Goal: Task Accomplishment & Management: Manage account settings

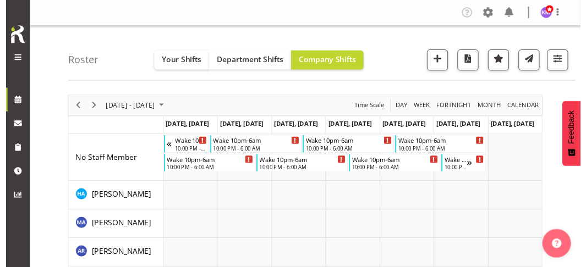
scroll to position [55, 0]
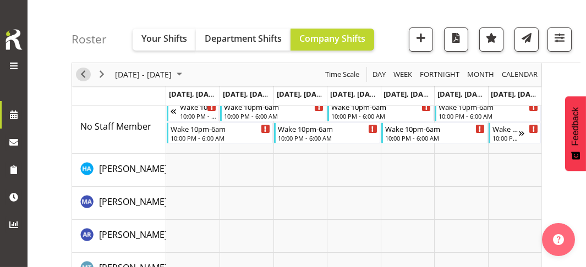
click at [83, 74] on span "Previous" at bounding box center [82, 75] width 13 height 14
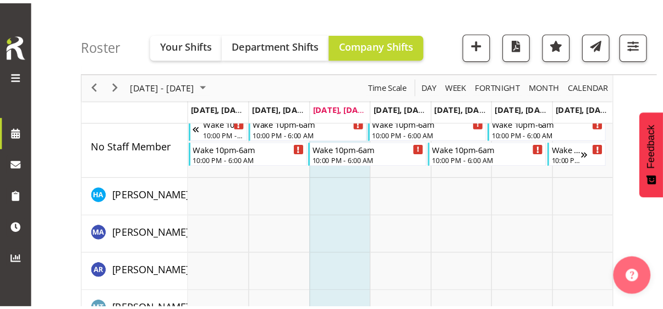
scroll to position [55, 0]
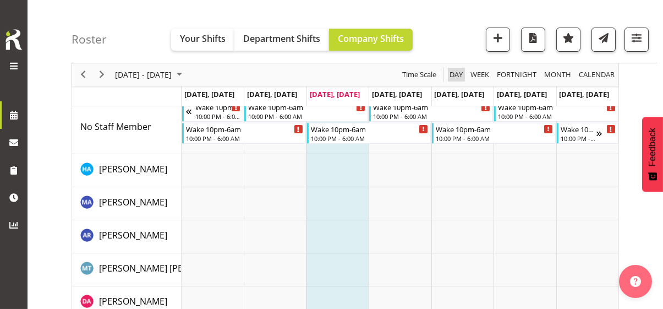
click at [458, 76] on span "Day" at bounding box center [455, 75] width 15 height 14
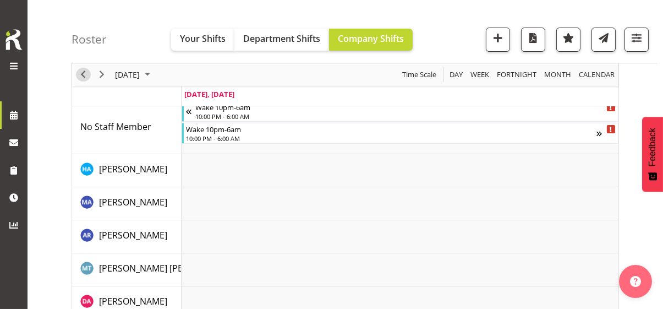
click at [79, 74] on span "Previous" at bounding box center [82, 75] width 13 height 14
click at [85, 75] on span "Previous" at bounding box center [82, 75] width 13 height 14
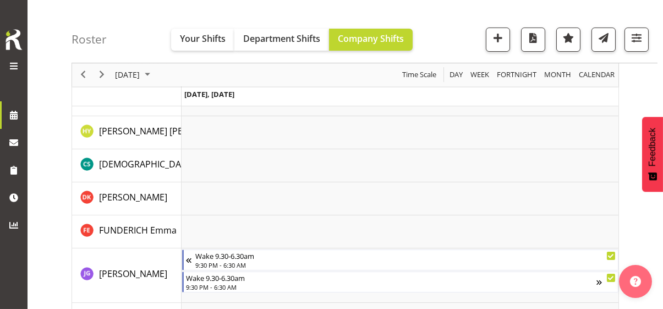
scroll to position [357, 0]
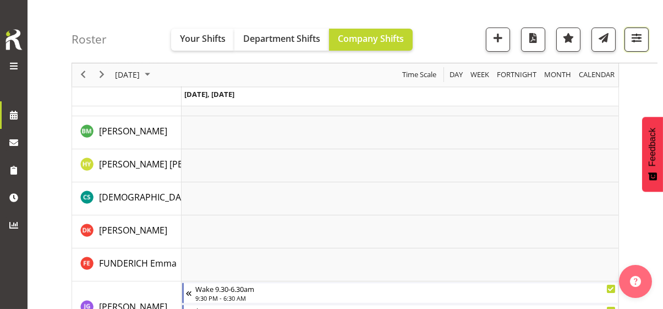
drag, startPoint x: 634, startPoint y: 38, endPoint x: 627, endPoint y: 45, distance: 9.3
click at [634, 38] on span "button" at bounding box center [636, 38] width 14 height 14
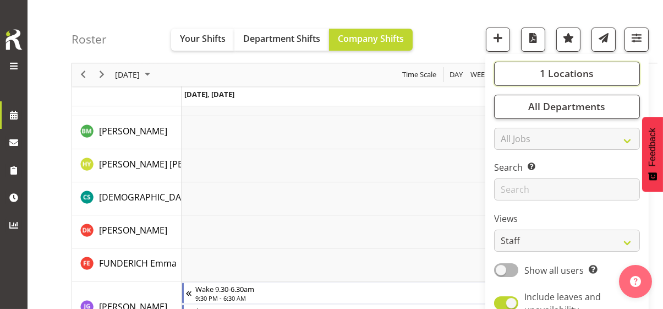
drag, startPoint x: 589, startPoint y: 73, endPoint x: 578, endPoint y: 108, distance: 36.9
click at [589, 73] on span "1 Locations" at bounding box center [567, 73] width 54 height 13
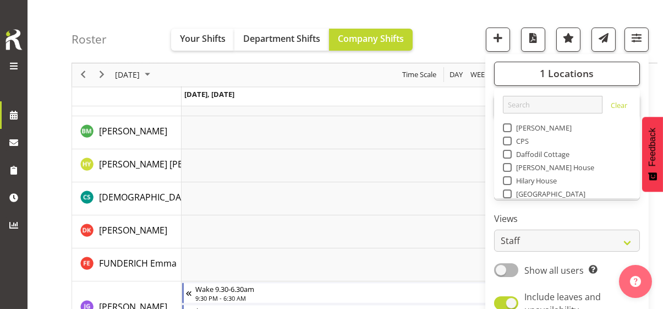
click at [532, 281] on span "Select All" at bounding box center [526, 286] width 35 height 10
checkbox input "true"
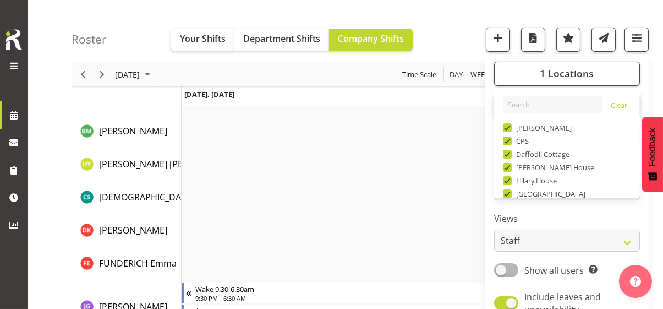
checkbox input "true"
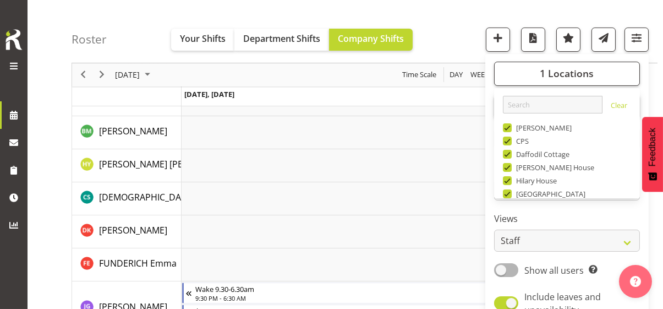
checkbox input "true"
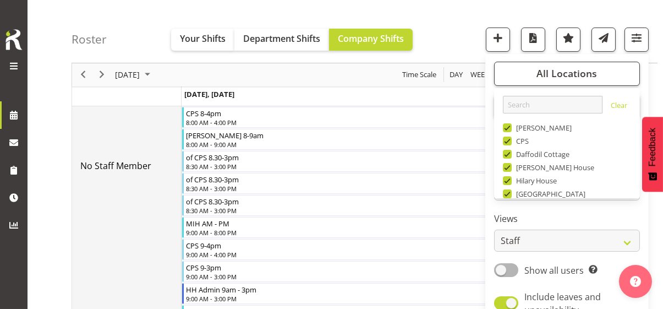
drag, startPoint x: 113, startPoint y: 131, endPoint x: 138, endPoint y: 131, distance: 24.2
click at [115, 131] on td "No Staff Member" at bounding box center [126, 166] width 109 height 737
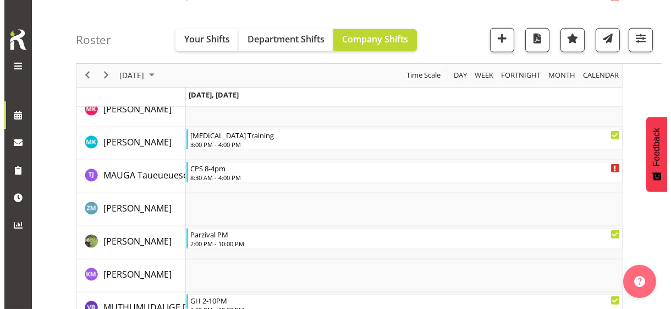
scroll to position [2063, 0]
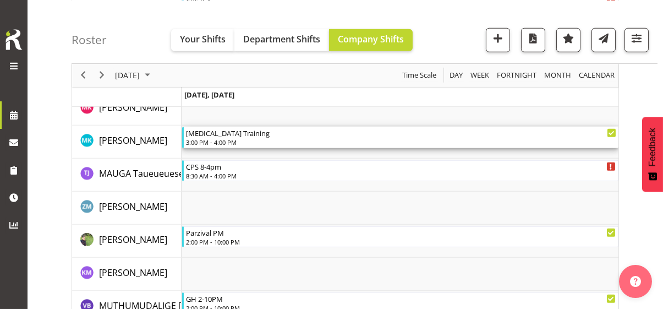
click at [231, 141] on div "3:00 PM - 4:00 PM" at bounding box center [401, 142] width 430 height 9
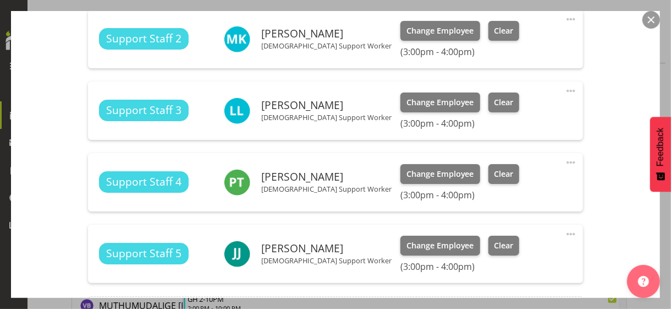
scroll to position [595, 0]
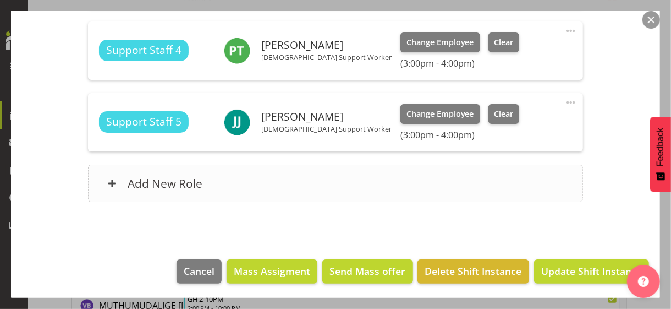
click at [255, 183] on div "Add New Role" at bounding box center [335, 183] width 495 height 37
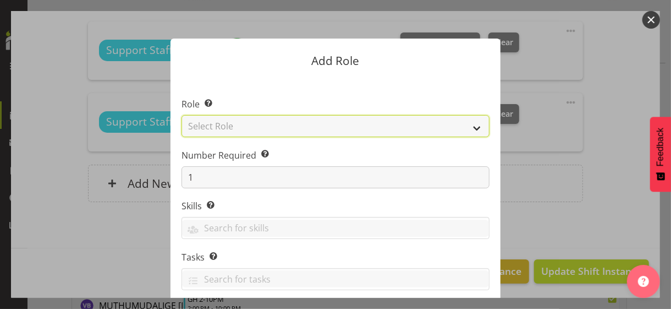
click at [240, 128] on select "Select Role CP House Leader Support Staff Wake" at bounding box center [336, 126] width 308 height 22
select select "1091"
click at [182, 115] on select "Select Role CP House Leader Support Staff Wake" at bounding box center [336, 126] width 308 height 22
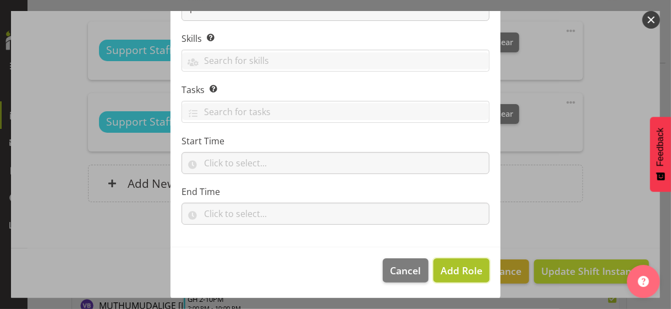
click at [448, 268] on span "Add Role" at bounding box center [462, 270] width 42 height 13
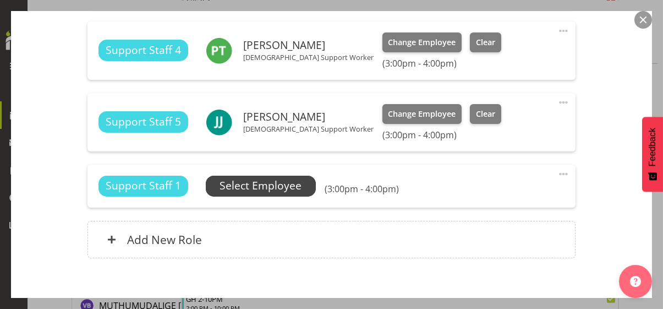
click at [281, 180] on span "Select Employee" at bounding box center [261, 186] width 82 height 16
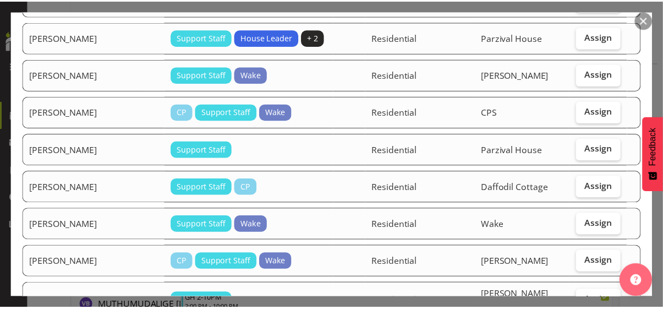
scroll to position [770, 0]
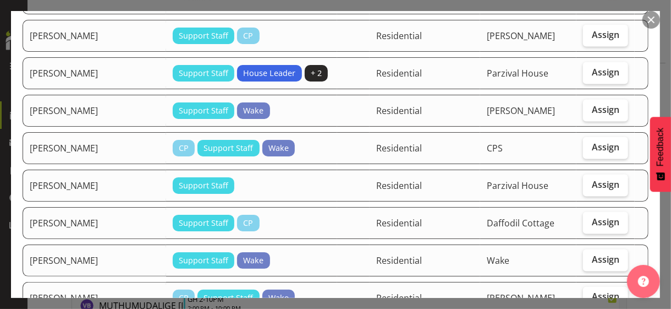
click at [654, 24] on button "button" at bounding box center [652, 20] width 18 height 18
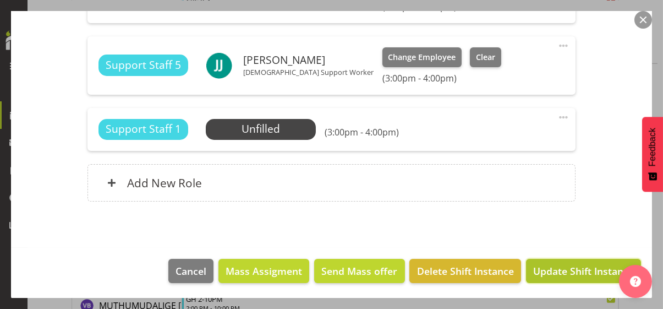
click at [576, 271] on span "Update Shift Instance" at bounding box center [583, 271] width 101 height 14
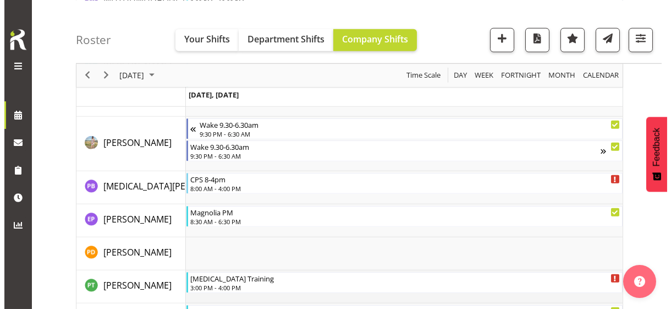
scroll to position [2470, 0]
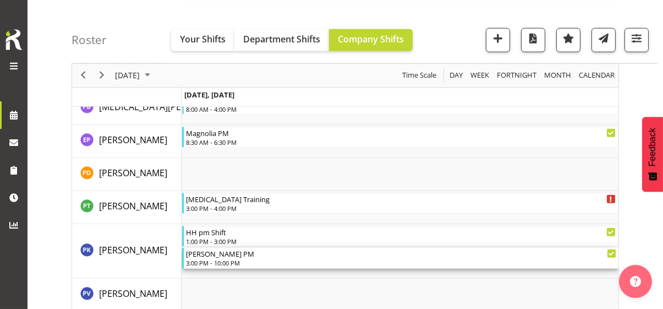
click at [227, 259] on div "3:00 PM - 10:00 PM" at bounding box center [401, 262] width 430 height 9
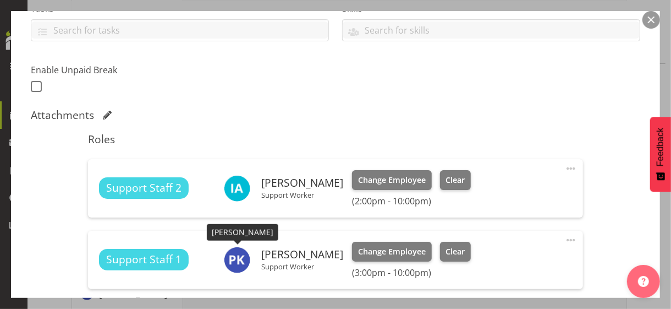
scroll to position [275, 0]
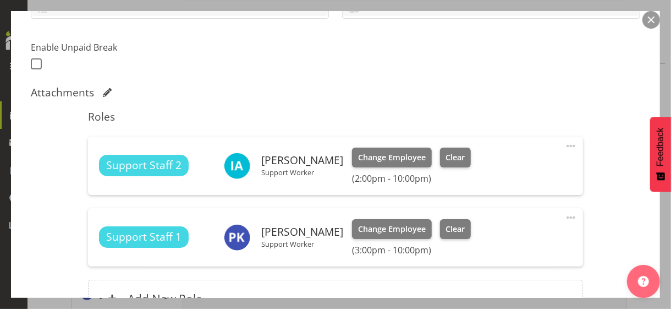
drag, startPoint x: 561, startPoint y: 215, endPoint x: 535, endPoint y: 221, distance: 26.6
click at [565, 215] on span at bounding box center [571, 217] width 13 height 13
click at [494, 237] on link "Edit" at bounding box center [525, 242] width 106 height 20
select select "8"
select select "2025"
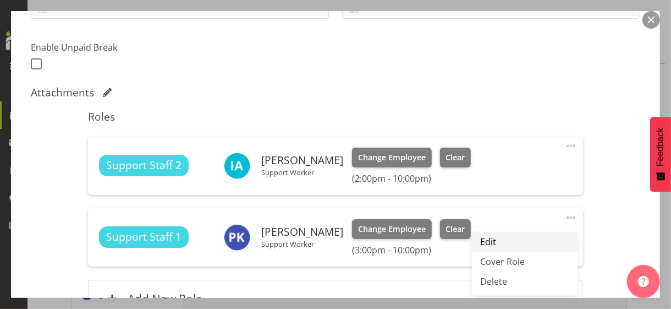
select select "15"
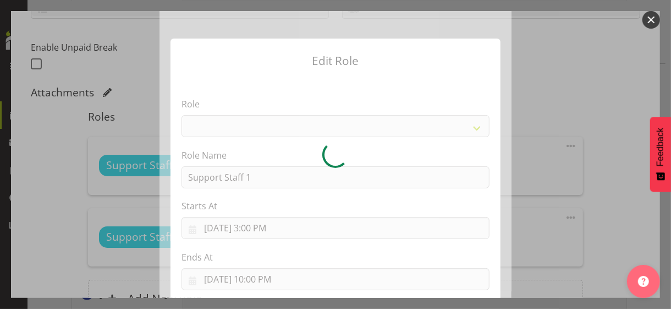
select select "1091"
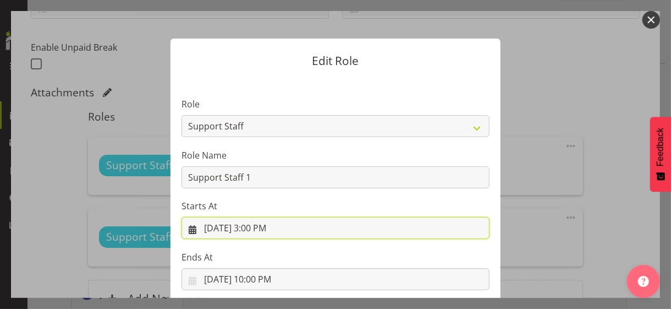
click at [259, 228] on input "9/29/2025, 3:00 PM" at bounding box center [336, 228] width 308 height 22
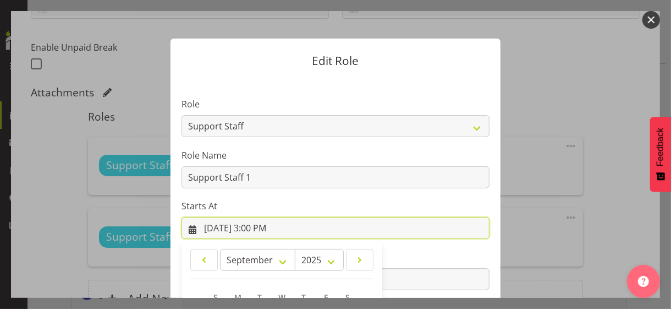
scroll to position [191, 0]
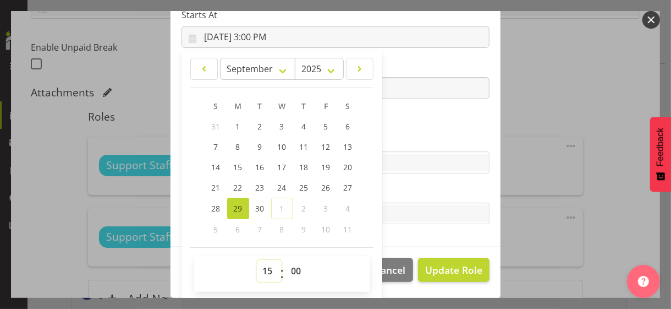
click at [260, 267] on select "00 01 02 03 04 05 06 07 08 09 10 11 12 13 14 15 16 17 18 19 20 21 22 23" at bounding box center [269, 271] width 25 height 22
select select "16"
click at [257, 260] on select "00 01 02 03 04 05 06 07 08 09 10 11 12 13 14 15 16 17 18 19 20 21 22 23" at bounding box center [269, 271] width 25 height 22
click at [418, 141] on label "Skills" at bounding box center [336, 140] width 308 height 13
type input "9/29/2025, 4:00 PM"
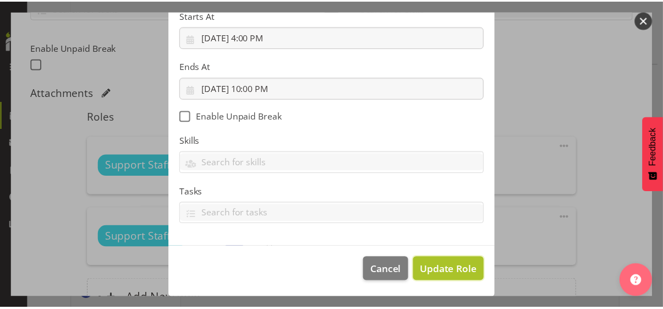
scroll to position [190, 0]
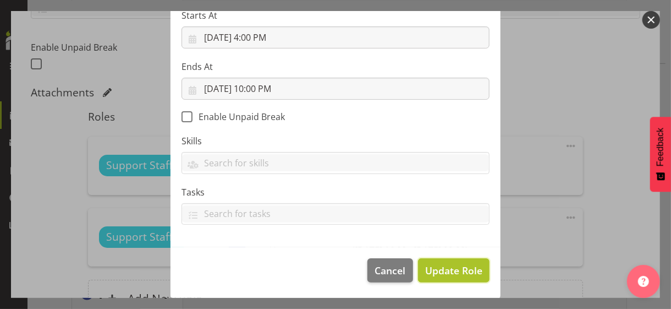
click at [448, 270] on span "Update Role" at bounding box center [453, 270] width 57 height 14
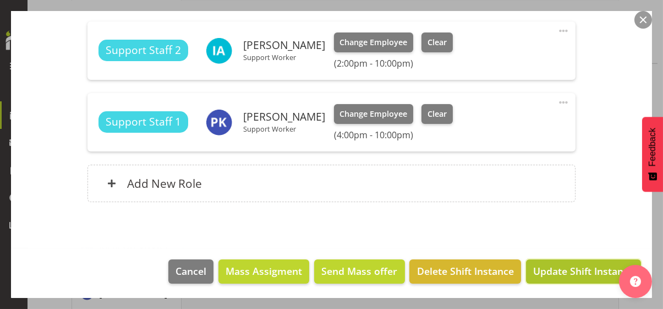
click at [556, 270] on span "Update Shift Instance" at bounding box center [583, 271] width 101 height 14
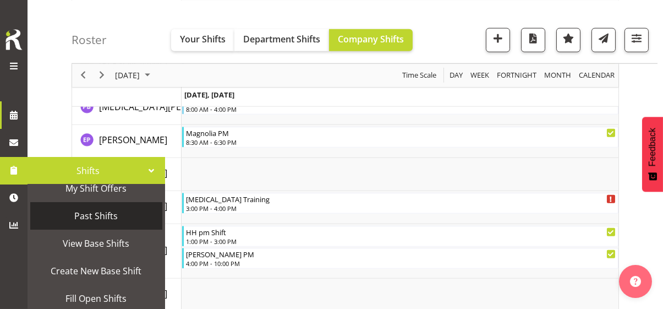
scroll to position [55, 0]
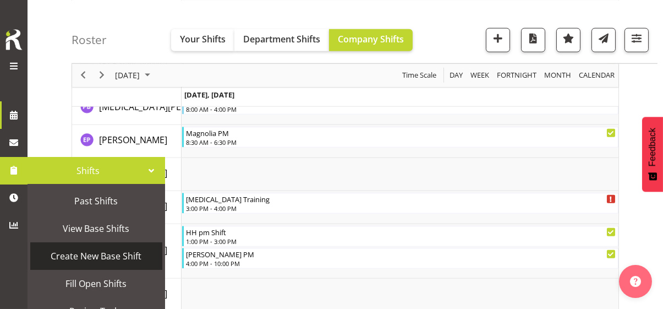
click at [89, 255] on span "Create New Base Shift" at bounding box center [96, 256] width 121 height 17
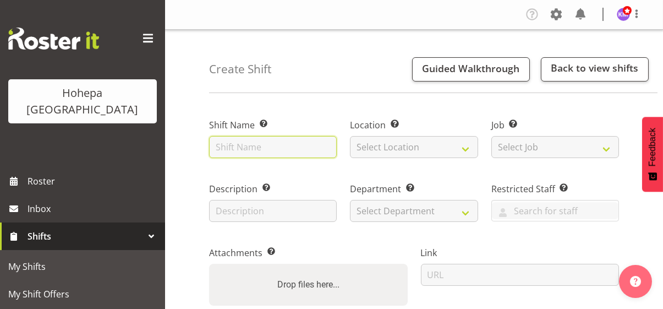
click at [234, 148] on input "text" at bounding box center [273, 147] width 128 height 22
type input "[MEDICAL_DATA] Training"
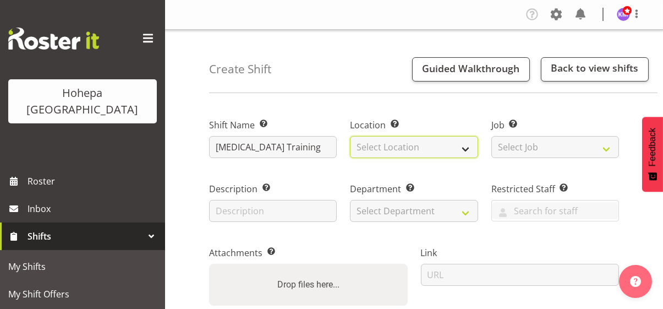
click at [374, 147] on select "Select Location Christopher House CPS Daffodil Cottage Gabriel House Hilary Hou…" at bounding box center [414, 147] width 128 height 22
select select "1073"
click at [350, 136] on select "Select Location Christopher House CPS Daffodil Cottage Gabriel House Hilary Hou…" at bounding box center [414, 147] width 128 height 22
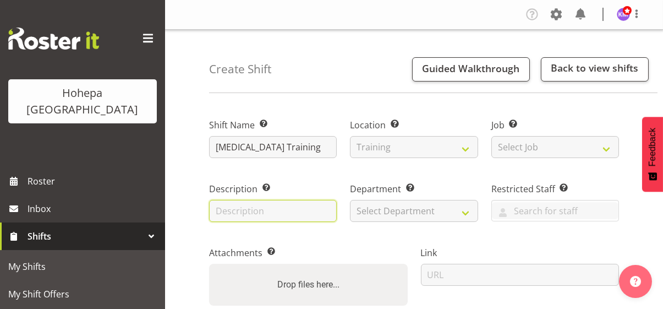
click at [257, 207] on input "text" at bounding box center [273, 211] width 128 height 22
type input "[MEDICAL_DATA] Training"
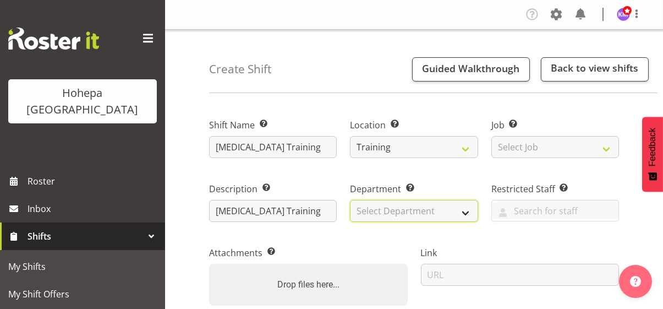
click at [376, 206] on select "Select Department Community Participation Services Residential Training" at bounding box center [414, 211] width 128 height 22
select select "750"
click at [350, 200] on select "Select Department Community Participation Services Residential Training" at bounding box center [414, 211] width 128 height 22
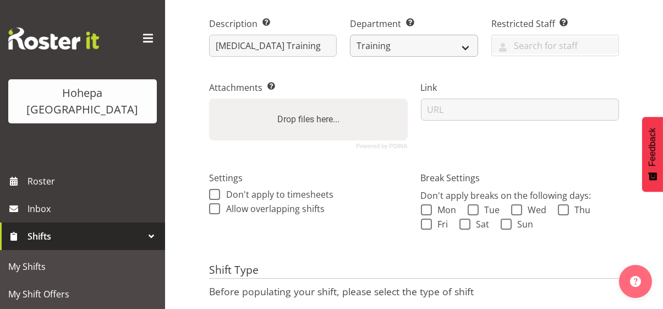
click at [428, 209] on span at bounding box center [426, 209] width 11 height 11
click at [428, 209] on input "Mon" at bounding box center [424, 209] width 7 height 7
checkbox input "true"
drag, startPoint x: 426, startPoint y: 226, endPoint x: 457, endPoint y: 224, distance: 30.9
click at [428, 224] on span at bounding box center [426, 223] width 11 height 11
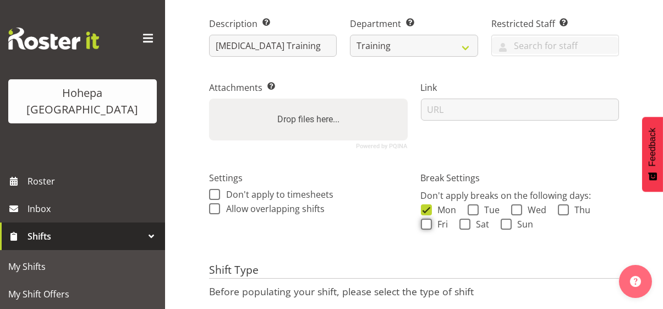
click at [428, 224] on input "Fri" at bounding box center [424, 223] width 7 height 7
checkbox input "true"
drag, startPoint x: 469, startPoint y: 209, endPoint x: 465, endPoint y: 224, distance: 15.8
click at [469, 211] on span at bounding box center [473, 209] width 11 height 11
click at [469, 211] on input "Tue" at bounding box center [471, 209] width 7 height 7
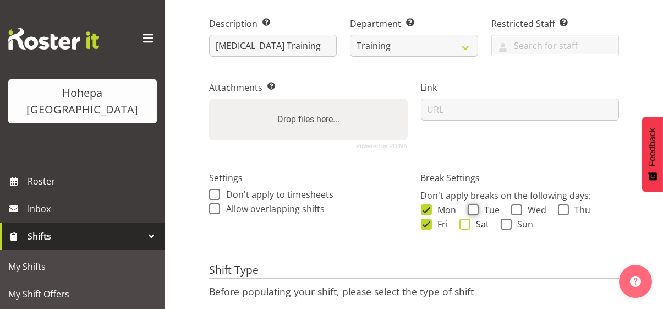
checkbox input "true"
drag, startPoint x: 464, startPoint y: 227, endPoint x: 479, endPoint y: 220, distance: 17.0
click at [464, 227] on span at bounding box center [464, 223] width 11 height 11
click at [464, 227] on input "Sat" at bounding box center [462, 223] width 7 height 7
checkbox input "true"
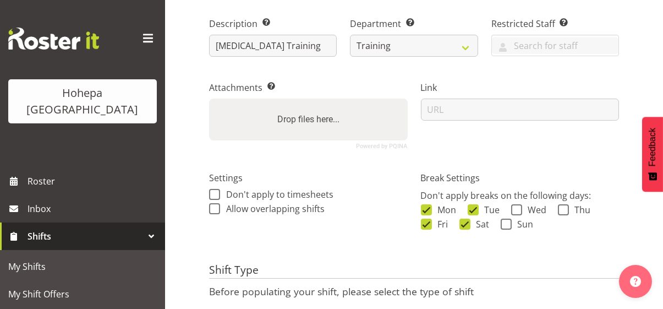
drag, startPoint x: 506, startPoint y: 222, endPoint x: 516, endPoint y: 217, distance: 11.3
click at [507, 221] on span at bounding box center [506, 223] width 11 height 11
click at [507, 221] on input "Sun" at bounding box center [504, 223] width 7 height 7
checkbox input "true"
click at [520, 212] on span at bounding box center [516, 209] width 11 height 11
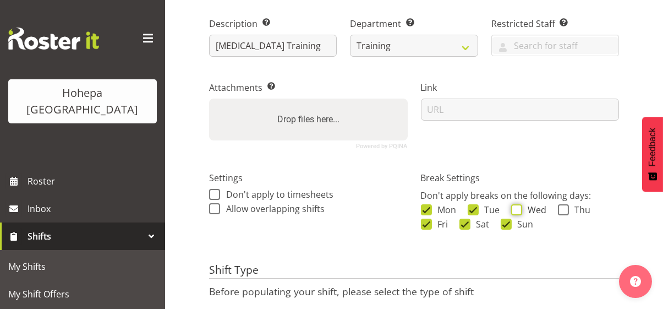
click at [518, 212] on input "Wed" at bounding box center [514, 209] width 7 height 7
checkbox input "true"
drag, startPoint x: 561, startPoint y: 209, endPoint x: 555, endPoint y: 212, distance: 6.6
click at [562, 209] on span at bounding box center [563, 209] width 11 height 11
click at [562, 209] on input "Thu" at bounding box center [561, 209] width 7 height 7
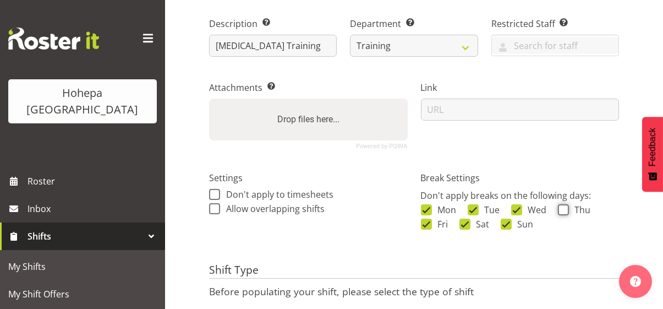
checkbox input "true"
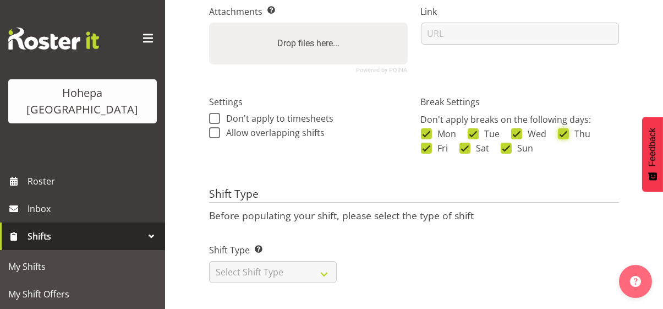
scroll to position [249, 0]
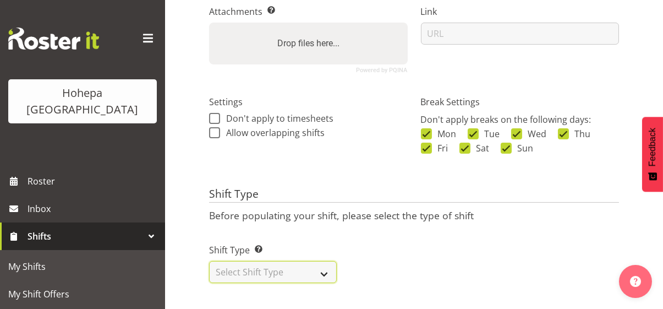
drag, startPoint x: 251, startPoint y: 265, endPoint x: 253, endPoint y: 259, distance: 5.6
click at [251, 264] on select "Select Shift Type One Off Shift Recurring Shift Rotating Shift" at bounding box center [273, 272] width 128 height 22
select select "one_off"
click at [209, 261] on select "Select Shift Type One Off Shift Recurring Shift Rotating Shift" at bounding box center [273, 272] width 128 height 22
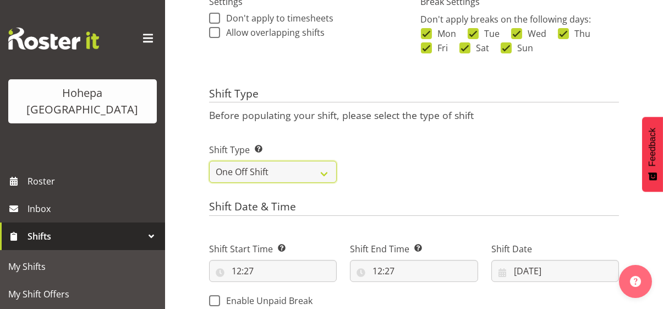
scroll to position [414, 0]
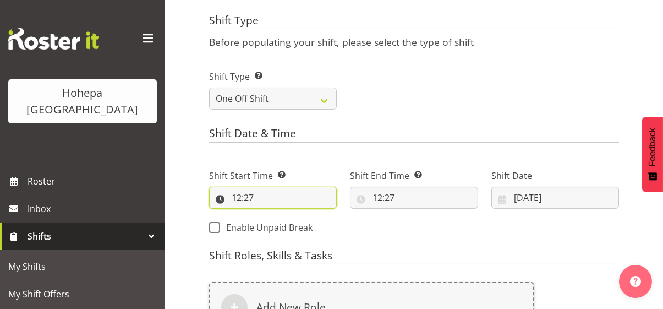
click at [233, 208] on input "12:27" at bounding box center [273, 198] width 128 height 22
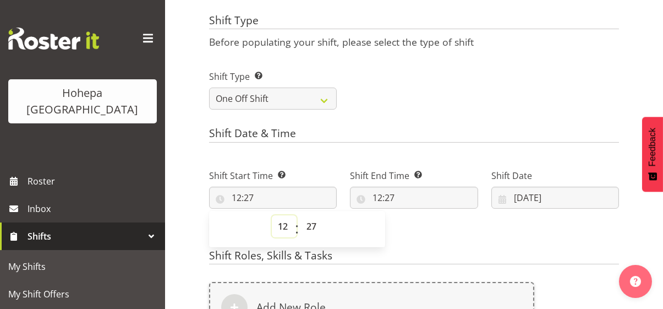
click at [284, 235] on select "00 01 02 03 04 05 06 07 08 09 10 11 12 13 14 15 16 17 18 19 20 21 22 23" at bounding box center [284, 226] width 25 height 22
select select "14"
click at [272, 227] on select "00 01 02 03 04 05 06 07 08 09 10 11 12 13 14 15 16 17 18 19 20 21 22 23" at bounding box center [284, 226] width 25 height 22
click at [311, 237] on select "00 01 02 03 04 05 06 07 08 09 10 11 12 13 14 15 16 17 18 19 20 21 22 23 24 25 2…" at bounding box center [312, 226] width 25 height 22
type input "14:27"
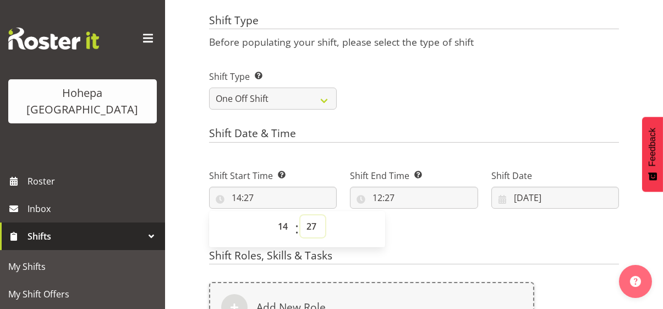
select select "0"
click at [300, 227] on select "00 01 02 03 04 05 06 07 08 09 10 11 12 13 14 15 16 17 18 19 20 21 22 23 24 25 2…" at bounding box center [312, 226] width 25 height 22
type input "14:00"
click at [350, 209] on input "12:27" at bounding box center [414, 198] width 128 height 22
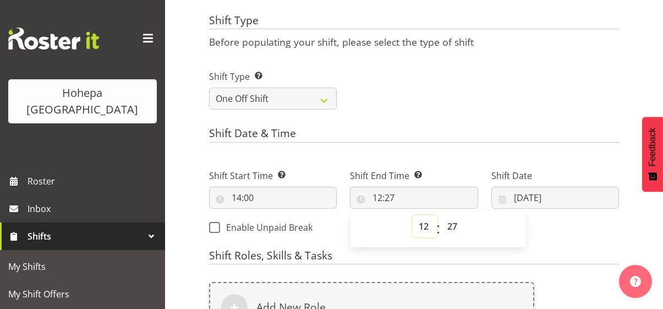
click at [413, 236] on select "00 01 02 03 04 05 06 07 08 09 10 11 12 13 14 15 16 17 18 19 20 21 22 23" at bounding box center [425, 226] width 25 height 22
select select "15"
click at [413, 227] on select "00 01 02 03 04 05 06 07 08 09 10 11 12 13 14 15 16 17 18 19 20 21 22 23" at bounding box center [425, 226] width 25 height 22
click at [441, 236] on select "00 01 02 03 04 05 06 07 08 09 10 11 12 13 14 15 16 17 18 19 20 21 22 23 24 25 2…" at bounding box center [453, 226] width 25 height 22
type input "15:27"
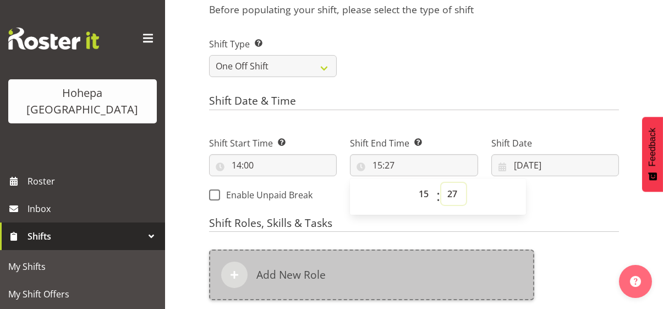
scroll to position [469, 0]
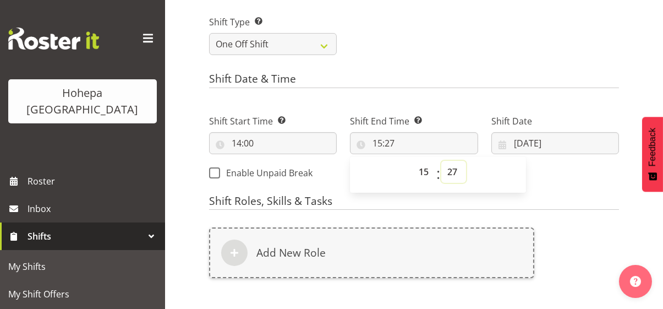
click at [441, 183] on select "00 01 02 03 04 05 06 07 08 09 10 11 12 13 14 15 16 17 18 19 20 21 22 23 24 25 2…" at bounding box center [453, 172] width 25 height 22
select select "0"
click at [441, 173] on select "00 01 02 03 04 05 06 07 08 09 10 11 12 13 14 15 16 17 18 19 20 21 22 23 24 25 2…" at bounding box center [453, 172] width 25 height 22
type input "15:00"
click at [491, 140] on input "01/10/2025" at bounding box center [555, 143] width 128 height 22
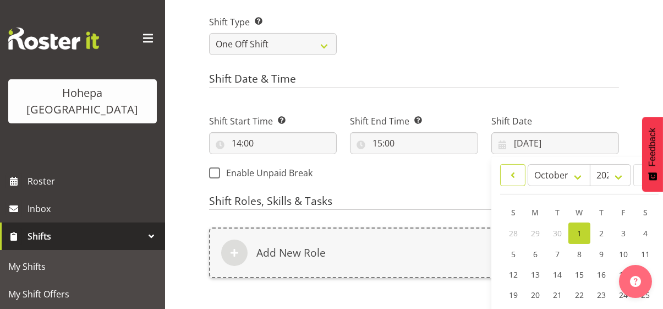
click at [507, 179] on span at bounding box center [512, 174] width 11 height 13
select select "8"
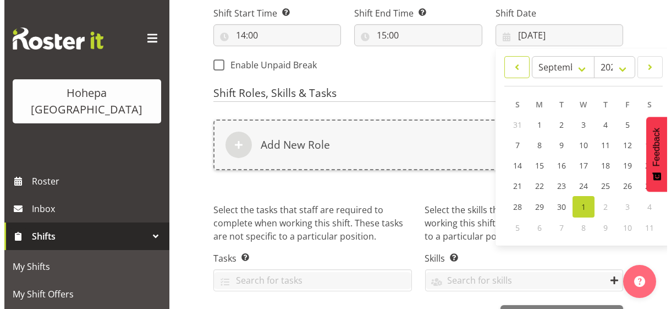
scroll to position [579, 0]
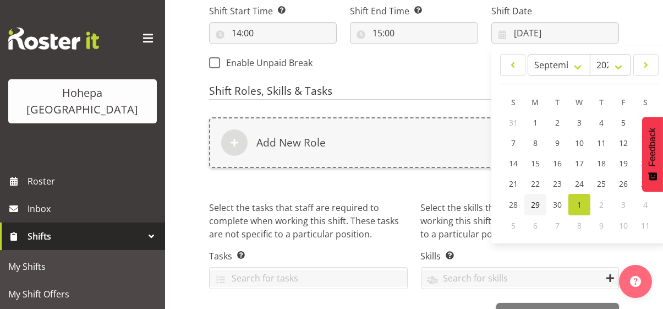
click at [531, 202] on span "29" at bounding box center [535, 204] width 9 height 10
type input "29/09/2025"
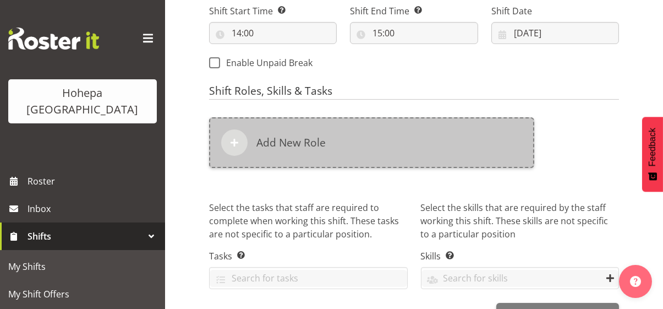
click at [321, 165] on div "Add New Role" at bounding box center [371, 142] width 325 height 51
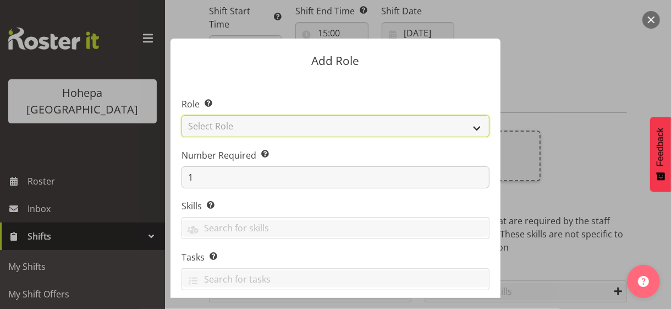
click at [230, 124] on select "Select Role CP House Leader Support Staff Wake" at bounding box center [336, 126] width 308 height 22
select select "1091"
click at [182, 115] on select "Select Role CP House Leader Support Staff Wake" at bounding box center [336, 126] width 308 height 22
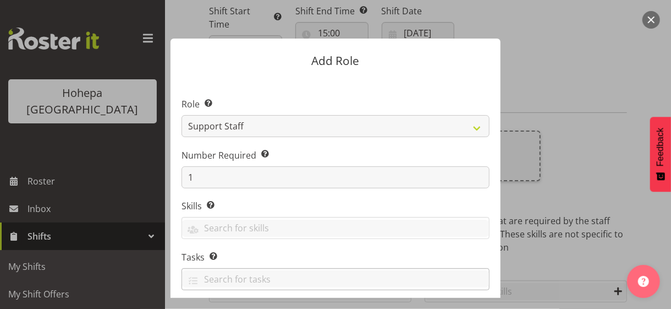
click at [453, 268] on div "Add Role Role Select the role you wish to add to the shift. CP House Leader Sup…" at bounding box center [336, 154] width 352 height 287
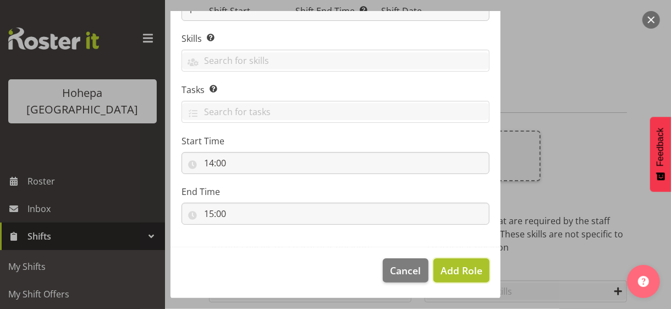
click at [447, 266] on span "Add Role" at bounding box center [462, 270] width 42 height 13
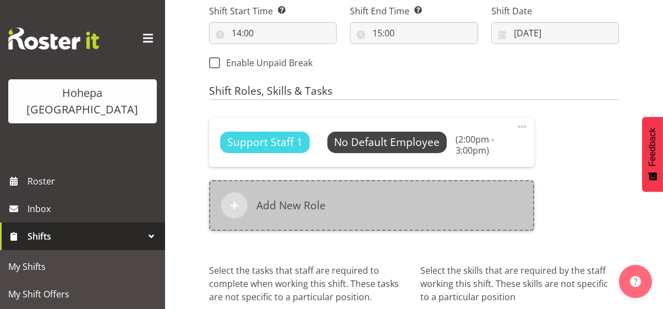
click at [370, 226] on div "Add New Role" at bounding box center [371, 205] width 325 height 51
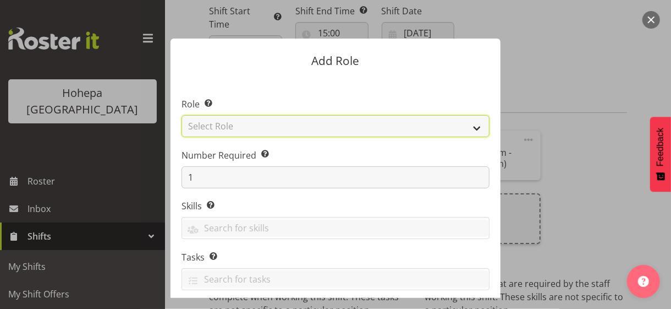
click at [221, 126] on select "Select Role CP House Leader Support Staff Wake" at bounding box center [336, 126] width 308 height 22
select select "1091"
click at [182, 115] on select "Select Role CP House Leader Support Staff Wake" at bounding box center [336, 126] width 308 height 22
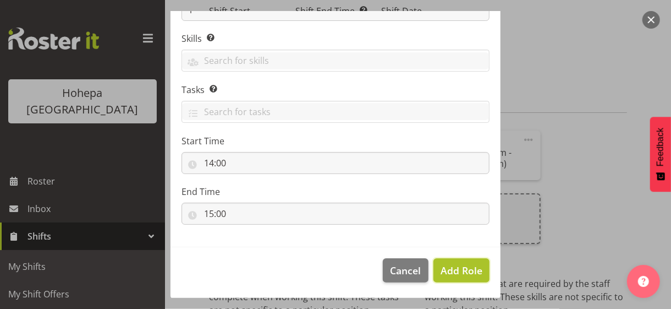
click at [459, 268] on span "Add Role" at bounding box center [462, 270] width 42 height 13
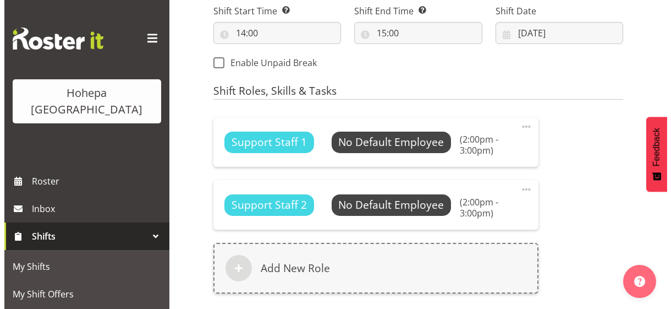
scroll to position [689, 0]
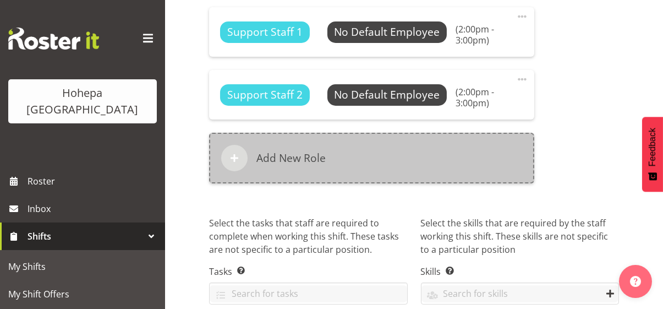
click at [340, 183] on div "Add New Role" at bounding box center [371, 158] width 325 height 51
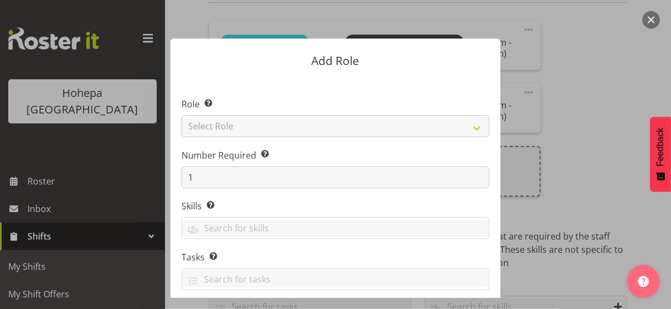
click at [226, 126] on section "Role Select the role you wish to add to the shift. Select Role CP House Leader …" at bounding box center [336, 246] width 330 height 337
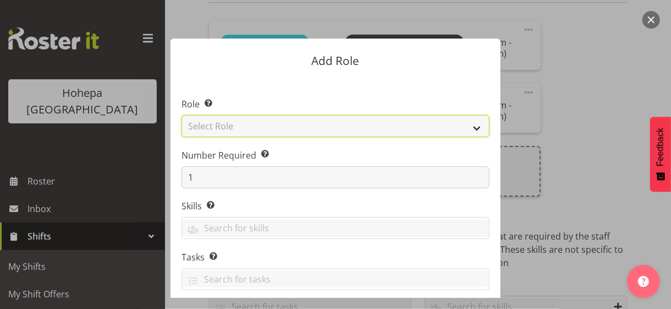
click at [226, 126] on select "Select Role CP House Leader Support Staff Wake" at bounding box center [336, 126] width 308 height 22
select select "1091"
click at [182, 115] on select "Select Role CP House Leader Support Staff Wake" at bounding box center [336, 126] width 308 height 22
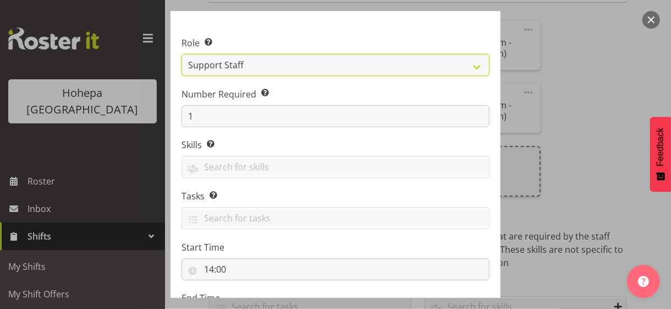
scroll to position [167, 0]
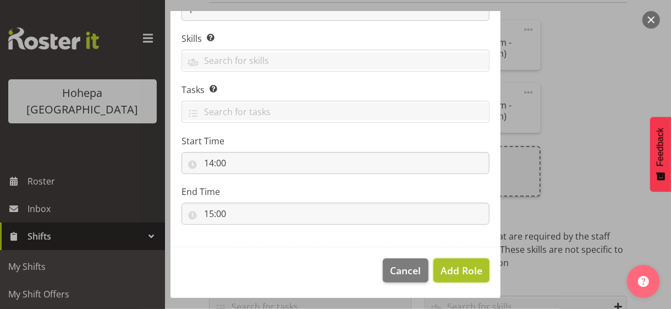
click at [449, 268] on span "Add Role" at bounding box center [462, 270] width 42 height 13
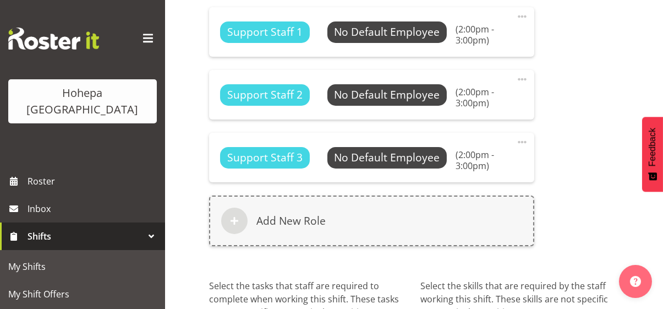
drag, startPoint x: 141, startPoint y: 40, endPoint x: 152, endPoint y: 55, distance: 18.9
click at [141, 39] on span at bounding box center [148, 39] width 18 height 18
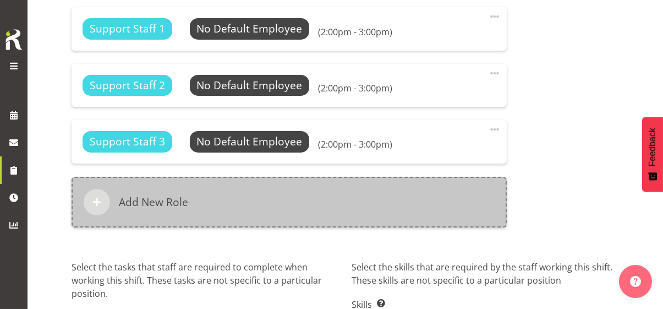
click at [226, 193] on div "Add New Role" at bounding box center [289, 202] width 435 height 51
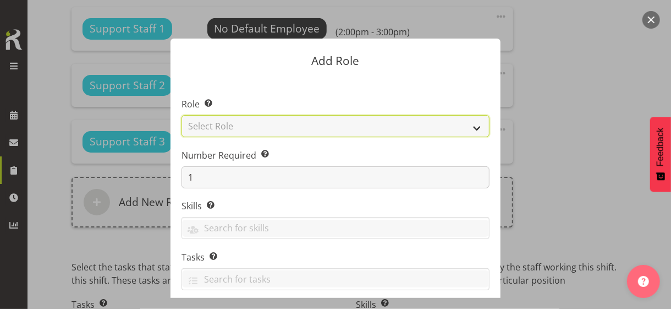
click at [221, 125] on select "Select Role CP House Leader Support Staff Wake" at bounding box center [336, 126] width 308 height 22
select select "1091"
click at [182, 115] on select "Select Role CP House Leader Support Staff Wake" at bounding box center [336, 126] width 308 height 22
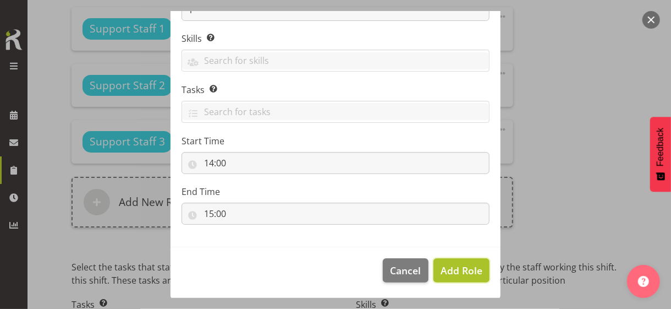
click at [447, 273] on span "Add Role" at bounding box center [462, 270] width 42 height 13
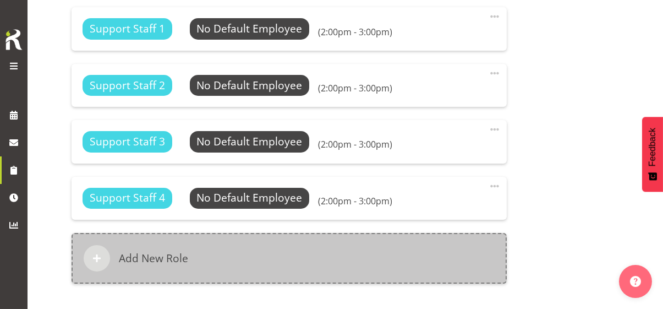
click at [317, 253] on div "Add New Role" at bounding box center [289, 258] width 435 height 51
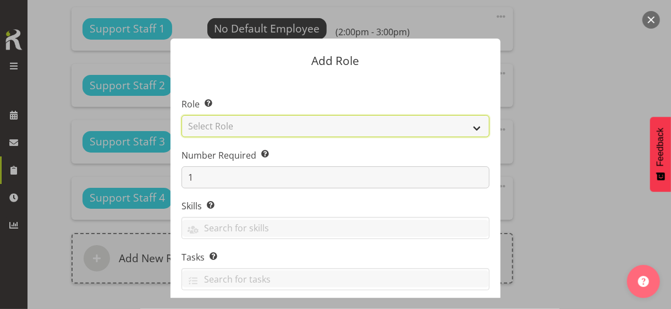
click at [214, 122] on select "Select Role CP House Leader Support Staff Wake" at bounding box center [336, 126] width 308 height 22
select select "1091"
click at [182, 115] on select "Select Role CP House Leader Support Staff Wake" at bounding box center [336, 126] width 308 height 22
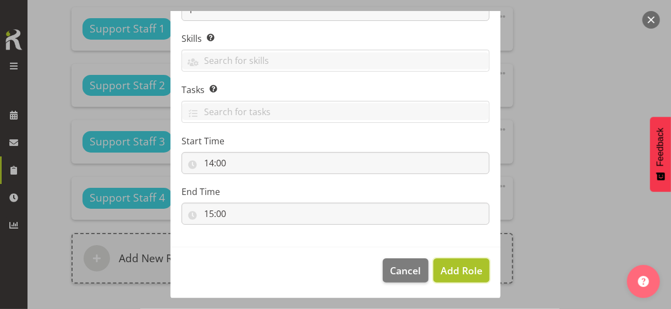
click at [442, 265] on span "Add Role" at bounding box center [462, 270] width 42 height 13
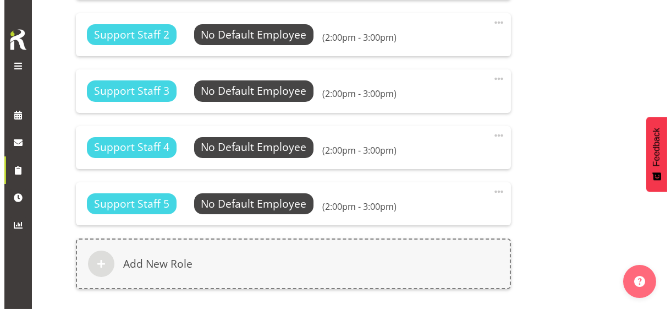
scroll to position [854, 0]
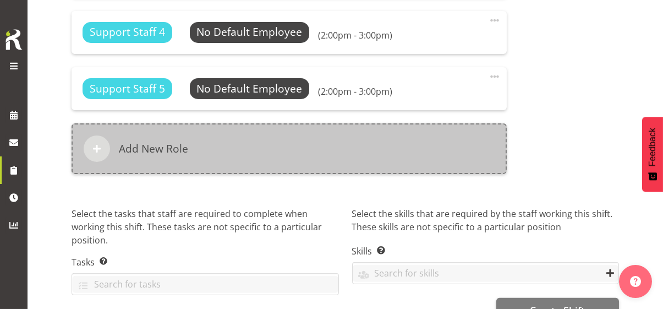
click at [217, 150] on div "Add New Role" at bounding box center [289, 148] width 435 height 51
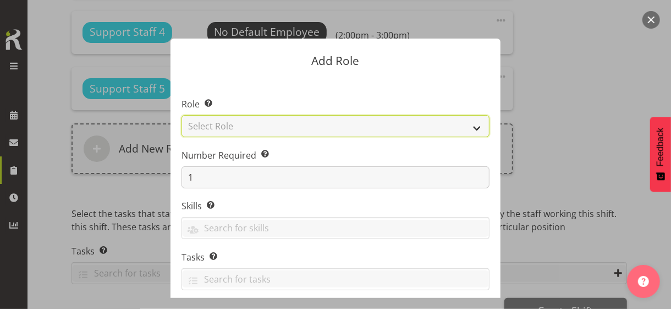
click at [224, 126] on select "Select Role CP House Leader Support Staff Wake" at bounding box center [336, 126] width 308 height 22
select select "1091"
click at [182, 115] on select "Select Role CP House Leader Support Staff Wake" at bounding box center [336, 126] width 308 height 22
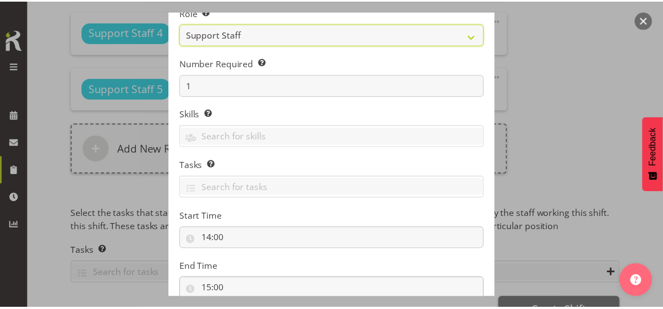
scroll to position [167, 0]
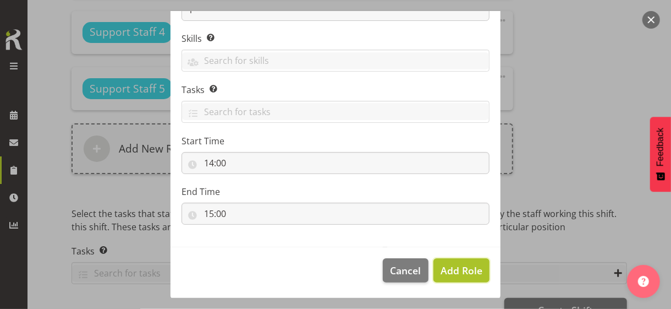
click at [448, 266] on span "Add Role" at bounding box center [462, 270] width 42 height 13
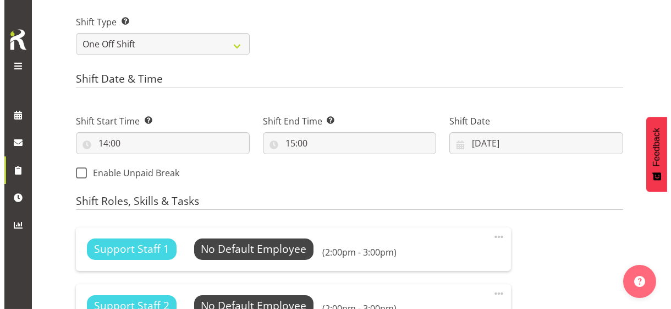
scroll to position [524, 0]
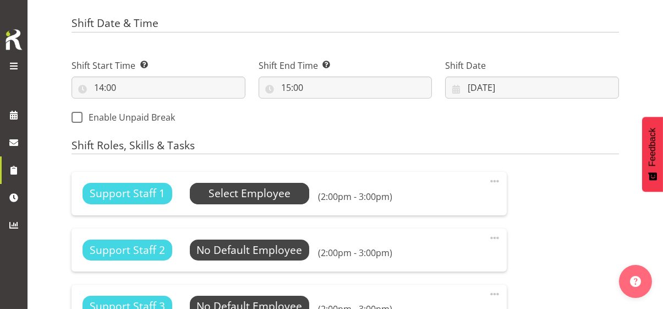
click at [265, 190] on span "Select Employee" at bounding box center [250, 193] width 82 height 16
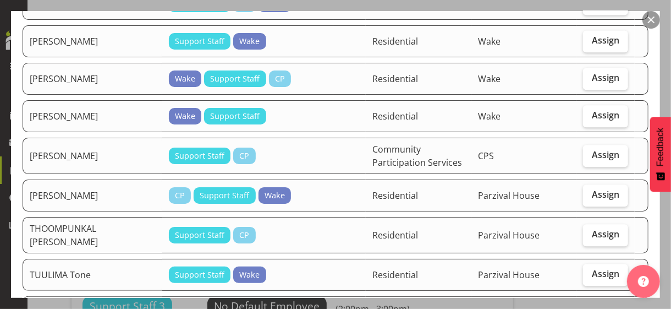
scroll to position [1265, 0]
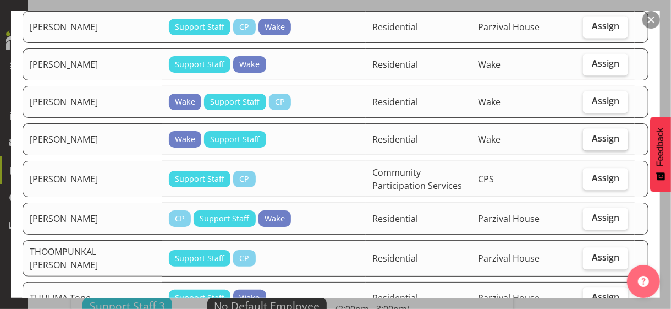
click at [592, 133] on span "Assign" at bounding box center [606, 138] width 28 height 11
click at [588, 135] on input "Assign" at bounding box center [586, 138] width 7 height 7
checkbox input "true"
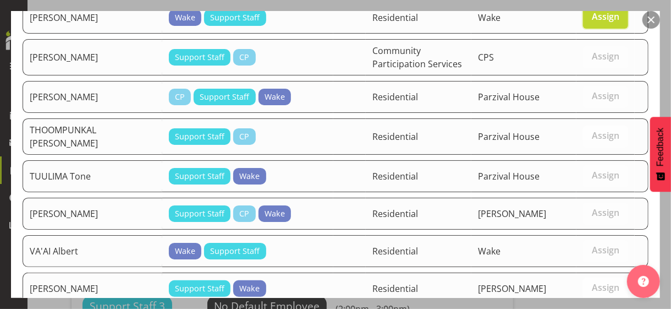
scroll to position [1461, 0]
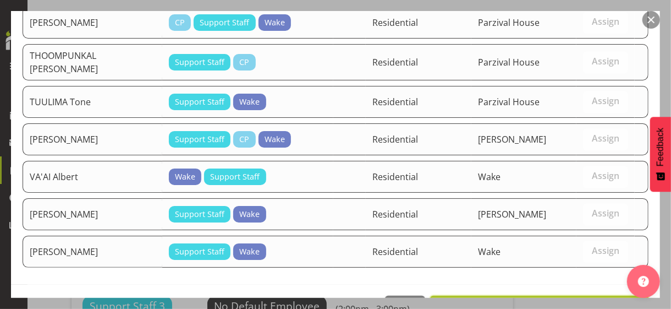
click at [579, 301] on span "Set SINGH Gurkirat as default for this position" at bounding box center [539, 307] width 205 height 13
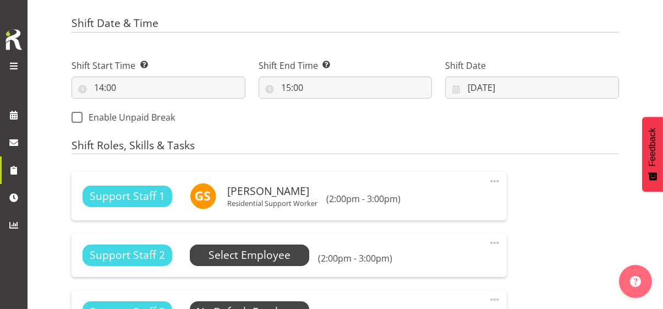
click at [260, 254] on span "Select Employee" at bounding box center [250, 255] width 82 height 16
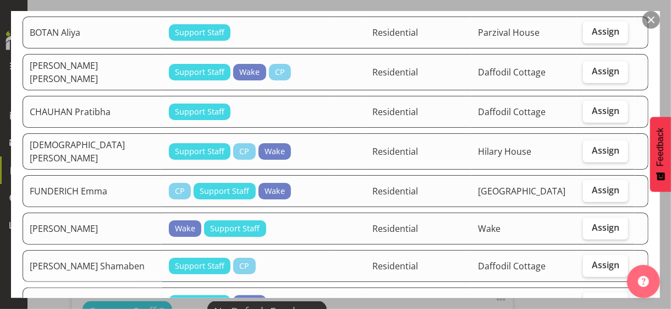
scroll to position [270, 0]
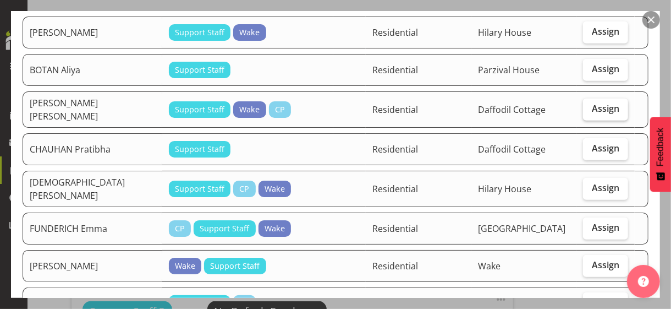
click at [599, 102] on label "Assign" at bounding box center [605, 109] width 45 height 22
click at [590, 105] on input "Assign" at bounding box center [586, 108] width 7 height 7
checkbox input "true"
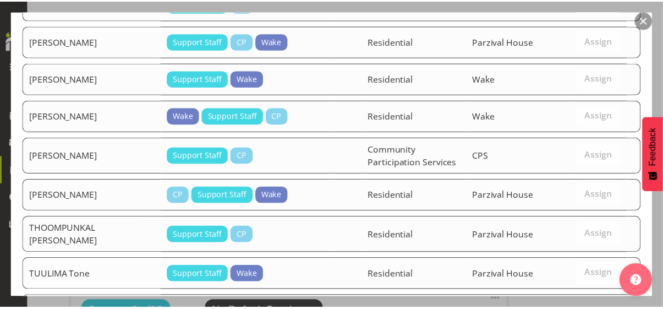
scroll to position [1424, 0]
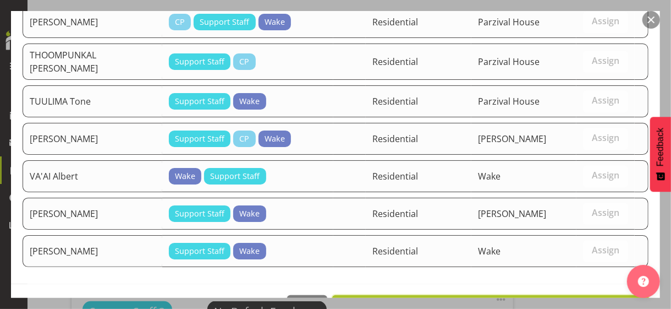
click at [566, 300] on span "Set CARRASCO HERNANDEZ Yasna as default for this position" at bounding box center [490, 306] width 303 height 13
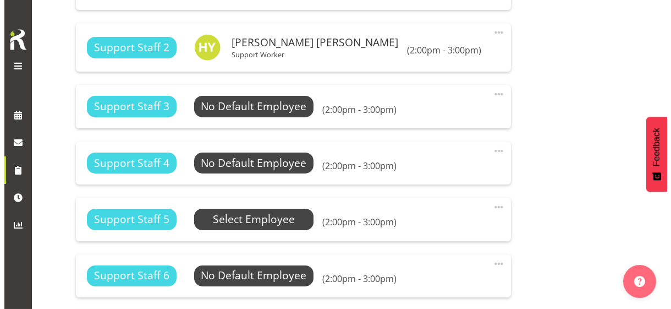
scroll to position [744, 0]
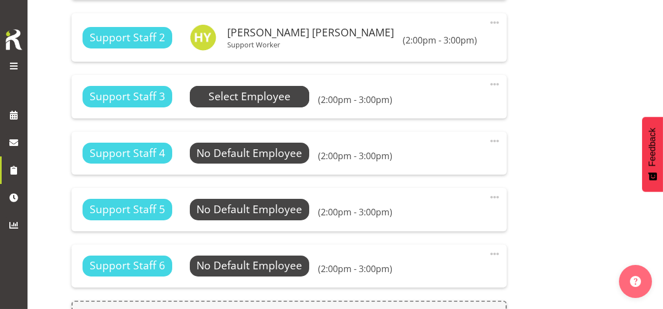
click at [253, 98] on span "Select Employee" at bounding box center [250, 97] width 82 height 16
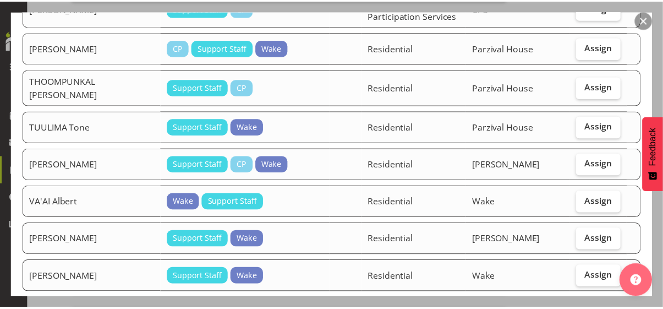
scroll to position [1383, 0]
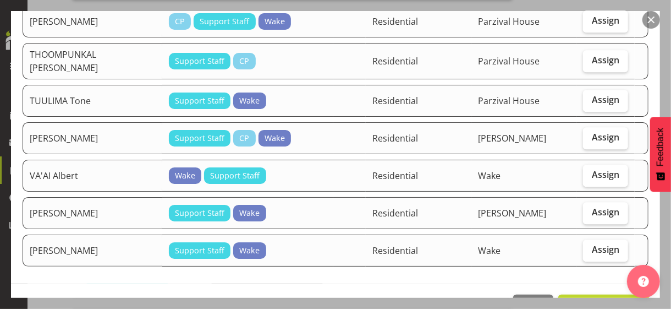
click at [650, 22] on button "button" at bounding box center [652, 20] width 18 height 18
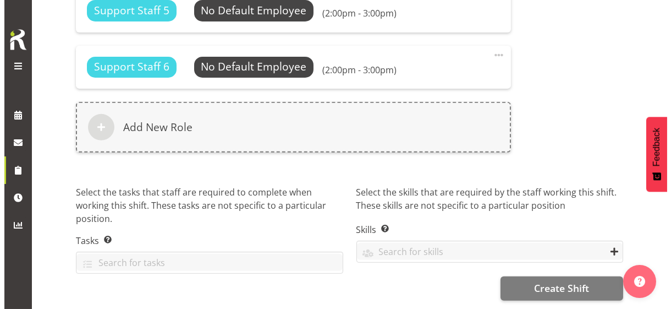
scroll to position [950, 0]
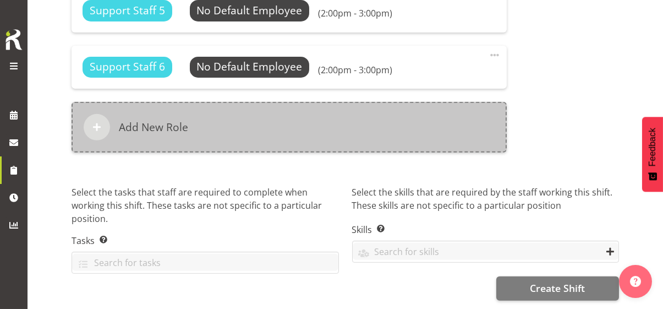
click at [306, 129] on div "Add New Role" at bounding box center [289, 127] width 435 height 51
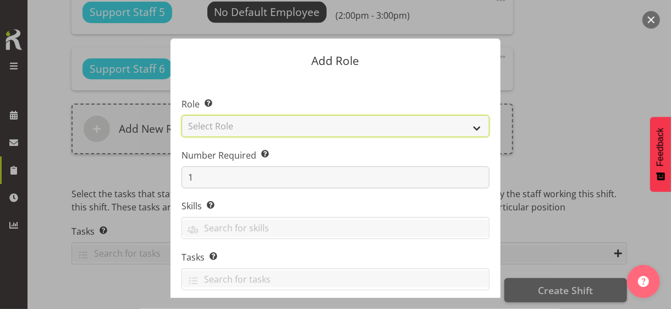
click at [235, 128] on select "Select Role CP House Leader Support Staff Wake" at bounding box center [336, 126] width 308 height 22
select select "1091"
click at [182, 115] on select "Select Role CP House Leader Support Staff Wake" at bounding box center [336, 126] width 308 height 22
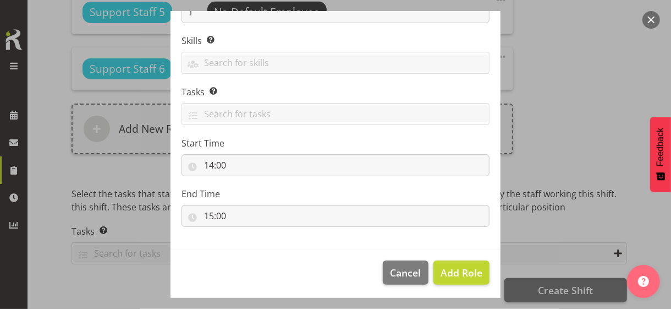
scroll to position [167, 0]
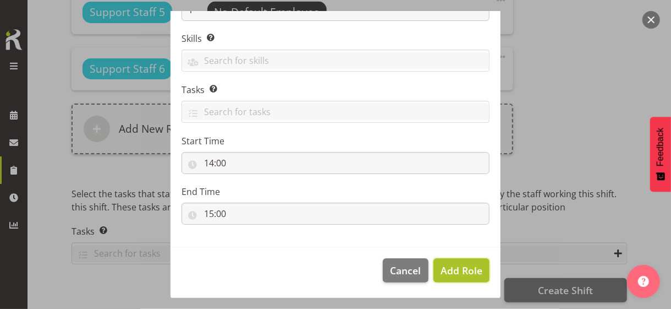
click at [447, 265] on span "Add Role" at bounding box center [462, 270] width 42 height 13
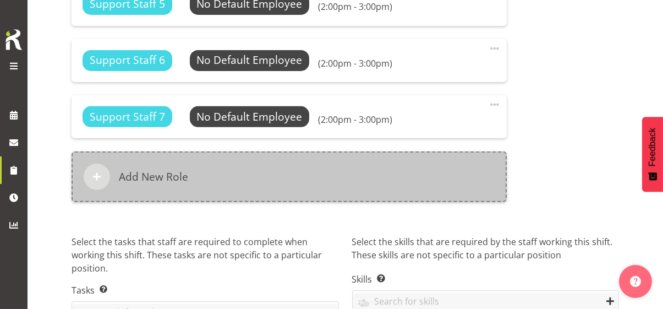
click at [305, 183] on div "Add New Role" at bounding box center [289, 176] width 435 height 51
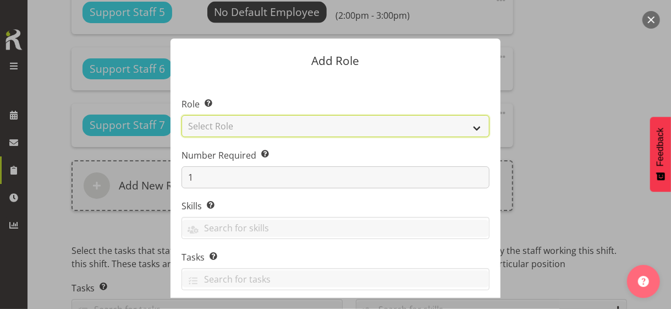
click at [232, 127] on select "Select Role CP House Leader Support Staff Wake" at bounding box center [336, 126] width 308 height 22
select select "1091"
click at [182, 115] on select "Select Role CP House Leader Support Staff Wake" at bounding box center [336, 126] width 308 height 22
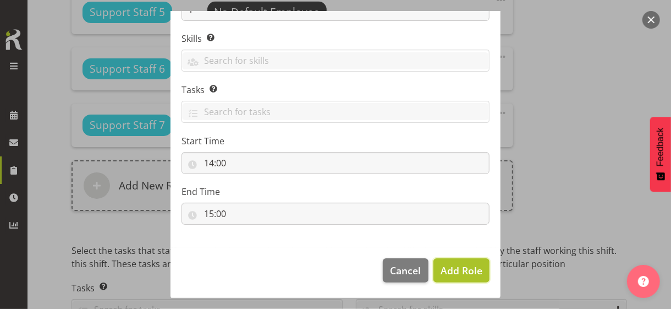
click at [450, 268] on span "Add Role" at bounding box center [462, 270] width 42 height 13
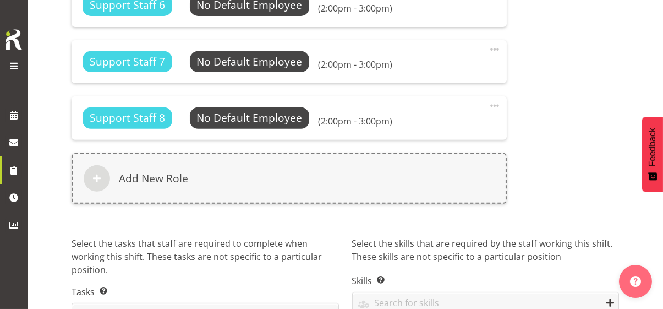
scroll to position [1062, 0]
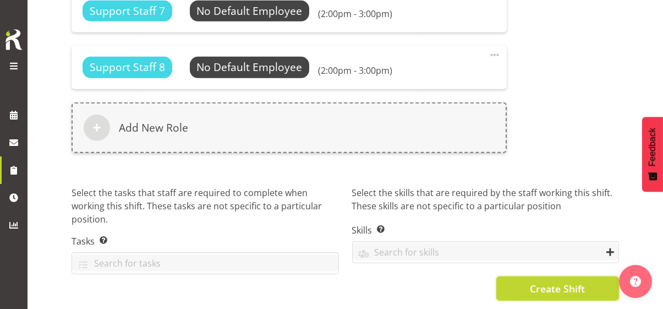
click at [539, 281] on span "Create Shift" at bounding box center [557, 288] width 55 height 14
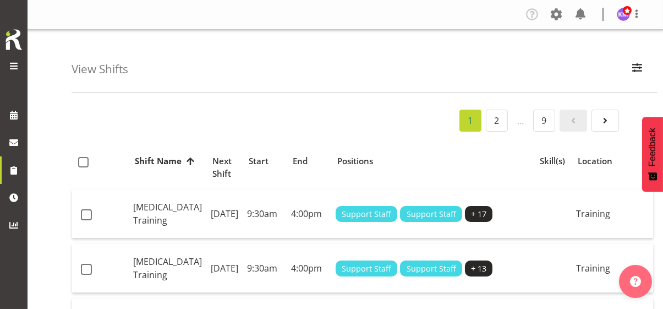
click at [16, 64] on span at bounding box center [13, 65] width 13 height 13
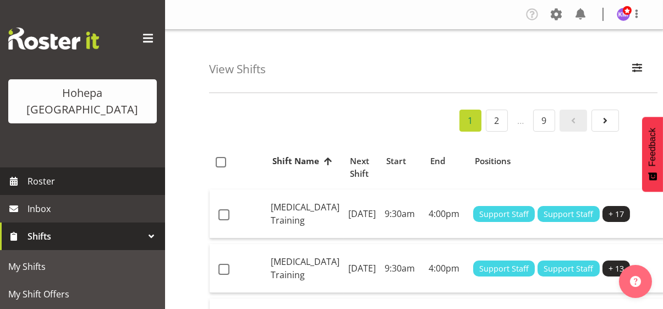
click at [39, 173] on span "Roster" at bounding box center [94, 181] width 132 height 17
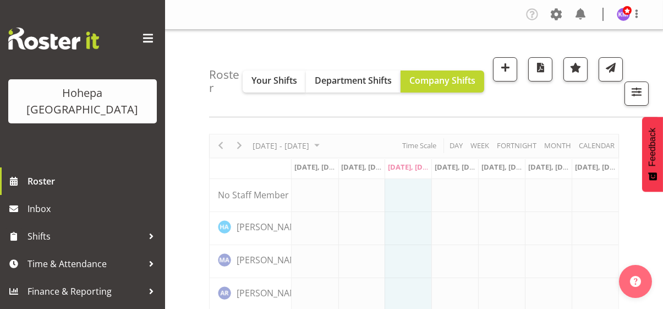
click at [124, 128] on div "Hohepa [GEOGRAPHIC_DATA]" at bounding box center [82, 83] width 165 height 167
click at [146, 38] on span at bounding box center [148, 39] width 18 height 18
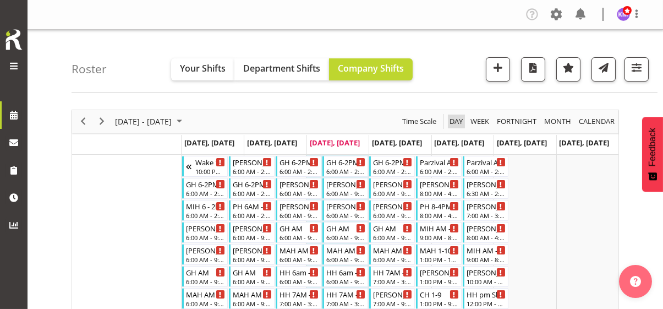
click at [454, 118] on span "Day" at bounding box center [455, 121] width 15 height 14
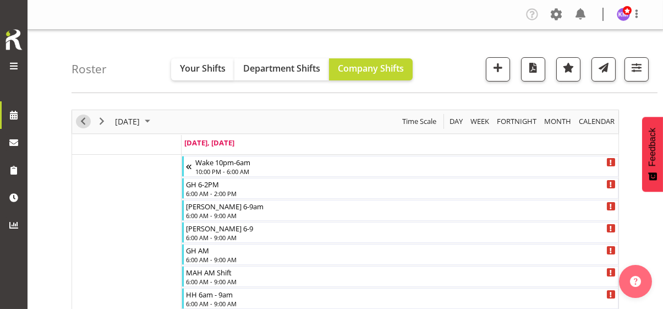
click at [81, 121] on span "Previous" at bounding box center [82, 121] width 13 height 14
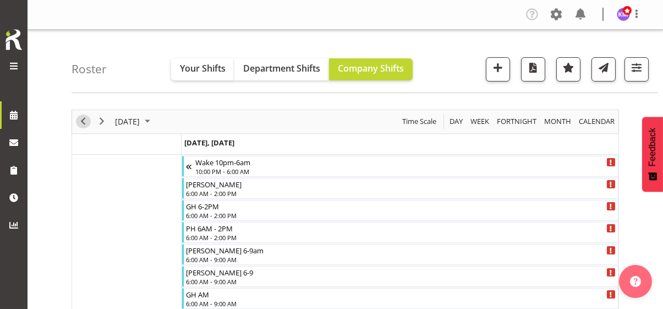
click at [81, 121] on span "Previous" at bounding box center [82, 121] width 13 height 14
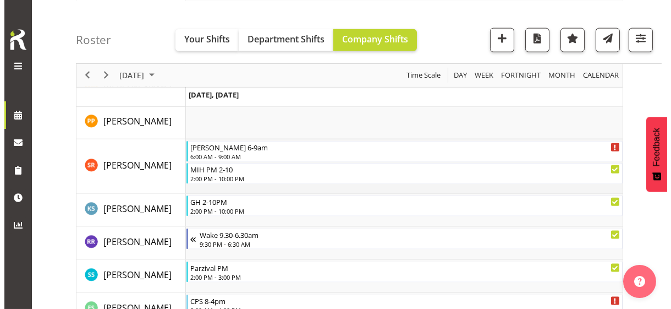
scroll to position [2916, 0]
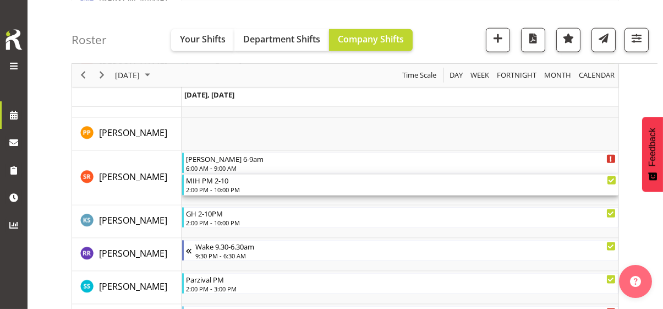
click at [223, 189] on div "2:00 PM - 10:00 PM" at bounding box center [401, 189] width 430 height 9
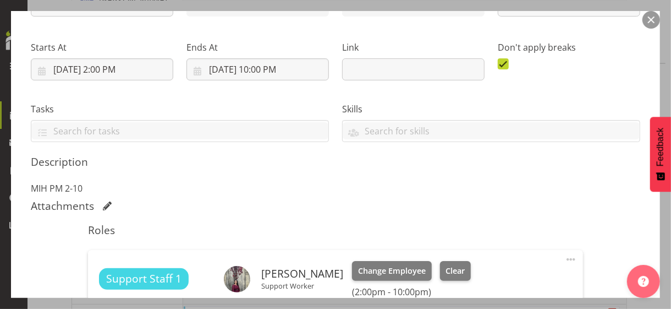
scroll to position [330, 0]
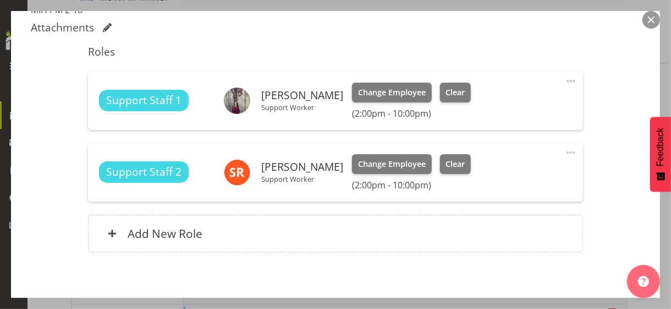
click at [565, 150] on span at bounding box center [571, 152] width 13 height 13
click at [483, 176] on link "Edit" at bounding box center [525, 177] width 106 height 20
select select "8"
select select "2025"
select select "14"
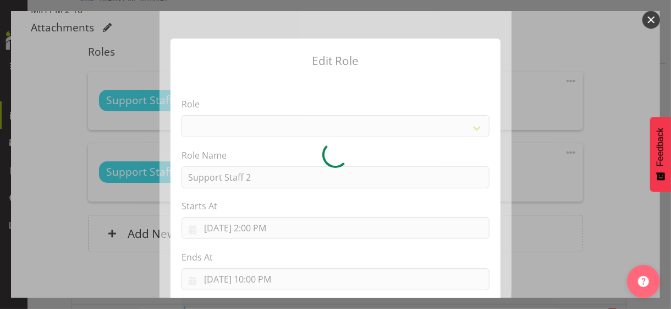
select select "1091"
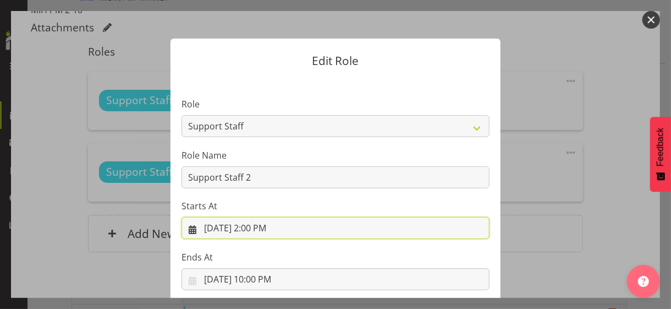
click at [255, 229] on input "9/29/2025, 2:00 PM" at bounding box center [336, 228] width 308 height 22
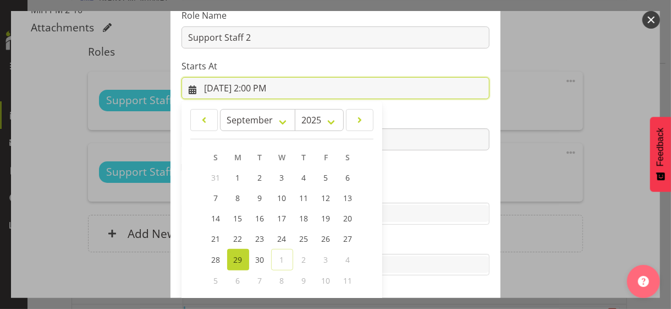
scroll to position [191, 0]
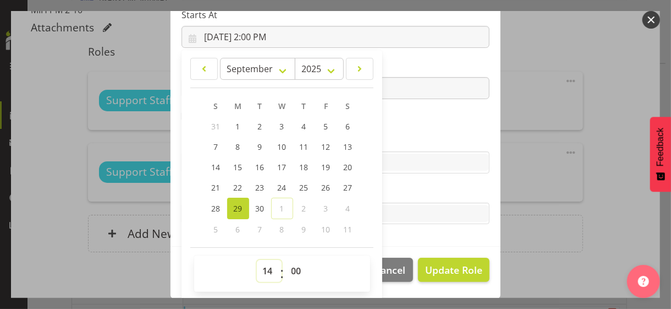
drag, startPoint x: 260, startPoint y: 267, endPoint x: 263, endPoint y: 260, distance: 7.7
click at [262, 265] on select "00 01 02 03 04 05 06 07 08 09 10 11 12 13 14 15 16 17 18 19 20 21 22 23" at bounding box center [269, 271] width 25 height 22
select select "15"
click at [257, 260] on select "00 01 02 03 04 05 06 07 08 09 10 11 12 13 14 15 16 17 18 19 20 21 22 23" at bounding box center [269, 271] width 25 height 22
type input "9/29/2025, 3:00 PM"
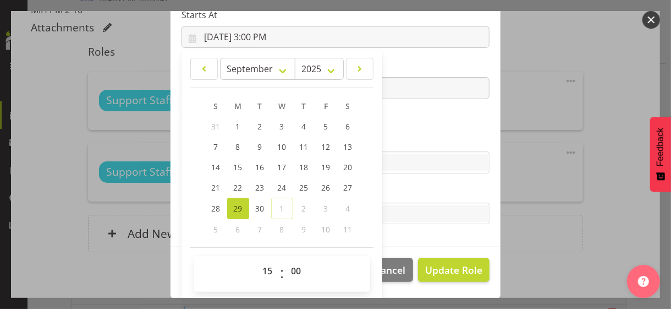
drag, startPoint x: 410, startPoint y: 136, endPoint x: 421, endPoint y: 148, distance: 16.4
click at [410, 135] on label "Skills" at bounding box center [336, 140] width 308 height 13
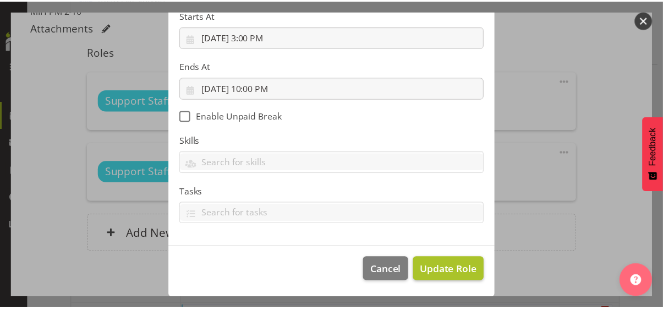
scroll to position [190, 0]
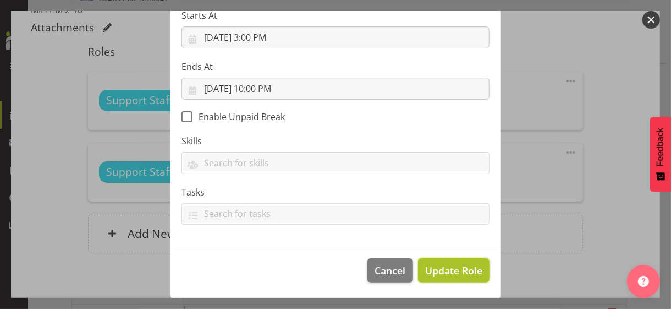
drag, startPoint x: 450, startPoint y: 275, endPoint x: 469, endPoint y: 265, distance: 21.4
click at [450, 274] on span "Update Role" at bounding box center [453, 270] width 57 height 14
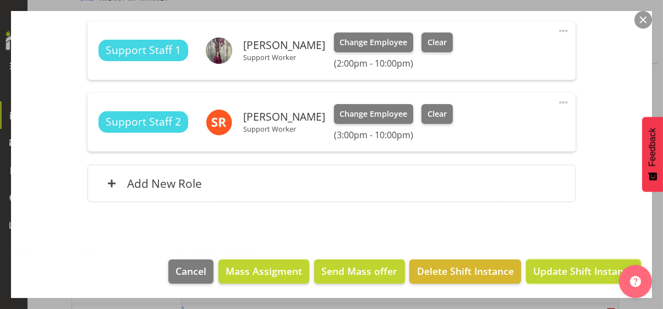
click at [561, 268] on span "Update Shift Instance" at bounding box center [583, 271] width 101 height 14
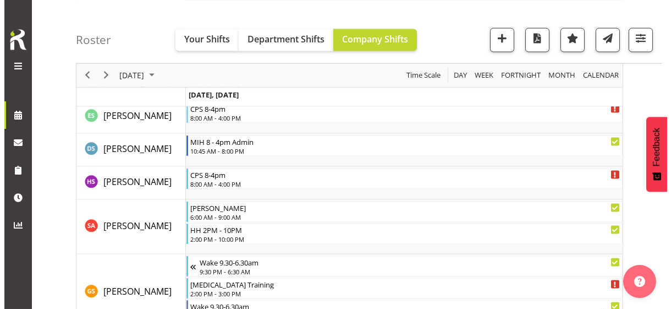
scroll to position [3136, 0]
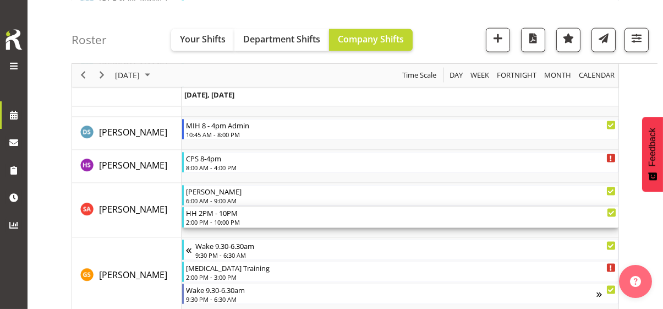
click at [224, 218] on div "2:00 PM - 10:00 PM" at bounding box center [401, 221] width 430 height 9
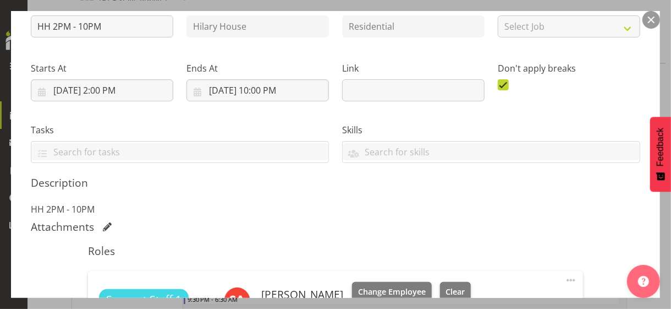
scroll to position [220, 0]
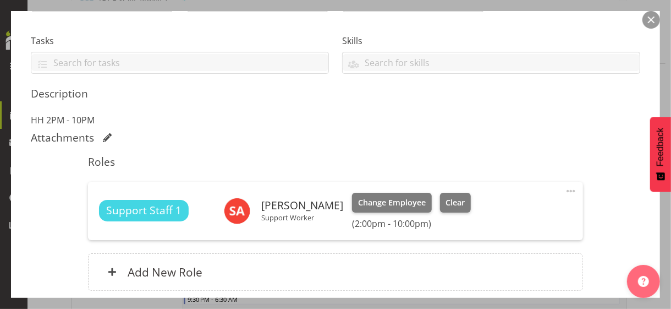
click at [565, 189] on span at bounding box center [571, 190] width 13 height 13
click at [495, 210] on link "Edit" at bounding box center [525, 215] width 106 height 20
select select "8"
select select "2025"
select select "14"
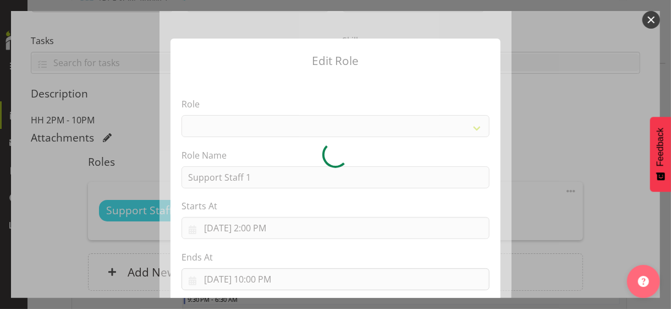
select select "1091"
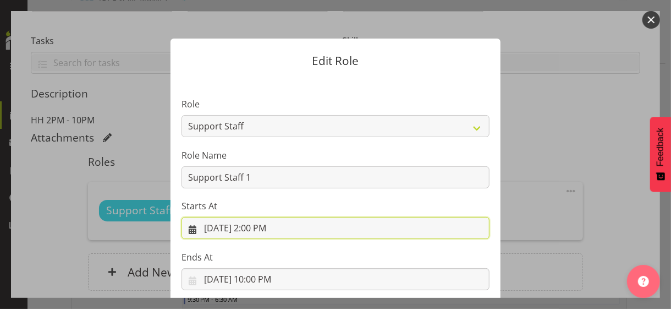
click at [256, 229] on input "9/29/2025, 2:00 PM" at bounding box center [336, 228] width 308 height 22
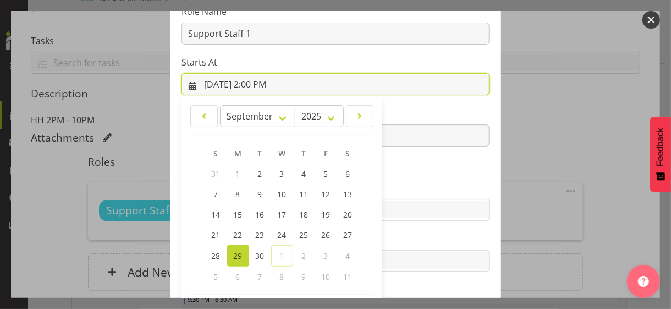
scroll to position [191, 0]
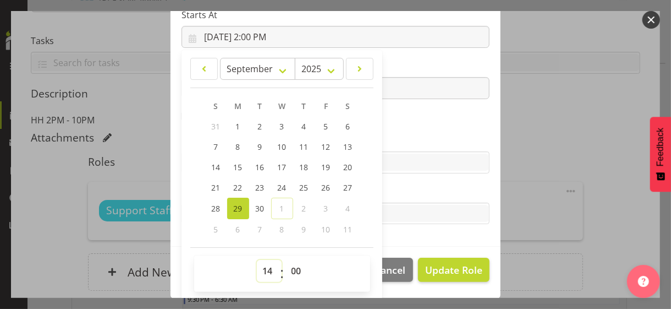
drag, startPoint x: 265, startPoint y: 267, endPoint x: 266, endPoint y: 261, distance: 6.3
click at [265, 267] on select "00 01 02 03 04 05 06 07 08 09 10 11 12 13 14 15 16 17 18 19 20 21 22 23" at bounding box center [269, 271] width 25 height 22
select select "15"
click at [257, 260] on select "00 01 02 03 04 05 06 07 08 09 10 11 12 13 14 15 16 17 18 19 20 21 22 23" at bounding box center [269, 271] width 25 height 22
type input "9/29/2025, 3:00 PM"
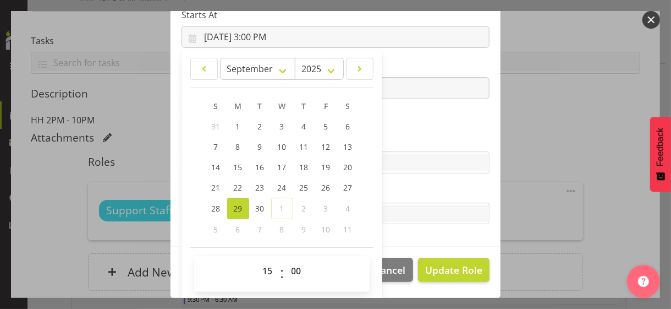
drag, startPoint x: 396, startPoint y: 145, endPoint x: 408, endPoint y: 179, distance: 35.7
click at [397, 145] on label "Skills" at bounding box center [336, 140] width 308 height 13
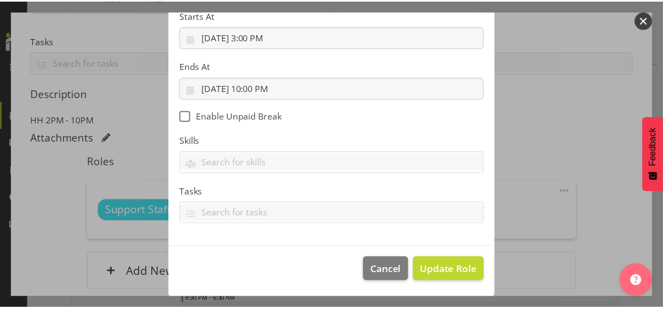
scroll to position [190, 0]
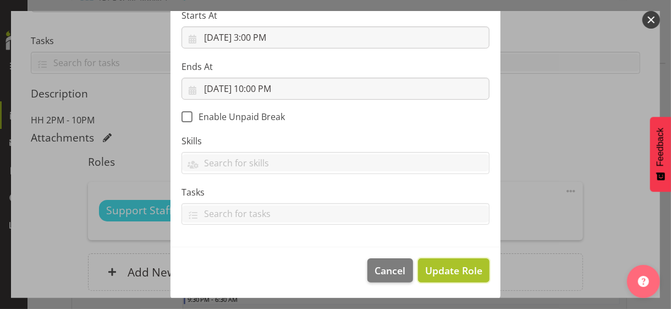
drag, startPoint x: 442, startPoint y: 270, endPoint x: 448, endPoint y: 266, distance: 7.4
click at [442, 270] on span "Update Role" at bounding box center [453, 270] width 57 height 14
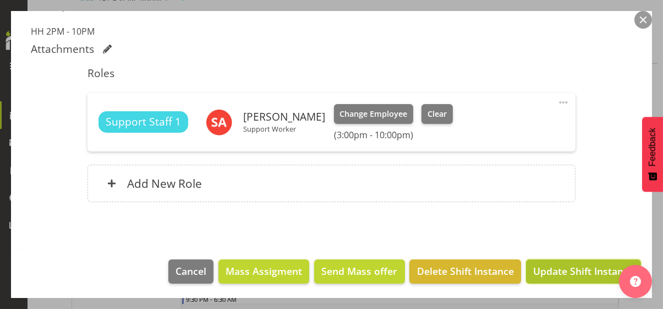
click at [558, 268] on span "Update Shift Instance" at bounding box center [583, 271] width 101 height 14
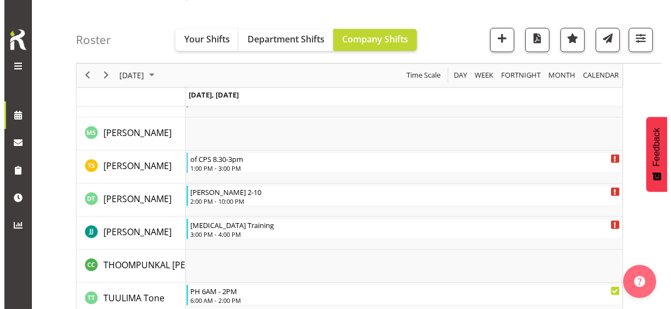
scroll to position [3356, 0]
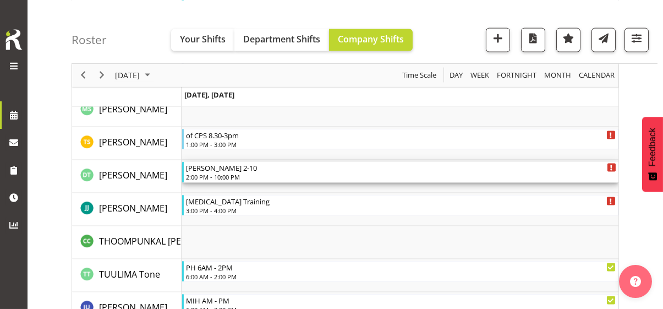
click at [227, 176] on div "2:00 PM - 10:00 PM" at bounding box center [401, 176] width 430 height 9
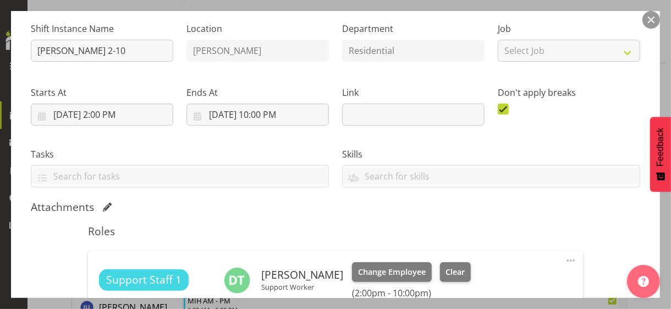
scroll to position [220, 0]
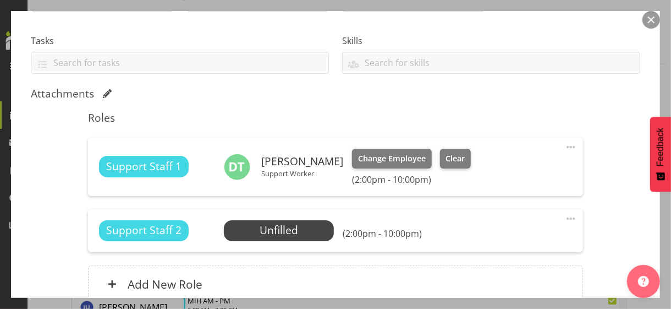
drag, startPoint x: 565, startPoint y: 146, endPoint x: 516, endPoint y: 159, distance: 50.6
click at [565, 146] on span at bounding box center [571, 146] width 13 height 13
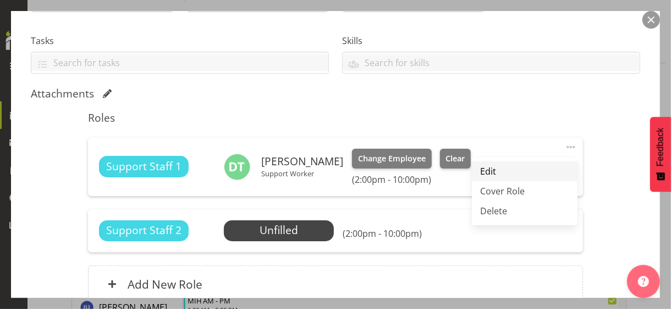
click at [495, 168] on link "Edit" at bounding box center [525, 171] width 106 height 20
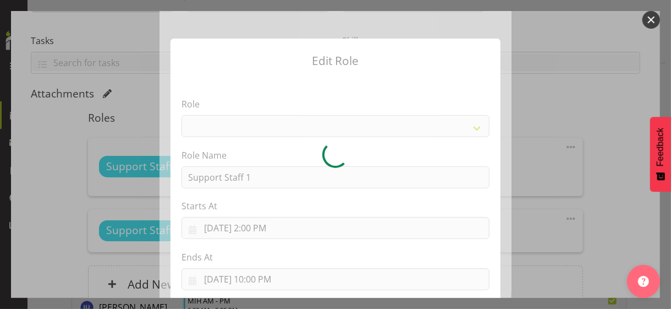
select select "1091"
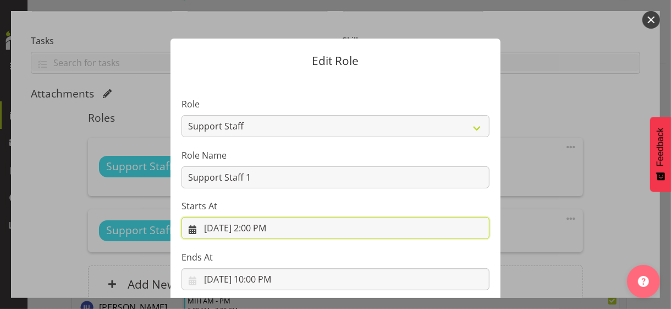
click at [259, 228] on input "9/29/2025, 2:00 PM" at bounding box center [336, 228] width 308 height 22
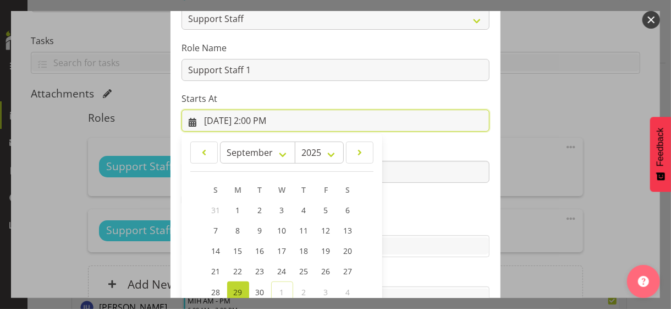
scroll to position [191, 0]
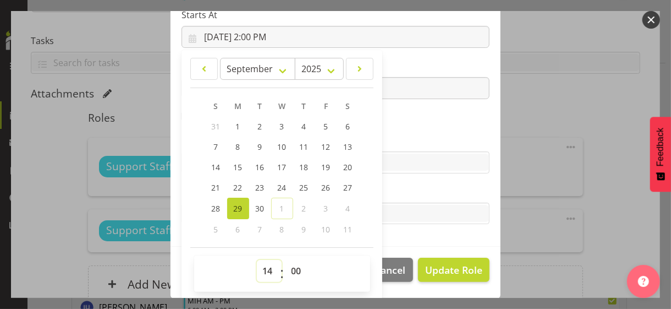
drag, startPoint x: 266, startPoint y: 266, endPoint x: 263, endPoint y: 260, distance: 6.6
click at [265, 265] on select "00 01 02 03 04 05 06 07 08 09 10 11 12 13 14 15 16 17 18 19 20 21 22 23" at bounding box center [269, 271] width 25 height 22
select select "15"
click at [257, 260] on select "00 01 02 03 04 05 06 07 08 09 10 11 12 13 14 15 16 17 18 19 20 21 22 23" at bounding box center [269, 271] width 25 height 22
type input "9/29/2025, 3:00 PM"
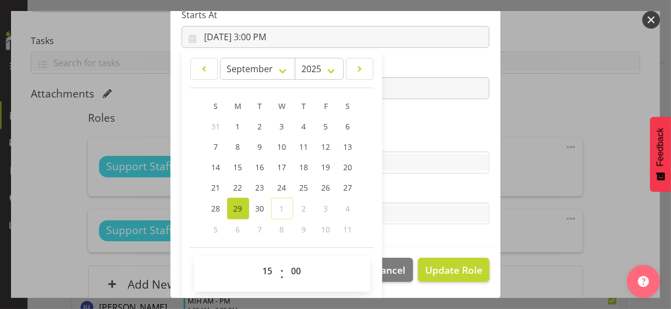
click at [411, 135] on label "Skills" at bounding box center [336, 140] width 308 height 13
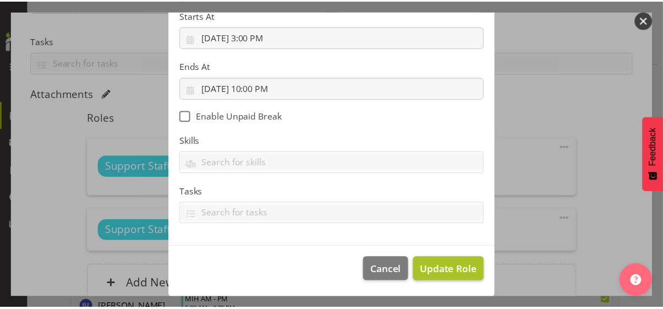
scroll to position [190, 0]
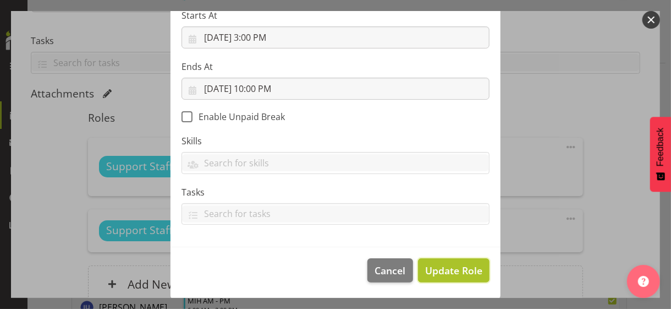
click at [454, 270] on span "Update Role" at bounding box center [453, 270] width 57 height 14
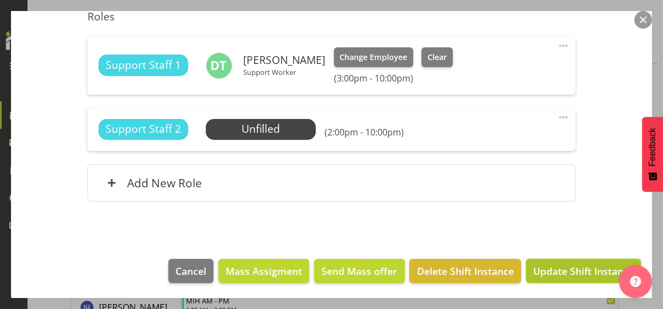
click at [571, 268] on span "Update Shift Instance" at bounding box center [583, 271] width 101 height 14
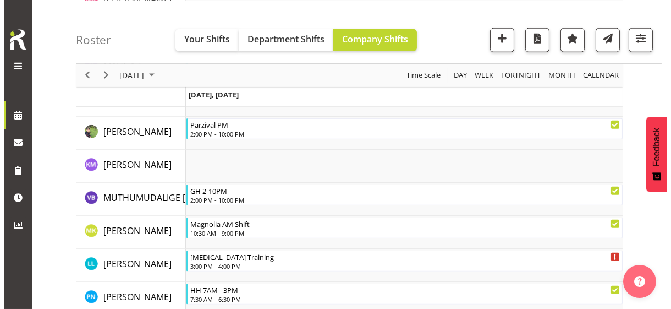
scroll to position [2346, 0]
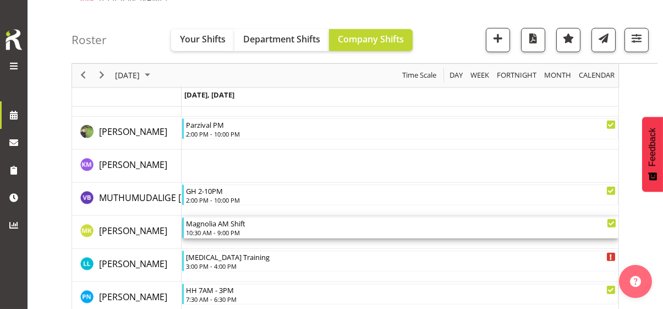
click at [229, 228] on div "10:30 AM - 9:00 PM" at bounding box center [401, 232] width 430 height 9
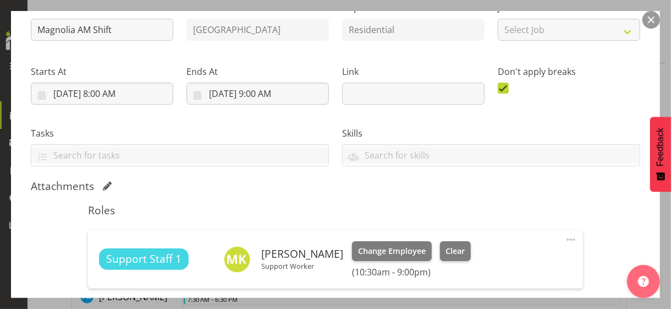
scroll to position [220, 0]
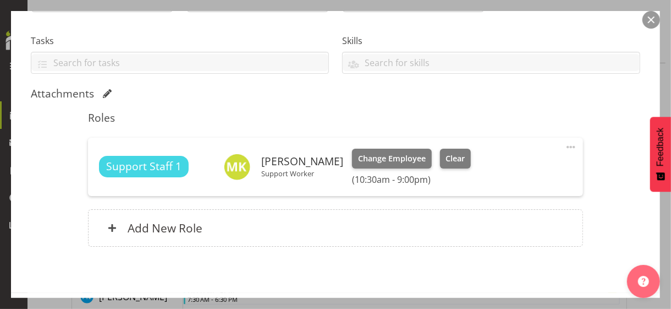
click at [565, 145] on span at bounding box center [571, 146] width 13 height 13
click at [501, 167] on link "Edit" at bounding box center [525, 171] width 106 height 20
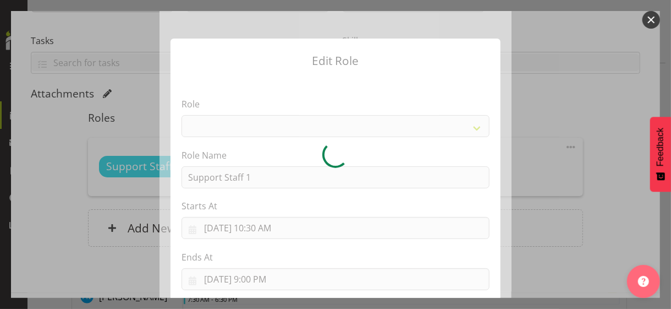
select select "1091"
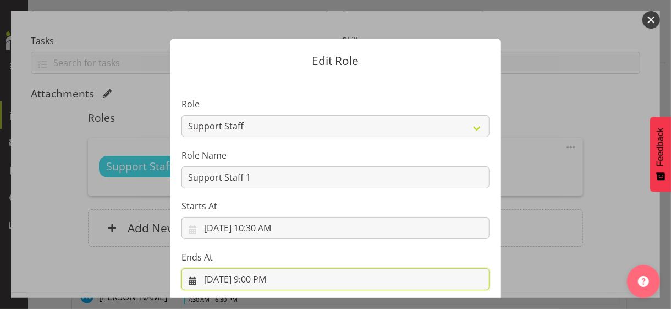
click at [261, 275] on input "9/29/2025, 9:00 PM" at bounding box center [336, 279] width 308 height 22
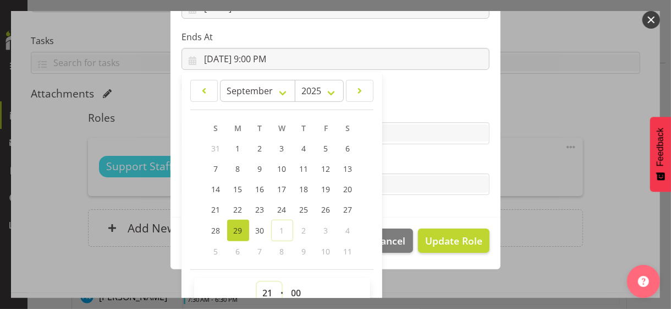
drag, startPoint x: 261, startPoint y: 288, endPoint x: 267, endPoint y: 278, distance: 11.9
click at [264, 284] on select "00 01 02 03 04 05 06 07 08 09 10 11 12 13 14 15 16 17 18 19 20 21 22 23" at bounding box center [269, 293] width 25 height 22
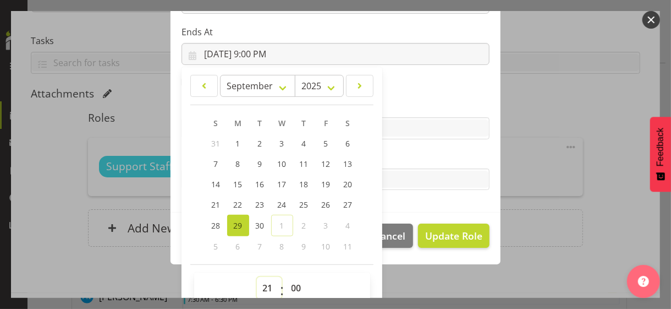
select select "14"
click at [257, 277] on select "00 01 02 03 04 05 06 07 08 09 10 11 12 13 14 15 16 17 18 19 20 21 22 23" at bounding box center [269, 288] width 25 height 22
type input "9/29/2025, 2:00 PM"
click at [398, 160] on label "Tasks" at bounding box center [336, 157] width 308 height 13
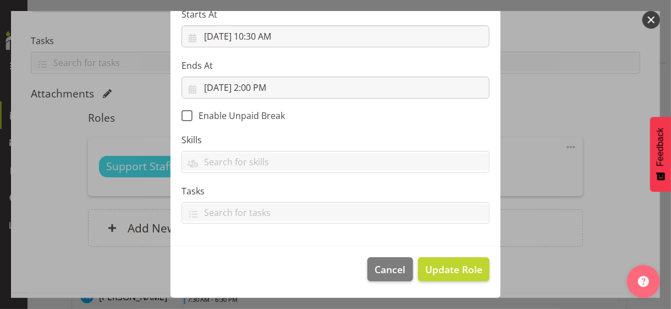
scroll to position [190, 0]
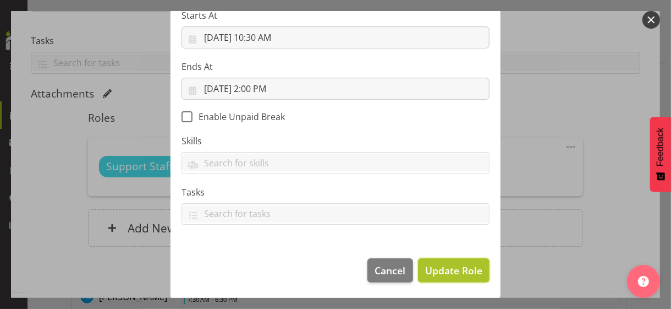
click at [442, 267] on span "Update Role" at bounding box center [453, 270] width 57 height 14
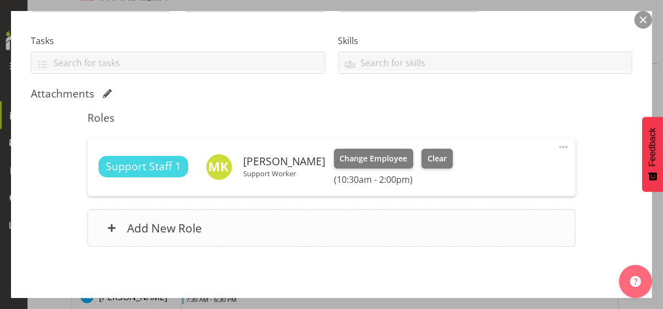
click at [357, 223] on div "Add New Role" at bounding box center [331, 227] width 488 height 37
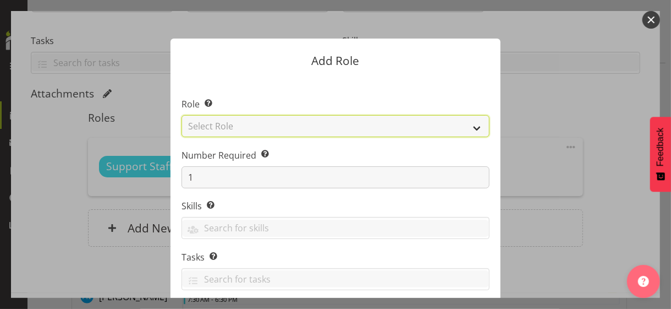
click at [222, 127] on select "Select Role CP House Leader Support Staff Wake" at bounding box center [336, 126] width 308 height 22
select select "1091"
click at [182, 115] on select "Select Role CP House Leader Support Staff Wake" at bounding box center [336, 126] width 308 height 22
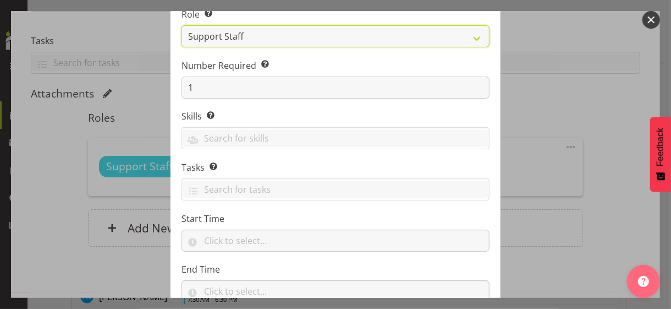
scroll to position [167, 0]
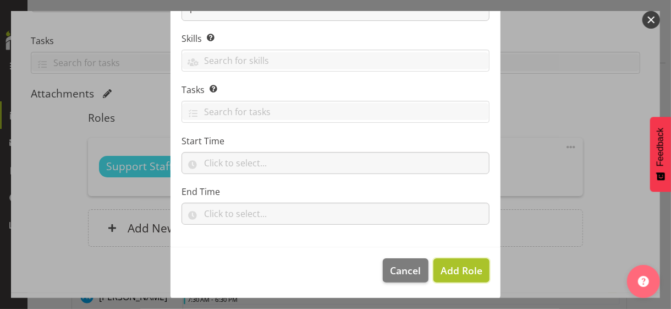
click at [451, 265] on span "Add Role" at bounding box center [462, 270] width 42 height 13
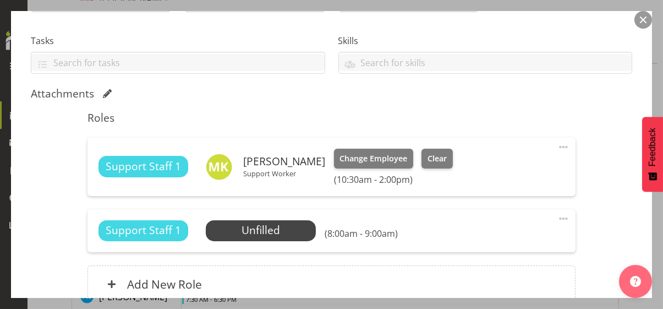
click at [557, 215] on span at bounding box center [563, 218] width 13 height 13
click at [492, 239] on link "Edit" at bounding box center [517, 243] width 106 height 20
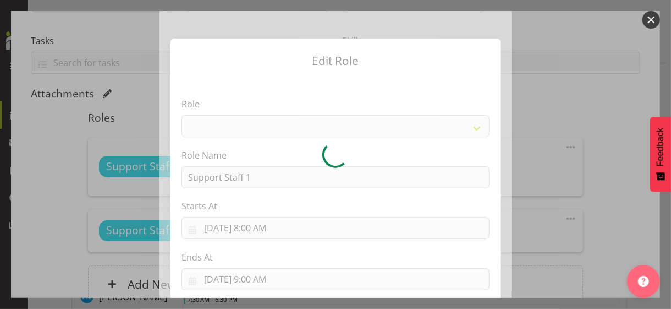
select select "1091"
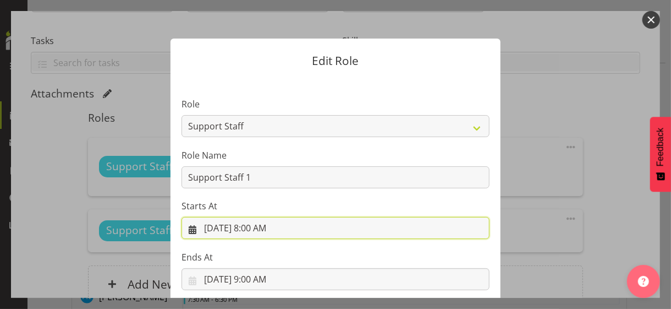
click at [261, 227] on input "9/29/2025, 8:00 AM" at bounding box center [336, 228] width 308 height 22
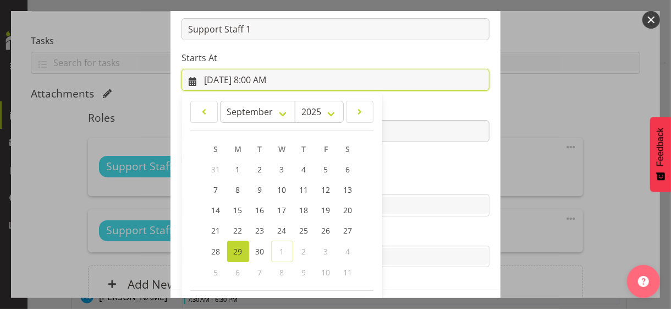
scroll to position [191, 0]
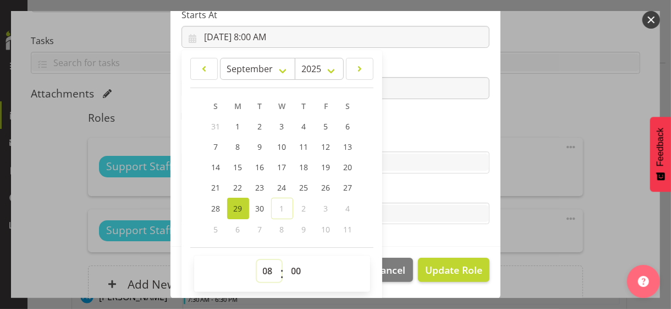
click at [261, 270] on select "00 01 02 03 04 05 06 07 08 09 10 11 12 13 14 15 16 17 18 19 20 21 22 23" at bounding box center [269, 271] width 25 height 22
select select "15"
click at [257, 260] on select "00 01 02 03 04 05 06 07 08 09 10 11 12 13 14 15 16 17 18 19 20 21 22 23" at bounding box center [269, 271] width 25 height 22
type input "9/29/2025, 3:00 PM"
click at [391, 136] on label "Skills" at bounding box center [336, 140] width 308 height 13
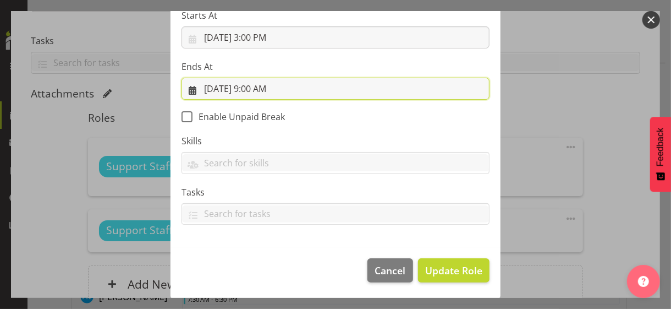
click at [259, 89] on input "9/29/2025, 9:00 AM" at bounding box center [336, 89] width 308 height 22
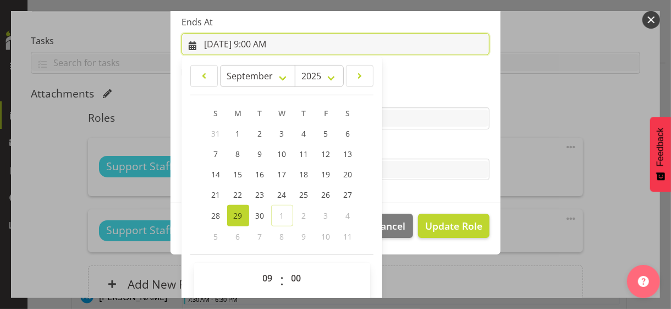
scroll to position [243, 0]
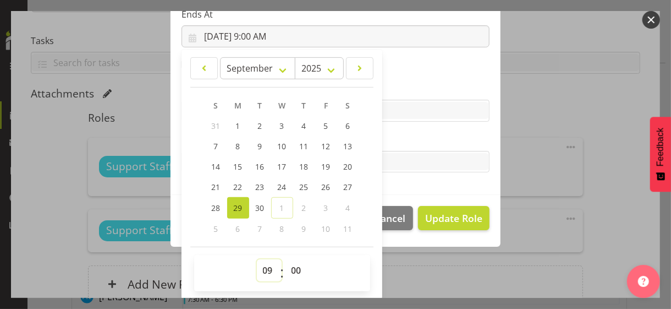
click at [260, 267] on select "00 01 02 03 04 05 06 07 08 09 10 11 12 13 14 15 16 17 18 19 20 21 22 23" at bounding box center [269, 270] width 25 height 22
select select "21"
click at [257, 259] on select "00 01 02 03 04 05 06 07 08 09 10 11 12 13 14 15 16 17 18 19 20 21 22 23" at bounding box center [269, 270] width 25 height 22
type input "9/29/2025, 9:00 PM"
drag, startPoint x: 406, startPoint y: 138, endPoint x: 430, endPoint y: 176, distance: 45.0
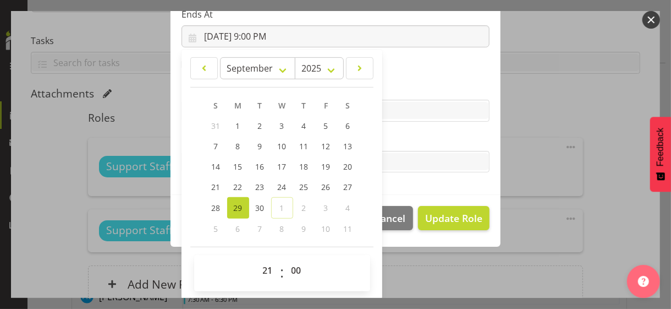
click at [407, 138] on label "Tasks" at bounding box center [336, 139] width 308 height 13
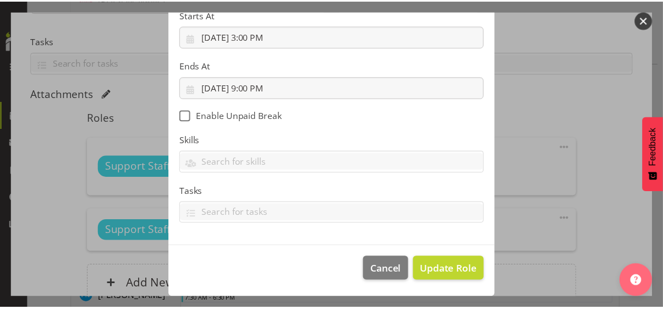
scroll to position [190, 0]
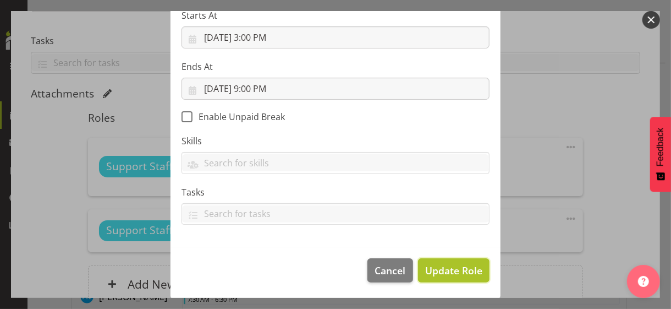
click at [441, 268] on span "Update Role" at bounding box center [453, 270] width 57 height 14
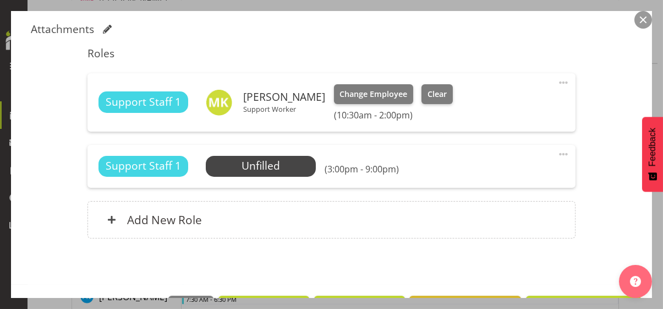
scroll to position [321, 0]
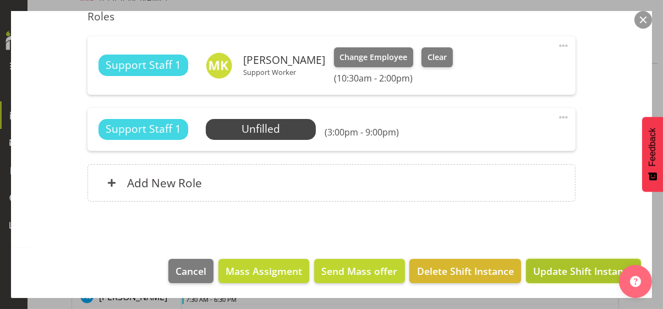
click at [573, 267] on span "Update Shift Instance" at bounding box center [583, 271] width 101 height 14
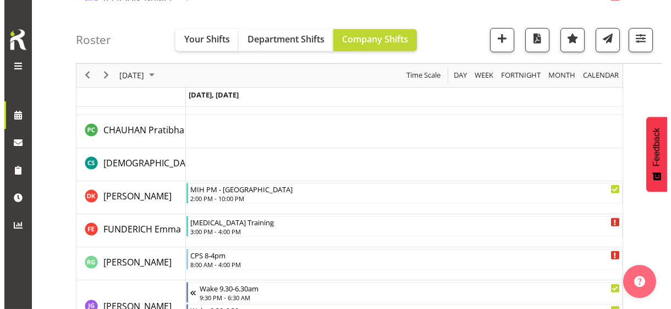
scroll to position [2368, 0]
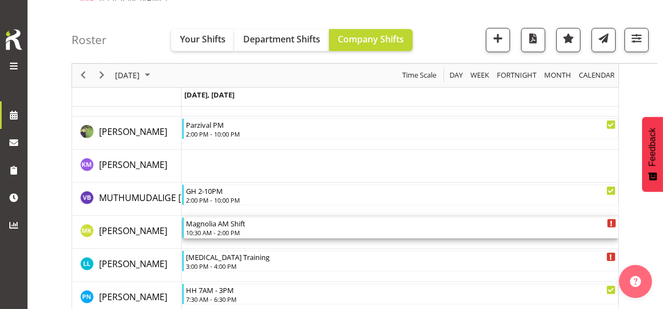
click at [217, 231] on div "10:30 AM - 2:00 PM" at bounding box center [401, 232] width 430 height 9
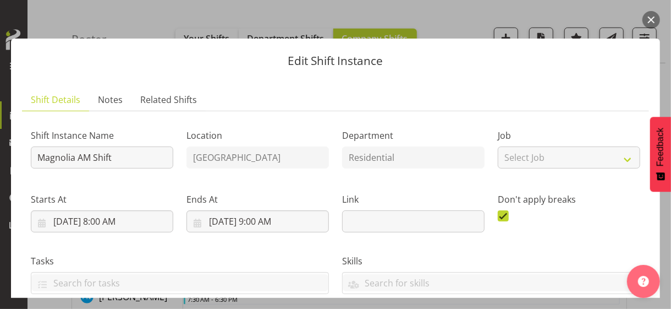
scroll to position [275, 0]
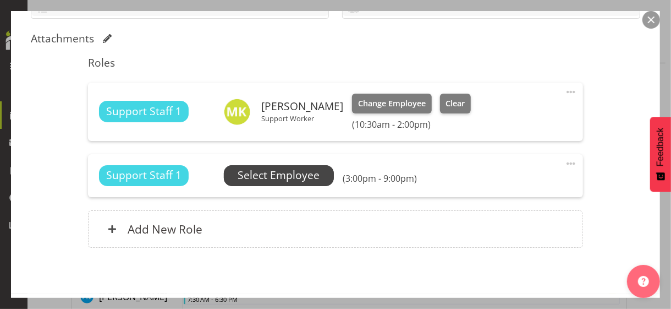
click at [272, 179] on span "Select Employee" at bounding box center [279, 175] width 82 height 16
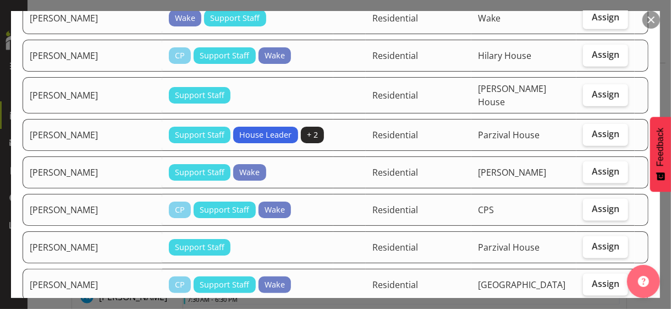
scroll to position [715, 0]
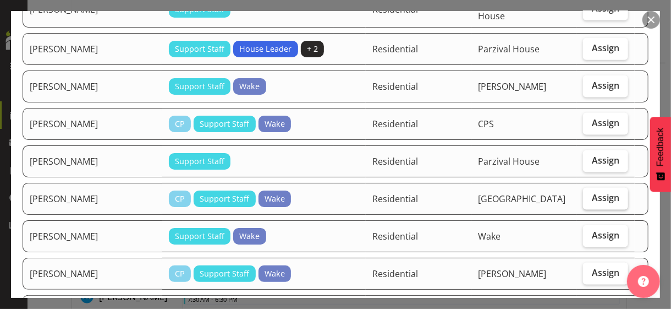
click at [595, 192] on span "Assign" at bounding box center [606, 197] width 28 height 11
click at [590, 194] on input "Assign" at bounding box center [586, 197] width 7 height 7
checkbox input "true"
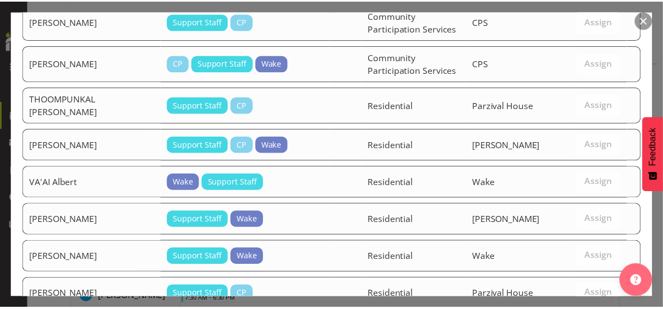
scroll to position [1319, 0]
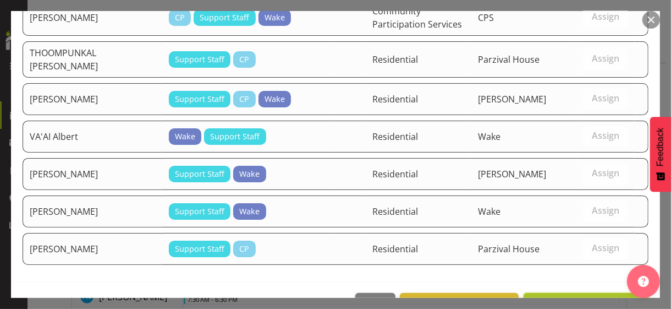
click at [575, 298] on span "Assign MWANDAMILA Karyn Michel" at bounding box center [586, 304] width 111 height 13
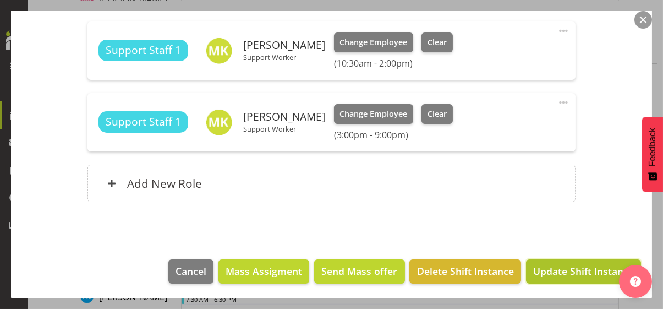
click at [571, 270] on span "Update Shift Instance" at bounding box center [583, 271] width 101 height 14
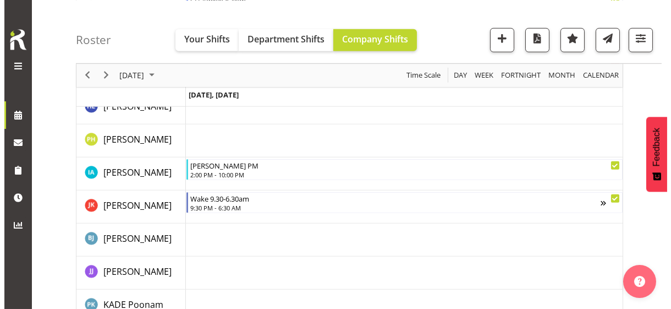
scroll to position [1796, 0]
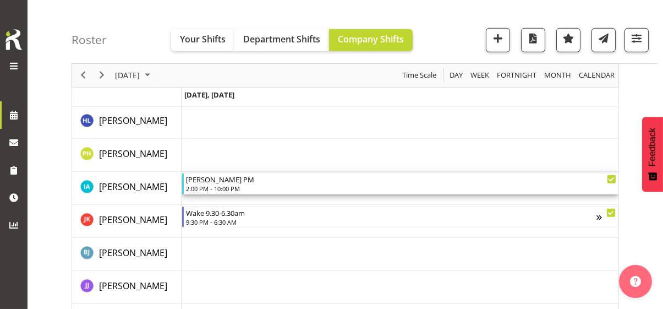
click at [218, 186] on div "2:00 PM - 10:00 PM" at bounding box center [401, 188] width 430 height 9
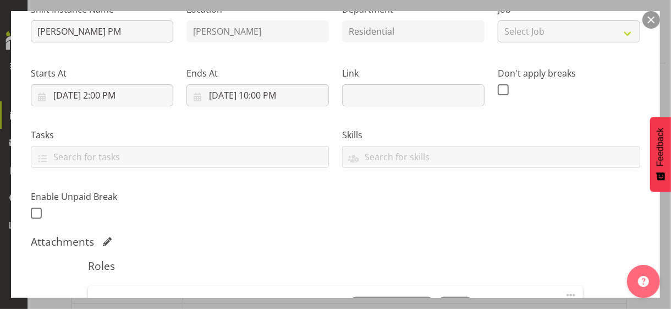
scroll to position [275, 0]
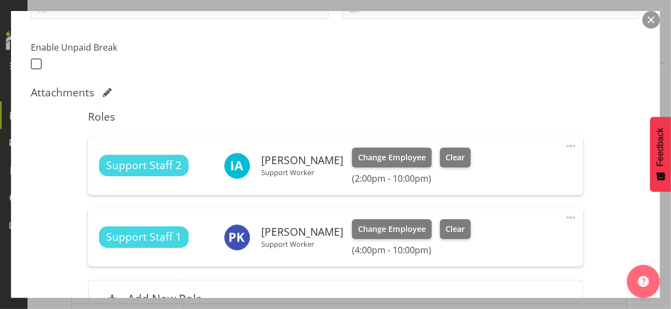
click at [565, 141] on span at bounding box center [571, 145] width 13 height 13
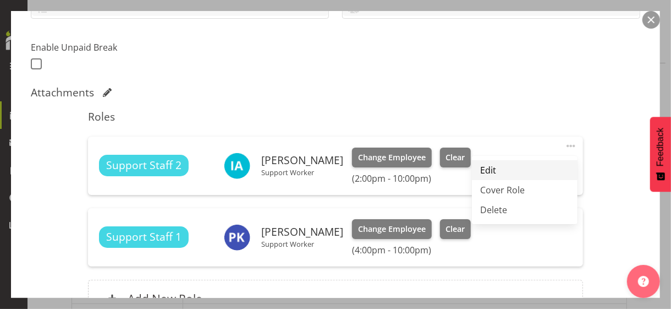
click at [494, 167] on link "Edit" at bounding box center [525, 170] width 106 height 20
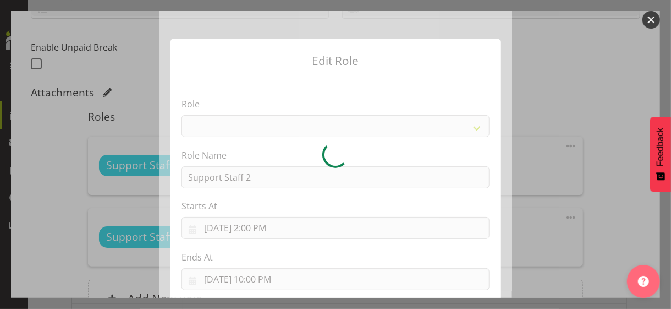
select select "1091"
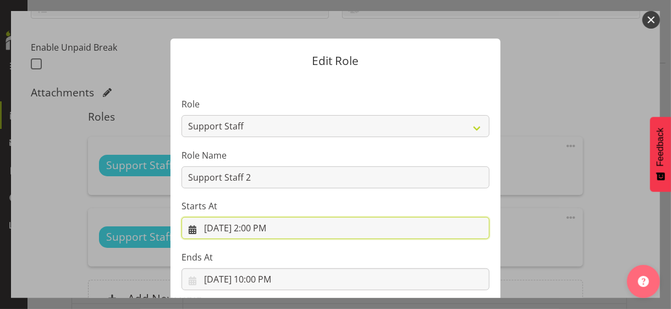
click at [255, 226] on input "9/29/2025, 2:00 PM" at bounding box center [336, 228] width 308 height 22
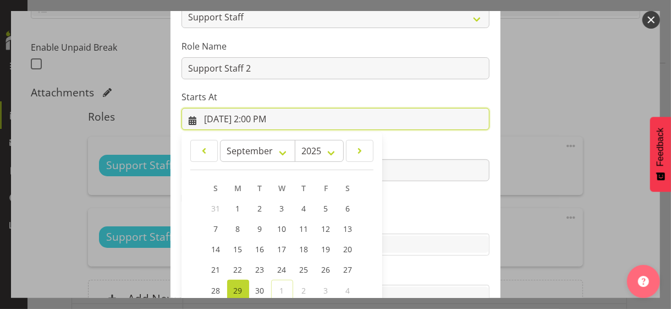
scroll to position [191, 0]
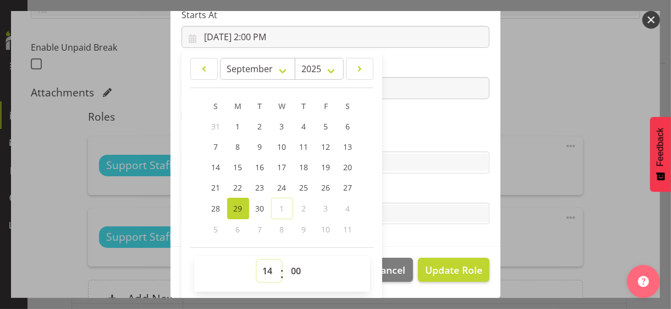
drag, startPoint x: 259, startPoint y: 269, endPoint x: 262, endPoint y: 263, distance: 6.9
click at [260, 267] on select "00 01 02 03 04 05 06 07 08 09 10 11 12 13 14 15 16 17 18 19 20 21 22 23" at bounding box center [269, 271] width 25 height 22
select select "15"
click at [257, 260] on select "00 01 02 03 04 05 06 07 08 09 10 11 12 13 14 15 16 17 18 19 20 21 22 23" at bounding box center [269, 271] width 25 height 22
type input "9/29/2025, 3:00 PM"
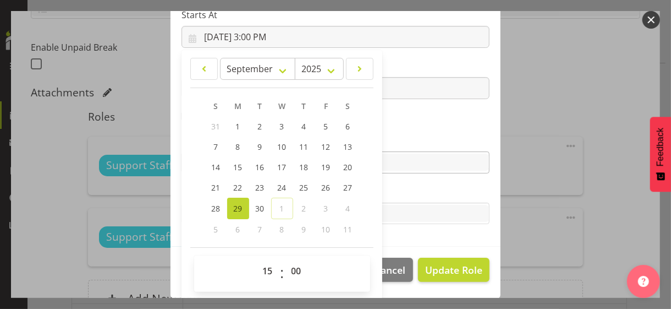
drag, startPoint x: 408, startPoint y: 134, endPoint x: 424, endPoint y: 158, distance: 29.0
click at [408, 134] on label "Skills" at bounding box center [336, 140] width 308 height 13
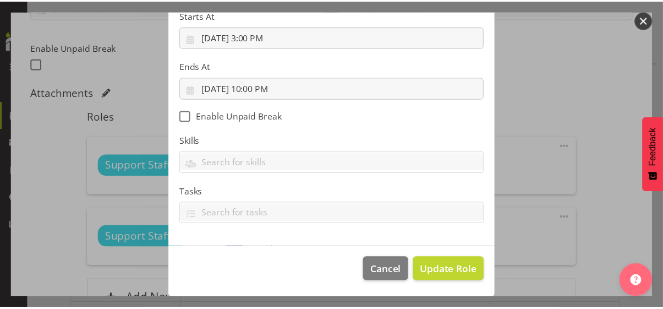
scroll to position [190, 0]
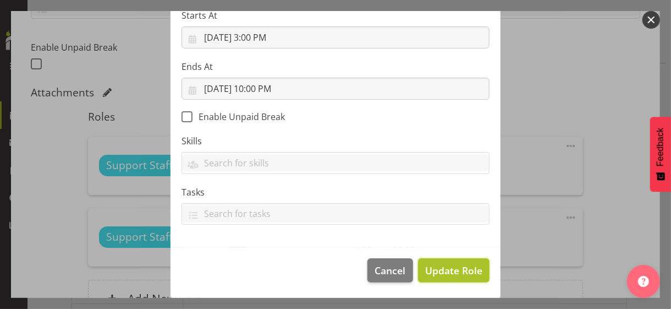
click at [442, 270] on span "Update Role" at bounding box center [453, 270] width 57 height 14
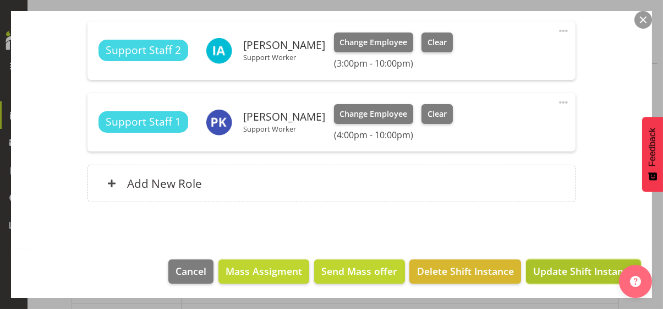
click at [559, 271] on span "Update Shift Instance" at bounding box center [583, 271] width 101 height 14
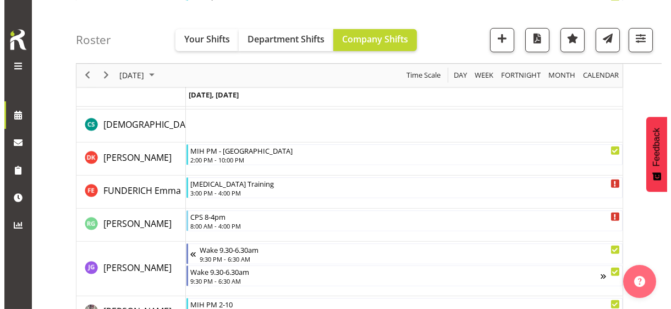
scroll to position [1411, 0]
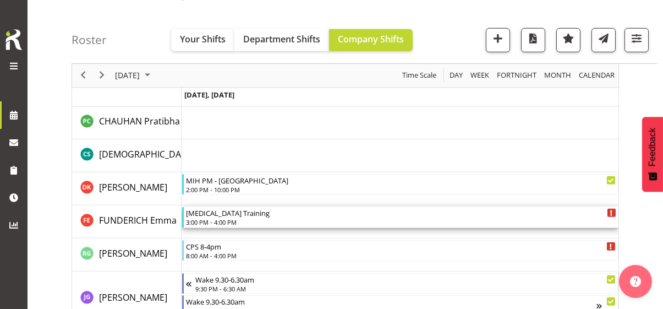
click at [223, 221] on div "3:00 PM - 4:00 PM" at bounding box center [401, 221] width 430 height 9
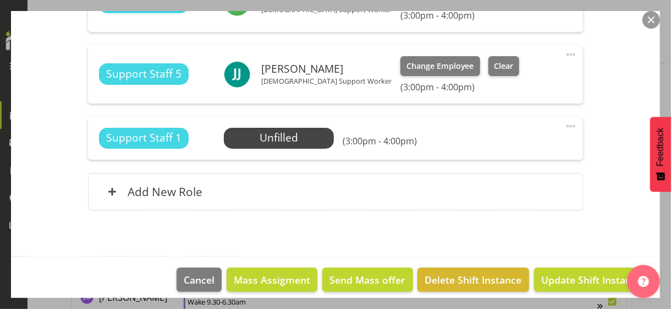
scroll to position [651, 0]
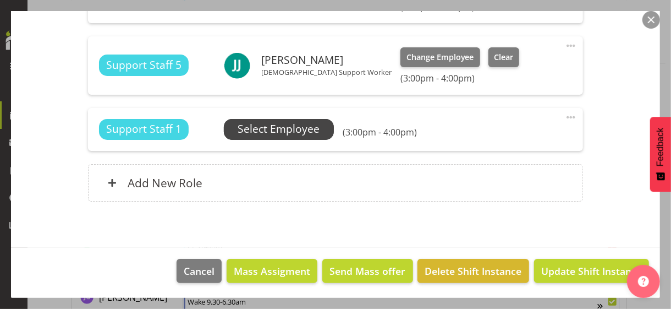
click at [273, 129] on span "Select Employee" at bounding box center [279, 129] width 82 height 16
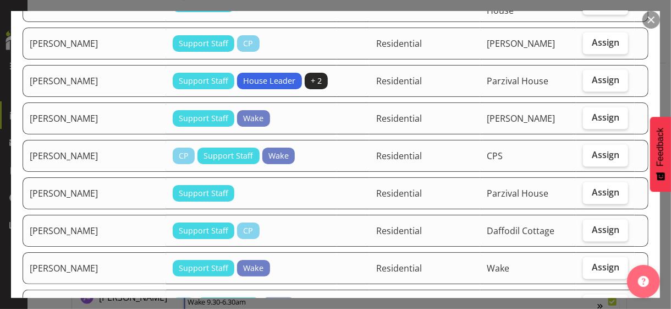
scroll to position [880, 0]
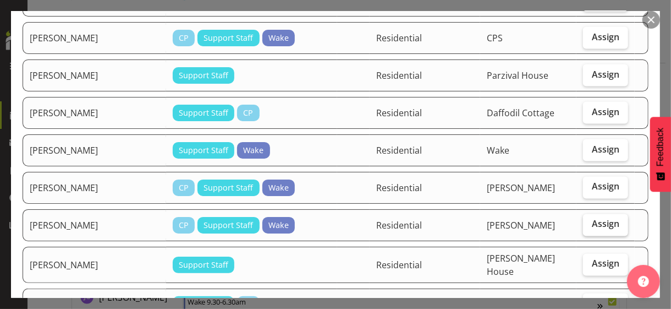
click at [592, 218] on span "Assign" at bounding box center [606, 223] width 28 height 11
click at [586, 221] on input "Assign" at bounding box center [586, 224] width 7 height 7
checkbox input "true"
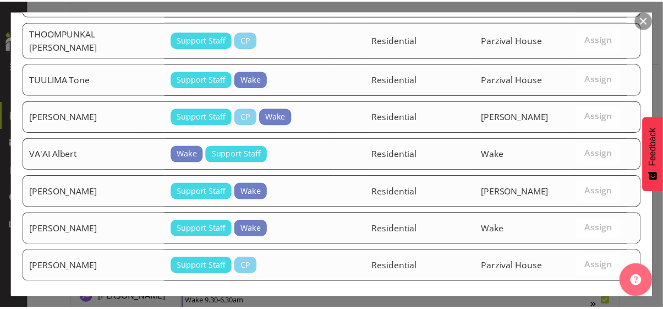
scroll to position [1475, 0]
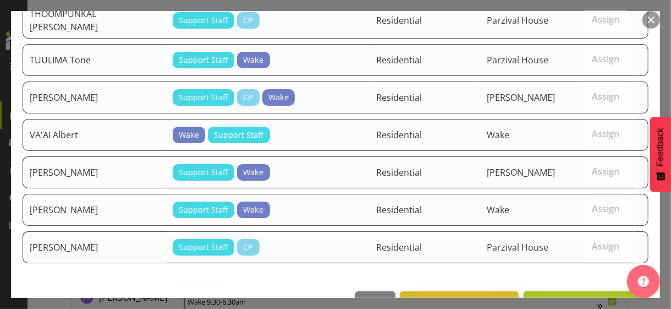
click at [573, 297] on span "Assign POWELL Kerry" at bounding box center [586, 303] width 111 height 13
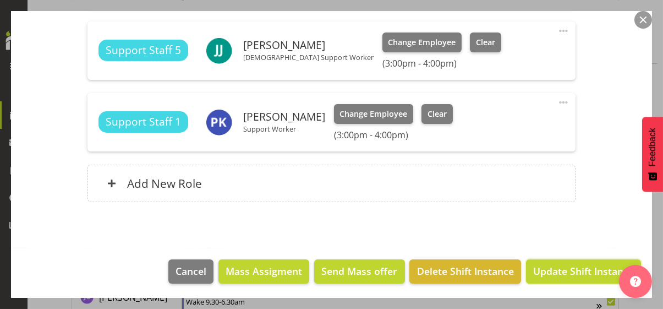
click at [570, 267] on span "Update Shift Instance" at bounding box center [583, 271] width 101 height 14
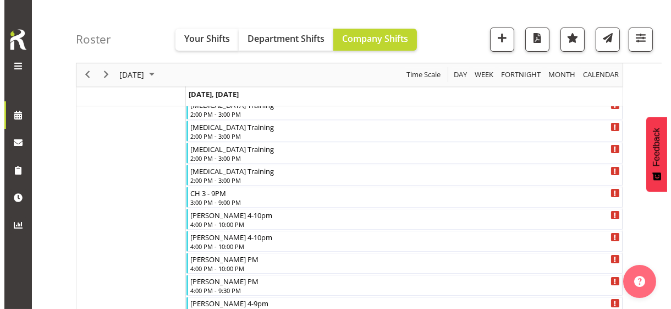
scroll to position [605, 0]
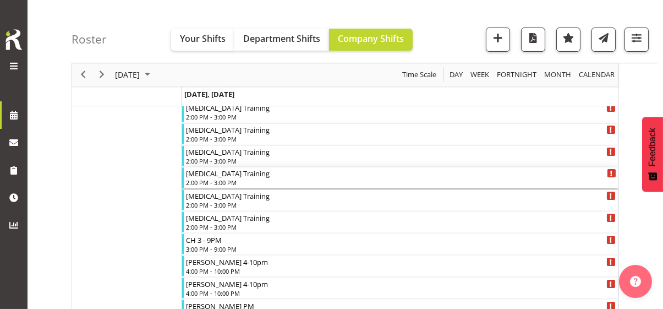
click at [206, 179] on div "2:00 PM - 3:00 PM" at bounding box center [401, 182] width 430 height 9
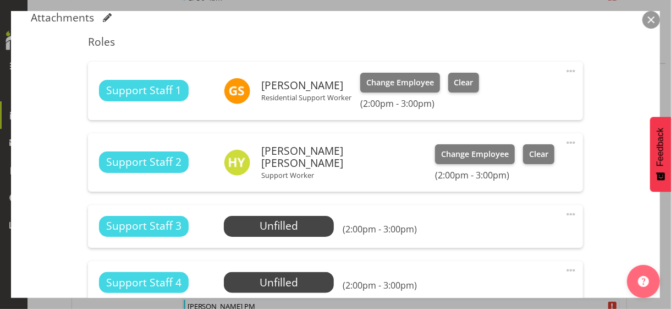
scroll to position [385, 0]
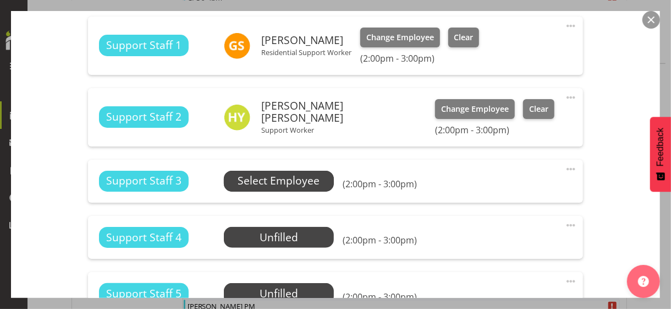
click at [273, 179] on span "Select Employee" at bounding box center [279, 181] width 82 height 16
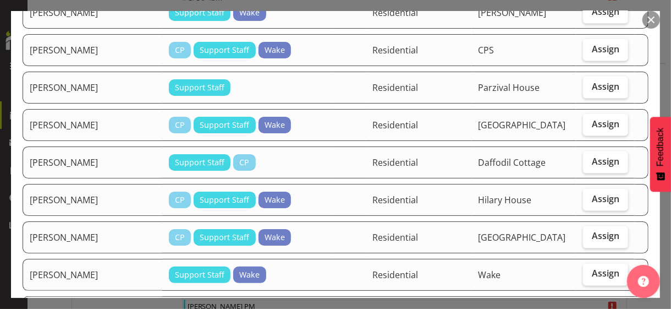
scroll to position [880, 0]
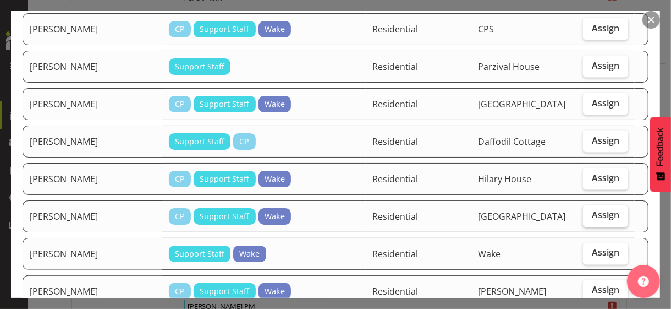
click at [592, 210] on span "Assign" at bounding box center [606, 215] width 28 height 11
click at [590, 212] on input "Assign" at bounding box center [586, 215] width 7 height 7
checkbox input "true"
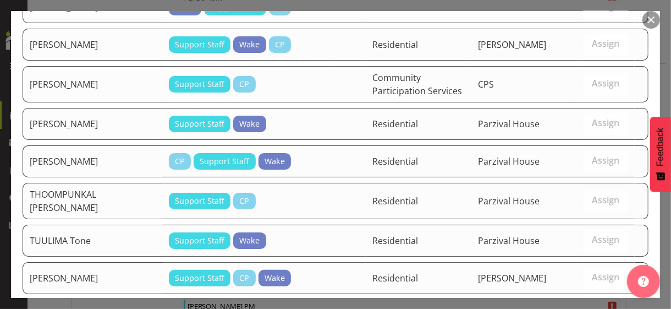
scroll to position [1572, 0]
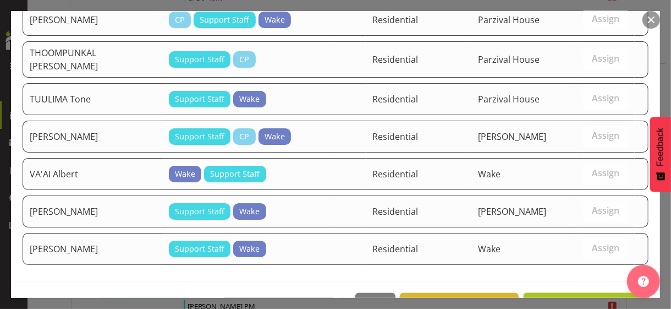
click at [562, 298] on span "Assign MWANDAMILA Karyn Michel" at bounding box center [586, 304] width 111 height 13
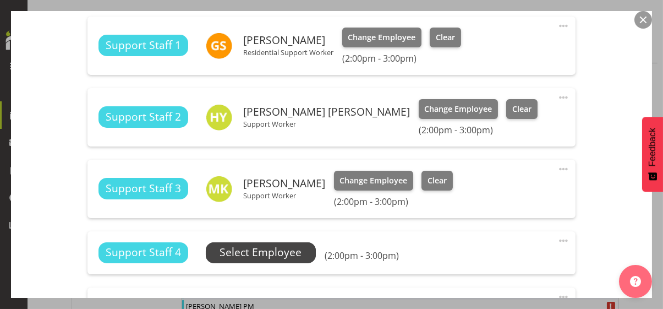
click at [278, 250] on span "Select Employee" at bounding box center [261, 252] width 82 height 16
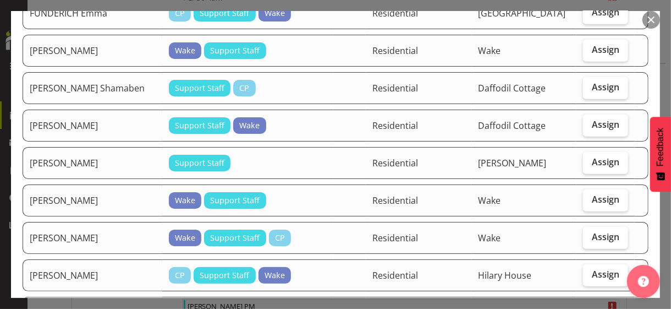
scroll to position [495, 0]
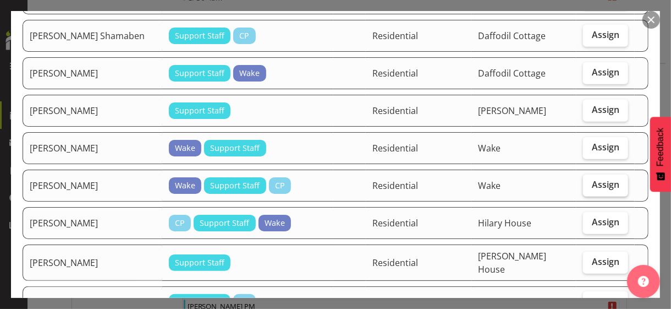
click at [593, 179] on span "Assign" at bounding box center [606, 184] width 28 height 11
click at [590, 181] on input "Assign" at bounding box center [586, 184] width 7 height 7
checkbox input "true"
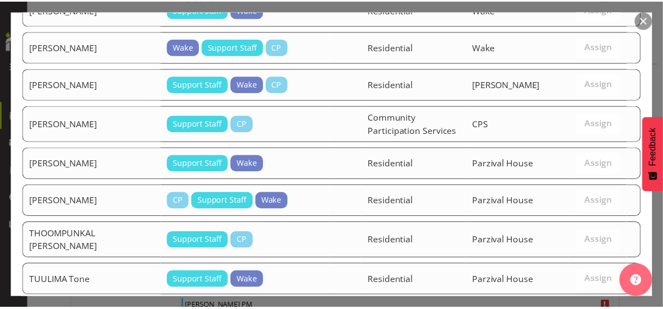
scroll to position [1535, 0]
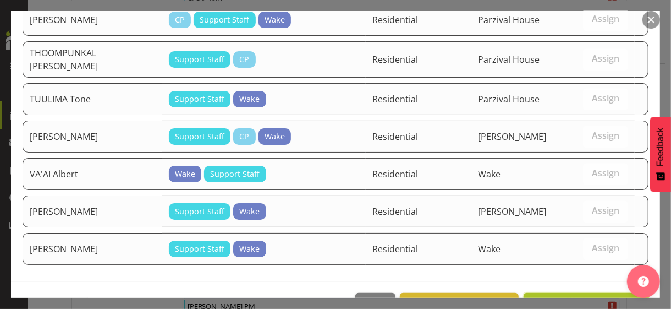
click at [567, 298] on span "Assign IWAN Anthony" at bounding box center [586, 304] width 111 height 13
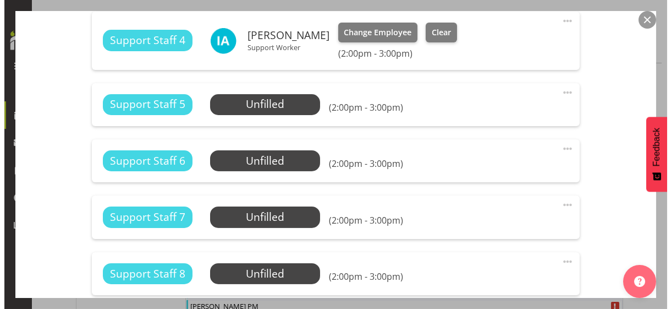
scroll to position [605, 0]
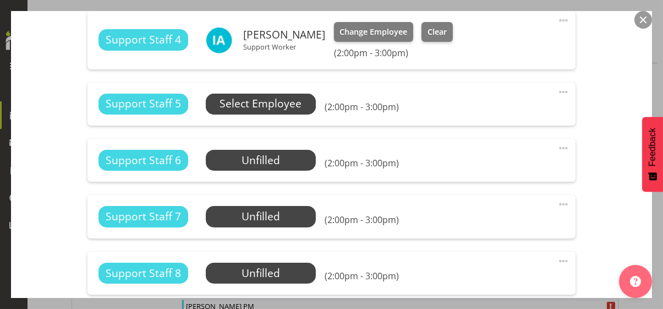
click at [266, 102] on span "Select Employee" at bounding box center [261, 104] width 82 height 16
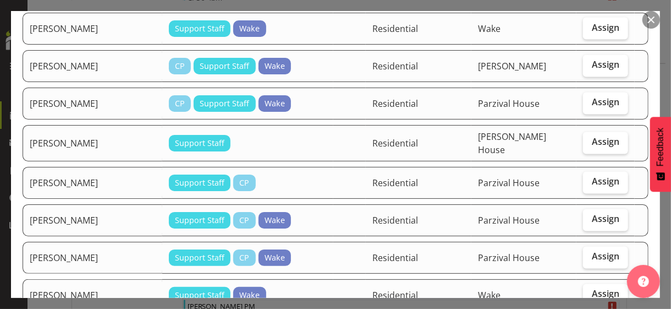
scroll to position [1045, 0]
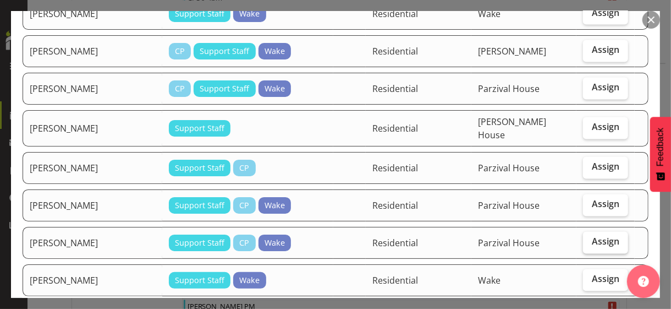
click at [592, 236] on span "Assign" at bounding box center [606, 241] width 28 height 11
click at [590, 238] on input "Assign" at bounding box center [586, 241] width 7 height 7
checkbox input "true"
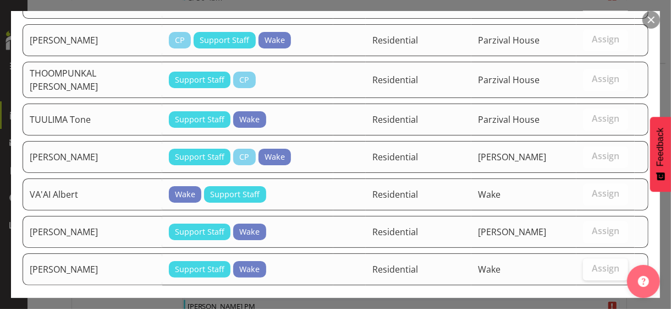
scroll to position [1498, 0]
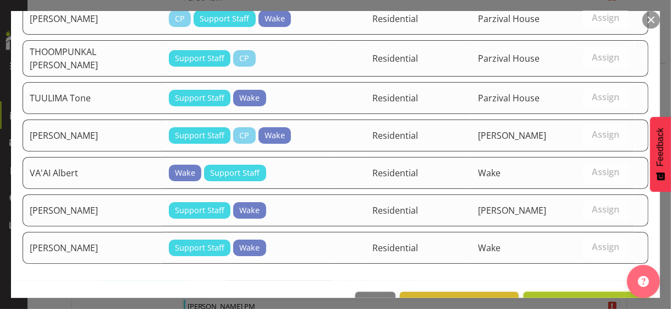
click at [575, 297] on span "Assign RIJAL Sebina" at bounding box center [586, 303] width 111 height 13
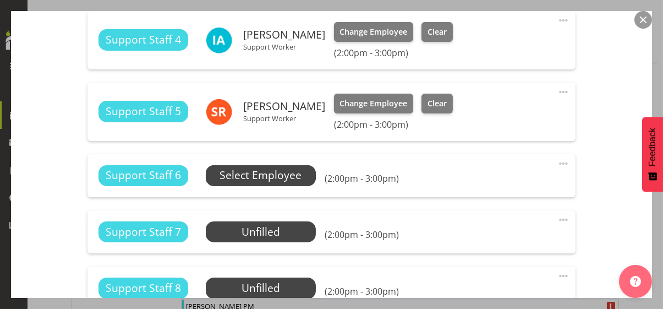
click at [280, 177] on span "Select Employee" at bounding box center [261, 175] width 82 height 16
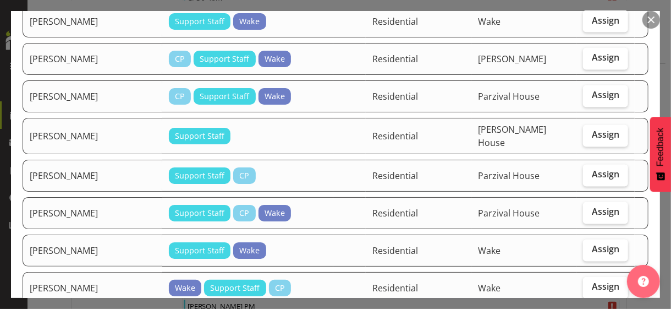
scroll to position [1210, 0]
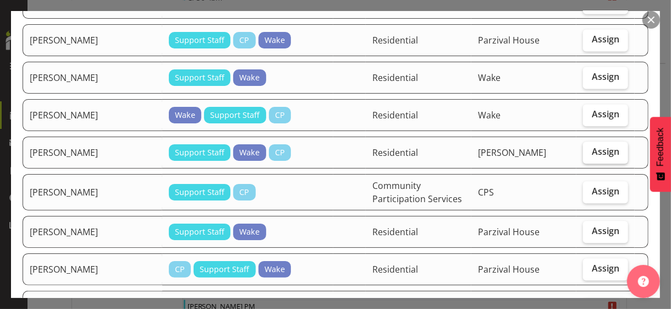
click at [591, 141] on label "Assign" at bounding box center [605, 152] width 45 height 22
click at [590, 148] on input "Assign" at bounding box center [586, 151] width 7 height 7
checkbox input "true"
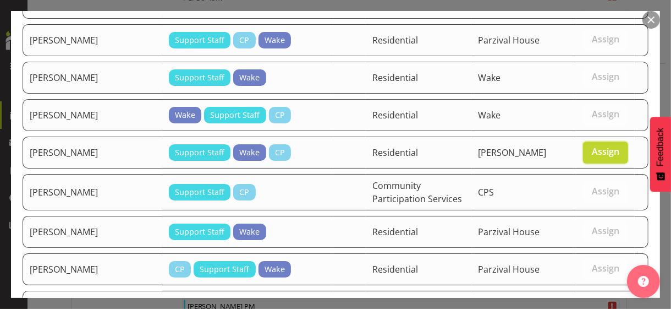
scroll to position [1461, 0]
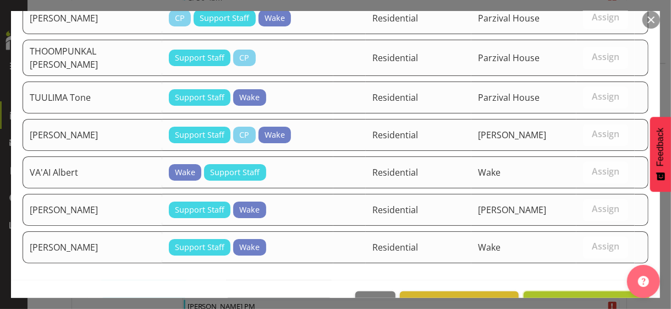
drag, startPoint x: 574, startPoint y: 267, endPoint x: 567, endPoint y: 265, distance: 7.7
click at [573, 297] on span "Assign SHRESTHA Anjana" at bounding box center [586, 303] width 111 height 13
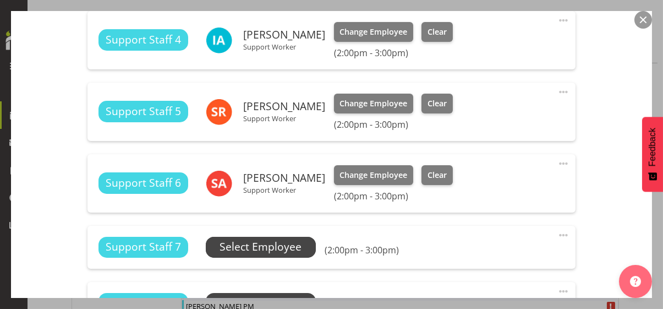
click at [292, 247] on span "Select Employee" at bounding box center [261, 247] width 82 height 16
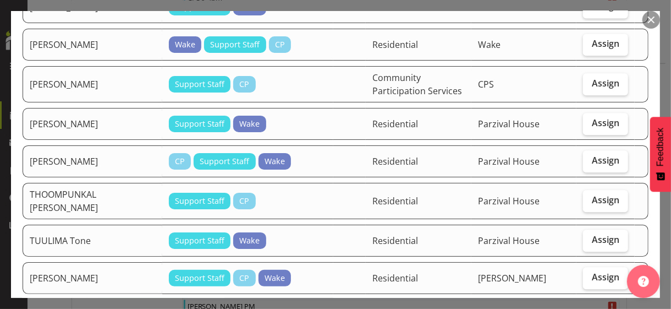
scroll to position [1265, 0]
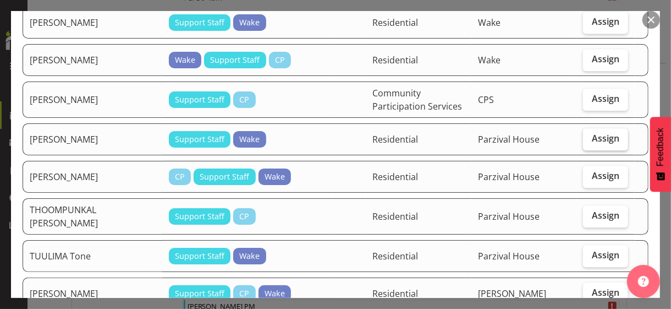
click at [592, 133] on span "Assign" at bounding box center [606, 138] width 28 height 11
click at [588, 135] on input "Assign" at bounding box center [586, 138] width 7 height 7
checkbox input "true"
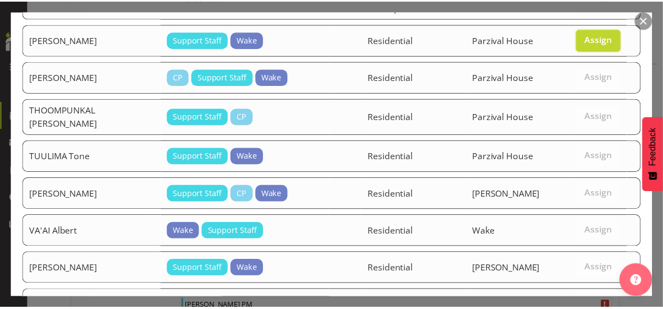
scroll to position [1420, 0]
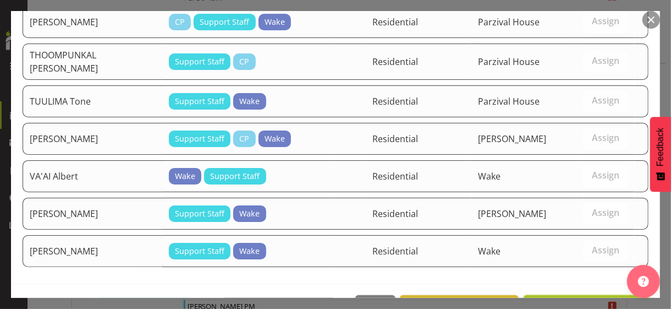
click at [573, 300] on span "Assign TAN Demetria" at bounding box center [586, 306] width 111 height 13
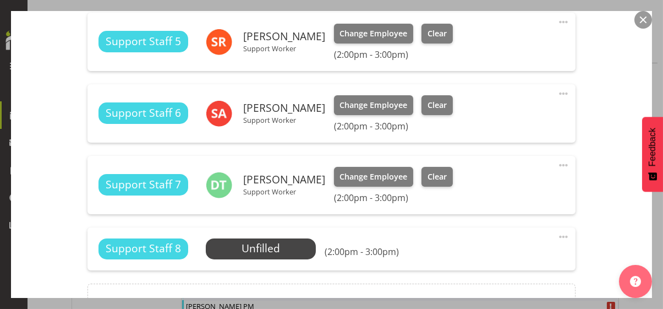
scroll to position [794, 0]
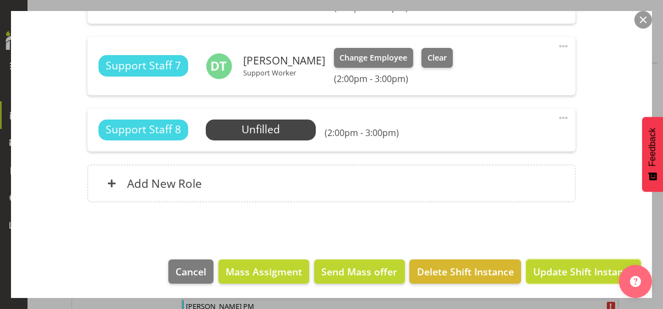
drag, startPoint x: 558, startPoint y: 272, endPoint x: 540, endPoint y: 267, distance: 18.7
click at [558, 272] on span "Update Shift Instance" at bounding box center [583, 271] width 101 height 14
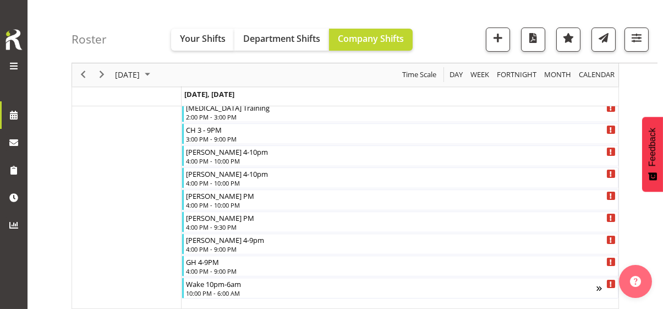
scroll to position [1373, 0]
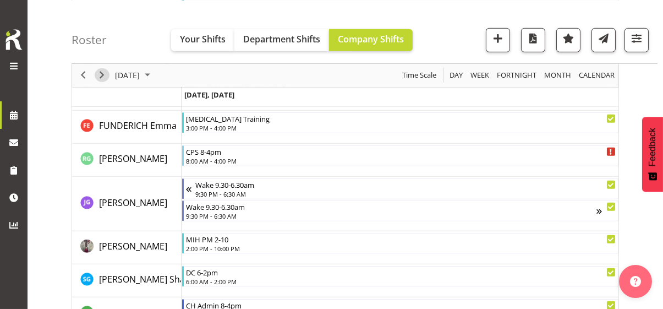
click at [105, 73] on span "Next" at bounding box center [101, 75] width 13 height 14
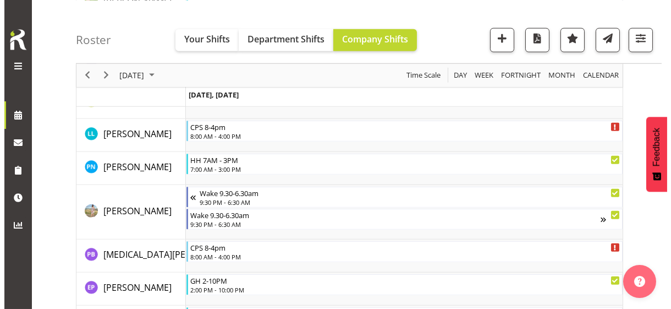
scroll to position [2395, 0]
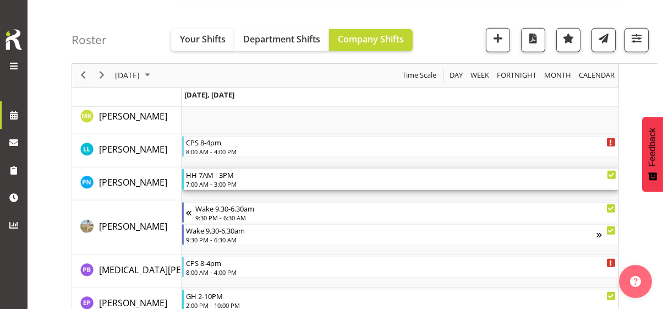
click at [217, 183] on div "7:00 AM - 3:00 PM" at bounding box center [401, 183] width 430 height 9
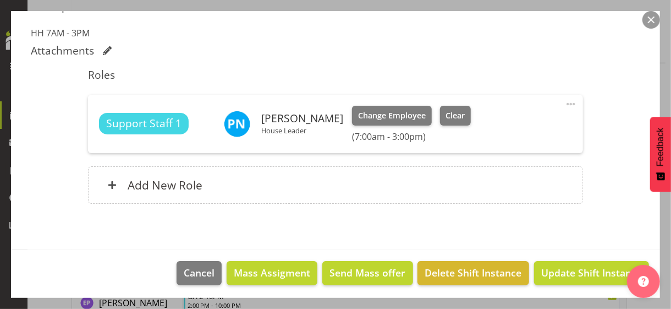
scroll to position [309, 0]
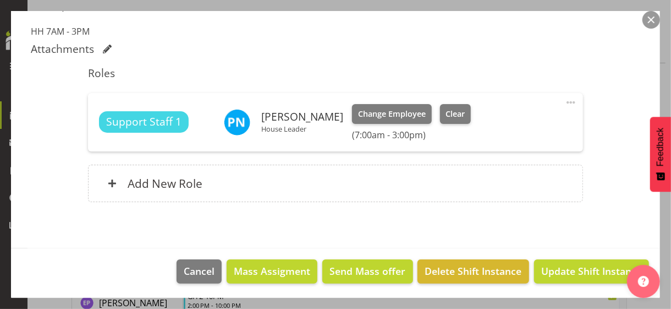
click at [565, 101] on span at bounding box center [571, 102] width 13 height 13
click at [486, 125] on link "Edit" at bounding box center [525, 127] width 106 height 20
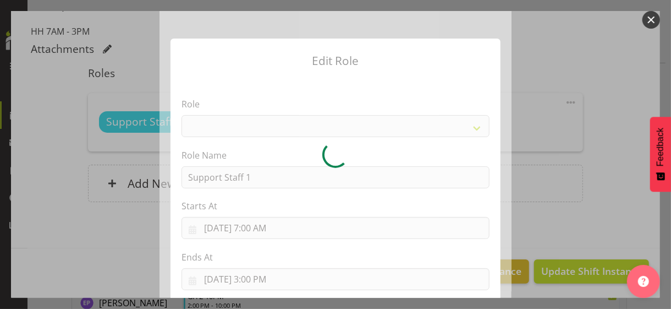
select select "1091"
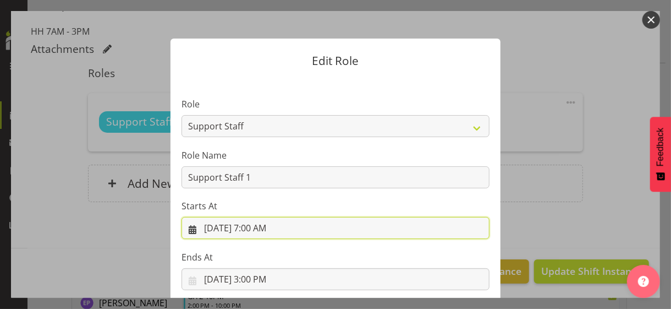
click at [257, 227] on input "9/30/2025, 7:00 AM" at bounding box center [336, 228] width 308 height 22
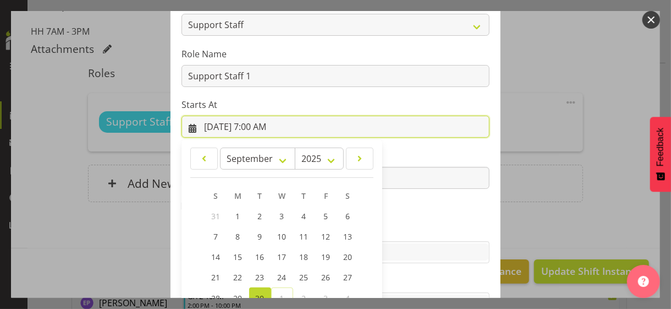
scroll to position [191, 0]
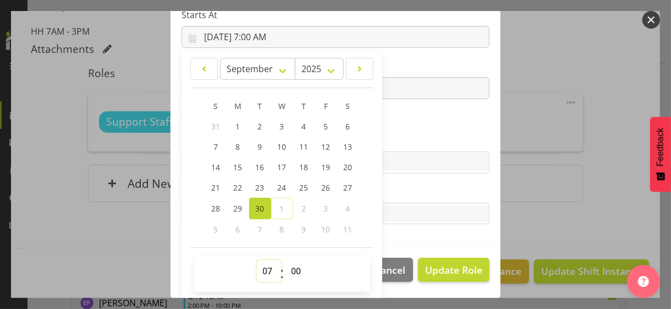
drag, startPoint x: 259, startPoint y: 265, endPoint x: 262, endPoint y: 259, distance: 7.4
click at [259, 264] on select "00 01 02 03 04 05 06 07 08 09 10 11 12 13 14 15 16 17 18 19 20 21 22 23" at bounding box center [269, 271] width 25 height 22
select select "8"
click at [257, 260] on select "00 01 02 03 04 05 06 07 08 09 10 11 12 13 14 15 16 17 18 19 20 21 22 23" at bounding box center [269, 271] width 25 height 22
type input "9/30/2025, 8:00 AM"
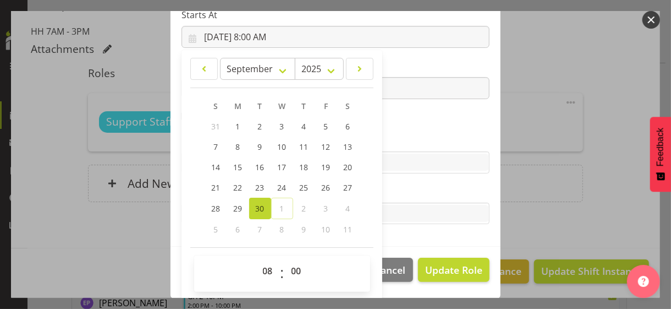
click at [411, 118] on section "Role CP House Leader Support Staff Wake Role Name Support Staff 1 Starts At 9/3…" at bounding box center [336, 67] width 330 height 360
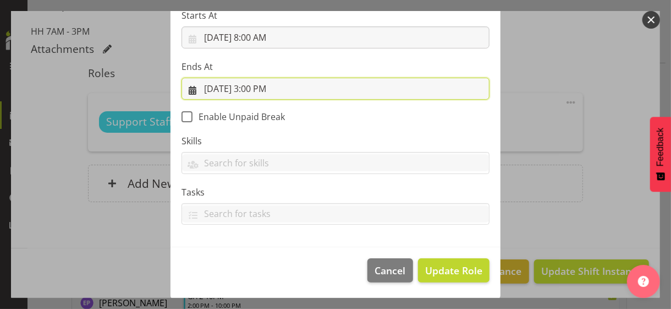
click at [259, 85] on input "9/30/2025, 3:00 PM" at bounding box center [336, 89] width 308 height 22
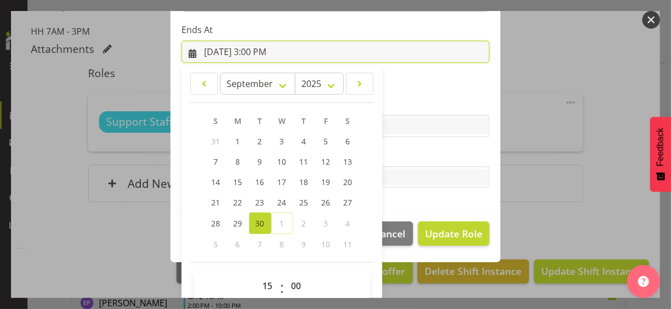
scroll to position [243, 0]
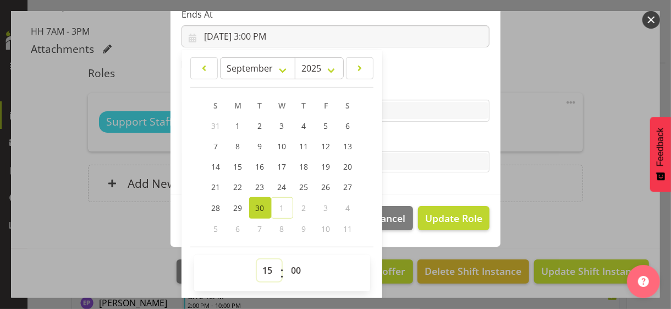
click at [262, 266] on select "00 01 02 03 04 05 06 07 08 09 10 11 12 13 14 15 16 17 18 19 20 21 22 23" at bounding box center [269, 270] width 25 height 22
select select "18"
click at [257, 259] on select "00 01 02 03 04 05 06 07 08 09 10 11 12 13 14 15 16 17 18 19 20 21 22 23" at bounding box center [269, 270] width 25 height 22
type input "9/30/2025, 6:00 PM"
click at [407, 130] on section "Role CP House Leader Support Staff Wake Role Name Support Staff 1 Starts At 9/3…" at bounding box center [336, 15] width 330 height 360
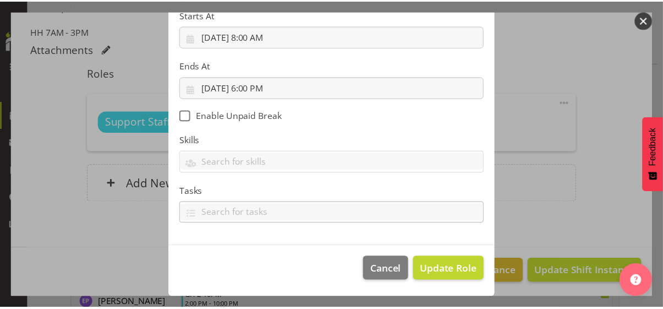
scroll to position [190, 0]
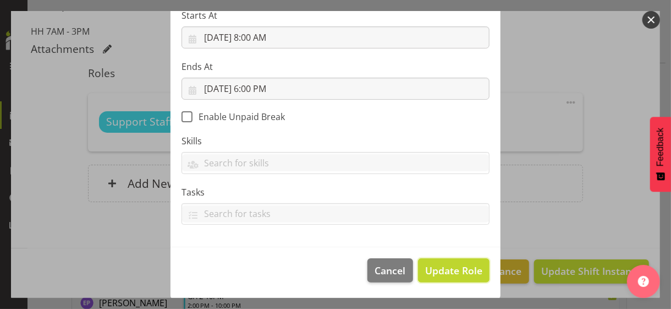
drag, startPoint x: 442, startPoint y: 266, endPoint x: 501, endPoint y: 252, distance: 60.5
click at [443, 265] on span "Update Role" at bounding box center [453, 270] width 57 height 14
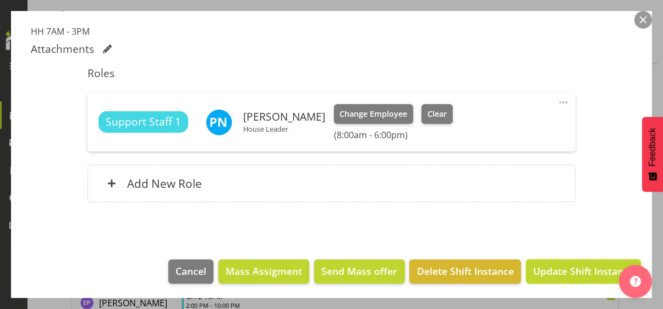
click at [569, 270] on span "Update Shift Instance" at bounding box center [583, 271] width 101 height 14
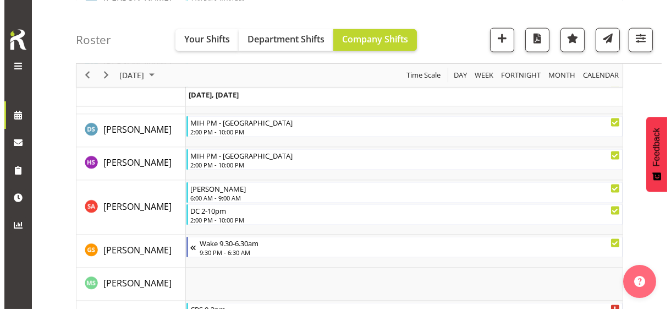
scroll to position [3055, 0]
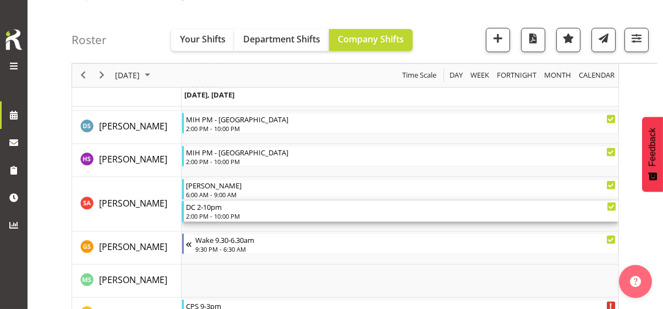
click at [217, 216] on div "2:00 PM - 10:00 PM" at bounding box center [401, 215] width 430 height 9
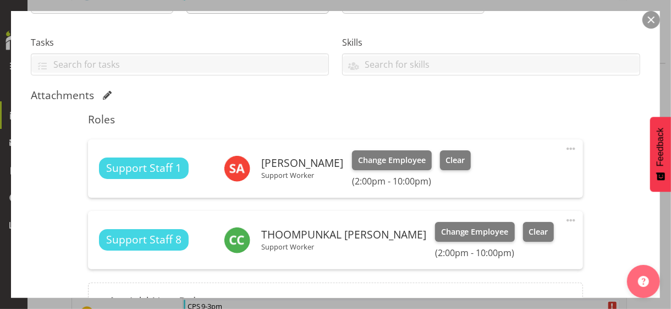
scroll to position [220, 0]
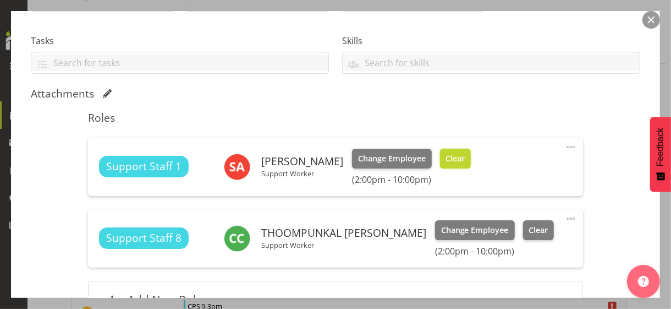
click at [464, 161] on span "Clear" at bounding box center [455, 158] width 19 height 12
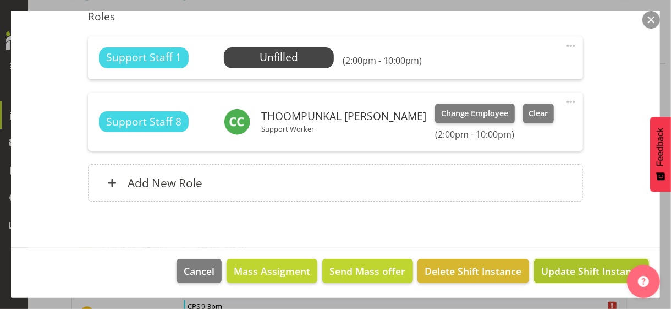
click at [550, 266] on span "Update Shift Instance" at bounding box center [591, 271] width 101 height 14
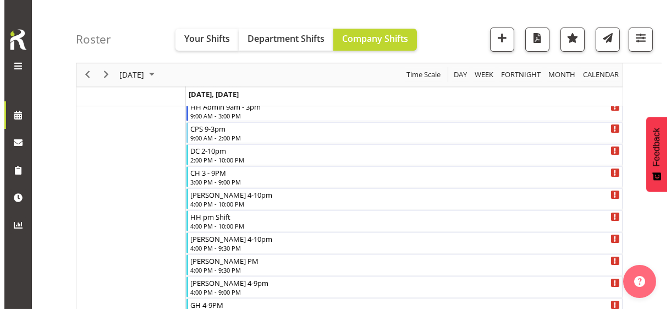
scroll to position [656, 0]
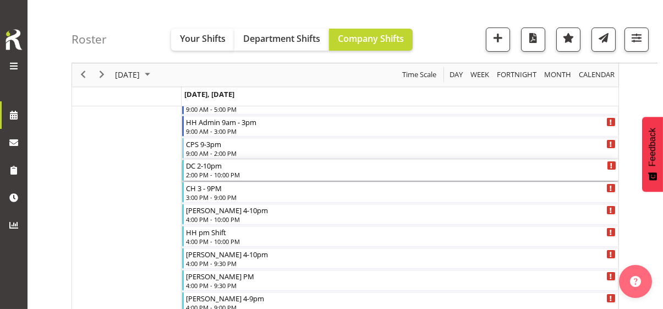
click at [210, 172] on div "2:00 PM - 10:00 PM" at bounding box center [401, 174] width 430 height 9
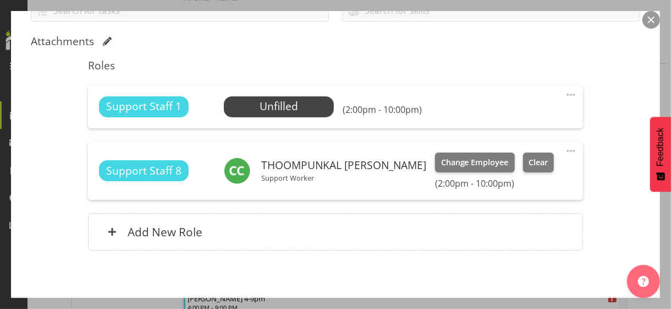
scroll to position [275, 0]
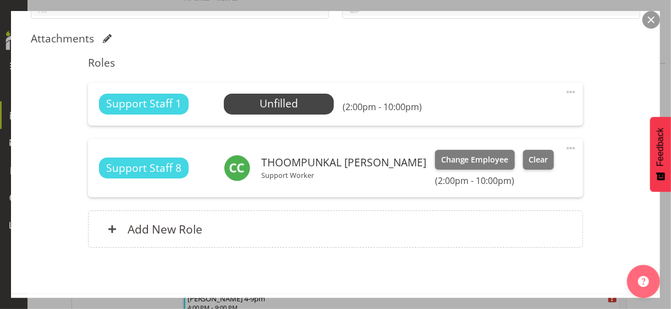
click at [565, 87] on span at bounding box center [571, 91] width 13 height 13
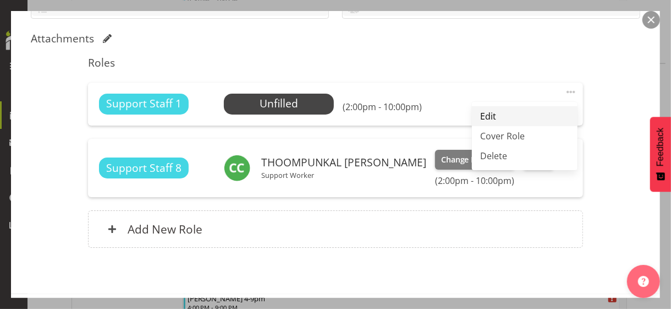
click at [478, 113] on link "Edit" at bounding box center [525, 116] width 106 height 20
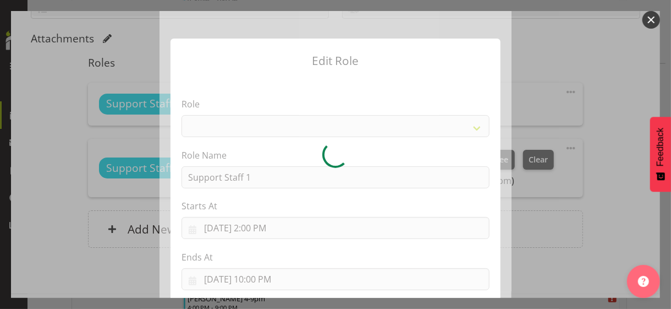
select select "1091"
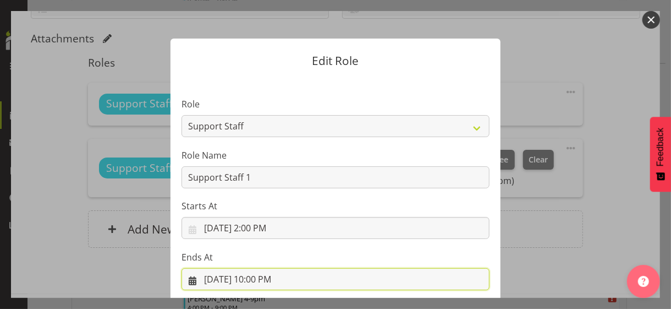
click at [259, 275] on input "9/30/2025, 10:00 PM" at bounding box center [336, 279] width 308 height 22
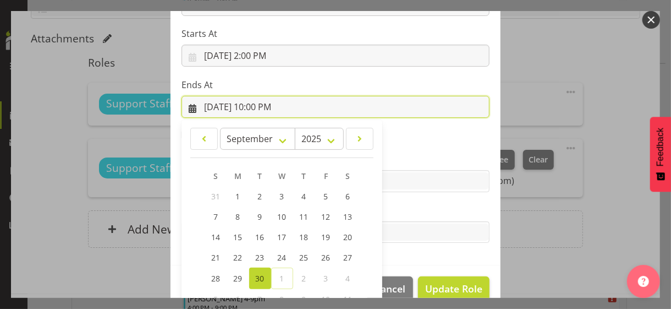
scroll to position [243, 0]
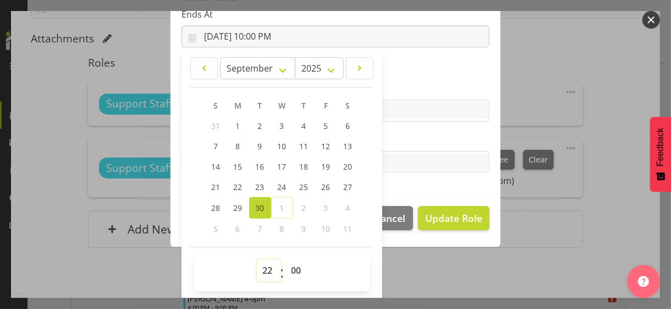
drag, startPoint x: 262, startPoint y: 268, endPoint x: 266, endPoint y: 260, distance: 8.9
click at [264, 265] on select "00 01 02 03 04 05 06 07 08 09 10 11 12 13 14 15 16 17 18 19 20 21 22 23" at bounding box center [269, 270] width 25 height 22
select select "18"
click at [257, 259] on select "00 01 02 03 04 05 06 07 08 09 10 11 12 13 14 15 16 17 18 19 20 21 22 23" at bounding box center [269, 270] width 25 height 22
type input "9/30/2025, 6:00 PM"
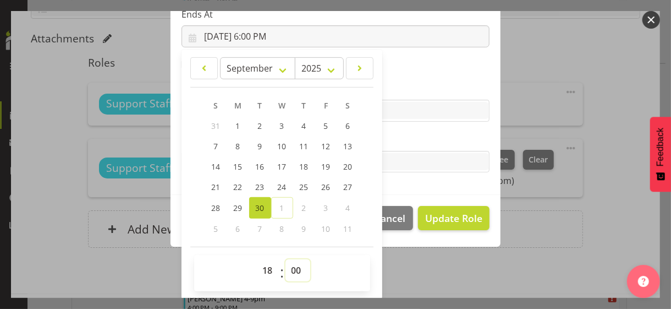
drag, startPoint x: 289, startPoint y: 270, endPoint x: 292, endPoint y: 261, distance: 9.2
click at [291, 266] on select "00 01 02 03 04 05 06 07 08 09 10 11 12 13 14 15 16 17 18 19 20 21 22 23 24 25 2…" at bounding box center [298, 270] width 25 height 22
select select "30"
click at [286, 259] on select "00 01 02 03 04 05 06 07 08 09 10 11 12 13 14 15 16 17 18 19 20 21 22 23 24 25 2…" at bounding box center [298, 270] width 25 height 22
type input "9/30/2025, 6:30 PM"
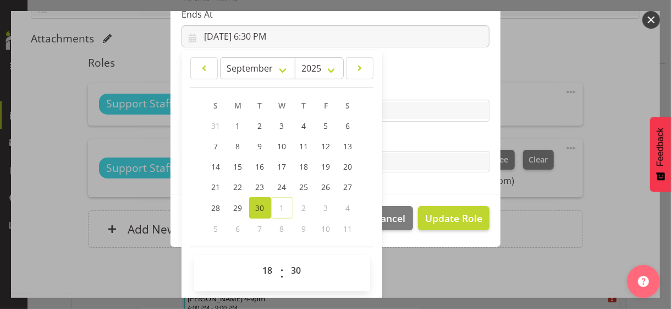
click at [393, 133] on label "Tasks" at bounding box center [336, 139] width 308 height 13
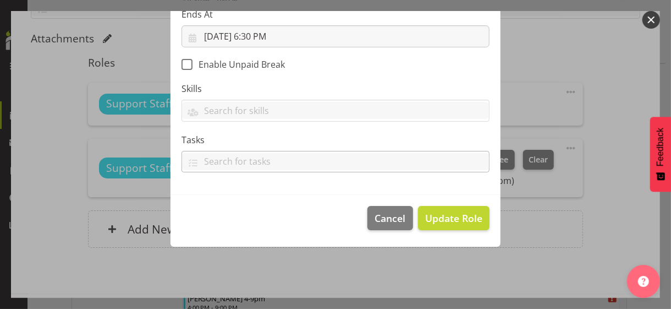
scroll to position [190, 0]
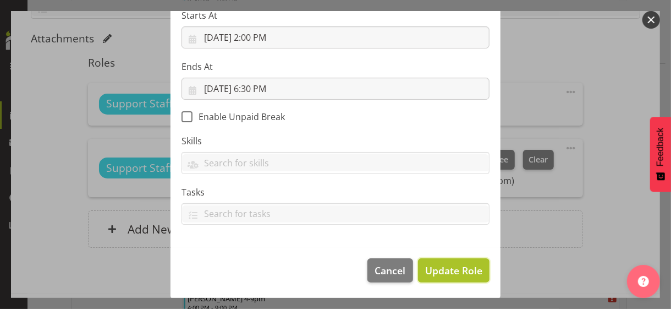
click at [443, 265] on span "Update Role" at bounding box center [453, 270] width 57 height 14
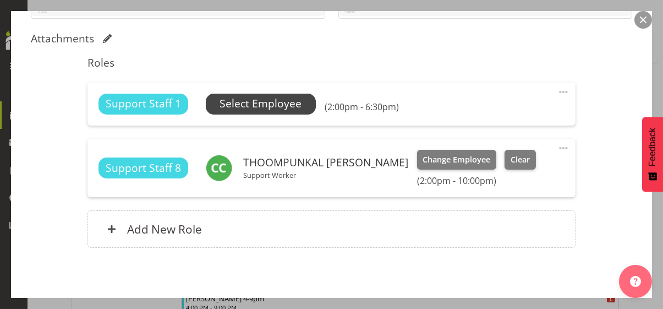
click at [265, 102] on span "Select Employee" at bounding box center [261, 104] width 82 height 16
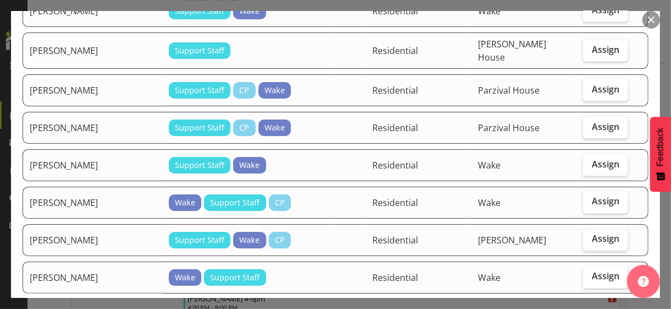
scroll to position [935, 0]
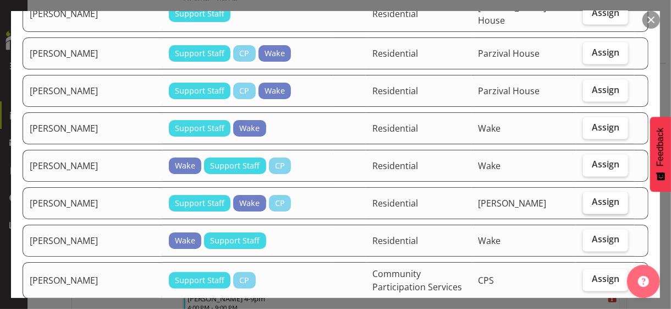
click at [583, 192] on label "Assign" at bounding box center [605, 203] width 45 height 22
click at [583, 199] on input "Assign" at bounding box center [586, 202] width 7 height 7
checkbox input "true"
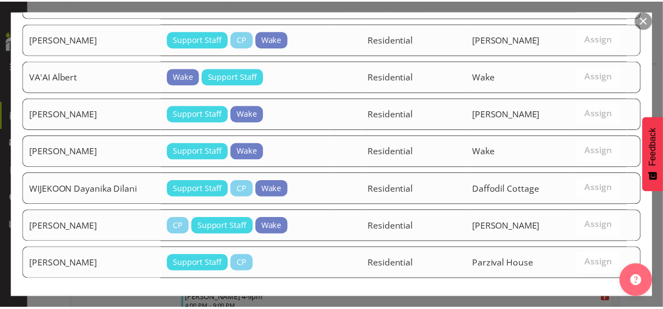
scroll to position [1273, 0]
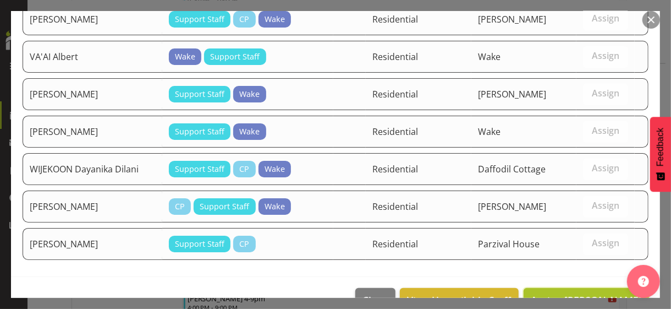
click at [579, 293] on span "Assign SHRESTHA Anjana" at bounding box center [586, 299] width 111 height 13
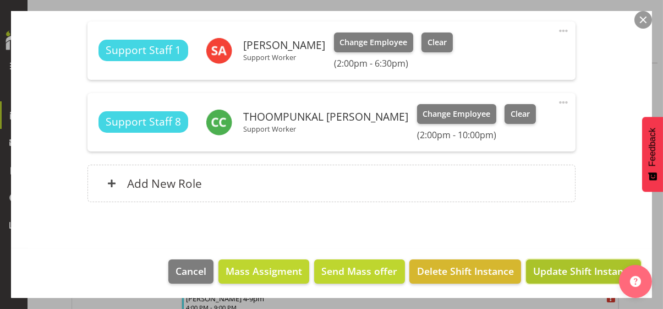
click at [573, 272] on span "Update Shift Instance" at bounding box center [583, 271] width 101 height 14
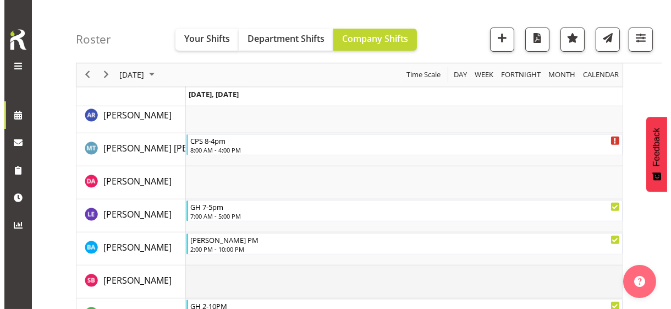
scroll to position [996, 0]
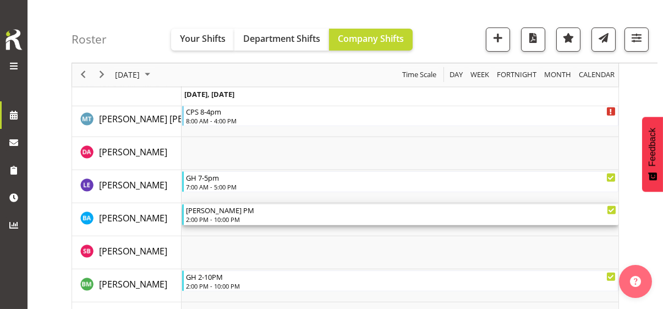
click at [215, 221] on div "2:00 PM - 10:00 PM" at bounding box center [401, 219] width 430 height 9
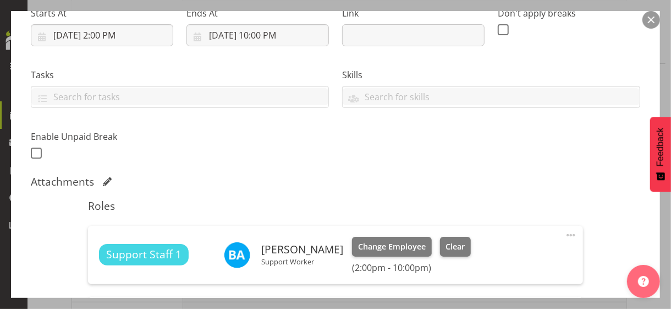
scroll to position [330, 0]
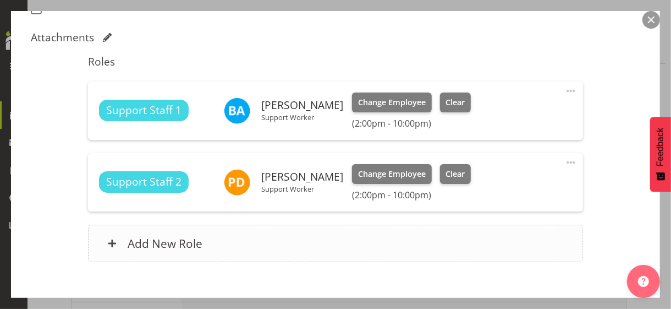
click at [239, 240] on div "Add New Role" at bounding box center [335, 242] width 495 height 37
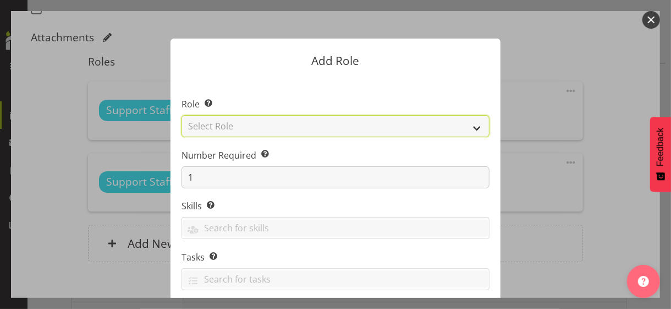
click at [203, 123] on select "Select Role CP House Leader Support Staff Wake" at bounding box center [336, 126] width 308 height 22
select select "1091"
click at [182, 115] on select "Select Role CP House Leader Support Staff Wake" at bounding box center [336, 126] width 308 height 22
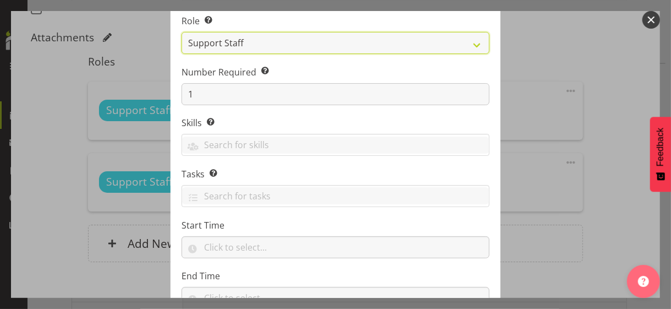
scroll to position [167, 0]
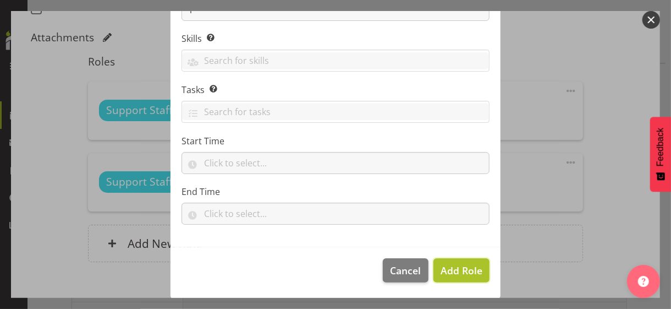
click at [451, 268] on span "Add Role" at bounding box center [462, 270] width 42 height 13
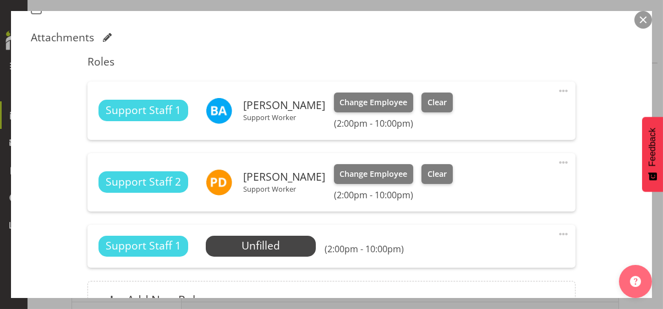
click at [557, 234] on span at bounding box center [563, 233] width 13 height 13
click at [485, 257] on link "Edit" at bounding box center [517, 258] width 106 height 20
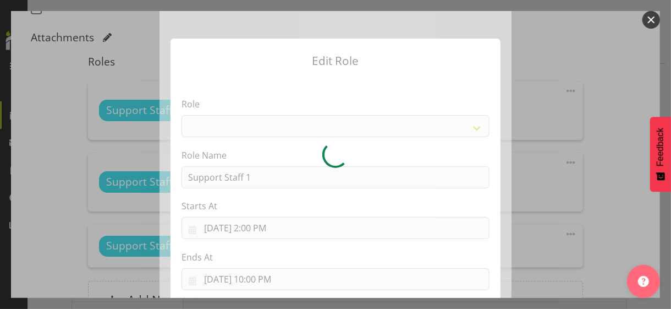
select select "1091"
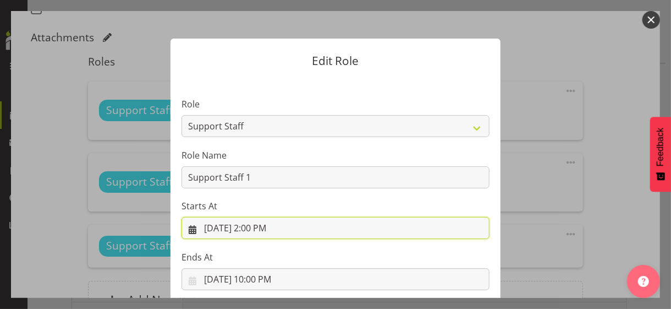
click at [255, 226] on input "9/30/2025, 2:00 PM" at bounding box center [336, 228] width 308 height 22
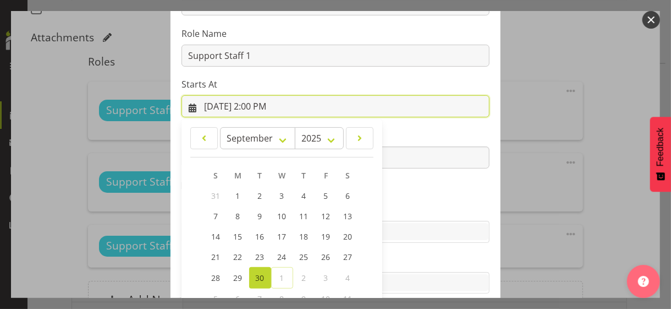
scroll to position [191, 0]
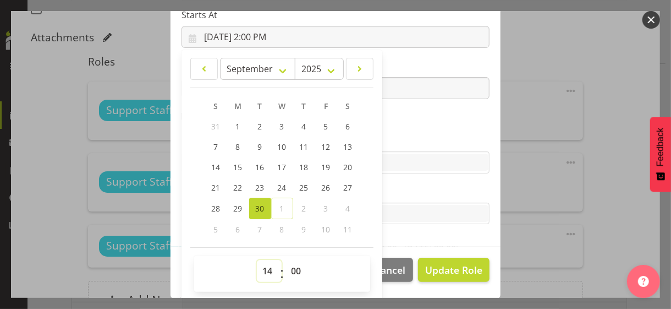
click at [264, 261] on select "00 01 02 03 04 05 06 07 08 09 10 11 12 13 14 15 16 17 18 19 20 21 22 23" at bounding box center [269, 271] width 25 height 22
select select "18"
click at [257, 260] on select "00 01 02 03 04 05 06 07 08 09 10 11 12 13 14 15 16 17 18 19 20 21 22 23" at bounding box center [269, 271] width 25 height 22
type input "9/30/2025, 6:00 PM"
drag, startPoint x: 289, startPoint y: 271, endPoint x: 293, endPoint y: 259, distance: 12.7
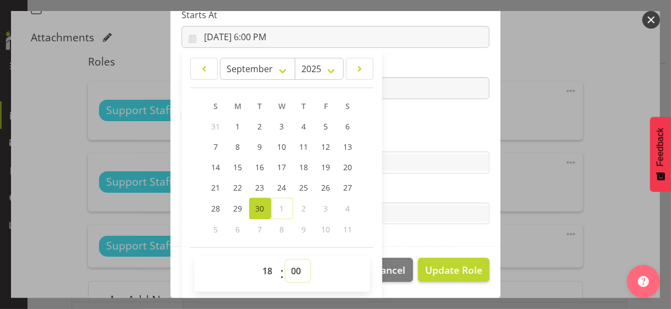
click at [291, 266] on select "00 01 02 03 04 05 06 07 08 09 10 11 12 13 14 15 16 17 18 19 20 21 22 23 24 25 2…" at bounding box center [298, 271] width 25 height 22
select select "30"
click at [286, 260] on select "00 01 02 03 04 05 06 07 08 09 10 11 12 13 14 15 16 17 18 19 20 21 22 23 24 25 2…" at bounding box center [298, 271] width 25 height 22
type input "9/30/2025, 6:30 PM"
click at [401, 131] on section "Role CP House Leader Support Staff Wake Role Name Support Staff 1 Starts At 9/3…" at bounding box center [336, 67] width 330 height 360
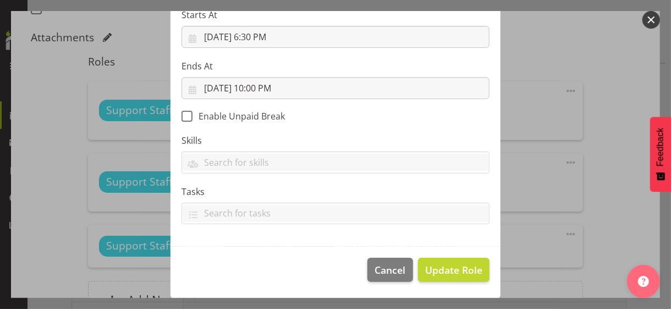
scroll to position [190, 0]
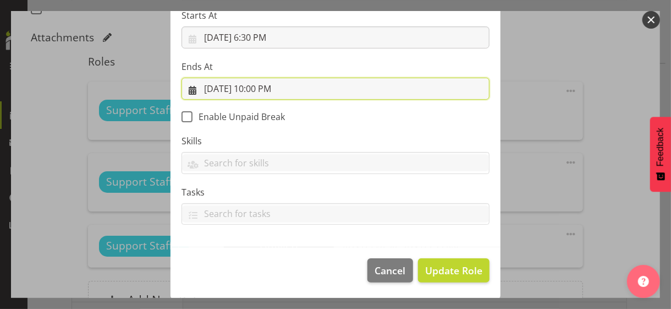
click at [260, 89] on input "9/30/2025, 10:00 PM" at bounding box center [336, 89] width 308 height 22
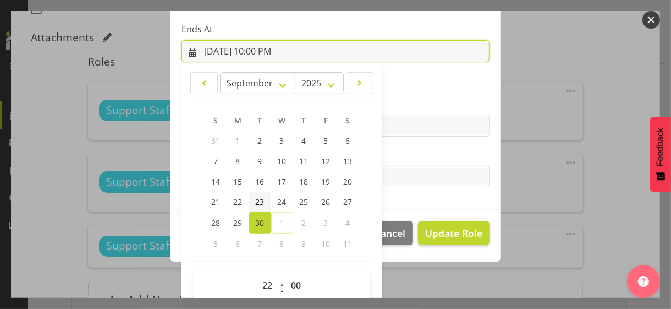
scroll to position [243, 0]
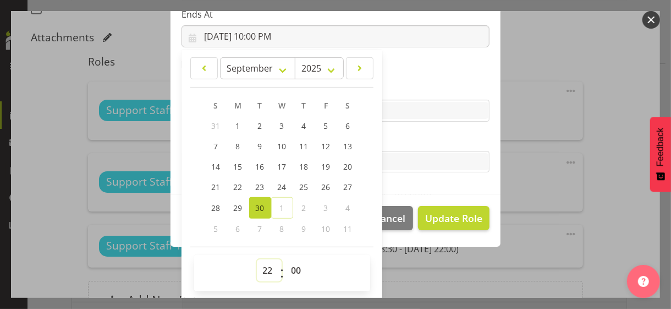
drag, startPoint x: 259, startPoint y: 264, endPoint x: 263, endPoint y: 259, distance: 5.8
click at [260, 262] on select "00 01 02 03 04 05 06 07 08 09 10 11 12 13 14 15 16 17 18 19 20 21 22 23" at bounding box center [269, 270] width 25 height 22
select select "20"
click at [257, 259] on select "00 01 02 03 04 05 06 07 08 09 10 11 12 13 14 15 16 17 18 19 20 21 22 23" at bounding box center [269, 270] width 25 height 22
type input "9/30/2025, 8:00 PM"
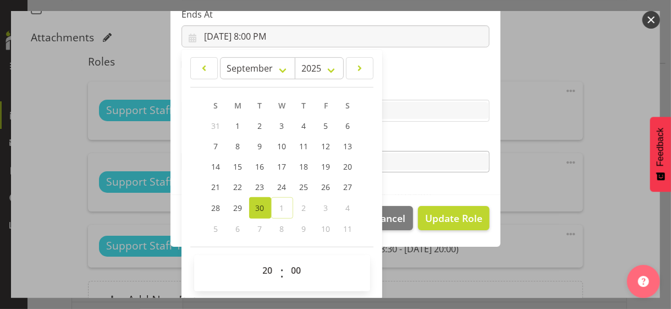
drag, startPoint x: 393, startPoint y: 127, endPoint x: 400, endPoint y: 151, distance: 25.1
click at [395, 129] on section "Role CP House Leader Support Staff Wake Role Name Support Staff 1 Starts At 9/3…" at bounding box center [336, 15] width 330 height 360
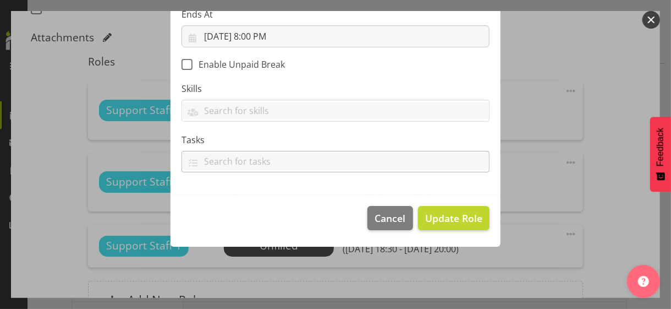
scroll to position [190, 0]
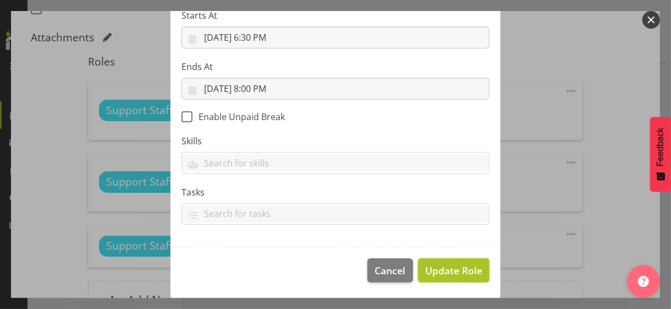
click at [447, 266] on span "Update Role" at bounding box center [453, 270] width 57 height 14
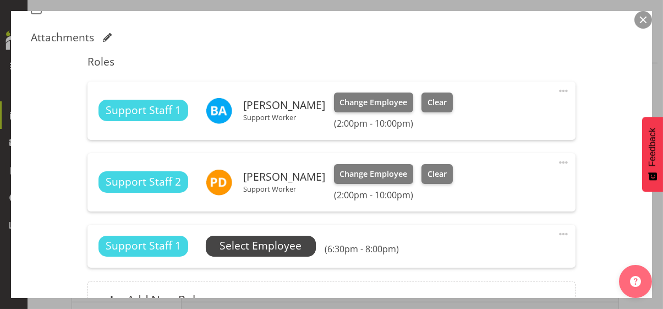
click at [275, 250] on span "Select Employee" at bounding box center [261, 246] width 82 height 16
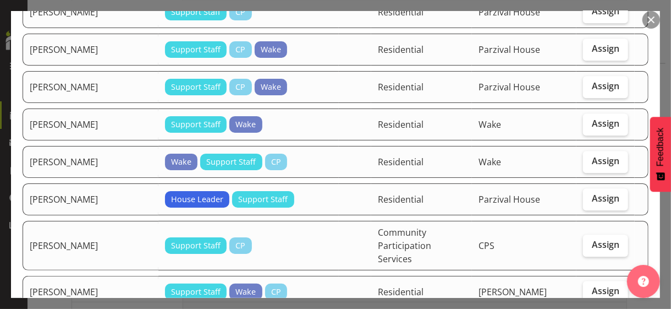
scroll to position [1486, 0]
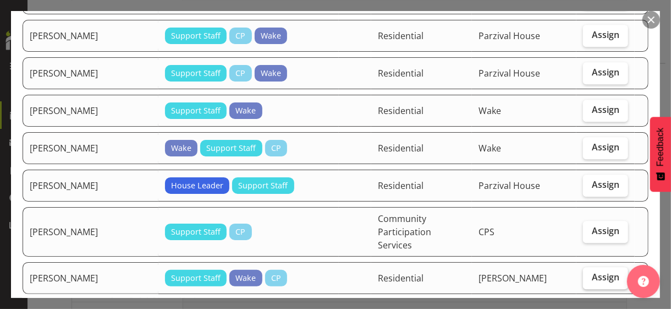
click at [592, 271] on span "Assign" at bounding box center [606, 276] width 28 height 11
click at [585, 273] on input "Assign" at bounding box center [586, 276] width 7 height 7
checkbox input "true"
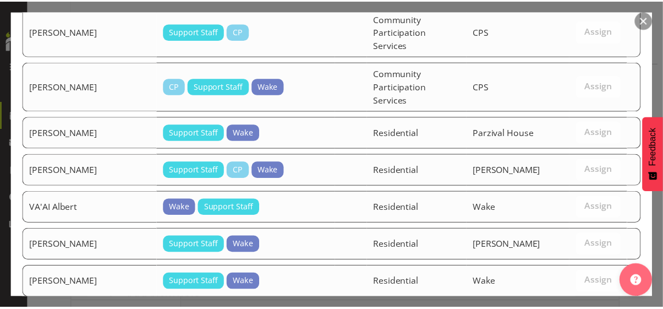
scroll to position [1860, 0]
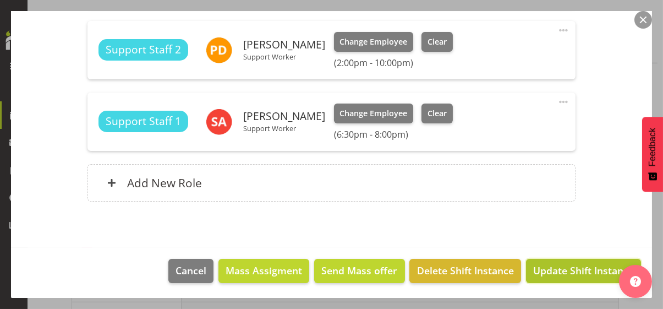
click at [571, 270] on span "Update Shift Instance" at bounding box center [583, 270] width 101 height 14
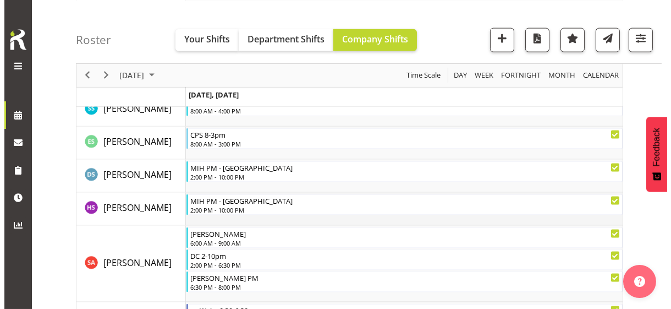
scroll to position [3008, 0]
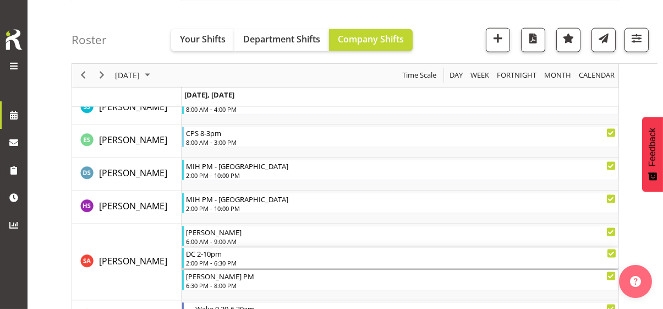
click at [211, 260] on div "2:00 PM - 6:30 PM" at bounding box center [401, 262] width 430 height 9
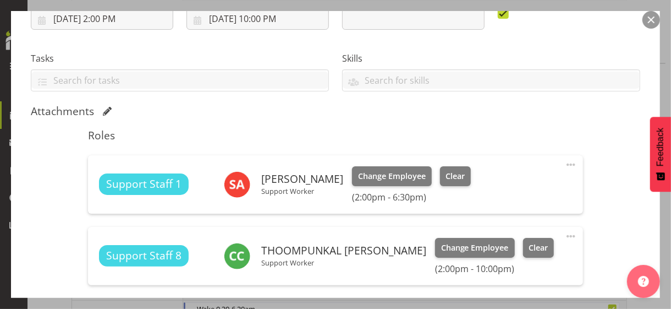
scroll to position [275, 0]
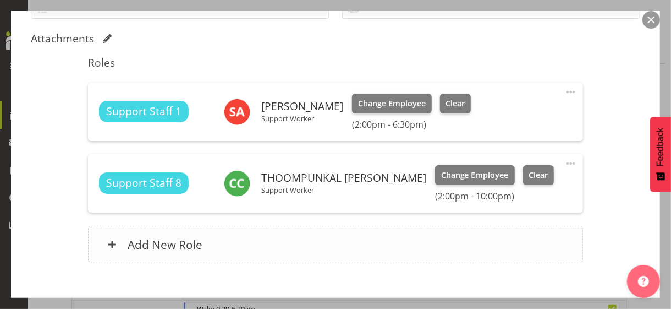
click at [254, 245] on div "Add New Role" at bounding box center [335, 244] width 495 height 37
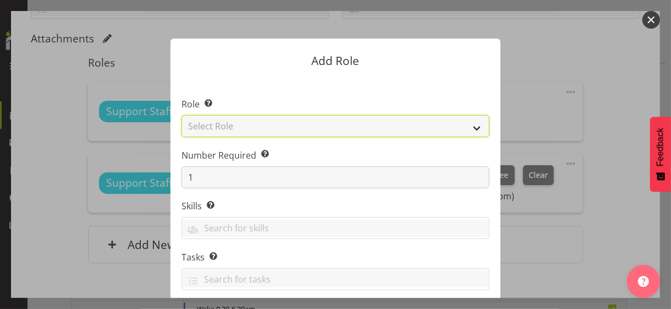
click at [209, 128] on select "Select Role CP House Leader Support Staff Wake" at bounding box center [336, 126] width 308 height 22
select select "1091"
click at [182, 115] on select "Select Role CP House Leader Support Staff Wake" at bounding box center [336, 126] width 308 height 22
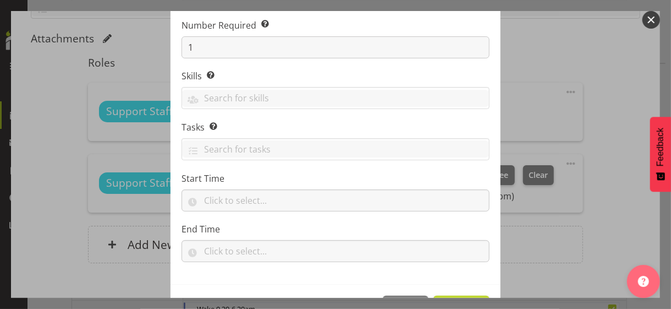
scroll to position [167, 0]
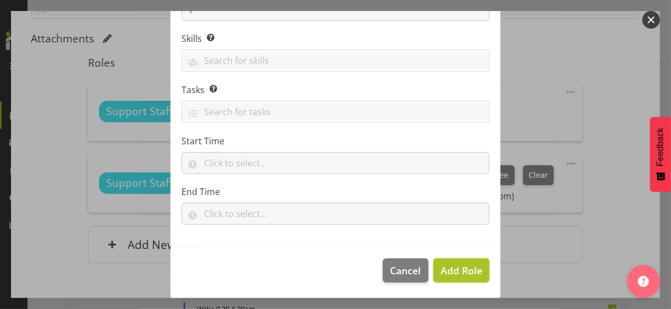
click at [456, 265] on span "Add Role" at bounding box center [462, 270] width 42 height 13
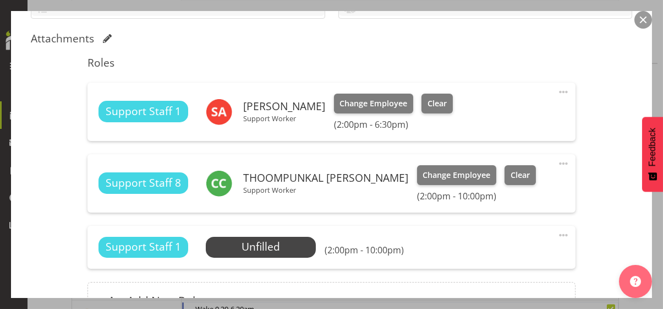
click at [557, 231] on span at bounding box center [563, 234] width 13 height 13
click at [492, 255] on link "Edit" at bounding box center [517, 259] width 106 height 20
select select "8"
select select "2025"
select select "14"
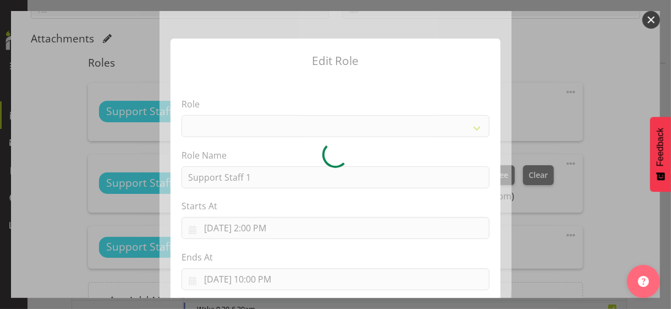
select select "1091"
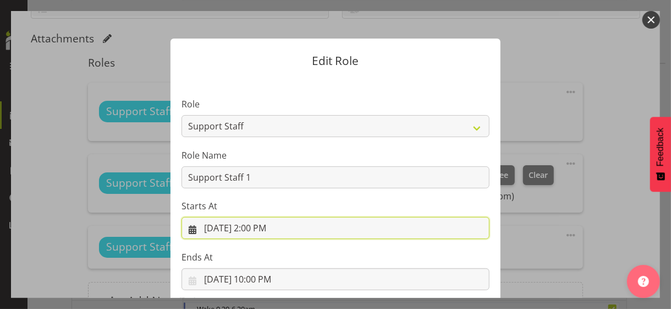
click at [254, 227] on input "9/30/2025, 2:00 PM" at bounding box center [336, 228] width 308 height 22
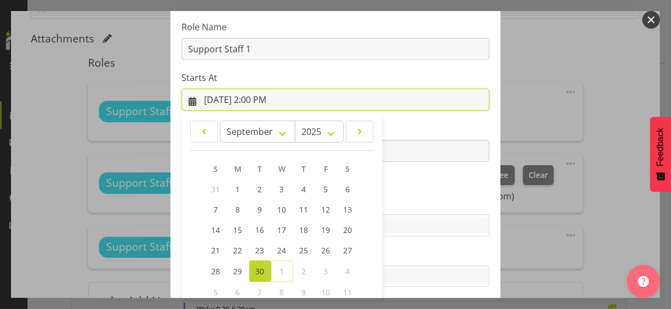
scroll to position [191, 0]
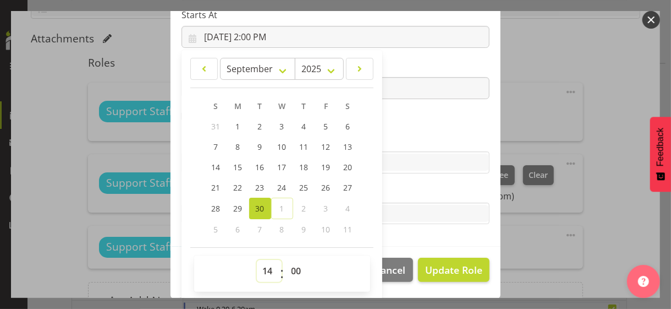
click at [263, 267] on select "00 01 02 03 04 05 06 07 08 09 10 11 12 13 14 15 16 17 18 19 20 21 22 23" at bounding box center [269, 271] width 25 height 22
select select "20"
click at [257, 260] on select "00 01 02 03 04 05 06 07 08 09 10 11 12 13 14 15 16 17 18 19 20 21 22 23" at bounding box center [269, 271] width 25 height 22
type input "9/30/2025, 8:00 PM"
drag, startPoint x: 399, startPoint y: 134, endPoint x: 405, endPoint y: 172, distance: 38.5
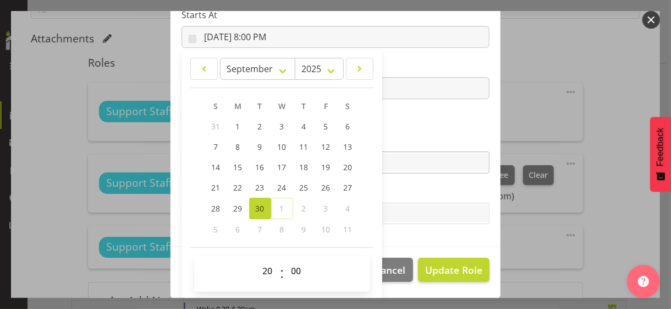
click at [399, 134] on label "Skills" at bounding box center [336, 140] width 308 height 13
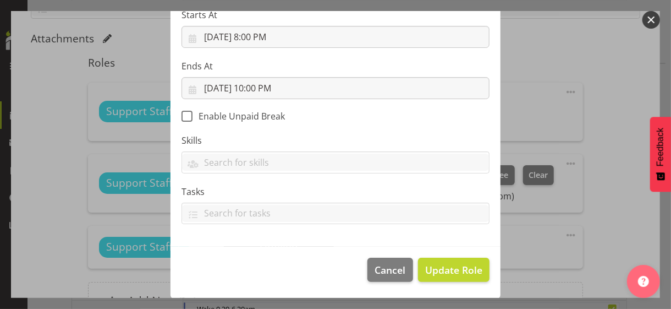
scroll to position [190, 0]
click at [442, 265] on span "Update Role" at bounding box center [453, 270] width 57 height 14
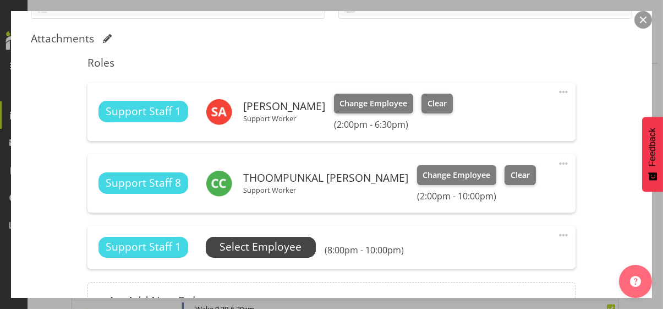
click at [275, 245] on span "Select Employee" at bounding box center [261, 247] width 82 height 16
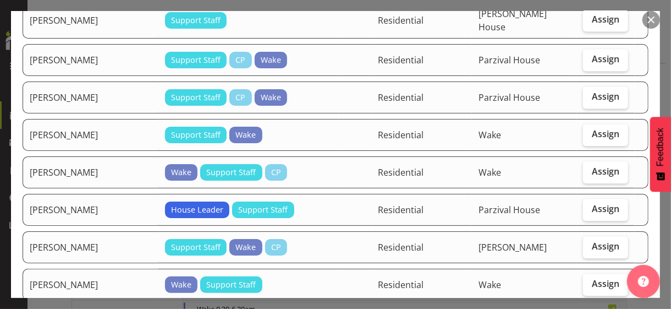
scroll to position [1210, 0]
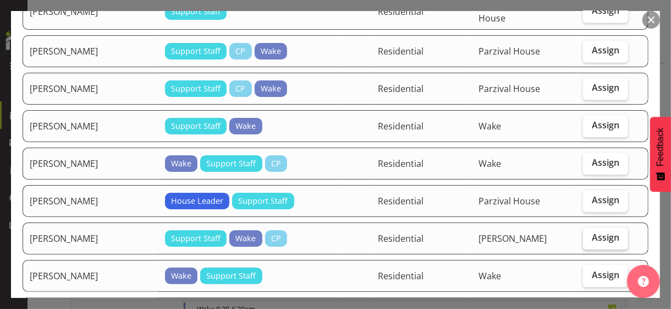
click at [592, 232] on span "Assign" at bounding box center [606, 237] width 28 height 11
click at [590, 234] on input "Assign" at bounding box center [586, 237] width 7 height 7
checkbox input "true"
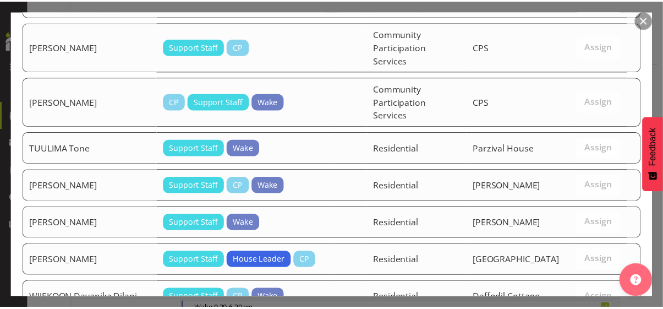
scroll to position [1553, 0]
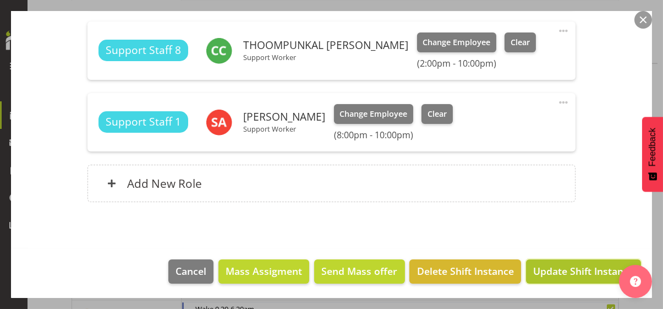
click at [565, 266] on span "Update Shift Instance" at bounding box center [583, 271] width 101 height 14
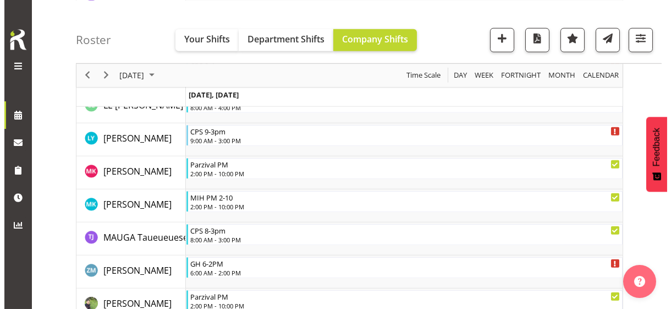
scroll to position [3008, 0]
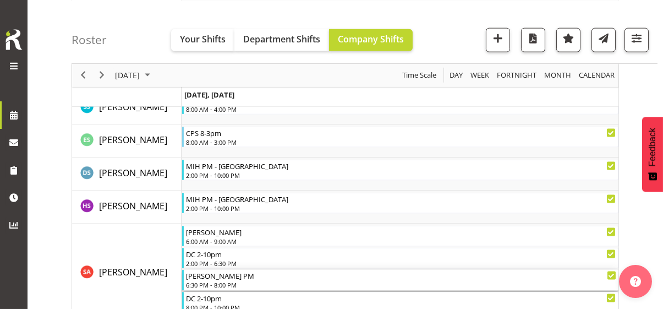
click at [215, 279] on div "Christopher PM 6:30 PM - 8:00 PM" at bounding box center [401, 280] width 430 height 21
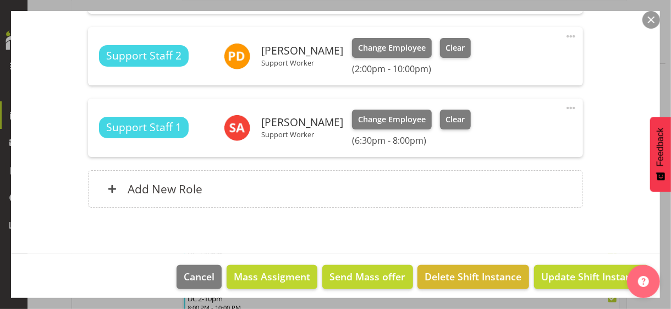
scroll to position [462, 0]
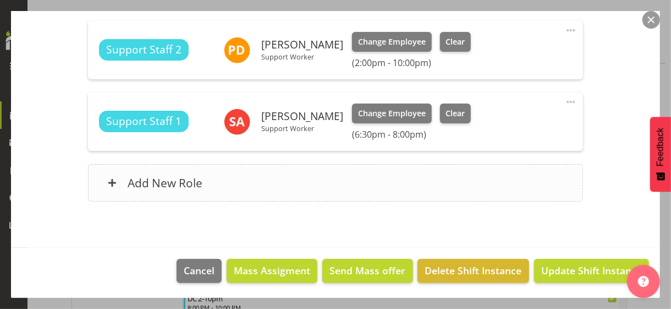
click at [243, 190] on div "Add New Role" at bounding box center [335, 182] width 495 height 37
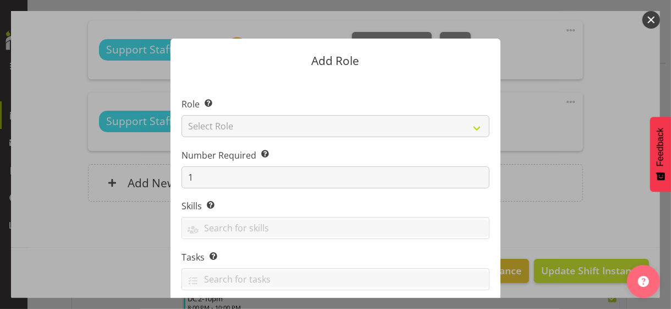
click at [223, 128] on section "Role Select the role you wish to add to the shift. Select Role CP House Leader …" at bounding box center [336, 246] width 330 height 337
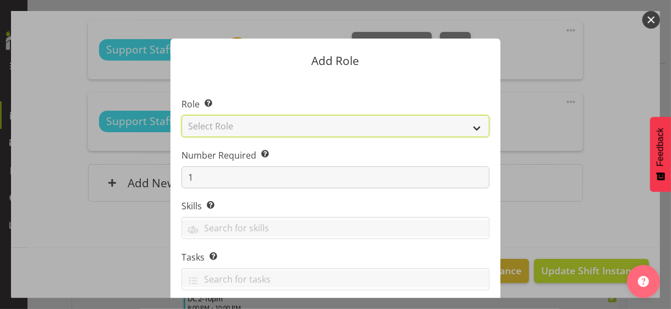
drag, startPoint x: 223, startPoint y: 128, endPoint x: 226, endPoint y: 135, distance: 8.2
click at [223, 128] on select "Select Role CP House Leader Support Staff Wake" at bounding box center [336, 126] width 308 height 22
select select "1091"
click at [182, 115] on select "Select Role CP House Leader Support Staff Wake" at bounding box center [336, 126] width 308 height 22
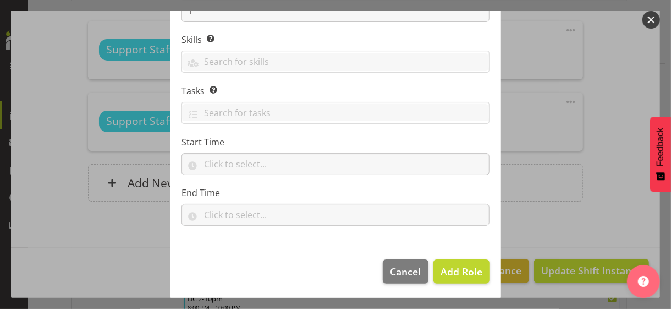
scroll to position [167, 0]
drag, startPoint x: 446, startPoint y: 268, endPoint x: 488, endPoint y: 227, distance: 59.1
click at [446, 268] on span "Add Role" at bounding box center [462, 270] width 42 height 13
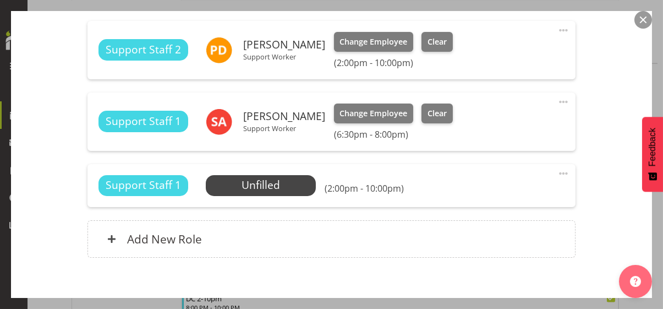
click at [557, 169] on span at bounding box center [563, 173] width 13 height 13
click at [480, 199] on link "Edit" at bounding box center [517, 198] width 106 height 20
select select "8"
select select "2025"
select select "14"
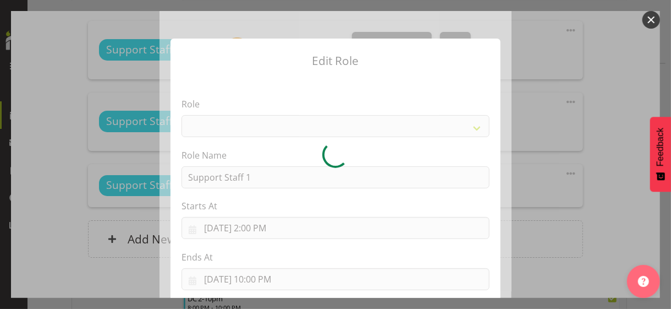
select select "1091"
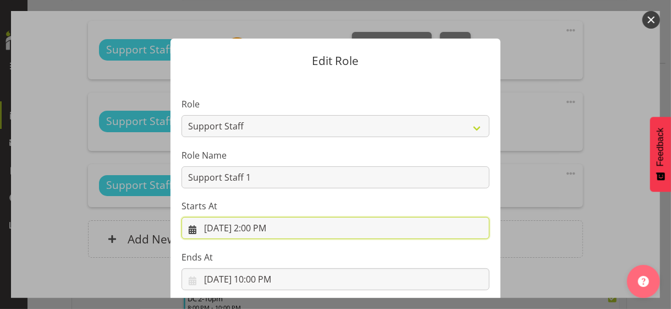
click at [258, 226] on input "9/30/2025, 2:00 PM" at bounding box center [336, 228] width 308 height 22
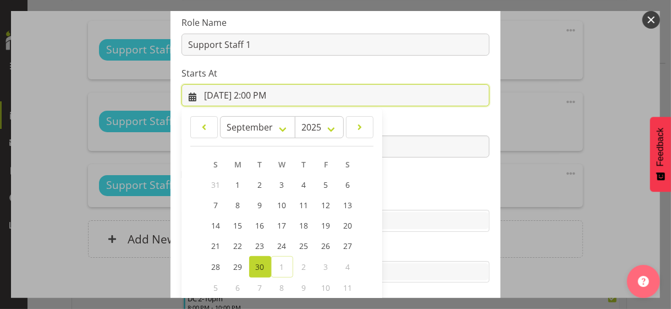
scroll to position [191, 0]
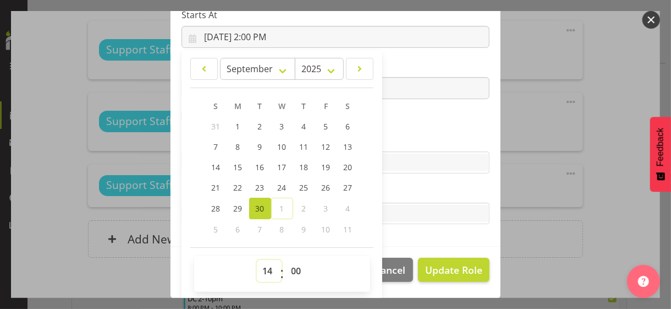
drag, startPoint x: 262, startPoint y: 265, endPoint x: 263, endPoint y: 259, distance: 6.7
click at [262, 265] on select "00 01 02 03 04 05 06 07 08 09 10 11 12 13 14 15 16 17 18 19 20 21 22 23" at bounding box center [269, 271] width 25 height 22
select select "20"
click at [257, 260] on select "00 01 02 03 04 05 06 07 08 09 10 11 12 13 14 15 16 17 18 19 20 21 22 23" at bounding box center [269, 271] width 25 height 22
type input "9/30/2025, 8:00 PM"
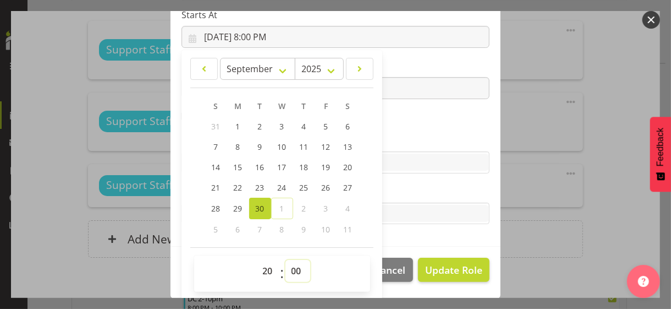
click at [293, 265] on select "00 01 02 03 04 05 06 07 08 09 10 11 12 13 14 15 16 17 18 19 20 21 22 23 24 25 2…" at bounding box center [298, 271] width 25 height 22
select select "30"
click at [286, 260] on select "00 01 02 03 04 05 06 07 08 09 10 11 12 13 14 15 16 17 18 19 20 21 22 23 24 25 2…" at bounding box center [298, 271] width 25 height 22
type input "9/30/2025, 8:30 PM"
click at [421, 122] on section "Role CP House Leader Support Staff Wake Role Name Support Staff 1 Starts At 9/3…" at bounding box center [336, 67] width 330 height 360
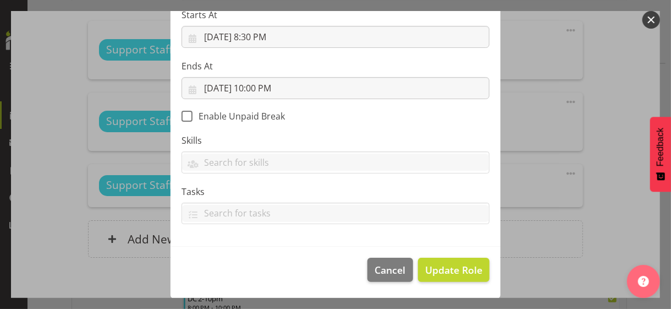
scroll to position [190, 0]
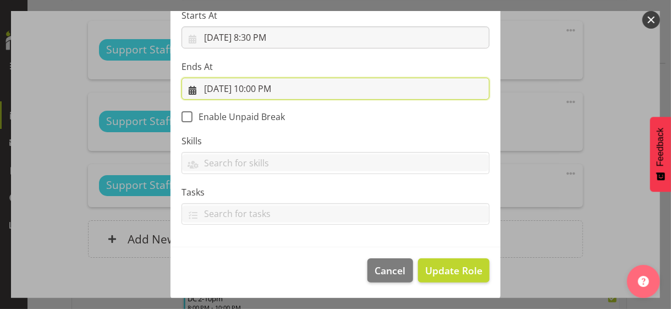
click at [262, 87] on input "9/30/2025, 10:00 PM" at bounding box center [336, 89] width 308 height 22
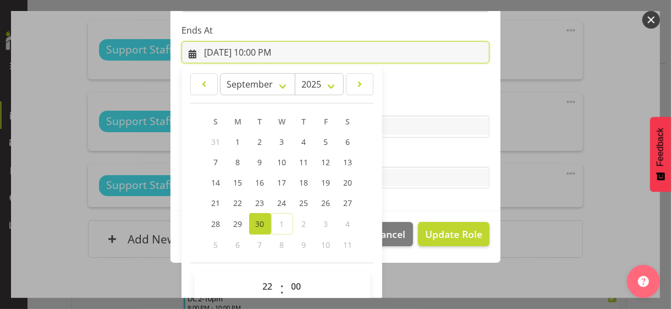
scroll to position [243, 0]
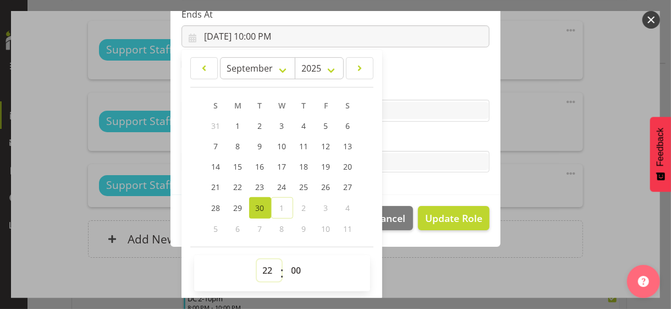
click at [263, 266] on select "00 01 02 03 04 05 06 07 08 09 10 11 12 13 14 15 16 17 18 19 20 21 22 23" at bounding box center [269, 270] width 25 height 22
click at [257, 259] on select "00 01 02 03 04 05 06 07 08 09 10 11 12 13 14 15 16 17 18 19 20 21 22 23" at bounding box center [269, 270] width 25 height 22
drag, startPoint x: 260, startPoint y: 267, endPoint x: 262, endPoint y: 259, distance: 8.5
click at [262, 261] on select "00 01 02 03 04 05 06 07 08 09 10 11 12 13 14 15 16 17 18 19 20 21 22 23" at bounding box center [269, 270] width 25 height 22
select select "21"
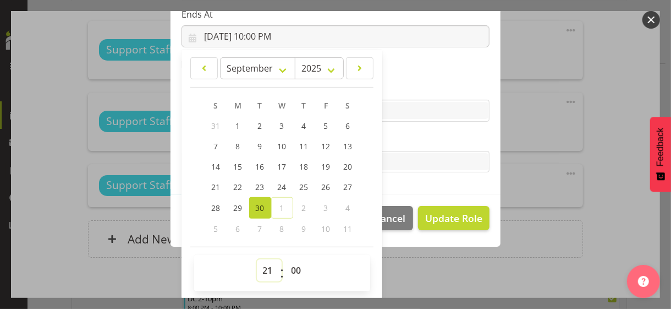
click at [257, 259] on select "00 01 02 03 04 05 06 07 08 09 10 11 12 13 14 15 16 17 18 19 20 21 22 23" at bounding box center [269, 270] width 25 height 22
type input "9/30/2025, 9:00 PM"
click at [289, 267] on select "00 01 02 03 04 05 06 07 08 09 10 11 12 13 14 15 16 17 18 19 20 21 22 23 24 25 2…" at bounding box center [298, 270] width 25 height 22
select select "30"
click at [286, 259] on select "00 01 02 03 04 05 06 07 08 09 10 11 12 13 14 15 16 17 18 19 20 21 22 23 24 25 2…" at bounding box center [298, 270] width 25 height 22
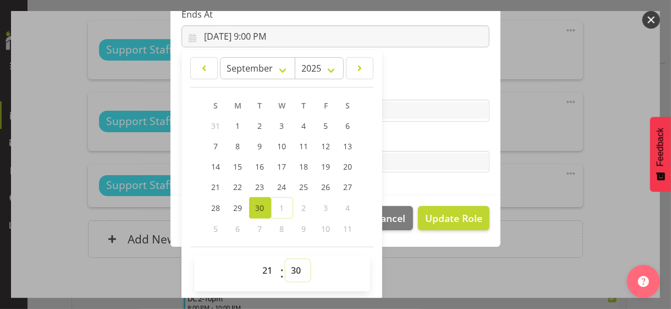
type input "9/30/2025, 9:30 PM"
click at [426, 143] on label "Tasks" at bounding box center [336, 139] width 308 height 13
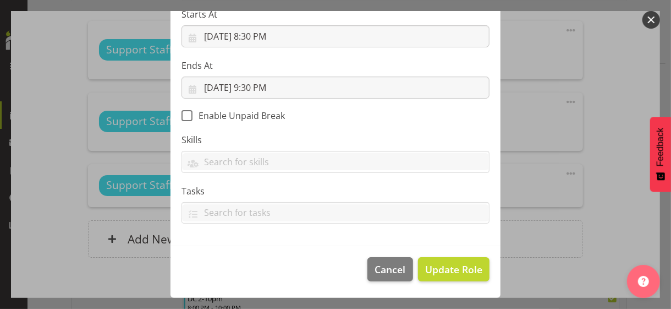
scroll to position [190, 0]
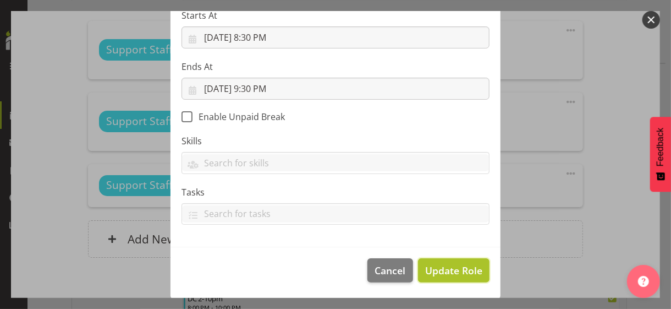
click at [443, 267] on span "Update Role" at bounding box center [453, 270] width 57 height 14
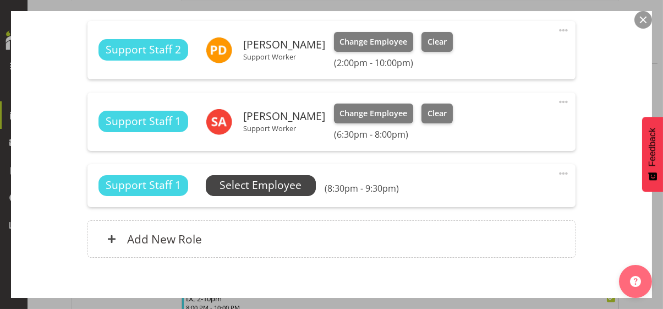
click at [268, 183] on span "Select Employee" at bounding box center [261, 185] width 82 height 16
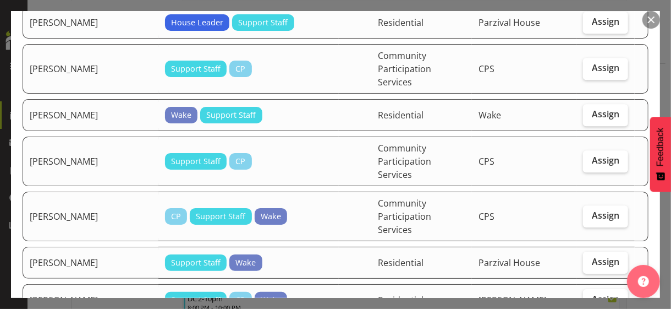
scroll to position [1651, 0]
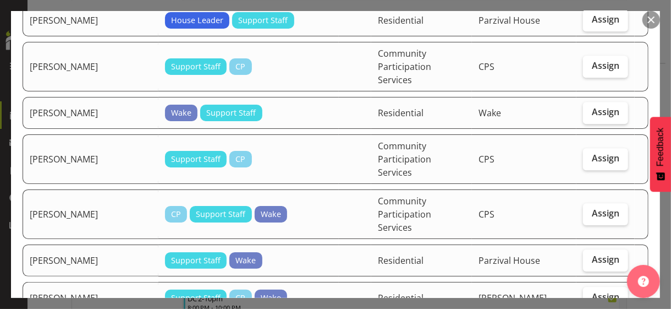
checkbox input "true"
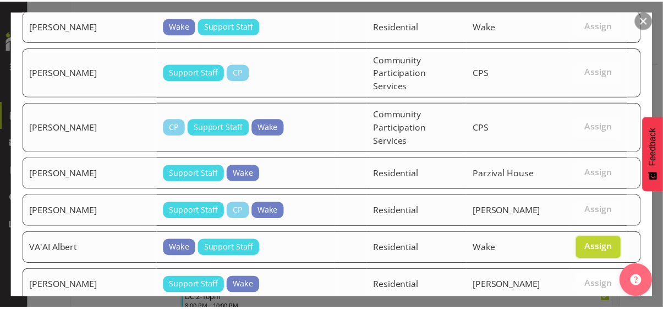
scroll to position [1818, 0]
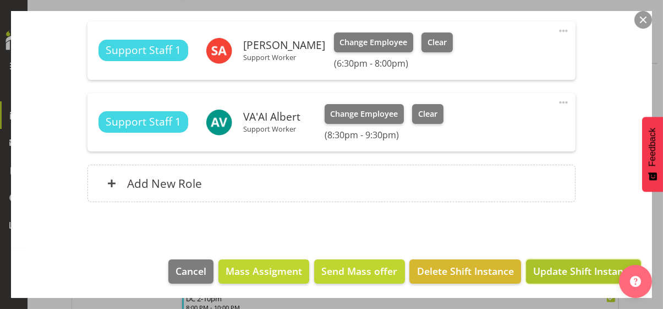
click at [577, 271] on span "Update Shift Instance" at bounding box center [583, 271] width 101 height 14
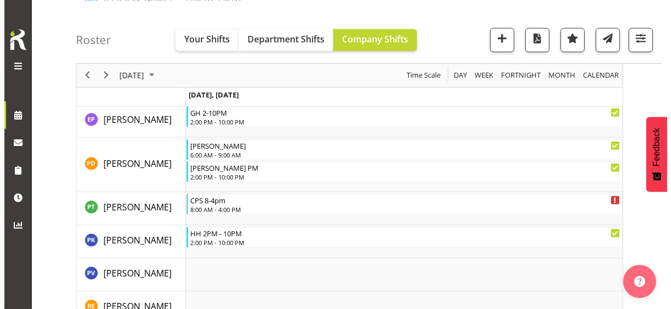
scroll to position [2524, 0]
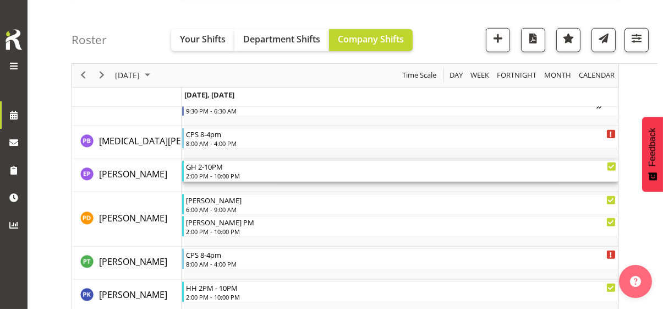
click at [219, 174] on div "2:00 PM - 10:00 PM" at bounding box center [401, 175] width 430 height 9
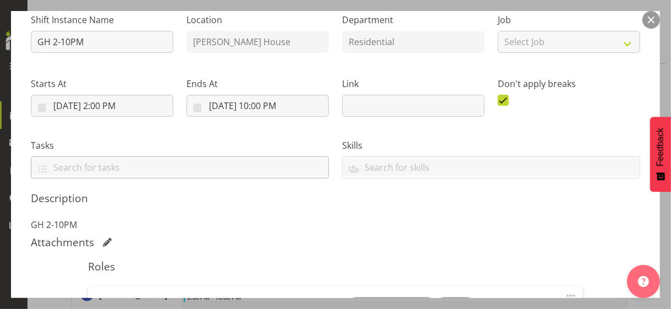
scroll to position [330, 0]
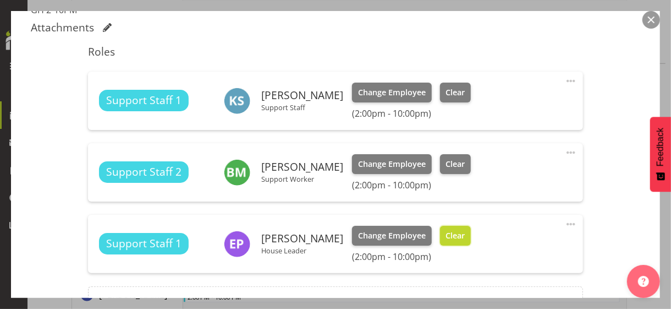
click at [446, 231] on span "Clear" at bounding box center [455, 235] width 19 height 12
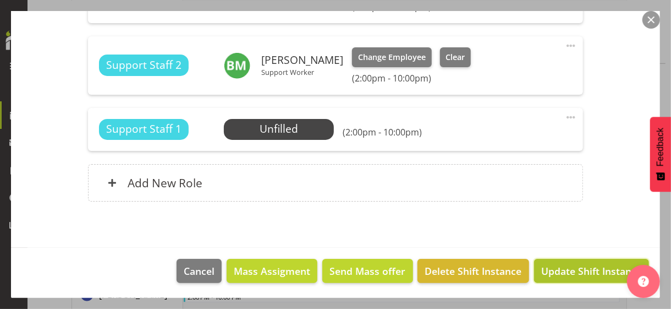
click at [552, 266] on span "Update Shift Instance" at bounding box center [591, 271] width 101 height 14
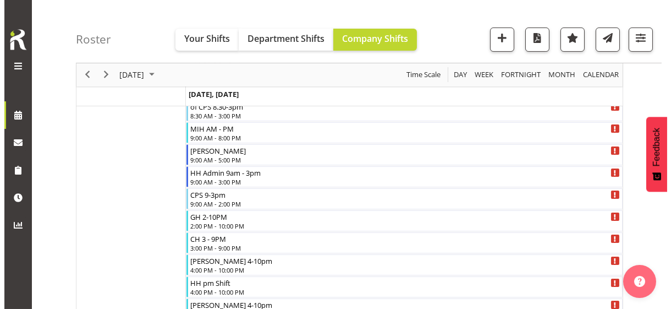
scroll to position [620, 0]
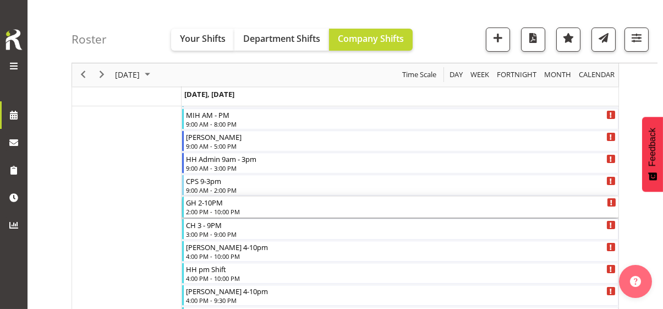
click at [214, 209] on div "2:00 PM - 10:00 PM" at bounding box center [401, 211] width 430 height 9
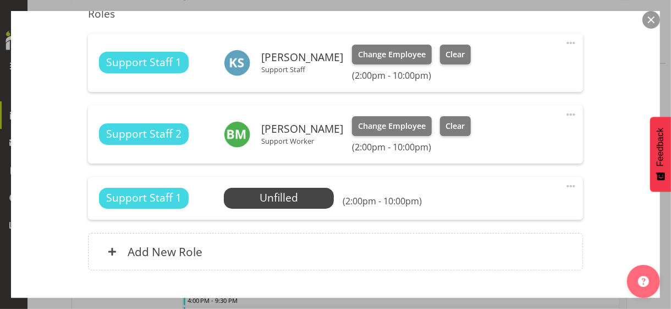
scroll to position [385, 0]
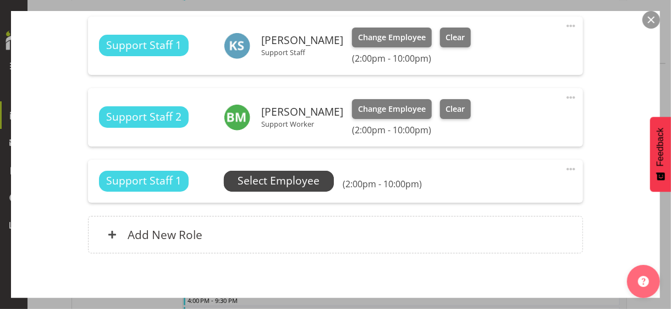
click at [268, 180] on span "Select Employee" at bounding box center [279, 181] width 82 height 16
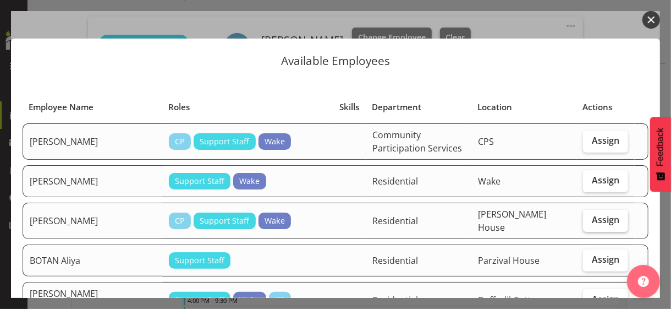
click at [594, 217] on span "Assign" at bounding box center [606, 219] width 28 height 11
click at [590, 217] on input "Assign" at bounding box center [586, 219] width 7 height 7
checkbox input "true"
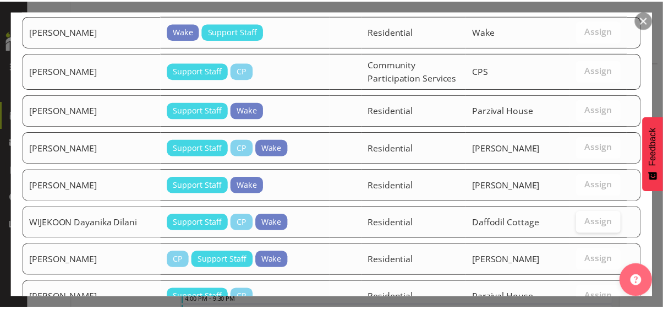
scroll to position [1122, 0]
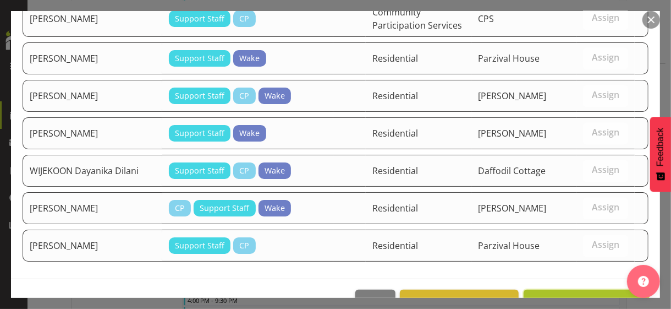
click at [578, 295] on span "Assign BENJAMIN Smital Simon" at bounding box center [586, 301] width 111 height 13
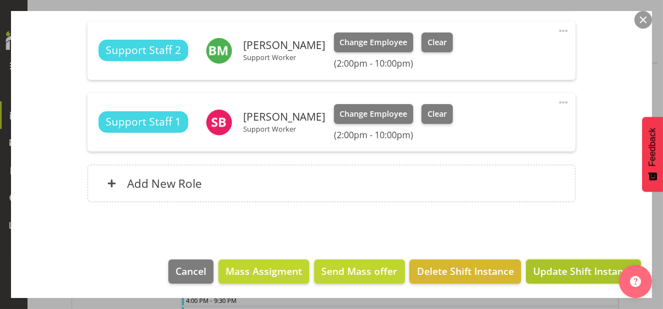
click at [577, 271] on span "Update Shift Instance" at bounding box center [583, 271] width 101 height 14
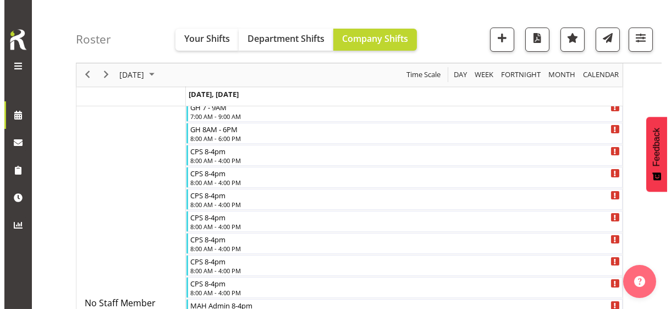
scroll to position [330, 0]
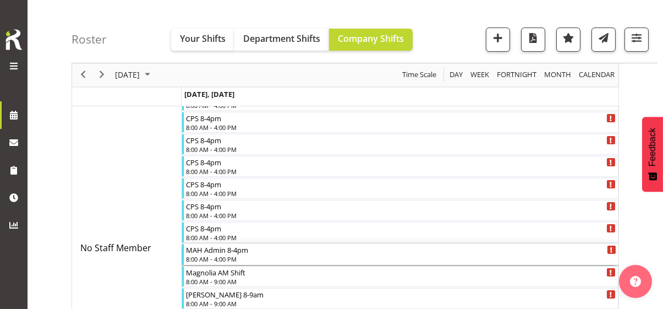
click at [232, 257] on div "8:00 AM - 4:00 PM" at bounding box center [401, 258] width 430 height 9
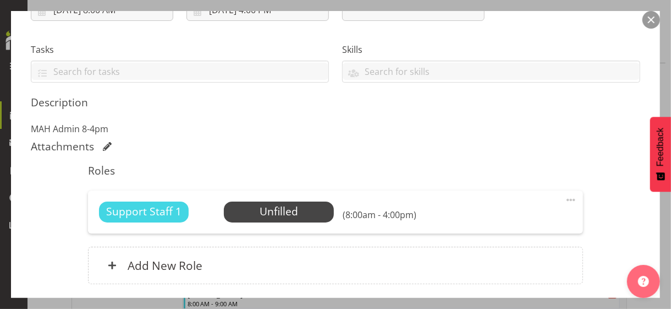
scroll to position [220, 0]
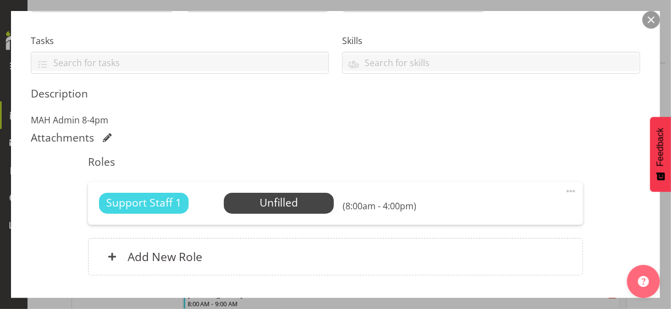
click at [565, 189] on span at bounding box center [571, 190] width 13 height 13
click at [496, 212] on link "Edit" at bounding box center [525, 215] width 106 height 20
select select "8"
select select "2025"
select select "8"
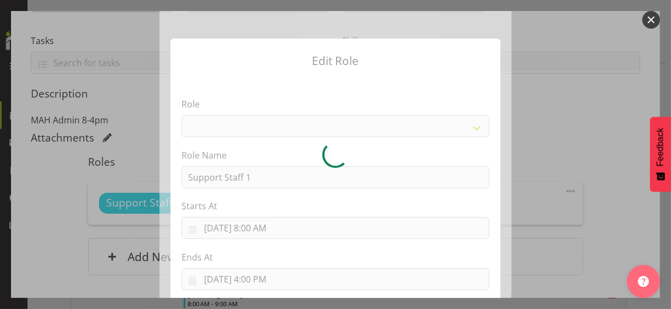
select select "1091"
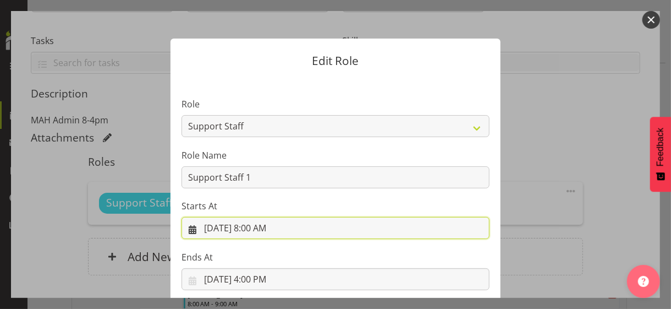
click at [262, 231] on input "9/30/2025, 8:00 AM" at bounding box center [336, 228] width 308 height 22
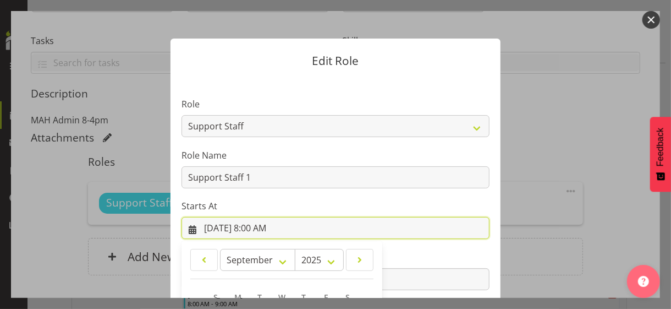
scroll to position [191, 0]
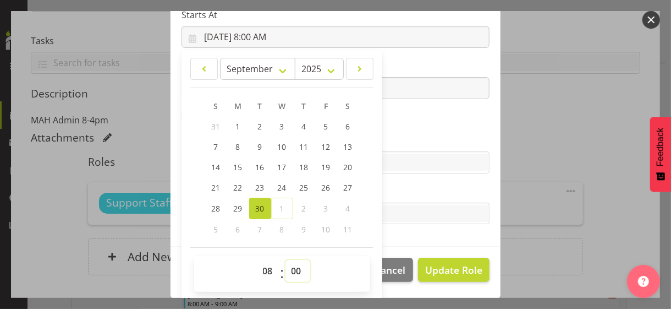
drag, startPoint x: 289, startPoint y: 270, endPoint x: 292, endPoint y: 259, distance: 11.3
click at [290, 267] on select "00 01 02 03 04 05 06 07 08 09 10 11 12 13 14 15 16 17 18 19 20 21 22 23 24 25 2…" at bounding box center [298, 271] width 25 height 22
select select "30"
click at [286, 260] on select "00 01 02 03 04 05 06 07 08 09 10 11 12 13 14 15 16 17 18 19 20 21 22 23 24 25 2…" at bounding box center [298, 271] width 25 height 22
type input "9/30/2025, 8:30 AM"
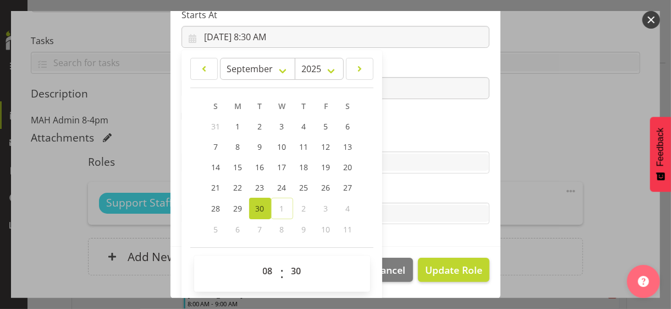
click at [395, 140] on label "Skills" at bounding box center [336, 140] width 308 height 13
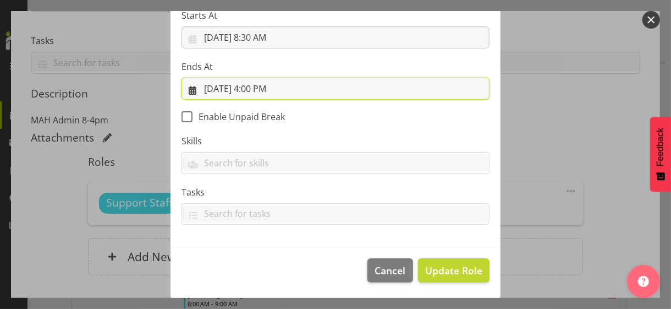
click at [266, 87] on input "9/30/2025, 4:00 PM" at bounding box center [336, 89] width 308 height 22
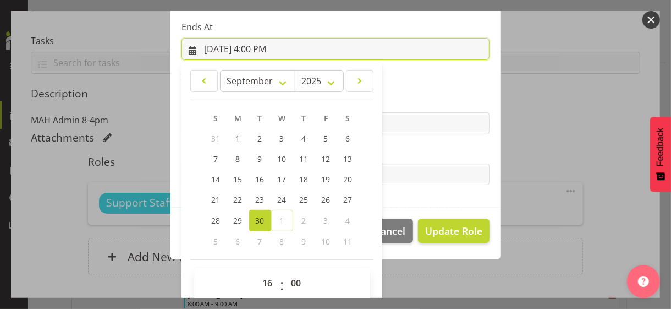
scroll to position [243, 0]
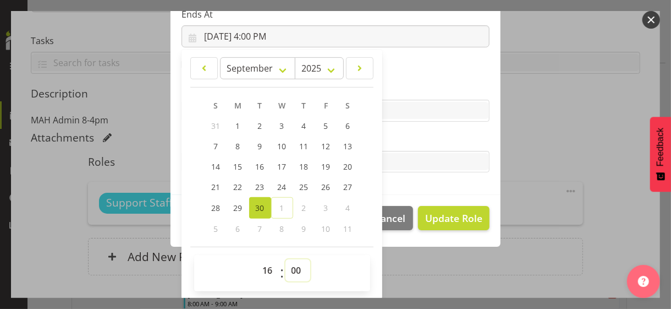
drag, startPoint x: 291, startPoint y: 270, endPoint x: 289, endPoint y: 259, distance: 10.6
click at [291, 268] on select "00 01 02 03 04 05 06 07 08 09 10 11 12 13 14 15 16 17 18 19 20 21 22 23 24 25 2…" at bounding box center [298, 270] width 25 height 22
select select "30"
click at [286, 259] on select "00 01 02 03 04 05 06 07 08 09 10 11 12 13 14 15 16 17 18 19 20 21 22 23 24 25 2…" at bounding box center [298, 270] width 25 height 22
type input "9/30/2025, 4:30 PM"
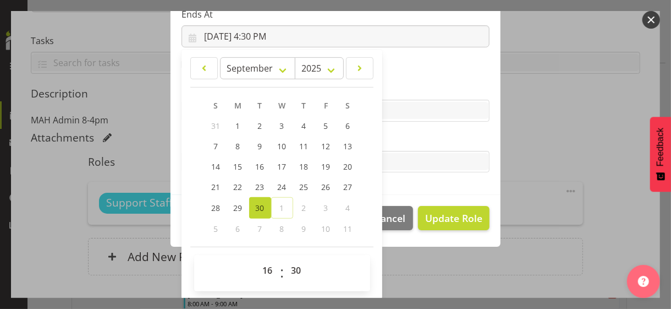
click at [408, 139] on label "Tasks" at bounding box center [336, 139] width 308 height 13
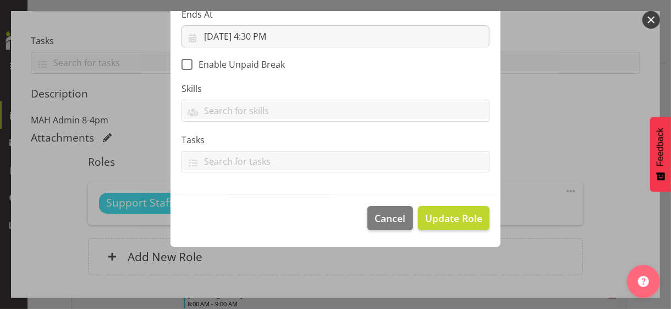
scroll to position [190, 0]
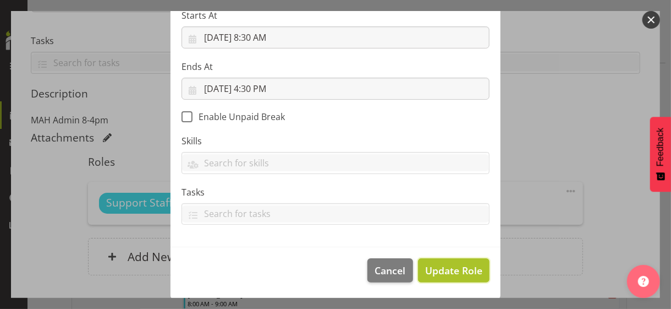
click at [447, 268] on span "Update Role" at bounding box center [453, 270] width 57 height 14
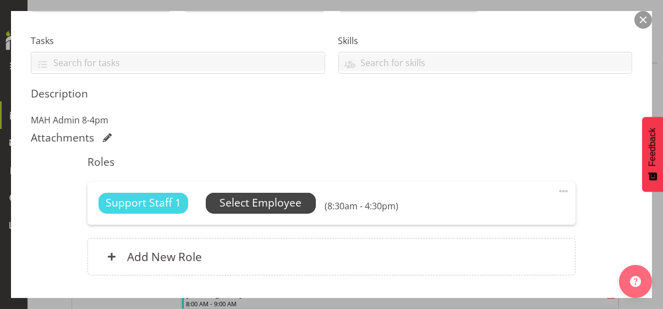
click at [267, 201] on span "Select Employee" at bounding box center [261, 203] width 82 height 16
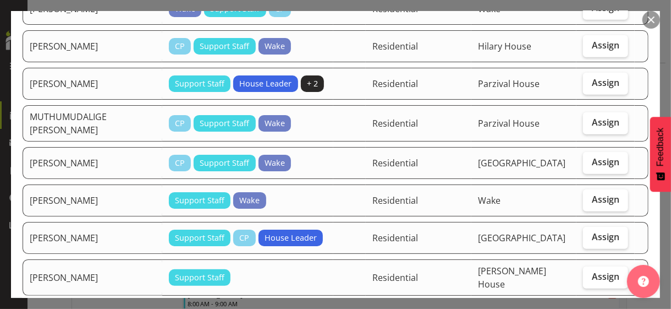
scroll to position [605, 0]
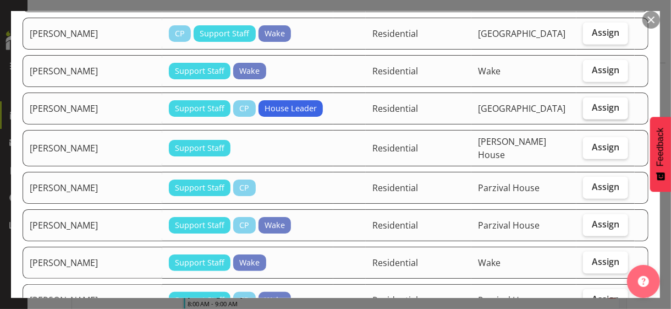
click at [594, 102] on span "Assign" at bounding box center [606, 107] width 28 height 11
click at [590, 104] on input "Assign" at bounding box center [586, 107] width 7 height 7
checkbox input "true"
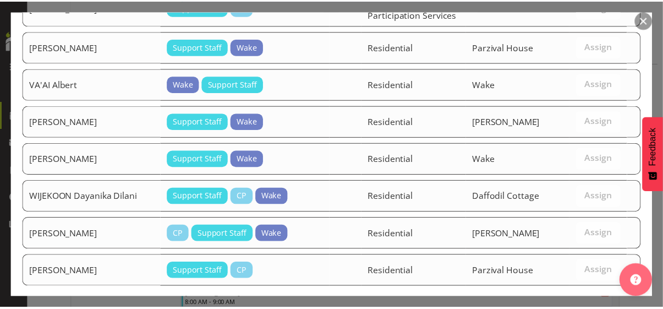
scroll to position [1044, 0]
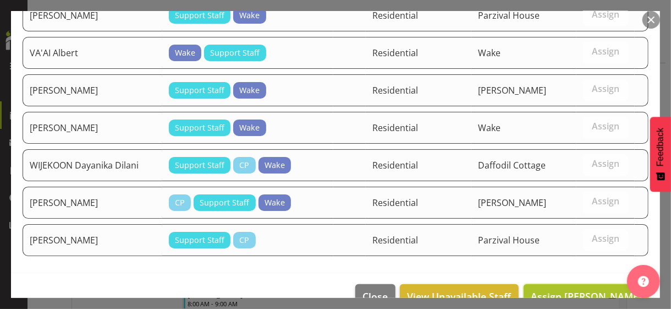
click at [585, 289] on span "Assign PARK Eun" at bounding box center [586, 295] width 111 height 13
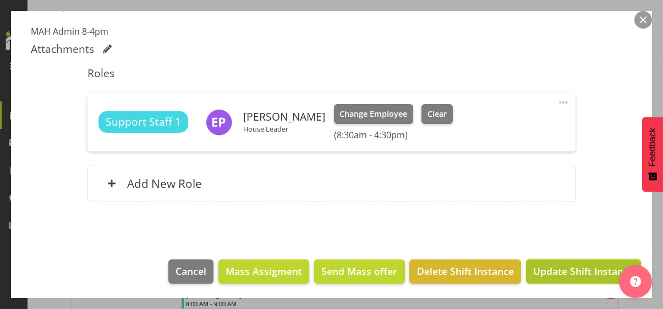
click at [578, 268] on span "Update Shift Instance" at bounding box center [583, 271] width 101 height 14
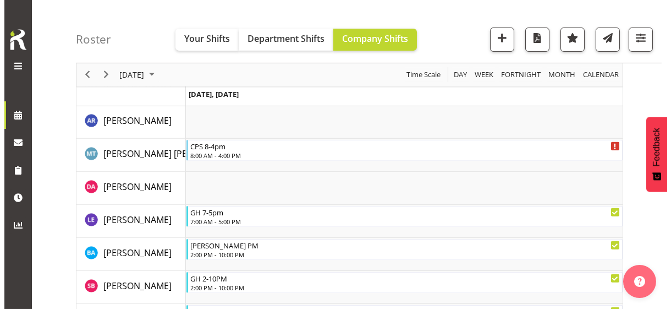
scroll to position [957, 0]
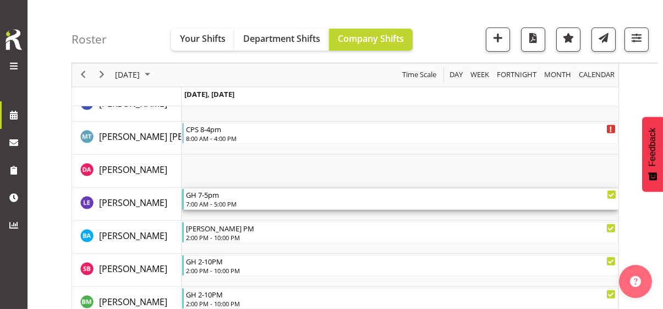
click at [219, 200] on div "7:00 AM - 5:00 PM" at bounding box center [401, 203] width 430 height 9
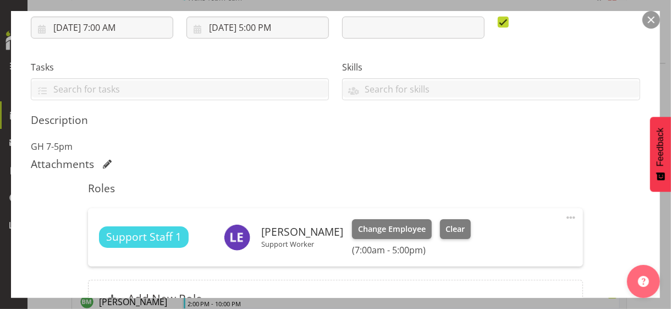
scroll to position [220, 0]
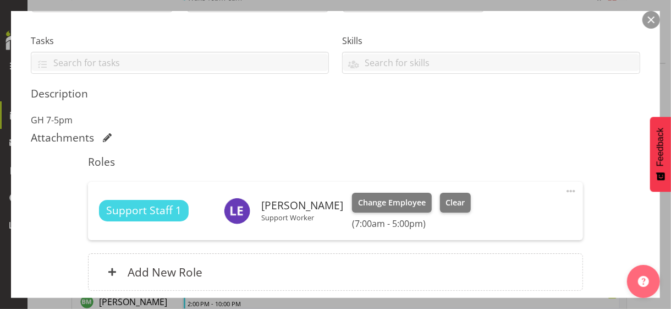
click at [565, 189] on span at bounding box center [571, 190] width 13 height 13
click at [496, 212] on link "Edit" at bounding box center [525, 215] width 106 height 20
select select "8"
select select "2025"
select select "17"
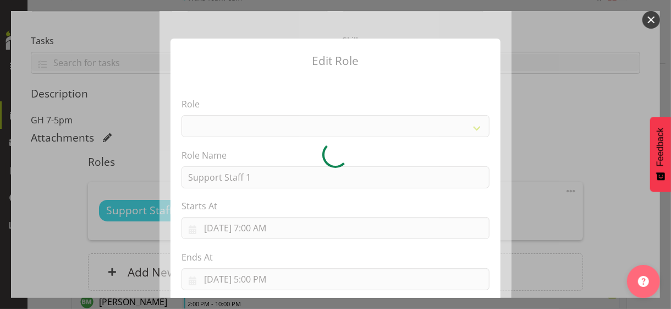
select select "1091"
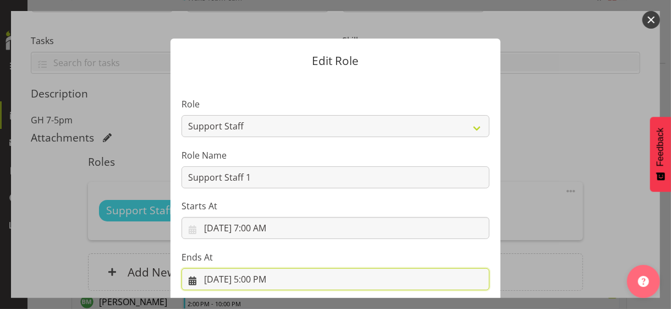
click at [255, 277] on input "9/30/2025, 5:00 PM" at bounding box center [336, 279] width 308 height 22
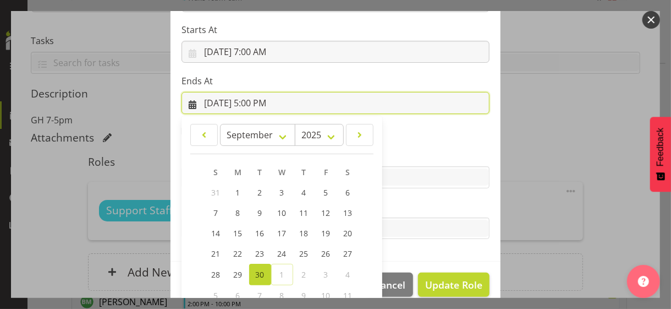
scroll to position [243, 0]
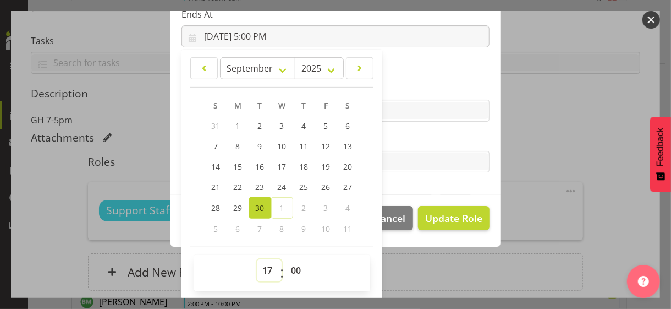
click at [262, 264] on select "00 01 02 03 04 05 06 07 08 09 10 11 12 13 14 15 16 17 18 19 20 21 22 23" at bounding box center [269, 270] width 25 height 22
select select "14"
click at [257, 259] on select "00 01 02 03 04 05 06 07 08 09 10 11 12 13 14 15 16 17 18 19 20 21 22 23" at bounding box center [269, 270] width 25 height 22
type input "9/30/2025, 2:00 PM"
click at [407, 146] on div "Tasks" at bounding box center [336, 153] width 308 height 40
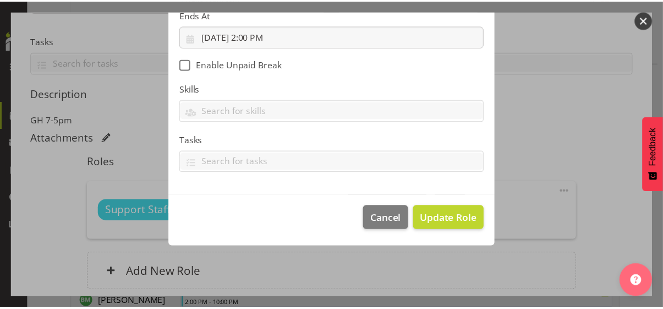
scroll to position [190, 0]
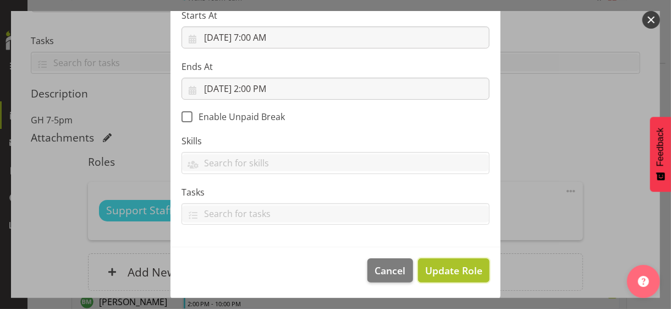
drag, startPoint x: 443, startPoint y: 265, endPoint x: 453, endPoint y: 261, distance: 11.3
click at [443, 265] on span "Update Role" at bounding box center [453, 270] width 57 height 14
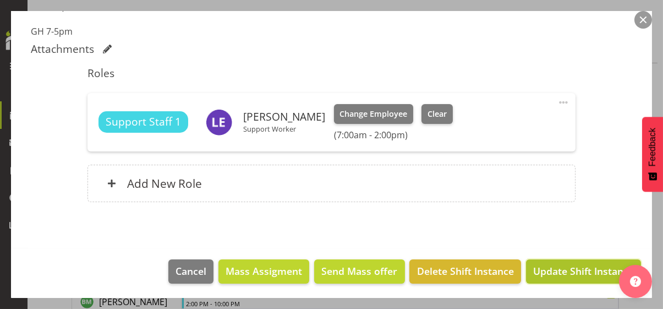
click at [574, 271] on span "Update Shift Instance" at bounding box center [583, 271] width 101 height 14
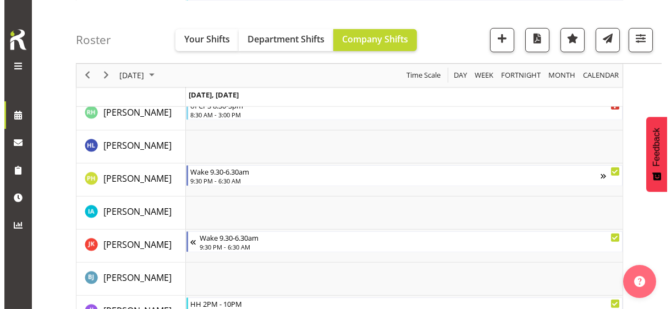
scroll to position [1676, 0]
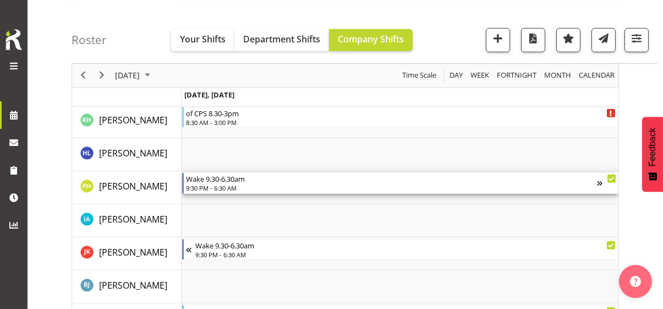
click at [237, 185] on div "9:30 PM - 6:30 AM" at bounding box center [391, 187] width 411 height 9
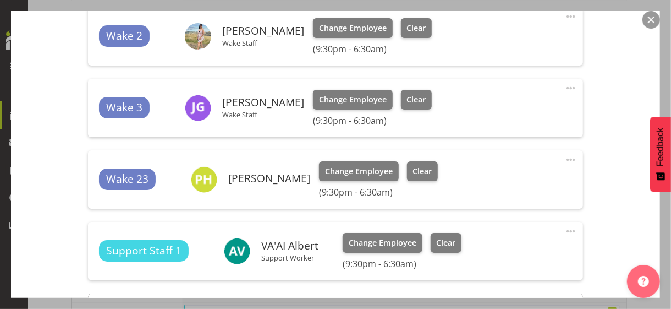
scroll to position [495, 0]
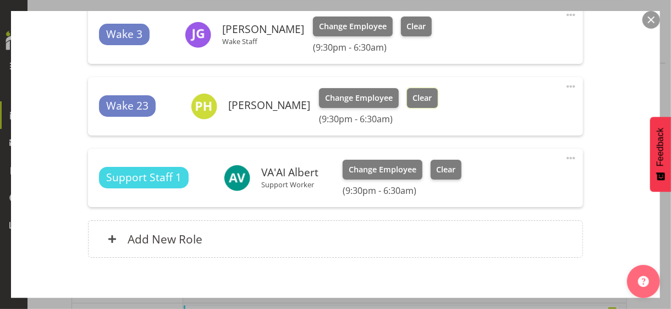
click at [429, 97] on span "Clear" at bounding box center [422, 98] width 19 height 12
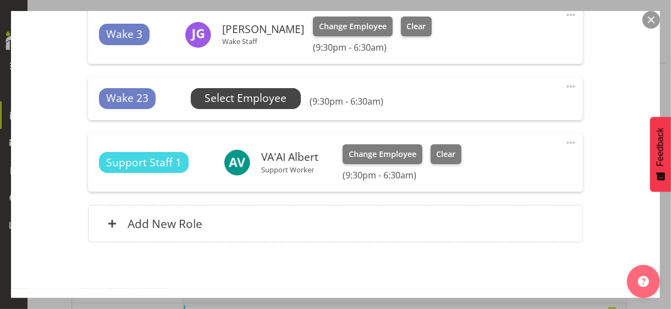
click at [262, 98] on span "Select Employee" at bounding box center [246, 98] width 82 height 16
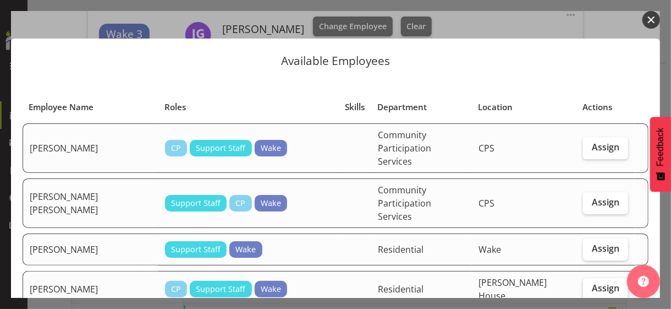
click at [596, 282] on span "Assign" at bounding box center [606, 287] width 28 height 11
click at [590, 284] on input "Assign" at bounding box center [586, 287] width 7 height 7
checkbox input "true"
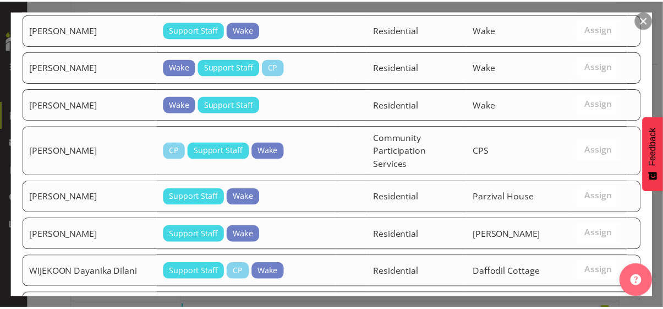
scroll to position [910, 0]
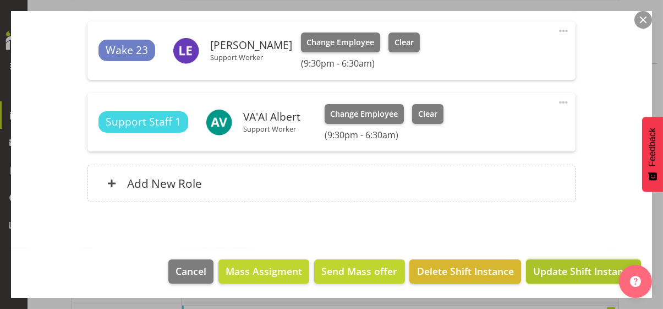
click at [576, 271] on span "Update Shift Instance" at bounding box center [583, 271] width 101 height 14
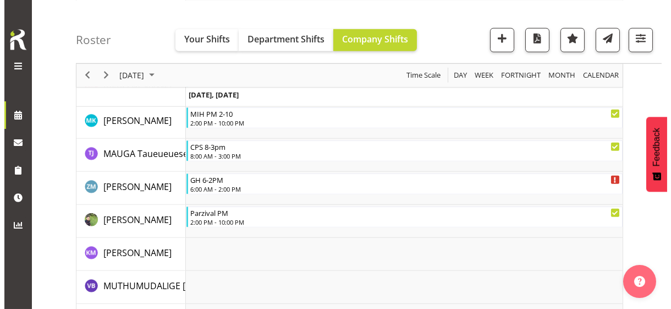
scroll to position [2193, 0]
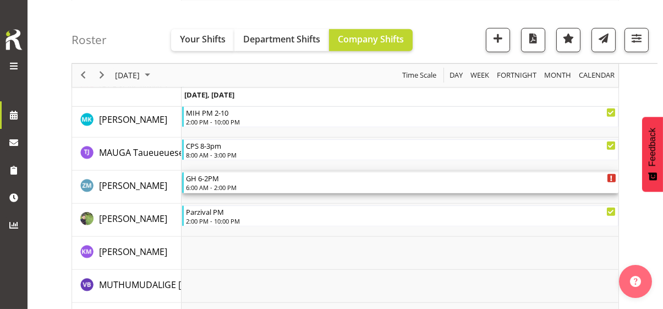
click at [226, 184] on div "6:00 AM - 2:00 PM" at bounding box center [401, 187] width 430 height 9
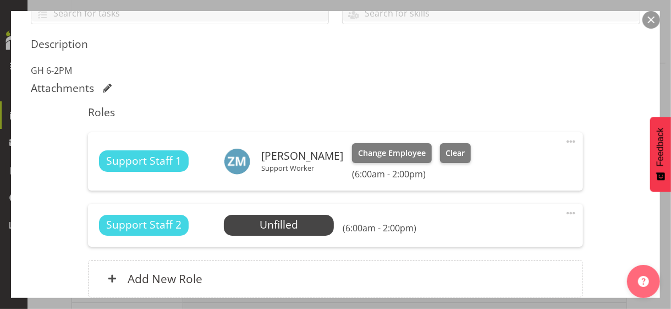
scroll to position [275, 0]
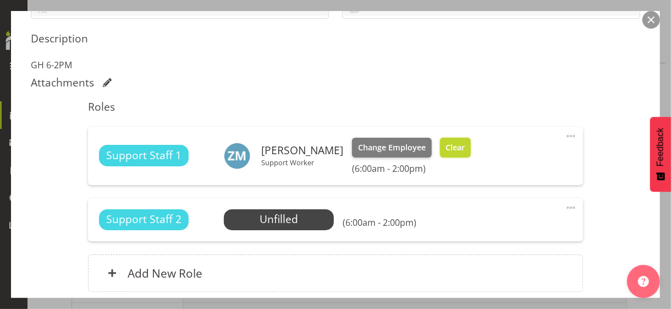
click at [458, 147] on span "Clear" at bounding box center [455, 147] width 19 height 12
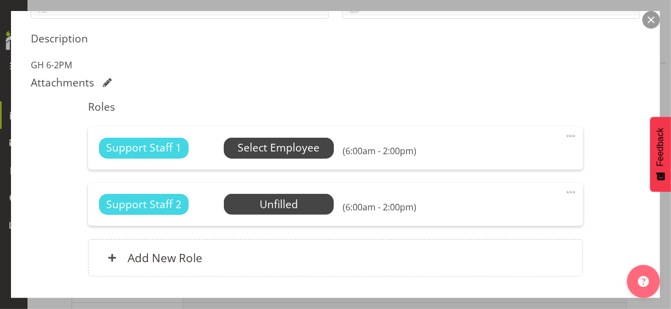
click at [280, 150] on span "Select Employee" at bounding box center [279, 148] width 82 height 16
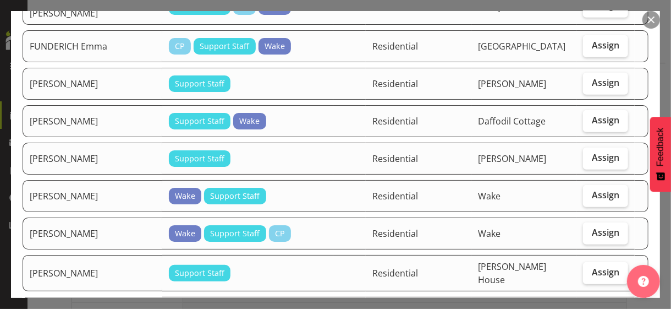
scroll to position [495, 0]
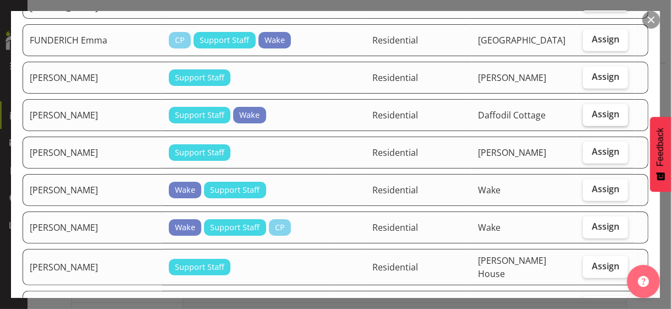
click at [591, 104] on label "Assign" at bounding box center [605, 115] width 45 height 22
click at [590, 111] on input "Assign" at bounding box center [586, 114] width 7 height 7
checkbox input "true"
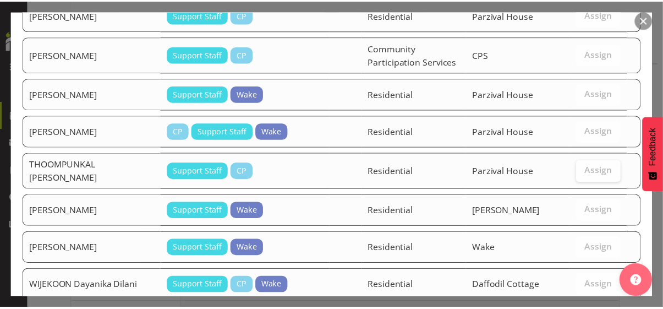
scroll to position [1461, 0]
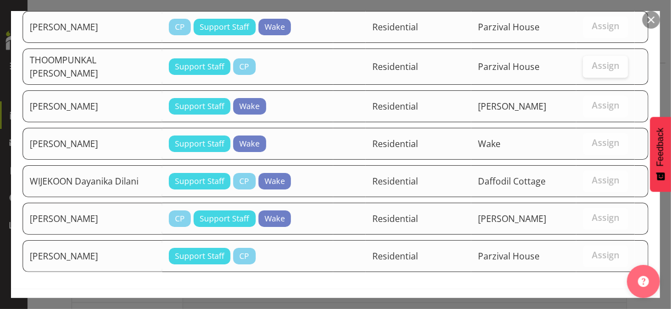
click at [582, 305] on span "Assign GURUNG Kamal" at bounding box center [586, 311] width 111 height 13
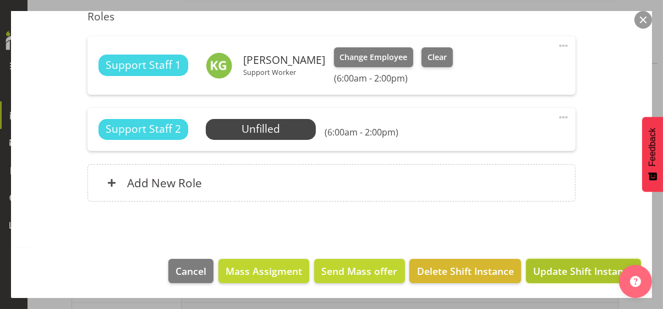
click at [577, 268] on span "Update Shift Instance" at bounding box center [583, 271] width 101 height 14
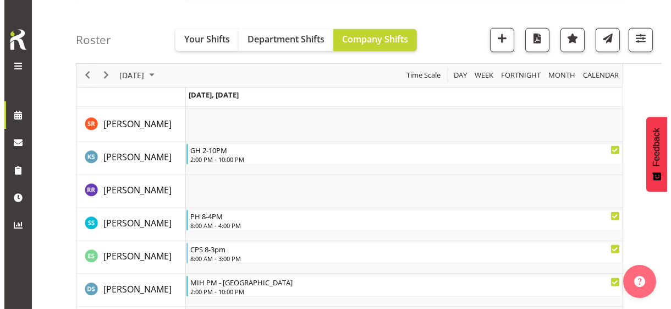
scroll to position [2963, 0]
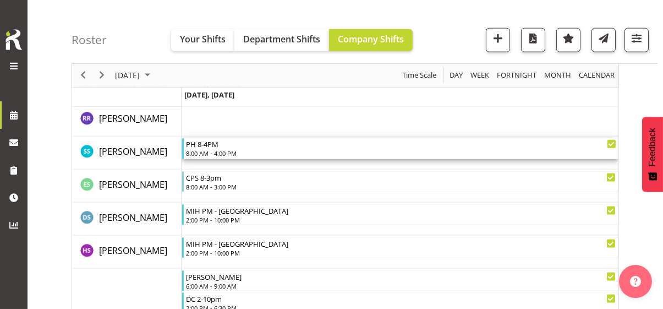
click at [215, 150] on div "8:00 AM - 4:00 PM" at bounding box center [401, 153] width 430 height 9
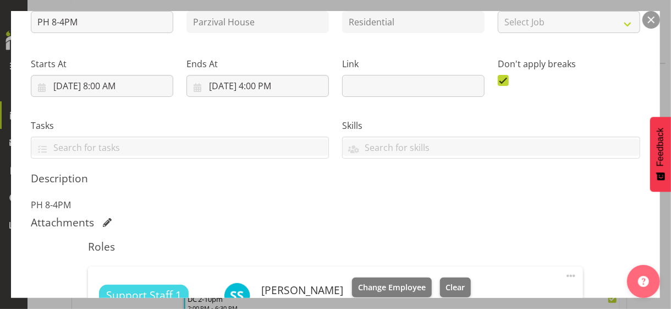
scroll to position [309, 0]
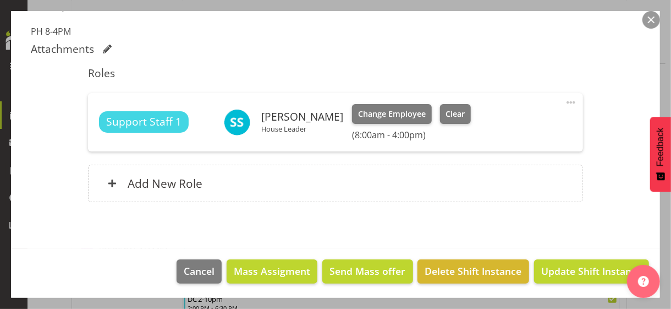
click at [565, 100] on span at bounding box center [571, 102] width 13 height 13
click at [494, 124] on link "Edit" at bounding box center [525, 127] width 106 height 20
select select "8"
select select "2025"
select select "8"
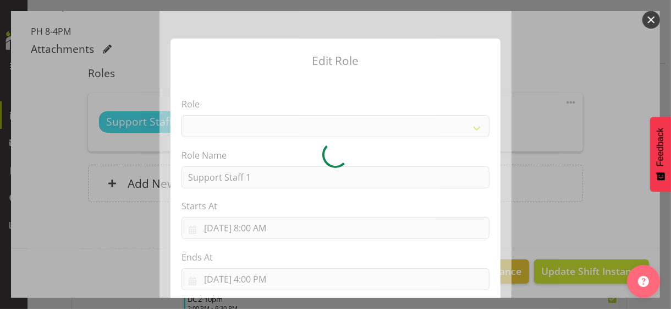
select select "1091"
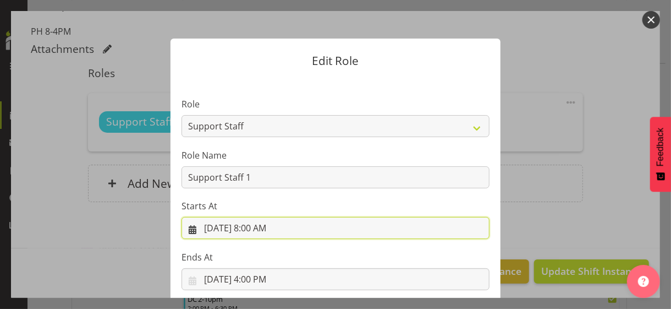
click at [255, 226] on input "9/30/2025, 8:00 AM" at bounding box center [336, 228] width 308 height 22
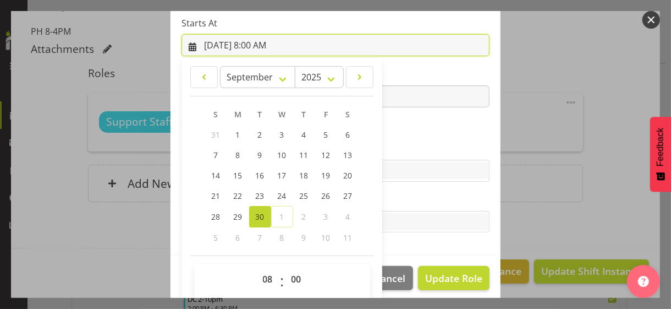
scroll to position [191, 0]
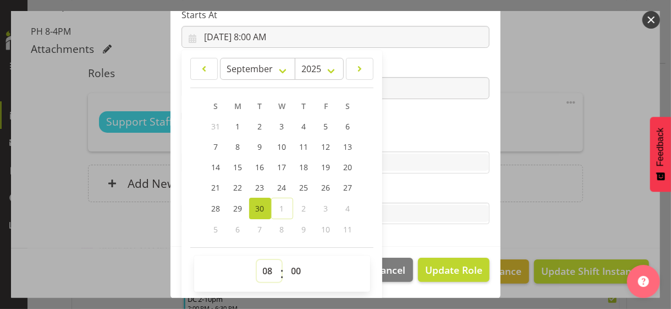
drag, startPoint x: 260, startPoint y: 267, endPoint x: 262, endPoint y: 259, distance: 8.2
click at [260, 265] on select "00 01 02 03 04 05 06 07 08 09 10 11 12 13 14 15 16 17 18 19 20 21 22 23" at bounding box center [269, 271] width 25 height 22
select select "9"
click at [257, 260] on select "00 01 02 03 04 05 06 07 08 09 10 11 12 13 14 15 16 17 18 19 20 21 22 23" at bounding box center [269, 271] width 25 height 22
type input "9/30/2025, 9:00 AM"
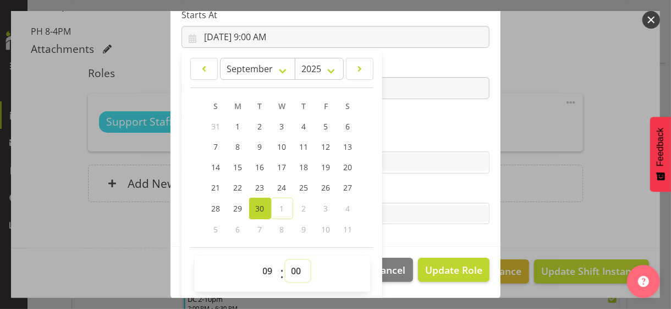
drag, startPoint x: 291, startPoint y: 272, endPoint x: 291, endPoint y: 260, distance: 12.1
click at [291, 268] on select "00 01 02 03 04 05 06 07 08 09 10 11 12 13 14 15 16 17 18 19 20 21 22 23 24 25 2…" at bounding box center [298, 271] width 25 height 22
select select "30"
click at [286, 260] on select "00 01 02 03 04 05 06 07 08 09 10 11 12 13 14 15 16 17 18 19 20 21 22 23 24 25 2…" at bounding box center [298, 271] width 25 height 22
type input "9/30/2025, 9:30 AM"
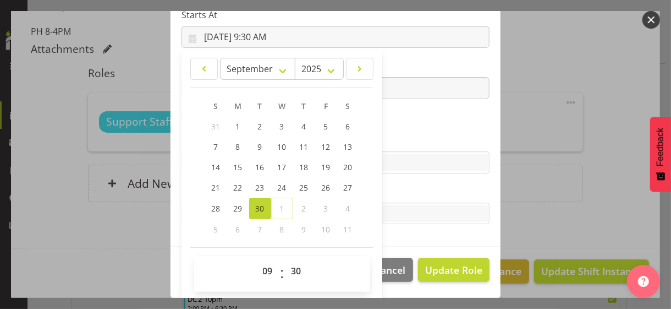
click at [391, 143] on label "Skills" at bounding box center [336, 140] width 308 height 13
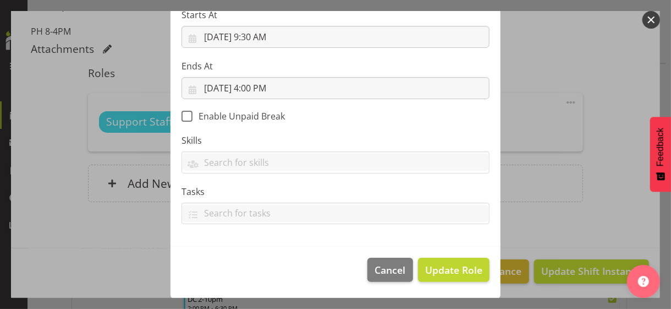
scroll to position [190, 0]
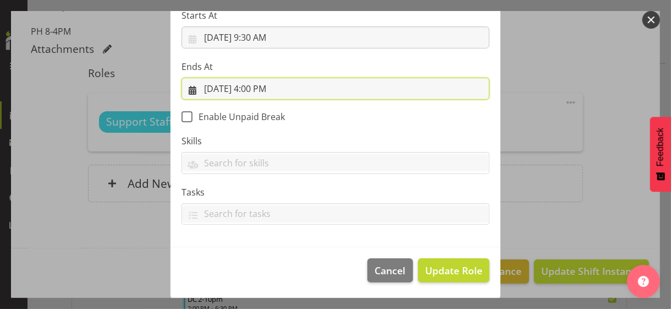
click at [260, 89] on input "9/30/2025, 4:00 PM" at bounding box center [336, 89] width 308 height 22
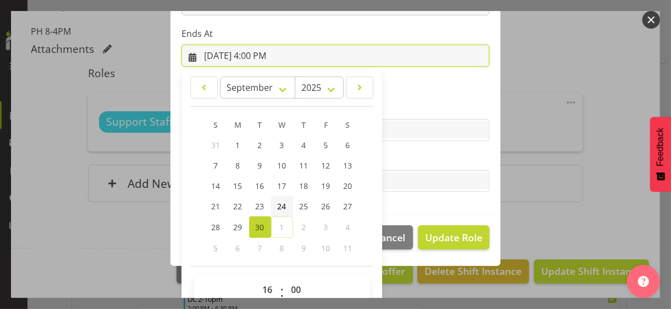
scroll to position [243, 0]
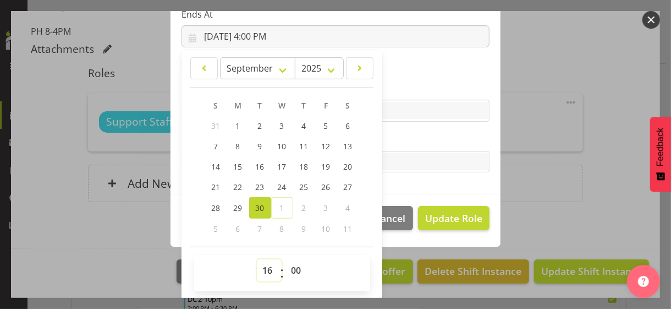
click at [263, 268] on select "00 01 02 03 04 05 06 07 08 09 10 11 12 13 14 15 16 17 18 19 20 21 22 23" at bounding box center [269, 270] width 25 height 22
select select "21"
click at [257, 259] on select "00 01 02 03 04 05 06 07 08 09 10 11 12 13 14 15 16 17 18 19 20 21 22 23" at bounding box center [269, 270] width 25 height 22
type input "9/30/2025, 9:00 PM"
drag, startPoint x: 291, startPoint y: 266, endPoint x: 293, endPoint y: 259, distance: 8.0
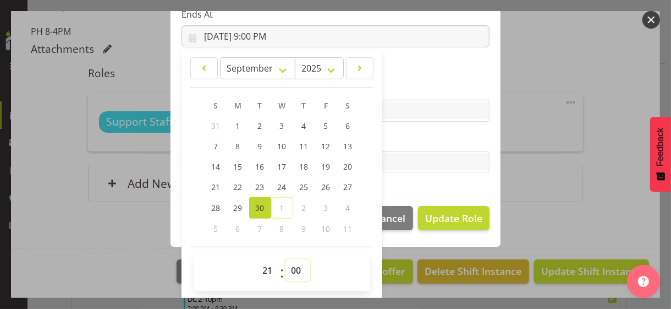
click at [291, 266] on select "00 01 02 03 04 05 06 07 08 09 10 11 12 13 14 15 16 17 18 19 20 21 22 23 24 25 2…" at bounding box center [298, 270] width 25 height 22
select select "30"
click at [286, 259] on select "00 01 02 03 04 05 06 07 08 09 10 11 12 13 14 15 16 17 18 19 20 21 22 23 24 25 2…" at bounding box center [298, 270] width 25 height 22
type input "9/30/2025, 9:30 PM"
drag, startPoint x: 396, startPoint y: 138, endPoint x: 405, endPoint y: 149, distance: 14.8
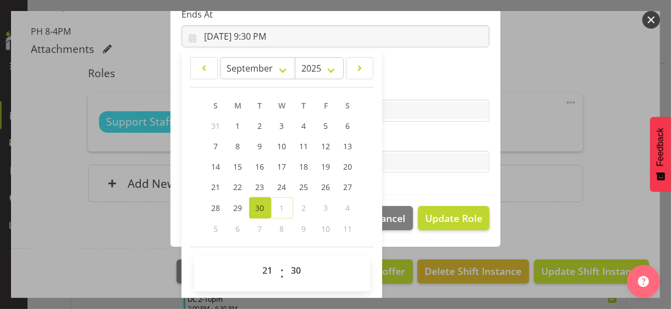
click at [396, 138] on label "Tasks" at bounding box center [336, 139] width 308 height 13
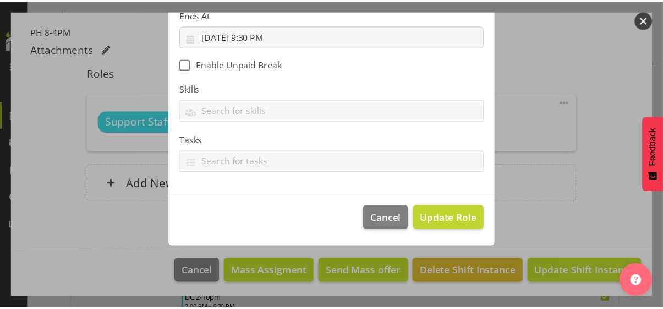
scroll to position [190, 0]
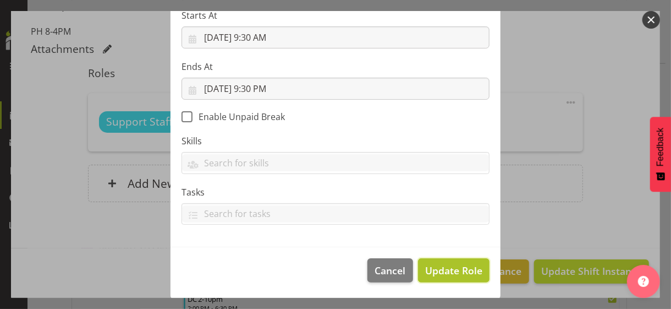
click at [448, 268] on span "Update Role" at bounding box center [453, 270] width 57 height 14
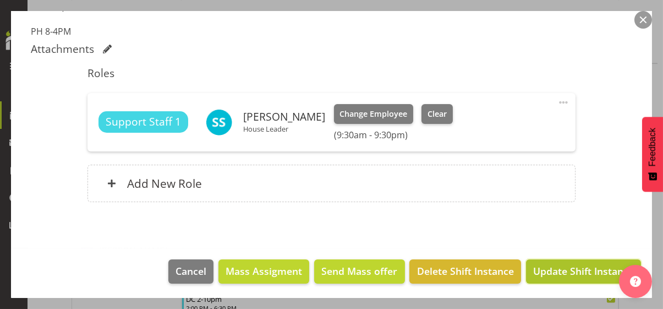
click at [566, 270] on span "Update Shift Instance" at bounding box center [583, 271] width 101 height 14
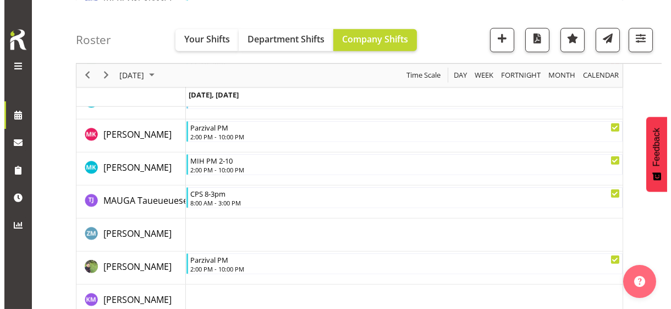
scroll to position [2138, 0]
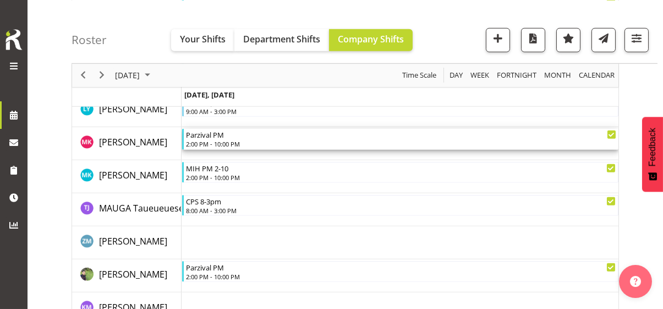
click at [228, 140] on div "2:00 PM - 10:00 PM" at bounding box center [401, 143] width 430 height 9
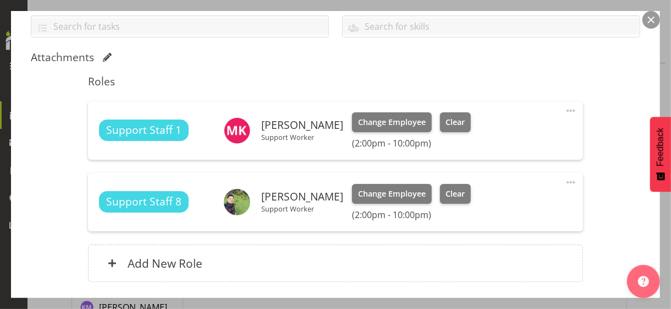
scroll to position [275, 0]
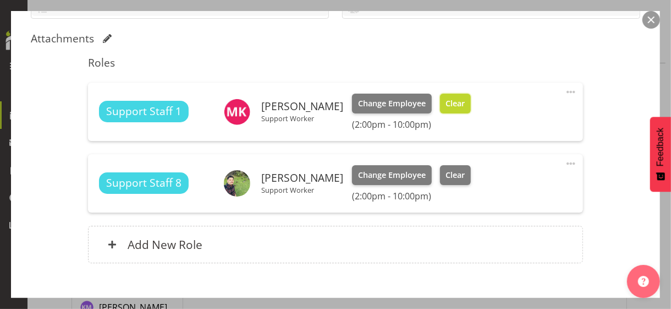
click at [448, 101] on span "Clear" at bounding box center [455, 103] width 19 height 12
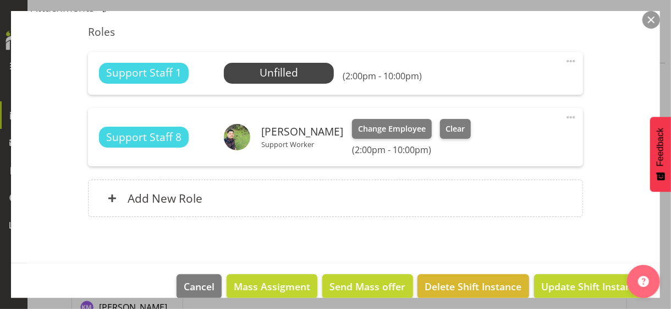
scroll to position [321, 0]
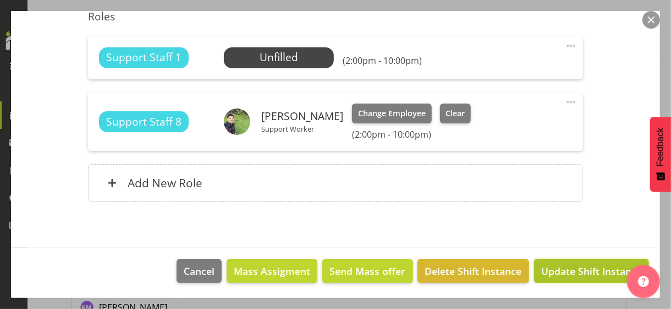
click at [572, 271] on span "Update Shift Instance" at bounding box center [591, 271] width 101 height 14
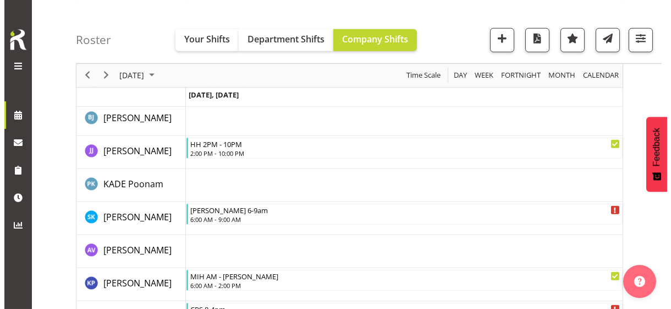
scroll to position [1885, 0]
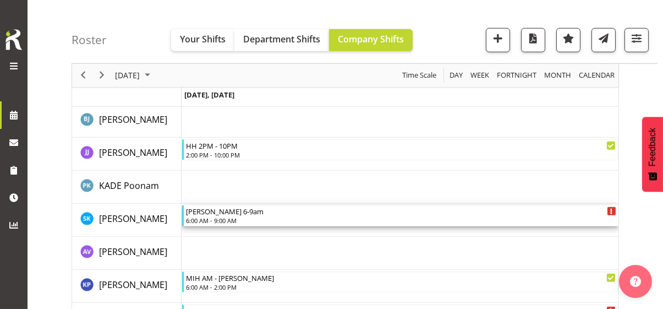
click at [222, 215] on div "Michael 6-9am 6:00 AM - 9:00 AM" at bounding box center [401, 215] width 430 height 21
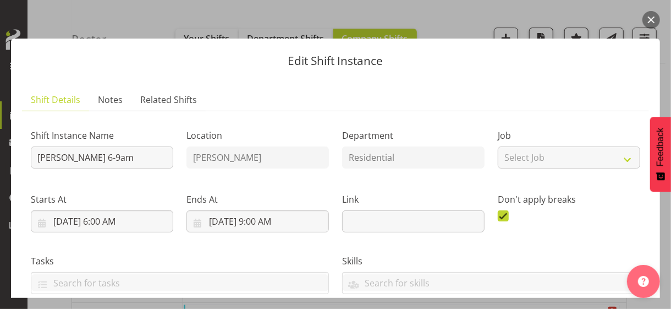
scroll to position [275, 0]
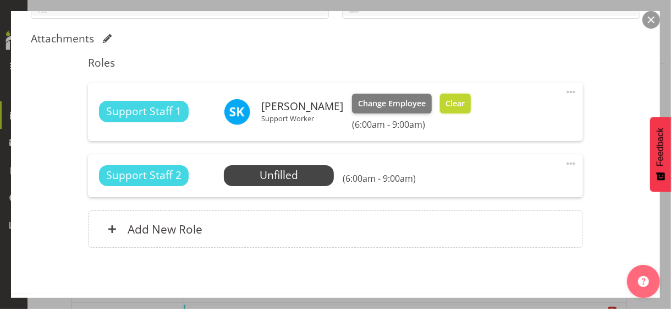
click at [465, 102] on span "Clear" at bounding box center [455, 103] width 19 height 12
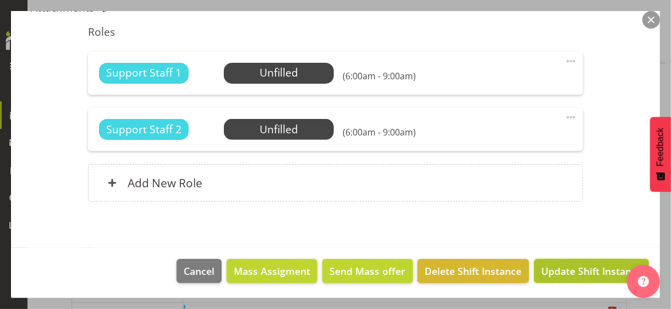
click at [572, 266] on span "Update Shift Instance" at bounding box center [591, 271] width 101 height 14
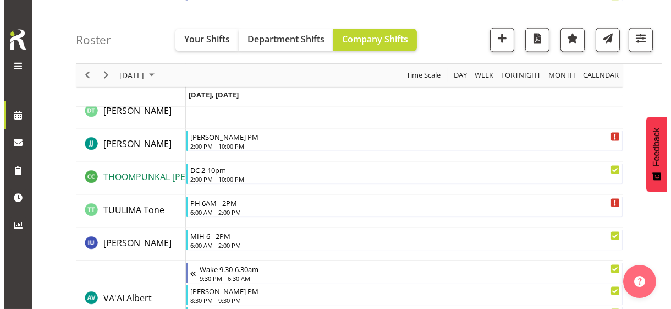
scroll to position [3392, 0]
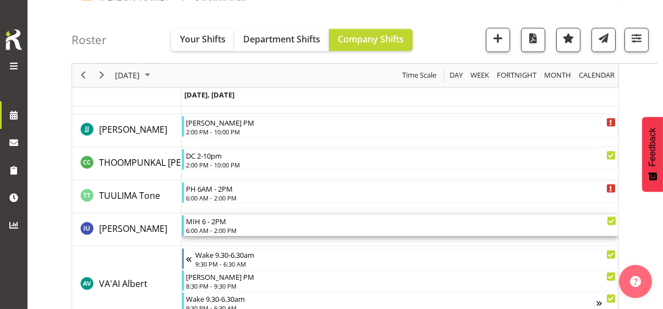
click at [217, 227] on div "6:00 AM - 2:00 PM" at bounding box center [401, 230] width 430 height 9
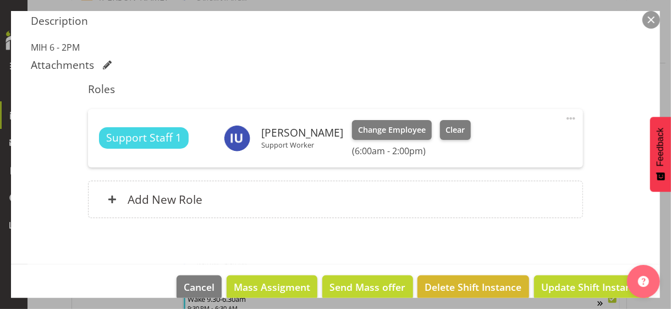
scroll to position [309, 0]
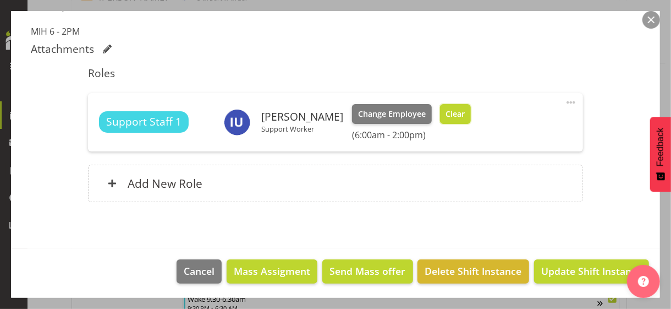
click at [446, 114] on span "Clear" at bounding box center [455, 114] width 19 height 12
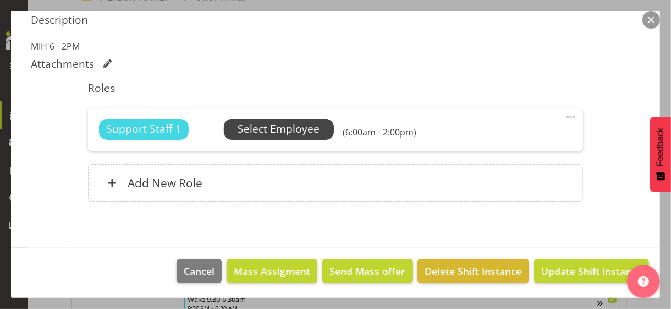
click at [271, 129] on span "Select Employee" at bounding box center [279, 129] width 82 height 16
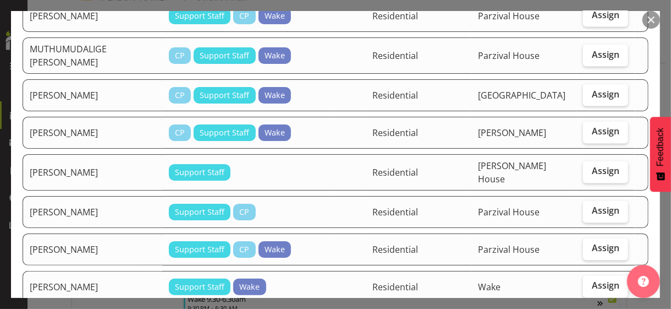
scroll to position [990, 0]
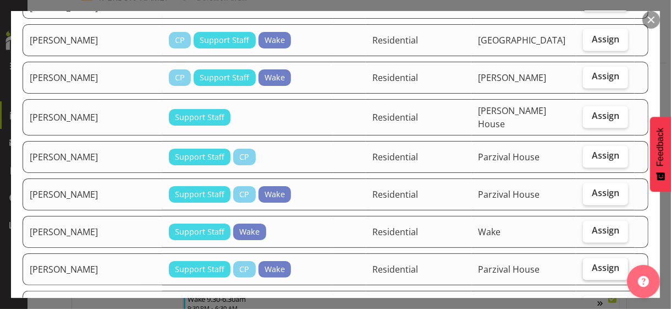
click at [592, 262] on span "Assign" at bounding box center [606, 267] width 28 height 11
click at [590, 265] on input "Assign" at bounding box center [586, 268] width 7 height 7
checkbox input "true"
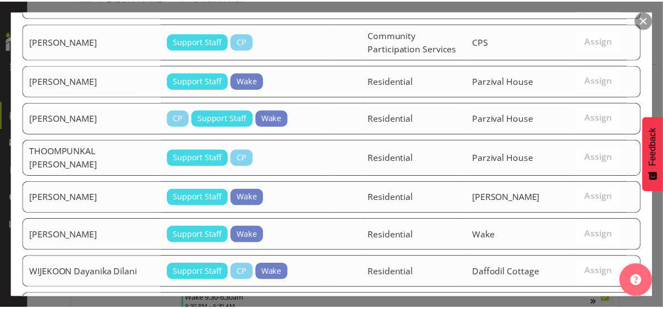
scroll to position [1461, 0]
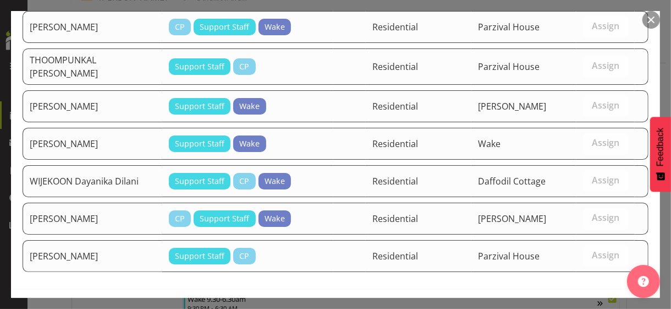
click at [576, 305] on span "Assign RIJAL Sebina" at bounding box center [586, 311] width 111 height 13
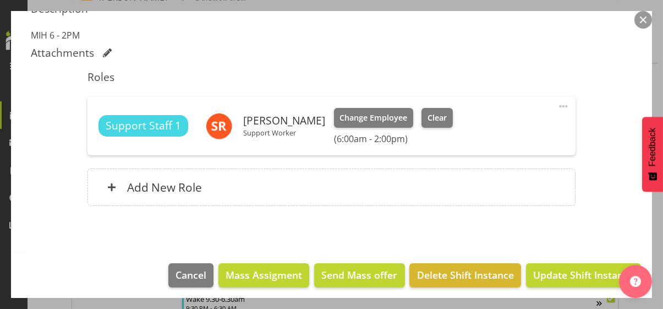
scroll to position [309, 0]
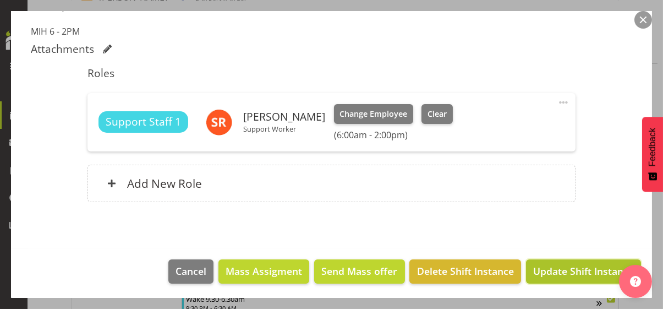
click at [568, 268] on span "Update Shift Instance" at bounding box center [583, 271] width 101 height 14
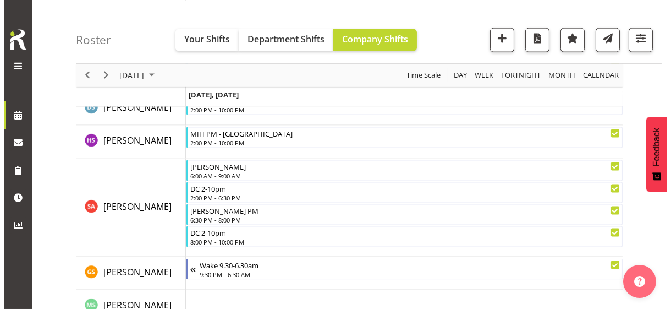
scroll to position [3062, 0]
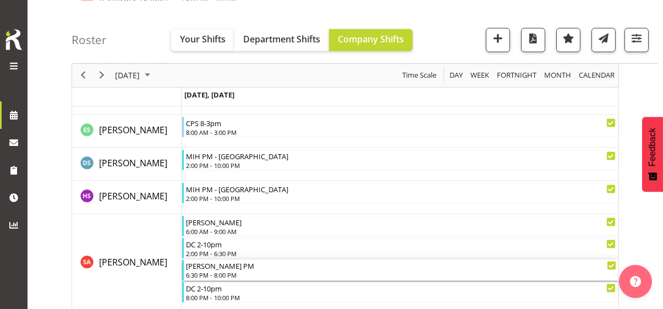
click at [213, 271] on div "6:30 PM - 8:00 PM" at bounding box center [401, 274] width 430 height 9
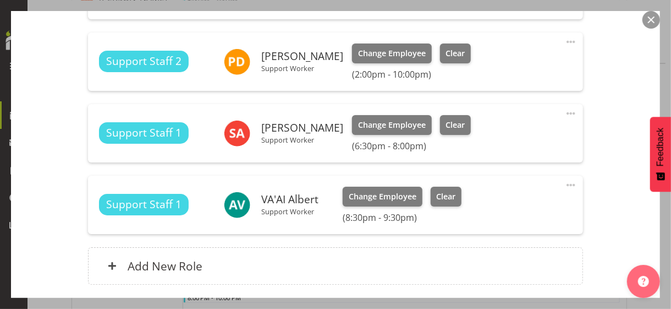
scroll to position [533, 0]
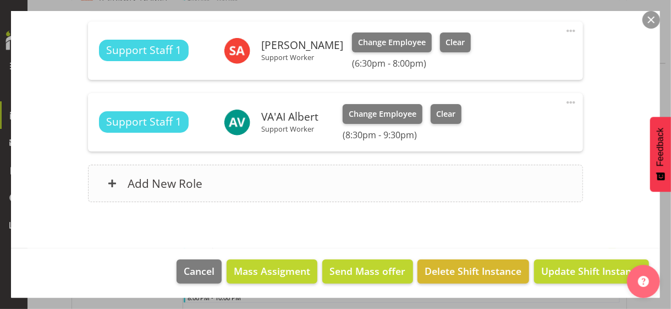
click at [252, 188] on div "Add New Role" at bounding box center [335, 183] width 495 height 37
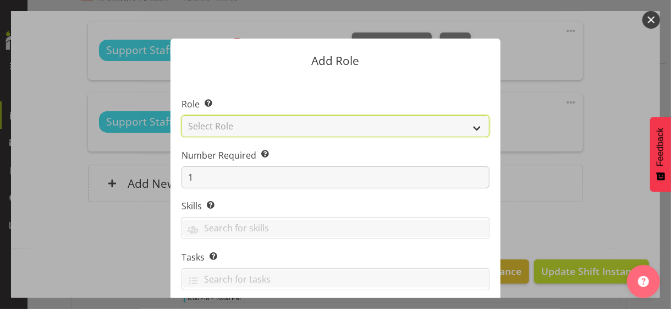
click at [232, 125] on select "Select Role CP House Leader Support Staff Wake" at bounding box center [336, 126] width 308 height 22
select select "1091"
click at [182, 115] on select "Select Role CP House Leader Support Staff Wake" at bounding box center [336, 126] width 308 height 22
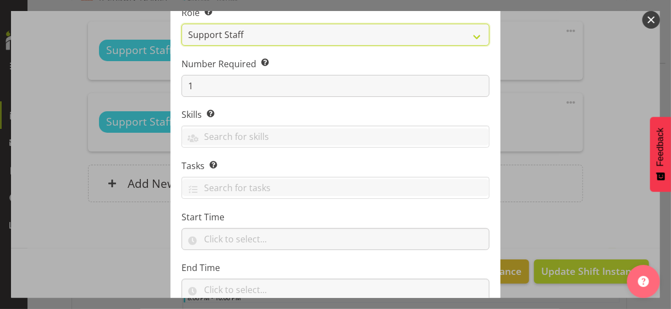
scroll to position [167, 0]
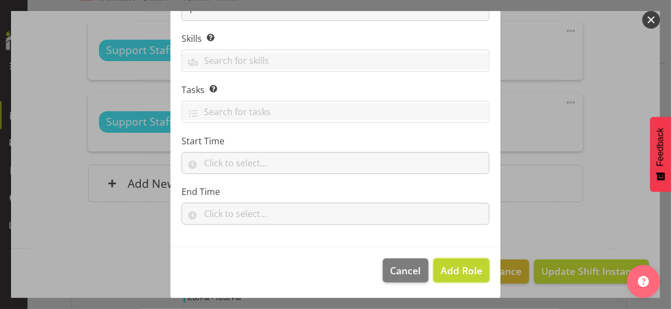
drag, startPoint x: 460, startPoint y: 266, endPoint x: 465, endPoint y: 256, distance: 11.1
click at [460, 266] on span "Add Role" at bounding box center [462, 270] width 42 height 13
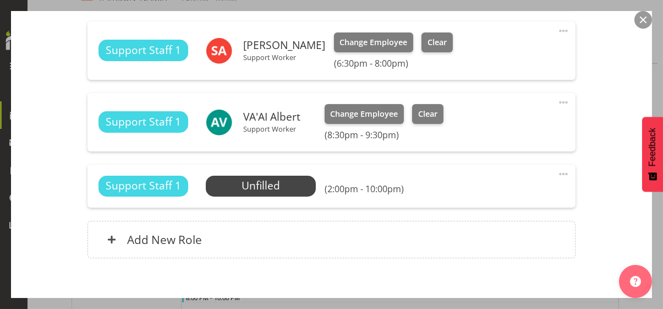
drag, startPoint x: 558, startPoint y: 170, endPoint x: 524, endPoint y: 180, distance: 35.5
click at [558, 170] on span at bounding box center [563, 173] width 13 height 13
click at [489, 194] on link "Edit" at bounding box center [517, 198] width 106 height 20
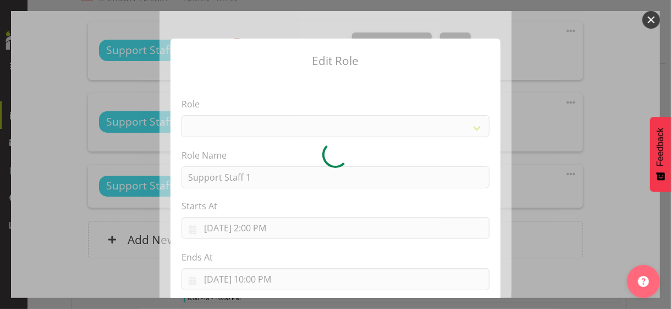
select select "1091"
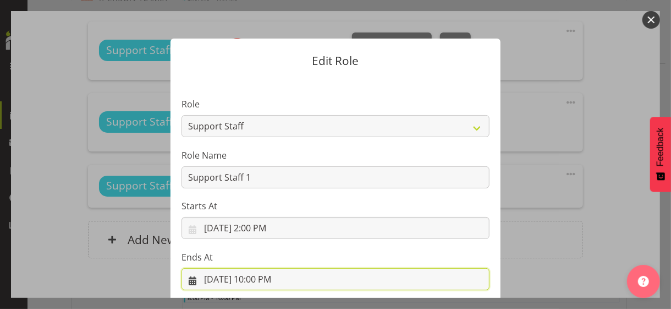
click at [265, 273] on input "9/30/2025, 10:00 PM" at bounding box center [336, 279] width 308 height 22
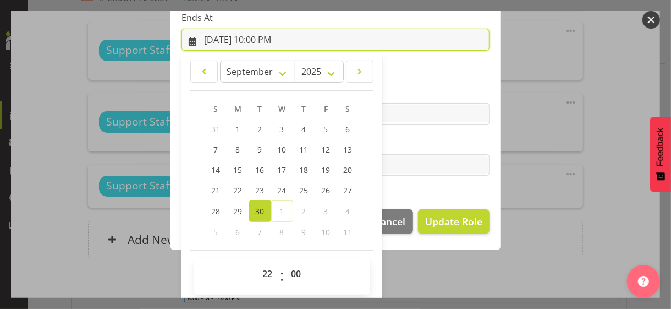
scroll to position [243, 0]
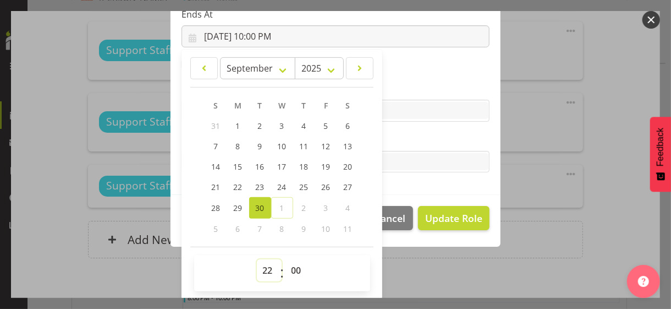
drag, startPoint x: 261, startPoint y: 267, endPoint x: 264, endPoint y: 259, distance: 9.2
click at [261, 267] on select "00 01 02 03 04 05 06 07 08 09 10 11 12 13 14 15 16 17 18 19 20 21 22 23" at bounding box center [269, 270] width 25 height 22
select select "18"
click at [257, 259] on select "00 01 02 03 04 05 06 07 08 09 10 11 12 13 14 15 16 17 18 19 20 21 22 23" at bounding box center [269, 270] width 25 height 22
type input "9/30/2025, 6:00 PM"
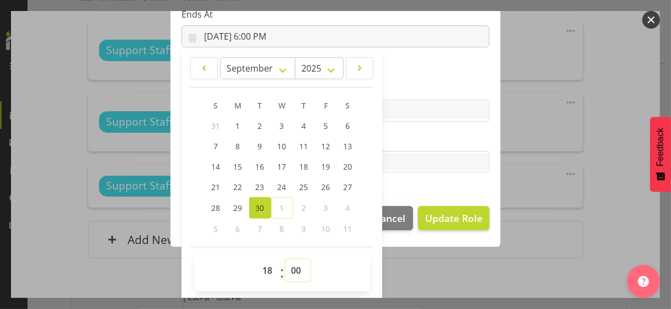
click at [291, 266] on select "00 01 02 03 04 05 06 07 08 09 10 11 12 13 14 15 16 17 18 19 20 21 22 23 24 25 2…" at bounding box center [298, 270] width 25 height 22
select select "30"
click at [286, 259] on select "00 01 02 03 04 05 06 07 08 09 10 11 12 13 14 15 16 17 18 19 20 21 22 23 24 25 2…" at bounding box center [298, 270] width 25 height 22
type input "9/30/2025, 6:30 PM"
click at [412, 136] on label "Tasks" at bounding box center [336, 139] width 308 height 13
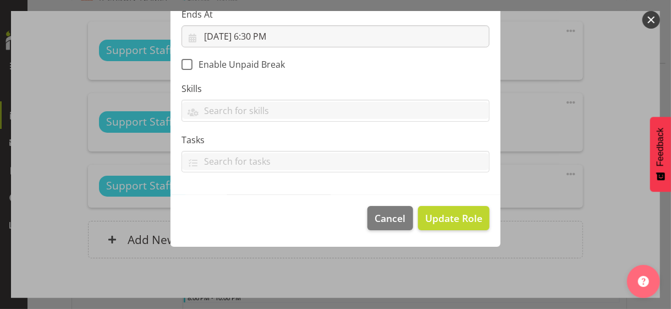
scroll to position [190, 0]
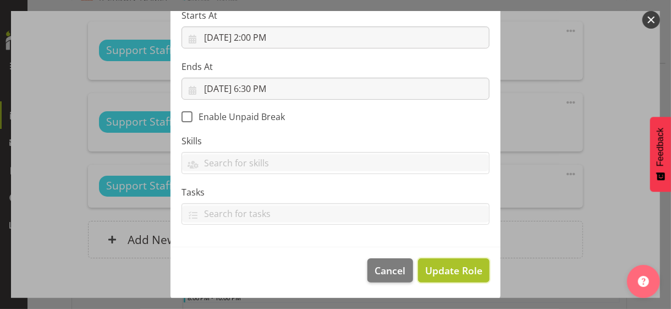
click at [445, 267] on span "Update Role" at bounding box center [453, 270] width 57 height 14
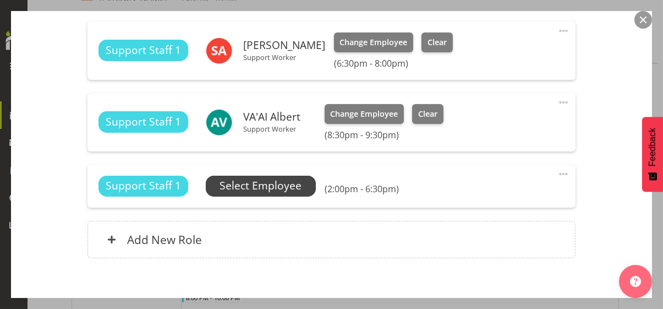
click at [268, 185] on span "Select Employee" at bounding box center [261, 186] width 82 height 16
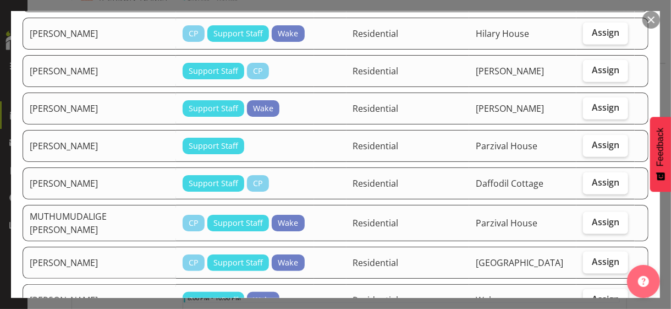
scroll to position [825, 0]
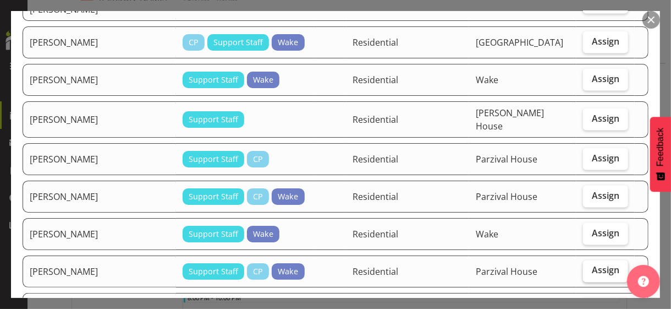
click at [592, 265] on span "Assign" at bounding box center [606, 270] width 28 height 11
click at [587, 267] on input "Assign" at bounding box center [586, 270] width 7 height 7
checkbox input "true"
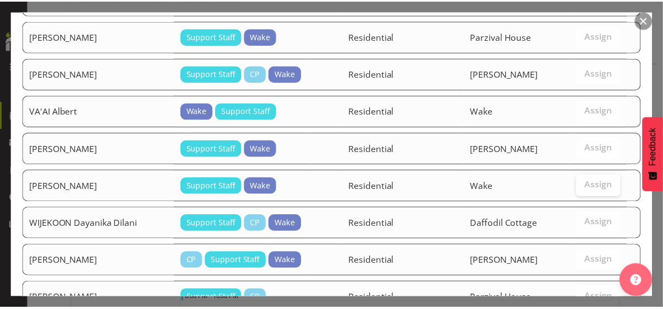
scroll to position [1269, 0]
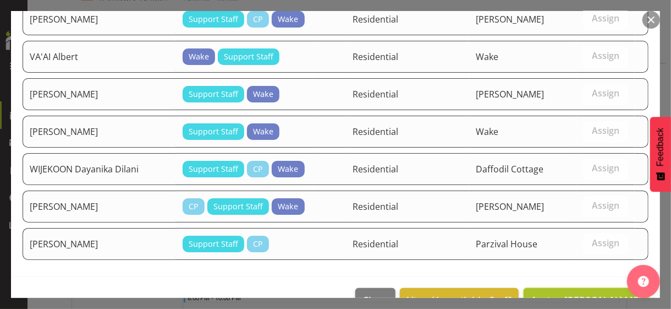
click at [579, 293] on span "Assign RIJAL Sebina" at bounding box center [586, 299] width 111 height 13
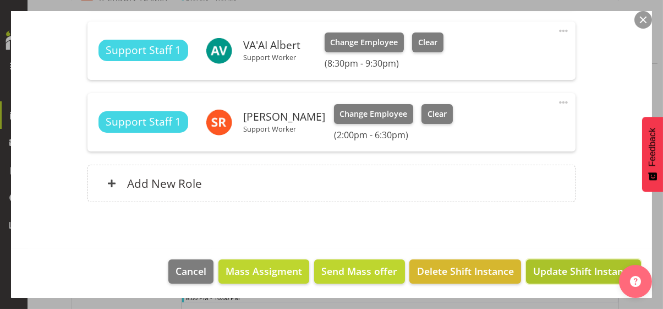
click at [579, 270] on span "Update Shift Instance" at bounding box center [583, 271] width 101 height 14
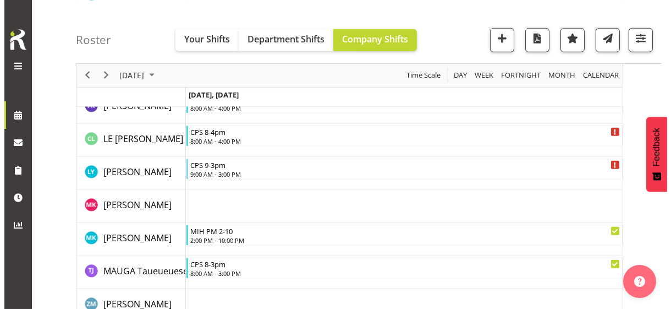
scroll to position [3062, 0]
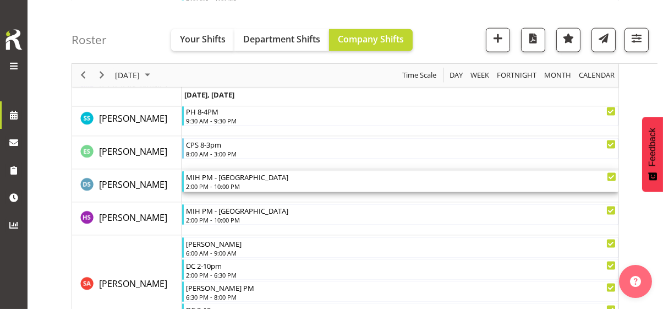
click at [220, 183] on div "2:00 PM - 10:00 PM" at bounding box center [401, 186] width 430 height 9
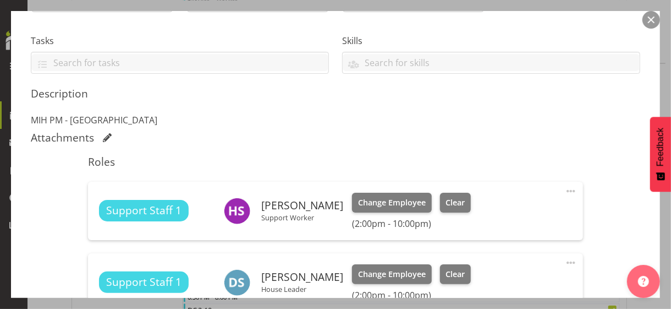
scroll to position [380, 0]
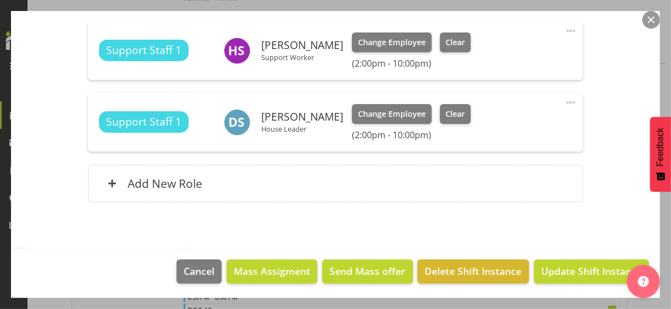
drag, startPoint x: 565, startPoint y: 100, endPoint x: 512, endPoint y: 115, distance: 54.5
click at [565, 100] on span at bounding box center [571, 102] width 13 height 13
click at [498, 122] on link "Edit" at bounding box center [525, 127] width 106 height 20
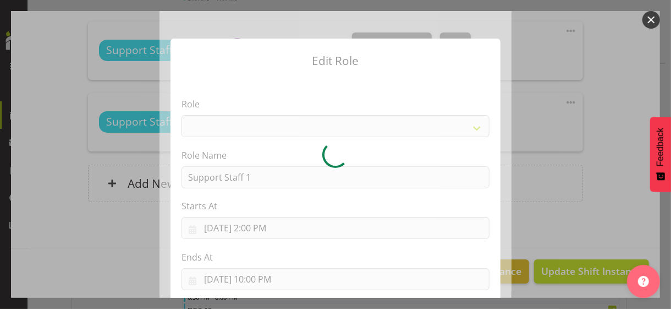
select select "1091"
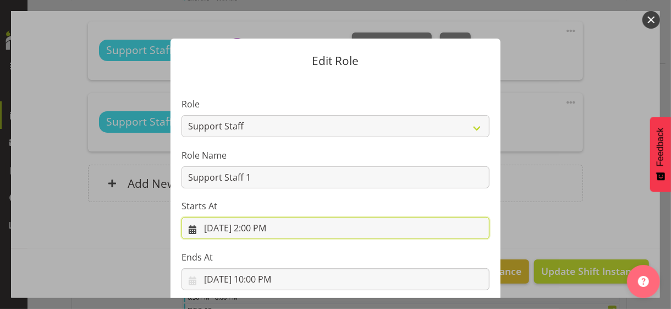
click at [253, 227] on input "9/30/2025, 2:00 PM" at bounding box center [336, 228] width 308 height 22
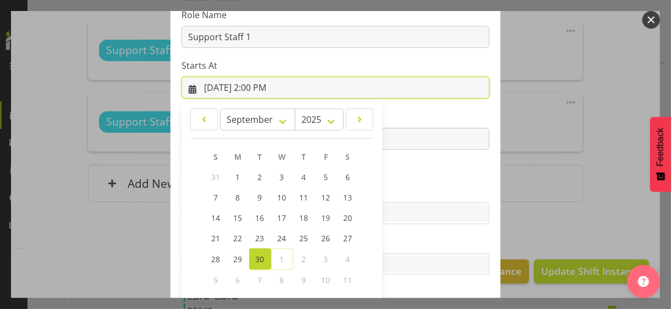
scroll to position [191, 0]
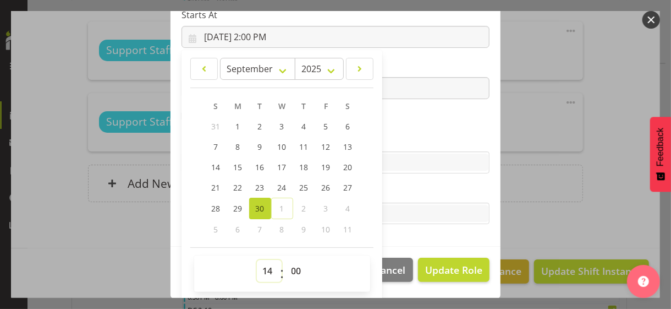
click at [259, 268] on select "00 01 02 03 04 05 06 07 08 09 10 11 12 13 14 15 16 17 18 19 20 21 22 23" at bounding box center [269, 271] width 25 height 22
select select "11"
click at [257, 260] on select "00 01 02 03 04 05 06 07 08 09 10 11 12 13 14 15 16 17 18 19 20 21 22 23" at bounding box center [269, 271] width 25 height 22
type input "9/30/2025, 11:00 AM"
drag, startPoint x: 414, startPoint y: 124, endPoint x: 391, endPoint y: 131, distance: 24.6
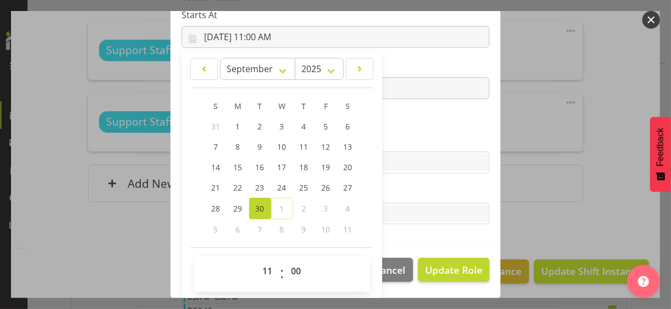
click at [413, 124] on section "Role CP House Leader Support Staff Wake Role Name Support Staff 1 Starts At 9/3…" at bounding box center [336, 67] width 330 height 360
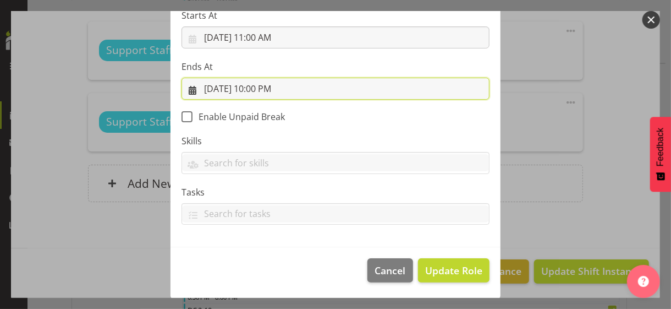
click at [260, 87] on input "9/30/2025, 10:00 PM" at bounding box center [336, 89] width 308 height 22
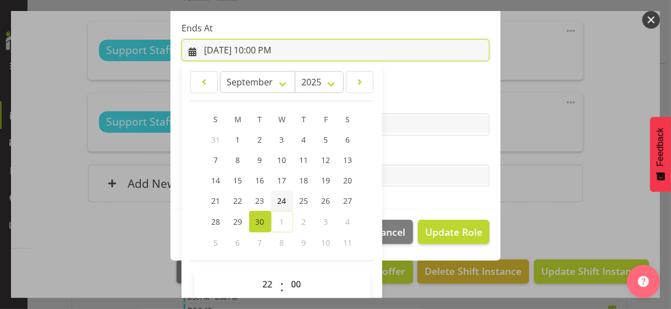
scroll to position [243, 0]
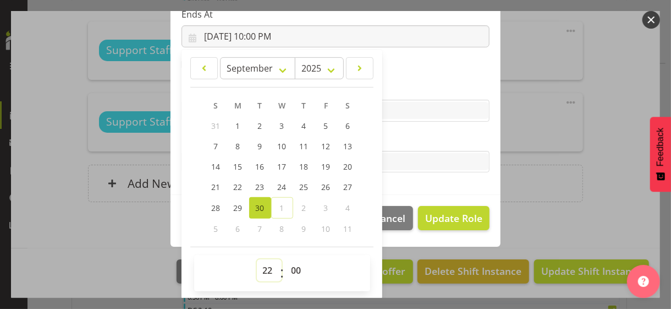
click at [262, 267] on select "00 01 02 03 04 05 06 07 08 09 10 11 12 13 14 15 16 17 18 19 20 21 22 23" at bounding box center [269, 270] width 25 height 22
select select "21"
click at [257, 259] on select "00 01 02 03 04 05 06 07 08 09 10 11 12 13 14 15 16 17 18 19 20 21 22 23" at bounding box center [269, 270] width 25 height 22
type input "9/30/2025, 9:00 PM"
drag, startPoint x: 288, startPoint y: 270, endPoint x: 289, endPoint y: 260, distance: 10.0
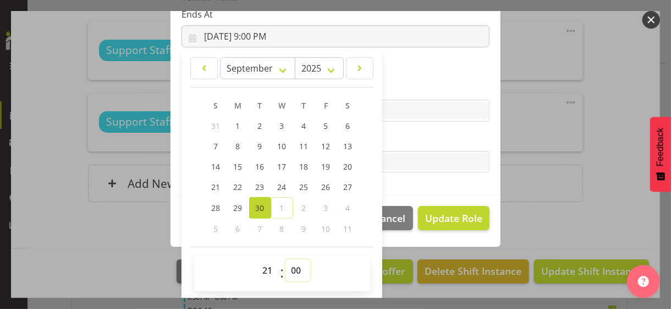
click at [289, 267] on select "00 01 02 03 04 05 06 07 08 09 10 11 12 13 14 15 16 17 18 19 20 21 22 23 24 25 2…" at bounding box center [298, 270] width 25 height 22
select select "30"
click at [286, 259] on select "00 01 02 03 04 05 06 07 08 09 10 11 12 13 14 15 16 17 18 19 20 21 22 23 24 25 2…" at bounding box center [298, 270] width 25 height 22
type input "9/30/2025, 9:30 PM"
click at [404, 140] on label "Tasks" at bounding box center [336, 139] width 308 height 13
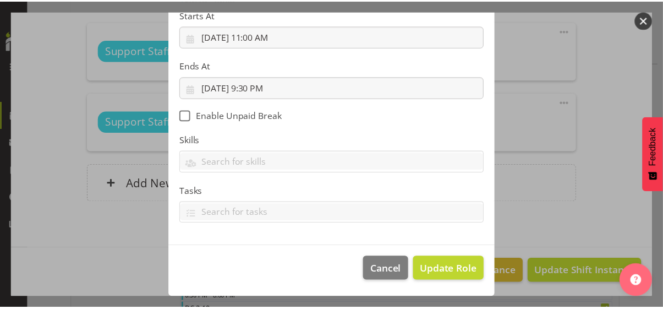
scroll to position [190, 0]
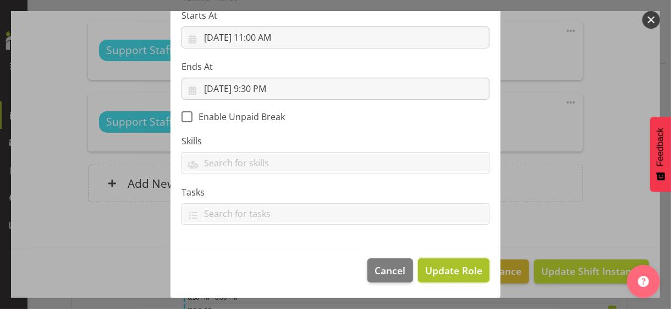
click at [445, 264] on span "Update Role" at bounding box center [453, 270] width 57 height 14
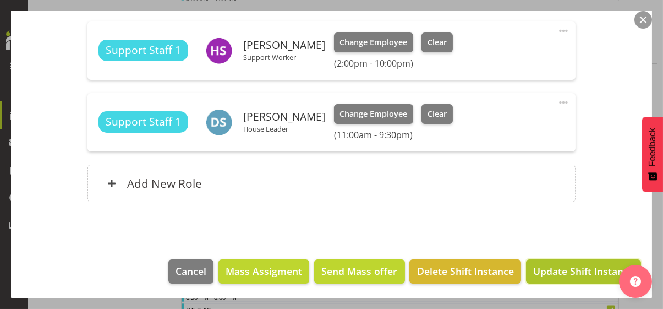
click at [551, 271] on span "Update Shift Instance" at bounding box center [583, 271] width 101 height 14
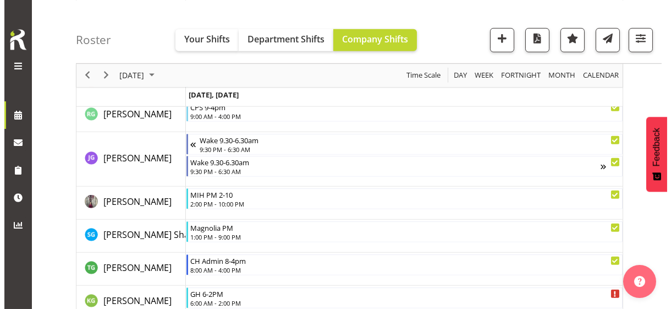
scroll to position [1499, 0]
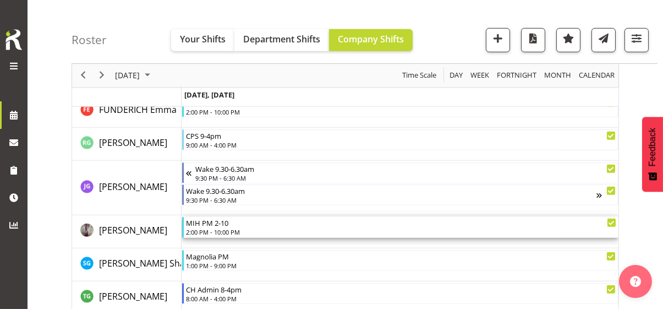
click at [221, 229] on div "2:00 PM - 10:00 PM" at bounding box center [401, 231] width 430 height 9
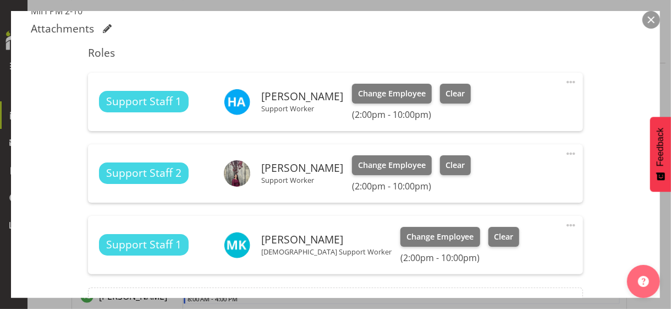
scroll to position [385, 0]
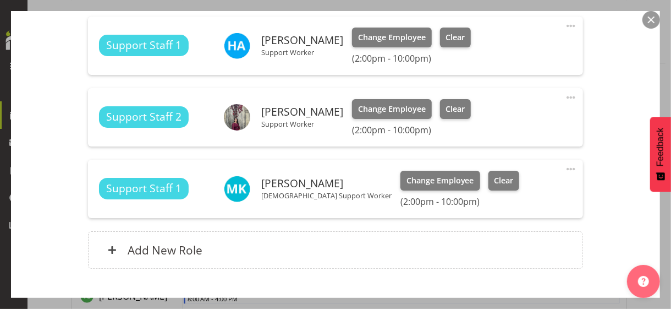
click at [565, 95] on span at bounding box center [571, 97] width 13 height 13
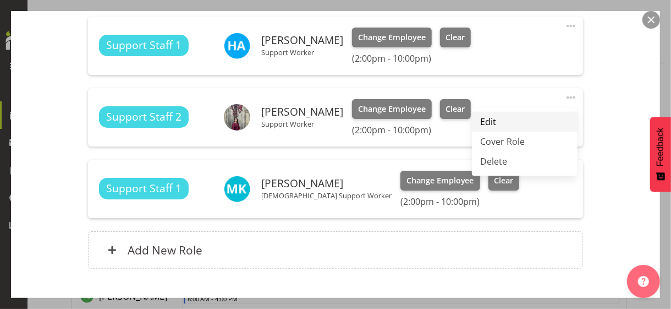
click at [491, 120] on link "Edit" at bounding box center [525, 122] width 106 height 20
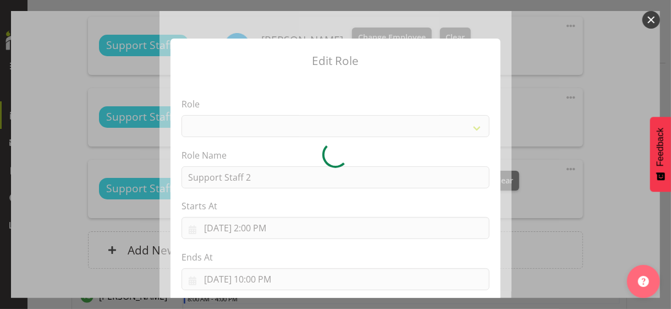
select select "1091"
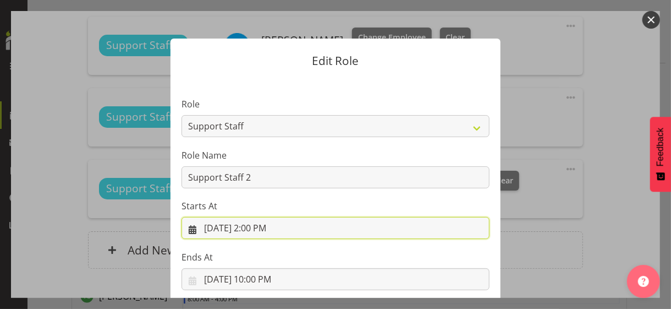
click at [257, 228] on input "9/30/2025, 2:00 PM" at bounding box center [336, 228] width 308 height 22
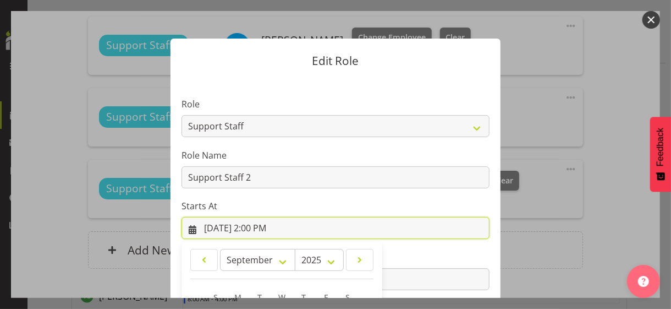
scroll to position [191, 0]
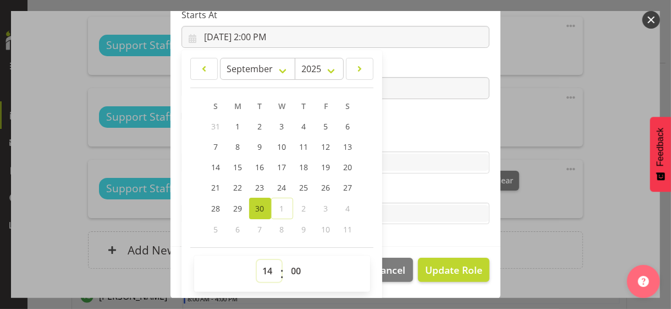
click at [261, 270] on select "00 01 02 03 04 05 06 07 08 09 10 11 12 13 14 15 16 17 18 19 20 21 22 23" at bounding box center [269, 271] width 25 height 22
select select "13"
click at [257, 260] on select "00 01 02 03 04 05 06 07 08 09 10 11 12 13 14 15 16 17 18 19 20 21 22 23" at bounding box center [269, 271] width 25 height 22
type input "9/30/2025, 1:00 PM"
click at [404, 128] on section "Role CP House Leader Support Staff Wake Role Name Support Staff 2 Starts At 9/3…" at bounding box center [336, 67] width 330 height 360
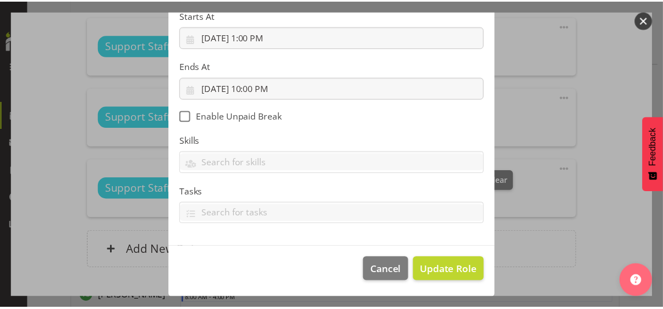
scroll to position [190, 0]
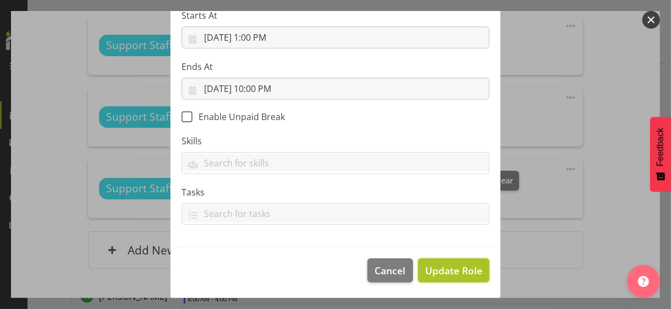
click at [442, 271] on span "Update Role" at bounding box center [453, 270] width 57 height 14
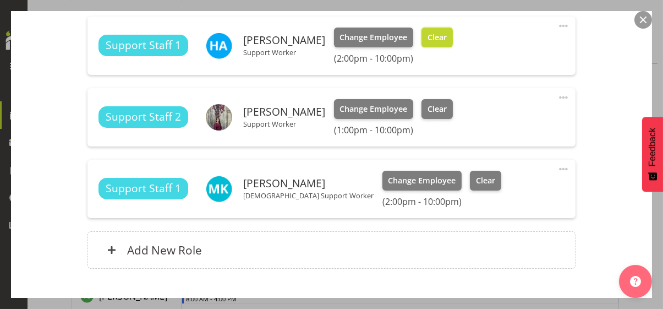
click at [440, 35] on span "Clear" at bounding box center [437, 37] width 19 height 12
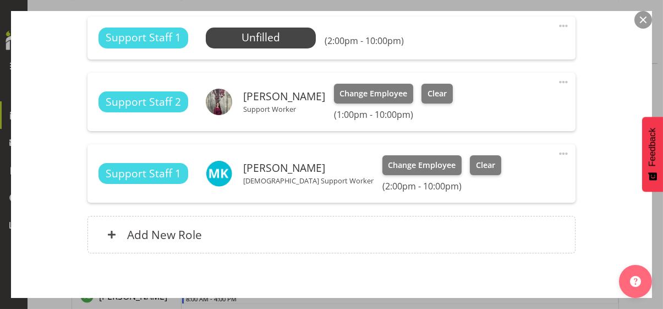
click at [594, 229] on div "Shift Instance Name MIH PM 2-10 Location Michael House Department Residential J…" at bounding box center [331, 0] width 601 height 531
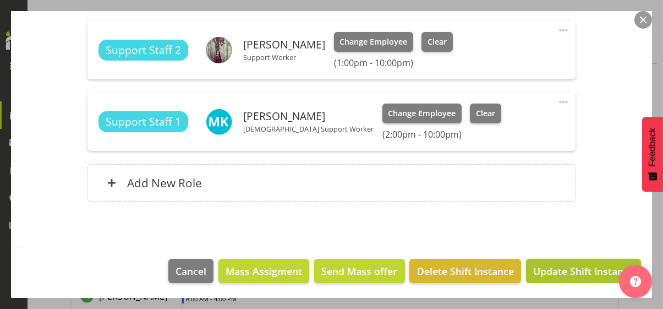
click at [561, 270] on span "Update Shift Instance" at bounding box center [583, 271] width 101 height 14
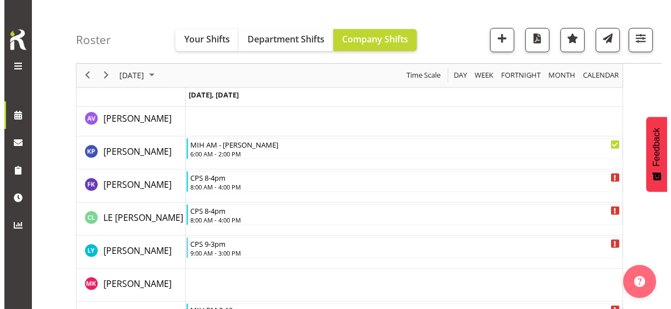
scroll to position [2071, 0]
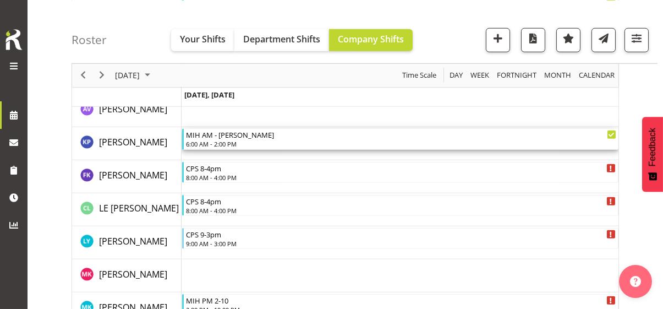
click at [233, 141] on div "6:00 AM - 2:00 PM" at bounding box center [401, 143] width 430 height 9
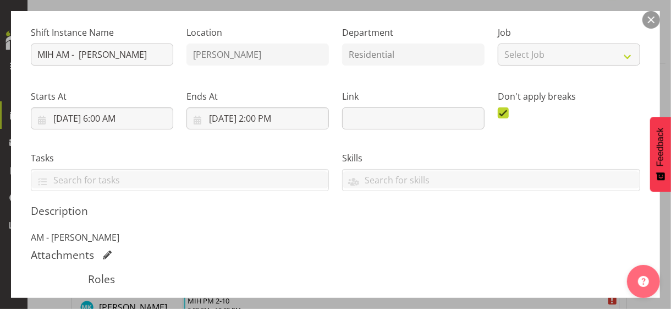
scroll to position [220, 0]
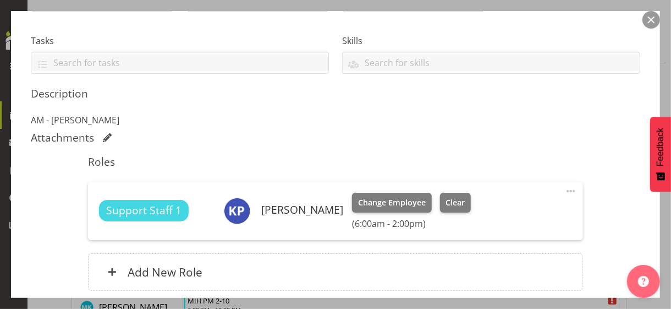
drag, startPoint x: 561, startPoint y: 192, endPoint x: 514, endPoint y: 209, distance: 49.1
click at [565, 191] on span at bounding box center [571, 190] width 13 height 13
click at [499, 213] on link "Edit" at bounding box center [525, 215] width 106 height 20
select select "8"
select select "2025"
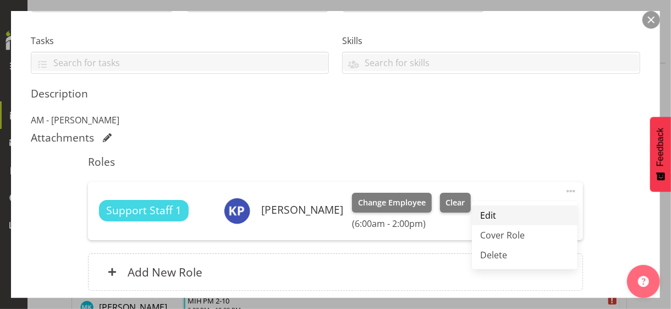
select select "14"
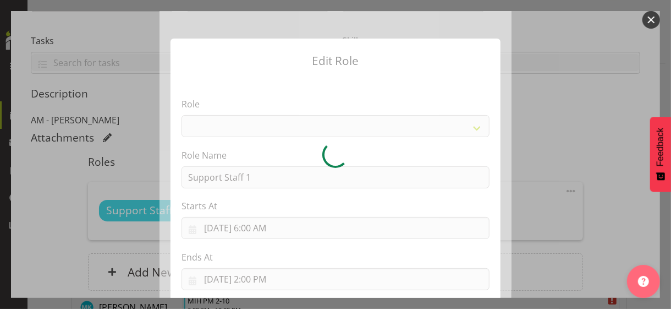
select select "1091"
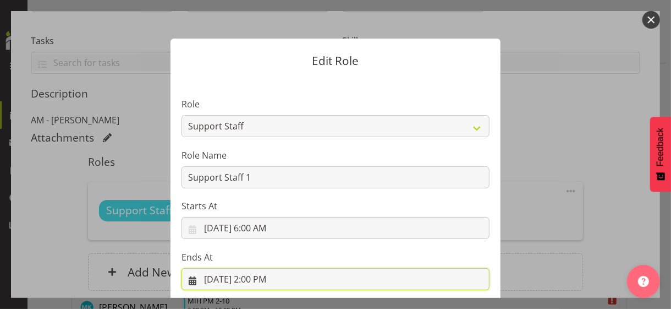
click at [257, 277] on input "9/30/2025, 2:00 PM" at bounding box center [336, 279] width 308 height 22
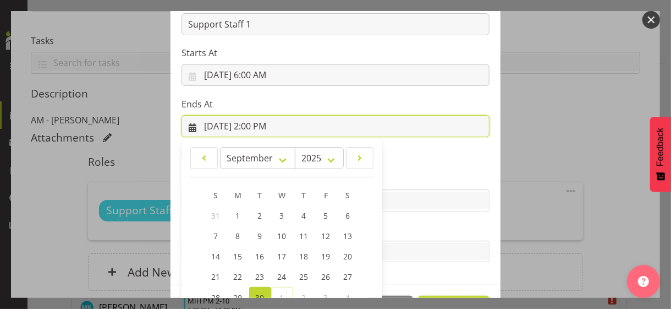
scroll to position [243, 0]
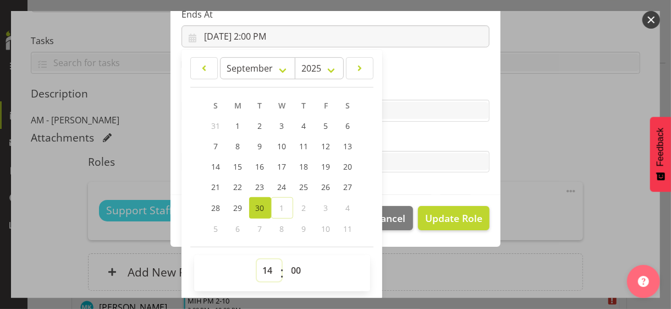
drag, startPoint x: 262, startPoint y: 271, endPoint x: 262, endPoint y: 260, distance: 11.0
click at [263, 267] on select "00 01 02 03 04 05 06 07 08 09 10 11 12 13 14 15 16 17 18 19 20 21 22 23" at bounding box center [269, 270] width 25 height 22
select select "12"
click at [257, 259] on select "00 01 02 03 04 05 06 07 08 09 10 11 12 13 14 15 16 17 18 19 20 21 22 23" at bounding box center [269, 270] width 25 height 22
type input "9/30/2025, 12:00 PM"
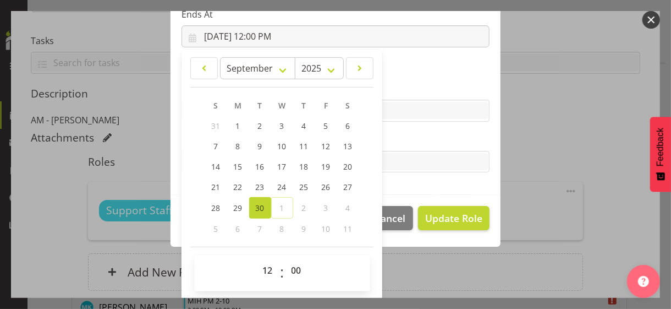
click at [403, 135] on label "Tasks" at bounding box center [336, 139] width 308 height 13
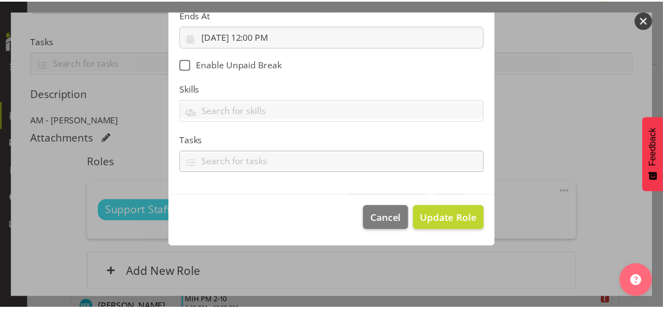
scroll to position [190, 0]
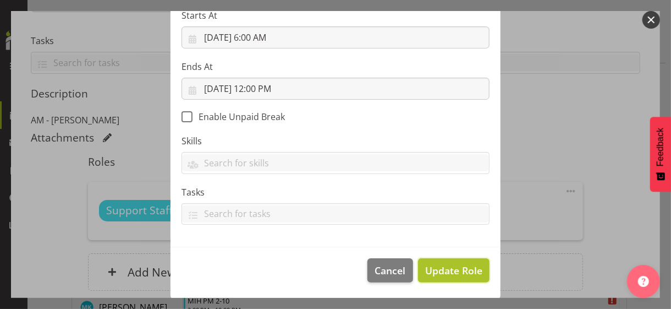
click at [440, 265] on span "Update Role" at bounding box center [453, 270] width 57 height 14
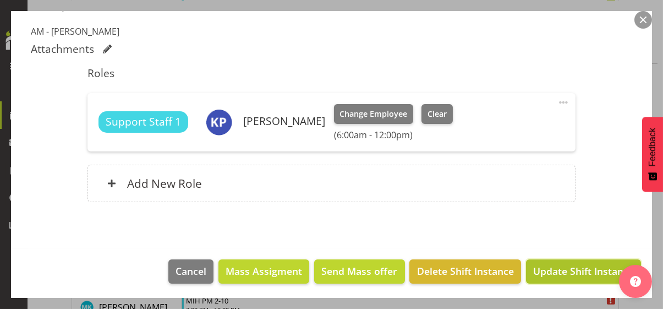
click at [548, 267] on span "Update Shift Instance" at bounding box center [583, 271] width 101 height 14
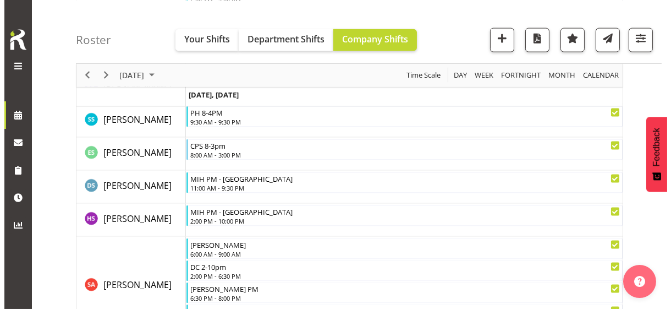
scroll to position [3117, 0]
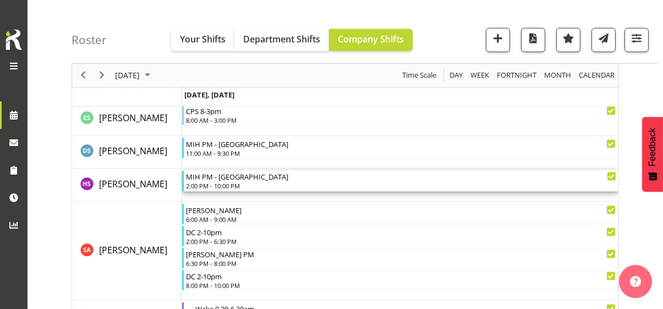
click at [223, 183] on div "2:00 PM - 10:00 PM" at bounding box center [401, 185] width 430 height 9
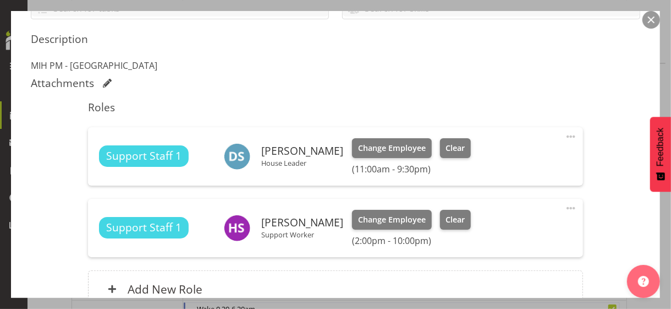
scroll to position [275, 0]
click at [565, 204] on span at bounding box center [571, 207] width 13 height 13
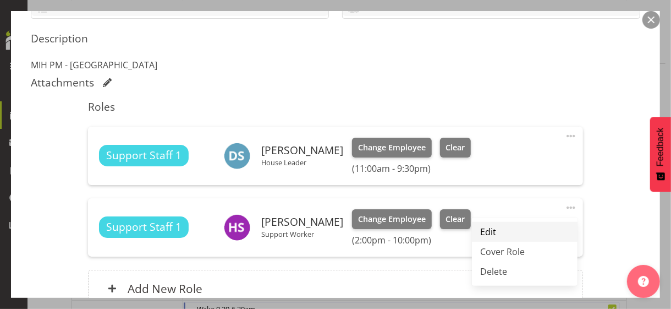
click at [492, 228] on link "Edit" at bounding box center [525, 232] width 106 height 20
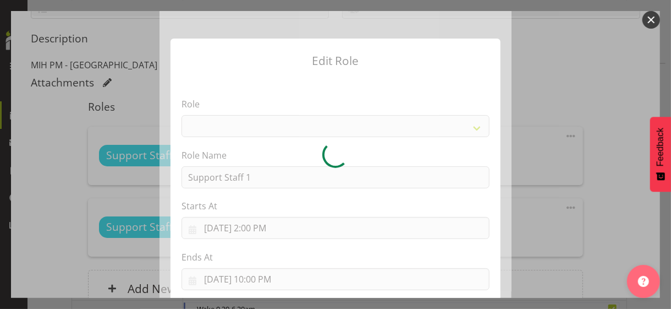
select select "1091"
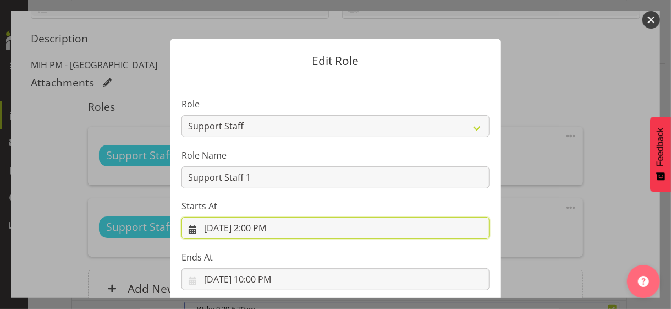
click at [251, 229] on input "9/30/2025, 2:00 PM" at bounding box center [336, 228] width 308 height 22
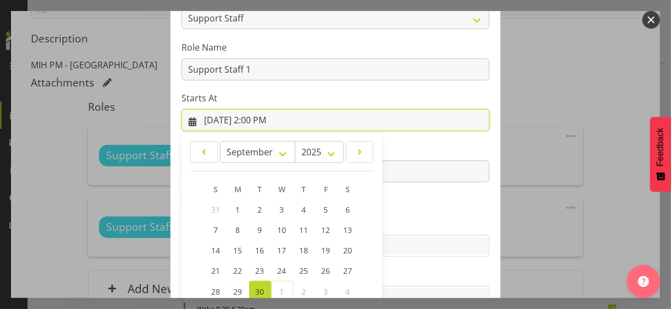
scroll to position [191, 0]
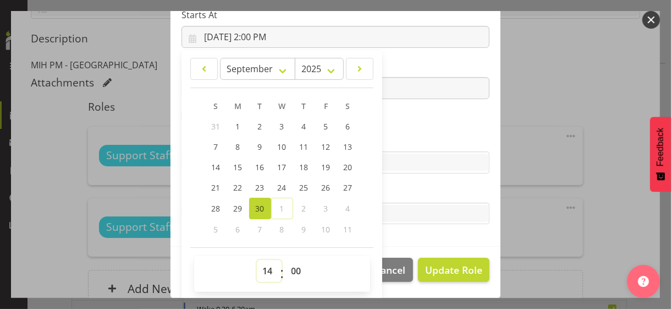
click at [262, 266] on select "00 01 02 03 04 05 06 07 08 09 10 11 12 13 14 15 16 17 18 19 20 21 22 23" at bounding box center [269, 271] width 25 height 22
select select "12"
click at [257, 260] on select "00 01 02 03 04 05 06 07 08 09 10 11 12 13 14 15 16 17 18 19 20 21 22 23" at bounding box center [269, 271] width 25 height 22
type input "9/30/2025, 12:00 PM"
drag, startPoint x: 404, startPoint y: 122, endPoint x: 422, endPoint y: 167, distance: 47.9
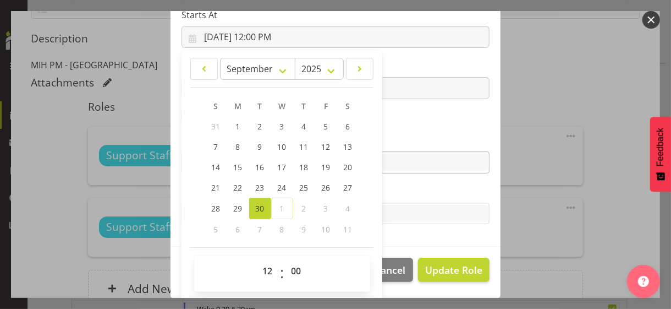
click at [405, 122] on section "Role CP House Leader Support Staff Wake Role Name Support Staff 1 Starts At 9/3…" at bounding box center [336, 67] width 330 height 360
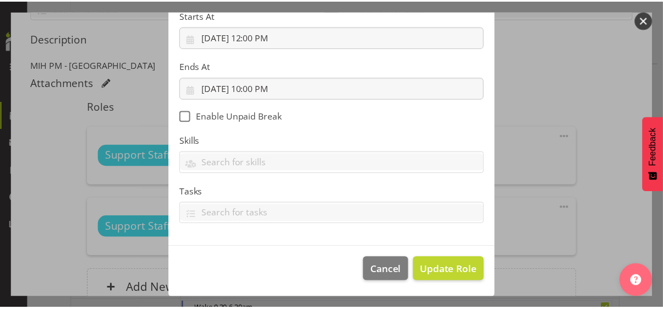
scroll to position [190, 0]
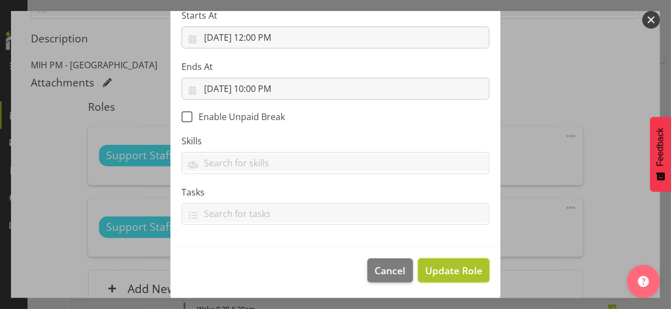
click at [443, 269] on span "Update Role" at bounding box center [453, 270] width 57 height 14
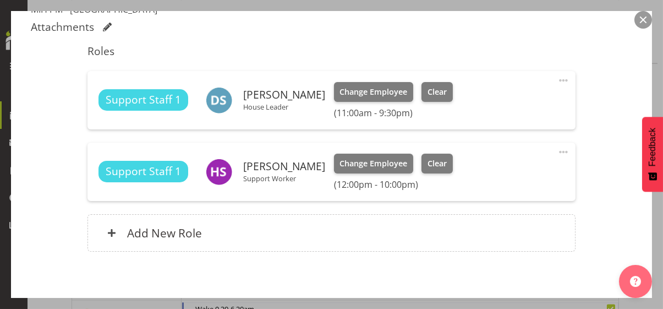
scroll to position [380, 0]
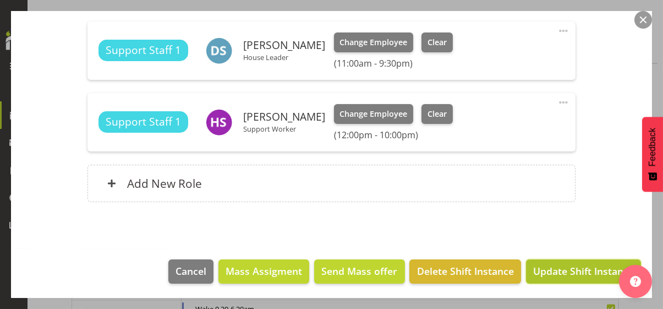
click at [553, 269] on span "Update Shift Instance" at bounding box center [583, 271] width 101 height 14
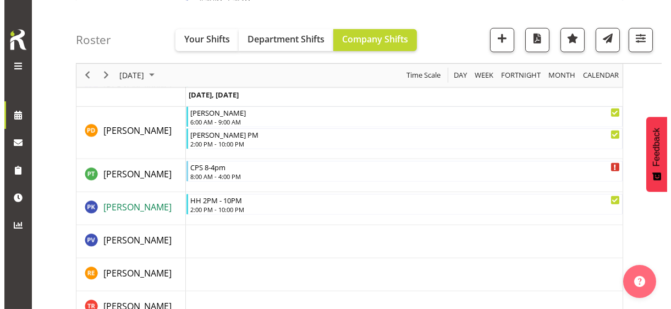
scroll to position [2622, 0]
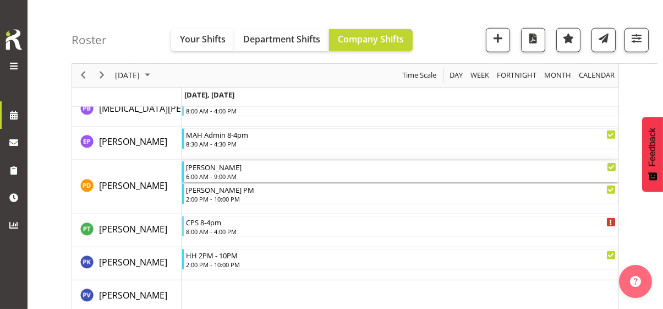
click at [224, 173] on div "6:00 AM - 9:00 AM" at bounding box center [401, 176] width 430 height 9
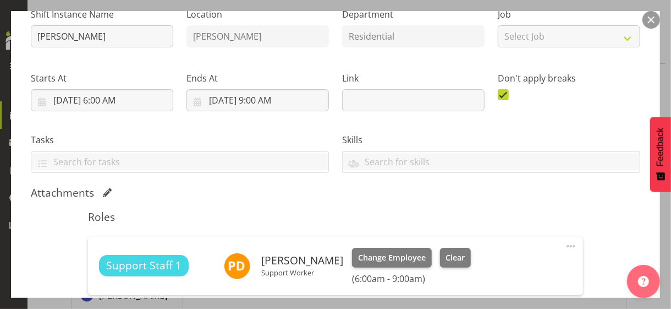
scroll to position [275, 0]
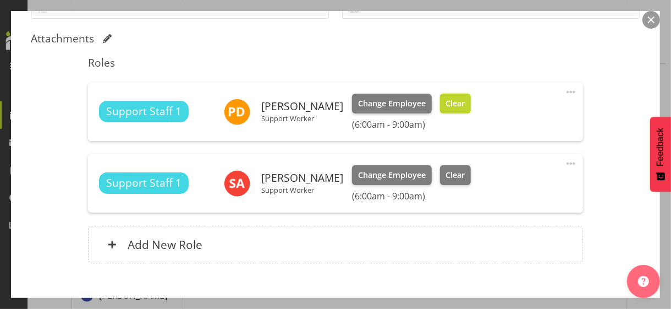
click at [446, 109] on button "Clear" at bounding box center [455, 104] width 31 height 20
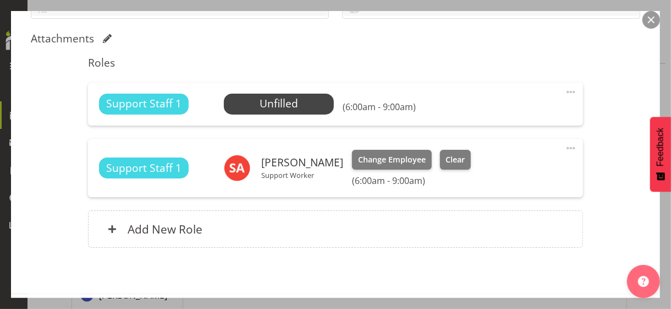
click at [565, 89] on span at bounding box center [571, 91] width 13 height 13
click at [493, 114] on link "Edit" at bounding box center [525, 116] width 106 height 20
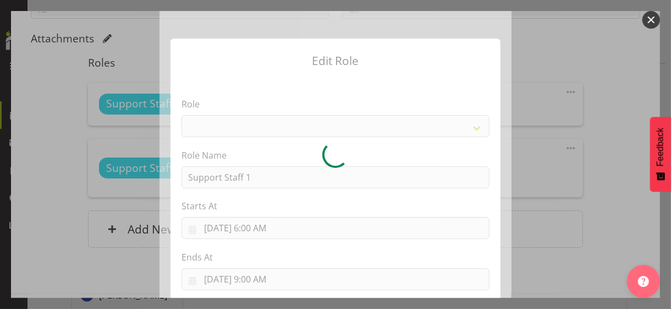
select select "1091"
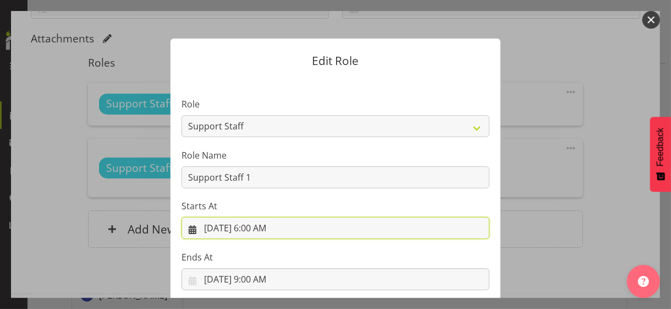
click at [254, 229] on input "9/30/2025, 6:00 AM" at bounding box center [336, 228] width 308 height 22
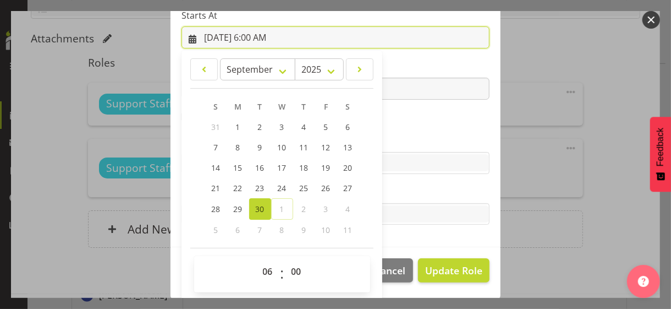
scroll to position [191, 0]
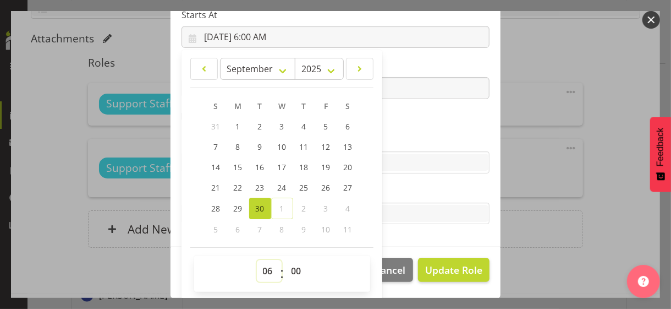
drag, startPoint x: 261, startPoint y: 268, endPoint x: 261, endPoint y: 260, distance: 8.3
click at [261, 268] on select "00 01 02 03 04 05 06 07 08 09 10 11 12 13 14 15 16 17 18 19 20 21 22 23" at bounding box center [269, 271] width 25 height 22
select select "7"
click at [257, 260] on select "00 01 02 03 04 05 06 07 08 09 10 11 12 13 14 15 16 17 18 19 20 21 22 23" at bounding box center [269, 271] width 25 height 22
type input "9/30/2025, 7:00 AM"
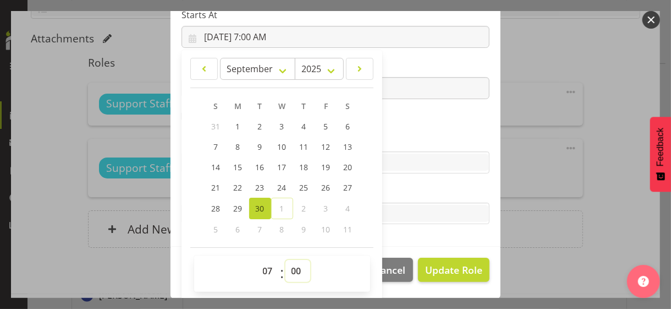
click at [289, 266] on select "00 01 02 03 04 05 06 07 08 09 10 11 12 13 14 15 16 17 18 19 20 21 22 23 24 25 2…" at bounding box center [298, 271] width 25 height 22
select select "30"
click at [286, 260] on select "00 01 02 03 04 05 06 07 08 09 10 11 12 13 14 15 16 17 18 19 20 21 22 23 24 25 2…" at bounding box center [298, 271] width 25 height 22
type input "9/30/2025, 7:30 AM"
click at [388, 142] on label "Skills" at bounding box center [336, 140] width 308 height 13
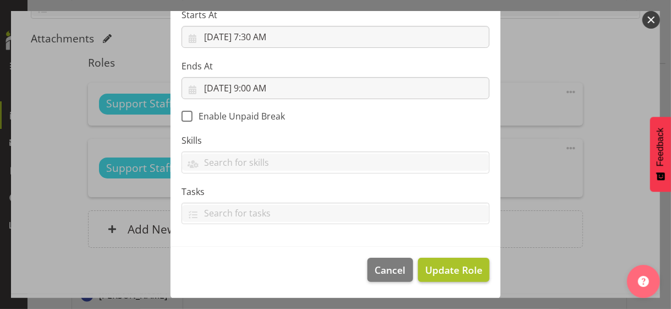
scroll to position [190, 0]
click at [438, 273] on span "Update Role" at bounding box center [453, 270] width 57 height 14
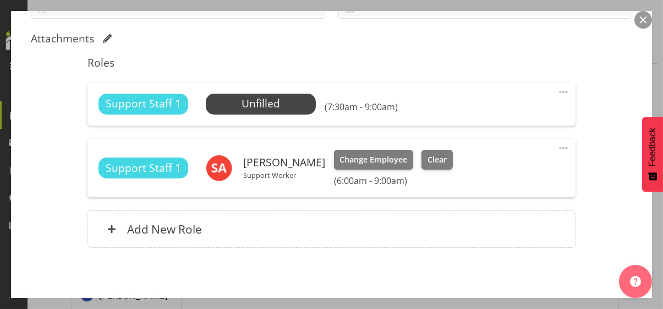
drag, startPoint x: 557, startPoint y: 91, endPoint x: 531, endPoint y: 99, distance: 27.0
click at [557, 91] on span at bounding box center [563, 91] width 13 height 13
click at [482, 114] on link "Edit" at bounding box center [517, 116] width 106 height 20
select select "8"
select select "2025"
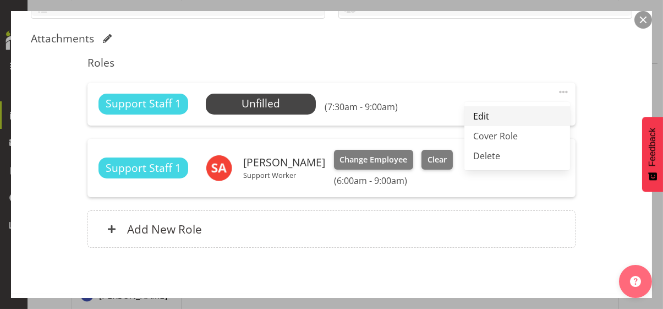
select select "9"
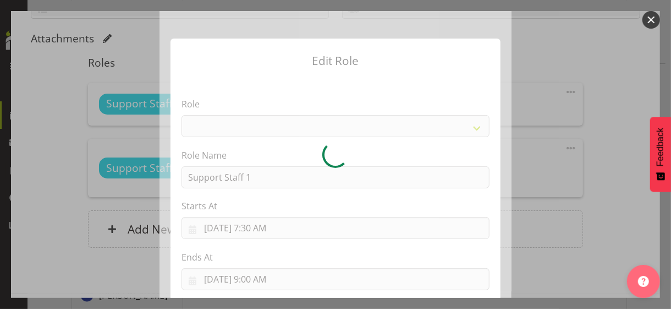
select select "1091"
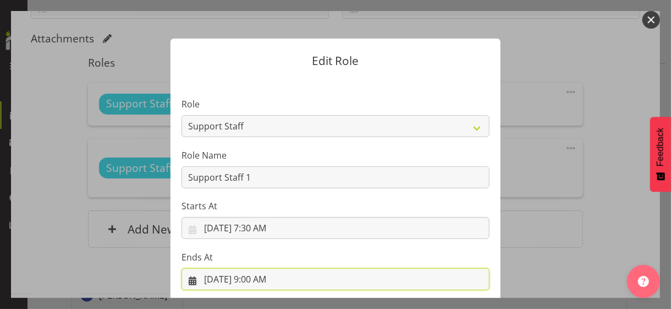
click at [255, 278] on input "9/30/2025, 9:00 AM" at bounding box center [336, 279] width 308 height 22
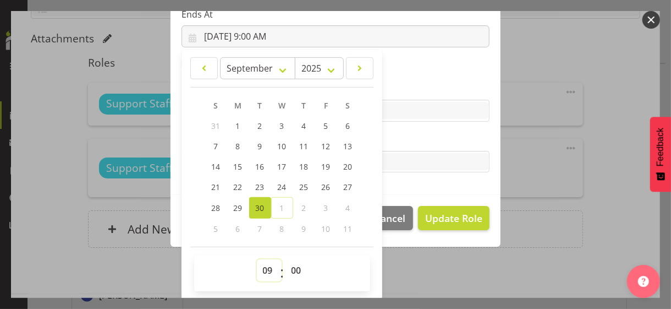
drag, startPoint x: 261, startPoint y: 266, endPoint x: 266, endPoint y: 259, distance: 9.2
click at [262, 266] on select "00 01 02 03 04 05 06 07 08 09 10 11 12 13 14 15 16 17 18 19 20 21 22 23" at bounding box center [269, 270] width 25 height 22
select select "14"
click at [257, 259] on select "00 01 02 03 04 05 06 07 08 09 10 11 12 13 14 15 16 17 18 19 20 21 22 23" at bounding box center [269, 270] width 25 height 22
type input "9/30/2025, 2:00 PM"
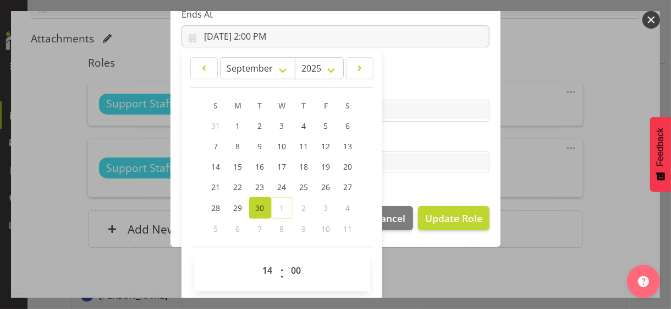
click at [404, 140] on label "Tasks" at bounding box center [336, 139] width 308 height 13
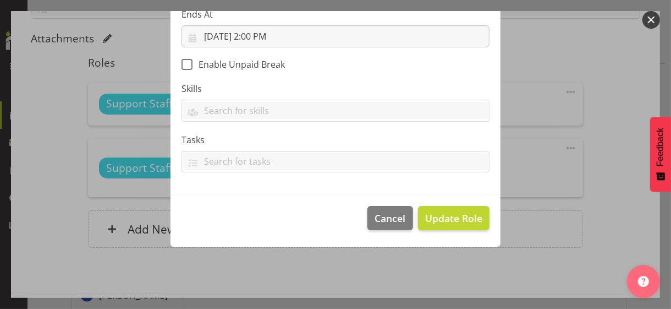
scroll to position [190, 0]
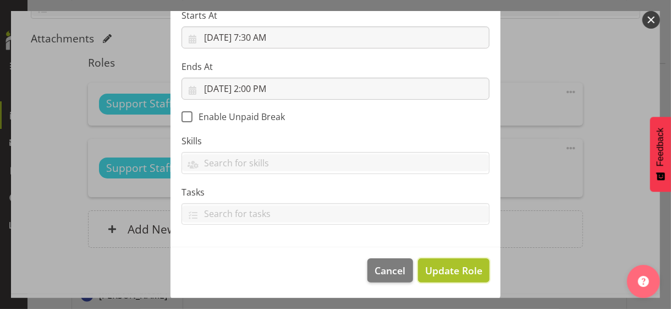
drag, startPoint x: 450, startPoint y: 270, endPoint x: 412, endPoint y: 248, distance: 43.1
click at [449, 270] on span "Update Role" at bounding box center [453, 270] width 57 height 14
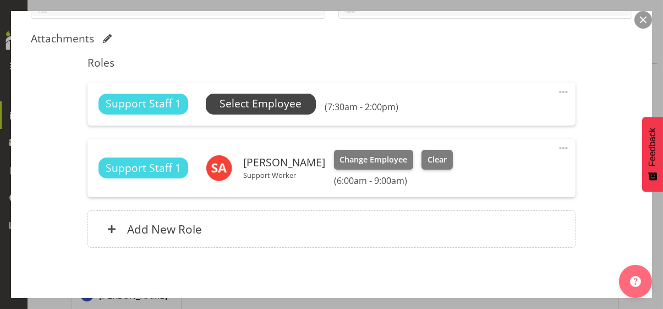
click at [268, 104] on span "Select Employee" at bounding box center [261, 104] width 82 height 16
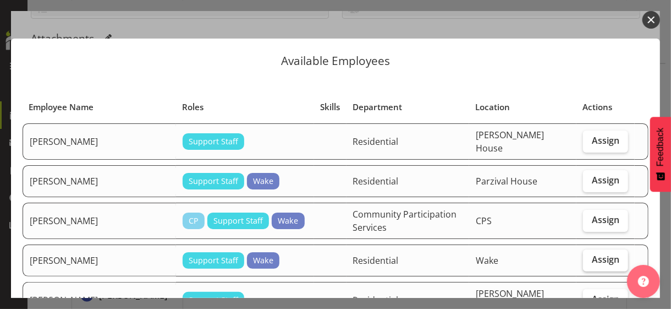
click at [594, 254] on span "Assign" at bounding box center [606, 259] width 28 height 11
click at [590, 256] on input "Assign" at bounding box center [586, 259] width 7 height 7
checkbox input "true"
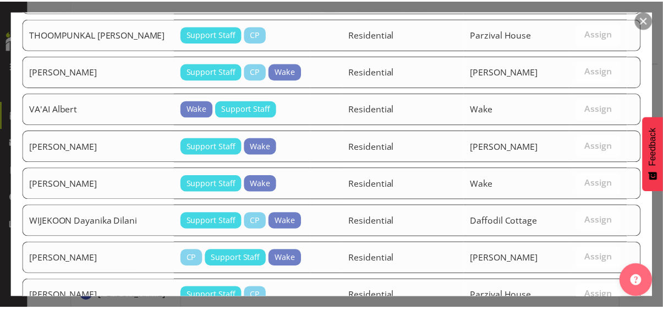
scroll to position [1489, 0]
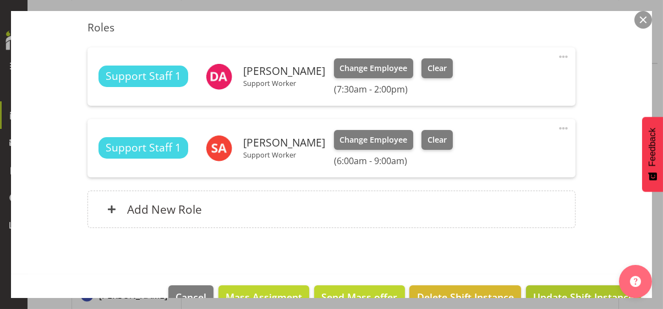
scroll to position [336, 0]
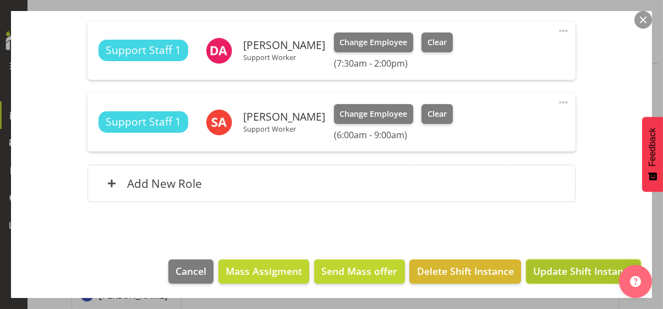
click at [577, 271] on span "Update Shift Instance" at bounding box center [583, 271] width 101 height 14
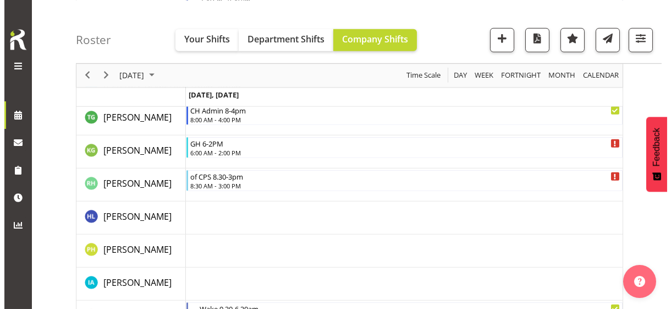
scroll to position [2622, 0]
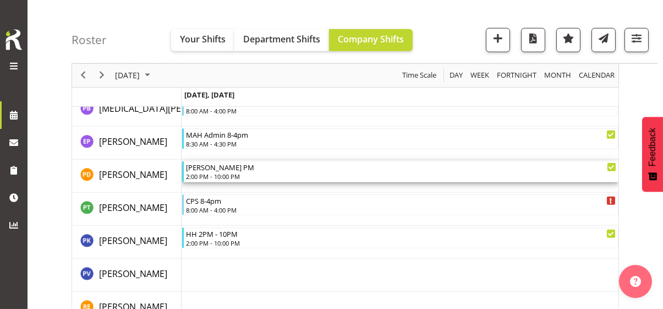
click at [223, 173] on div "2:00 PM - 10:00 PM" at bounding box center [401, 176] width 430 height 9
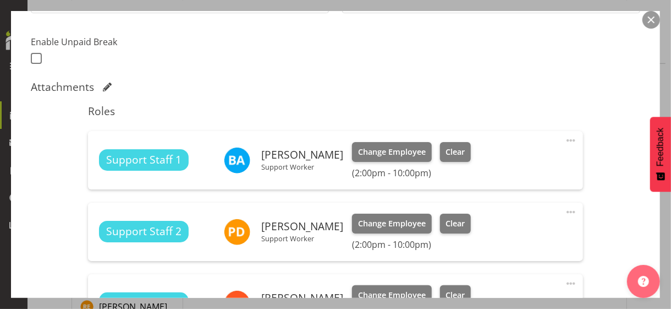
scroll to position [385, 0]
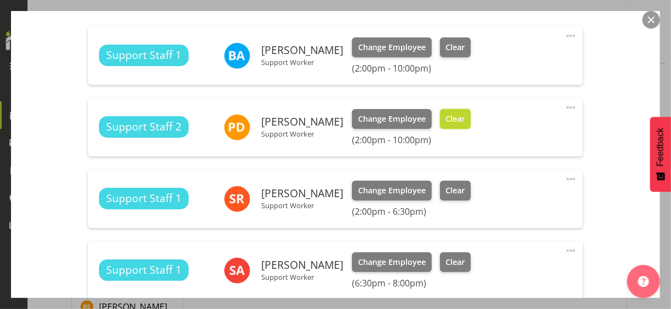
click at [448, 119] on span "Clear" at bounding box center [455, 119] width 19 height 12
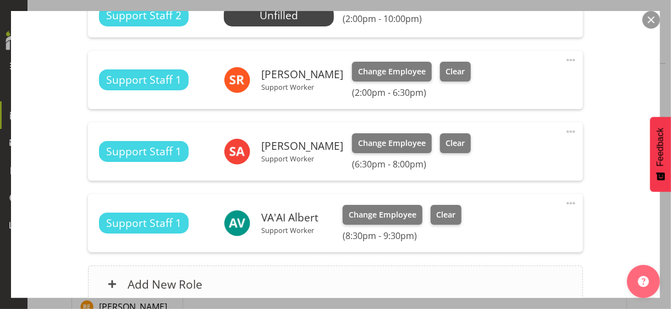
scroll to position [590, 0]
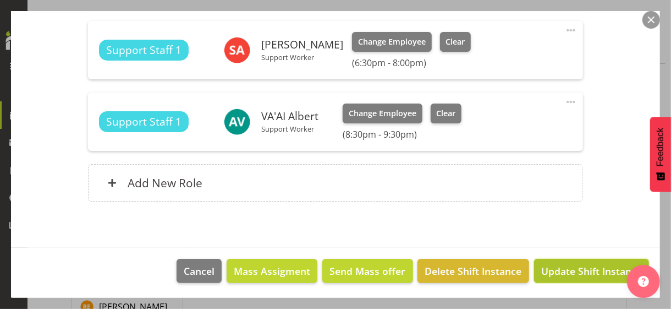
click at [569, 268] on span "Update Shift Instance" at bounding box center [591, 271] width 101 height 14
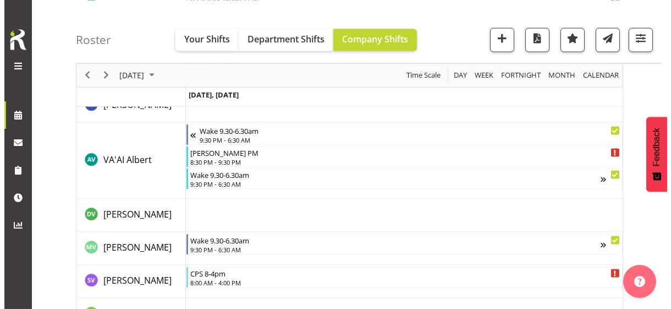
scroll to position [3656, 0]
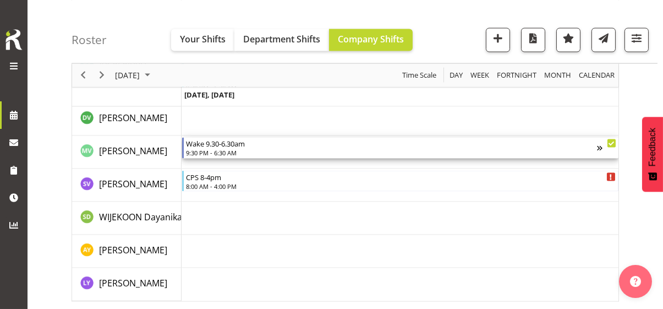
click at [224, 152] on div "9:30 PM - 6:30 AM" at bounding box center [391, 152] width 411 height 9
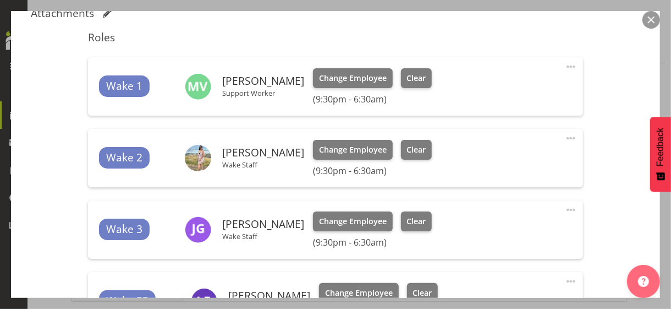
scroll to position [330, 0]
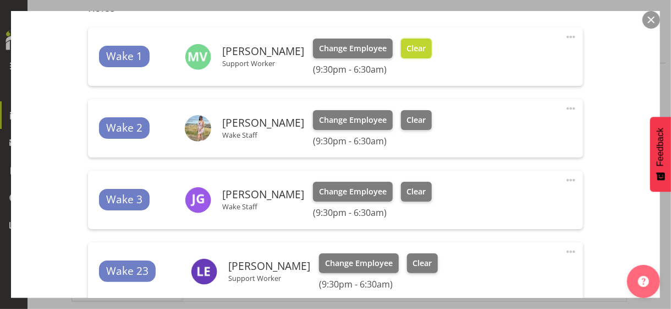
click at [407, 50] on span "Clear" at bounding box center [416, 48] width 19 height 12
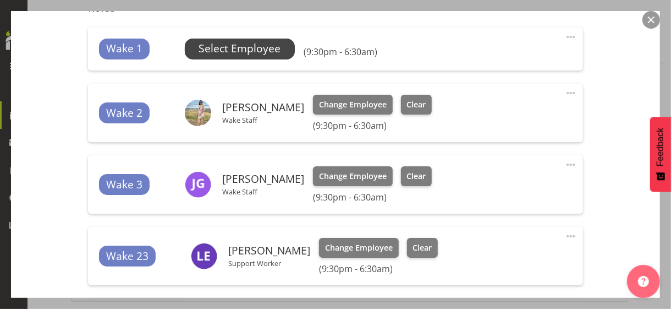
click at [257, 48] on span "Select Employee" at bounding box center [240, 49] width 82 height 16
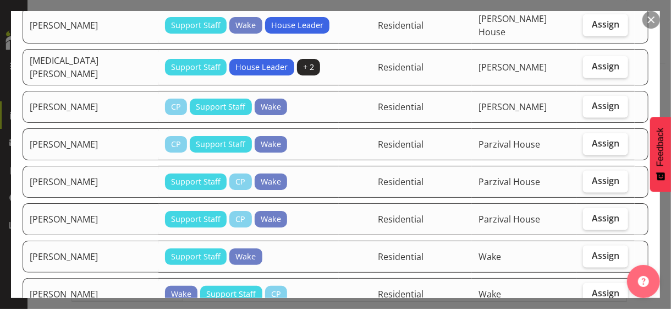
scroll to position [715, 0]
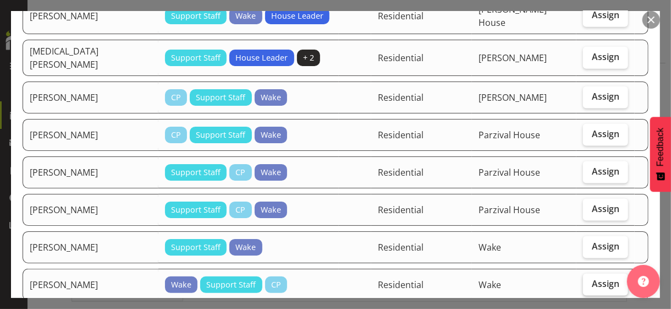
click at [591, 273] on label "Assign" at bounding box center [605, 284] width 45 height 22
click at [590, 280] on input "Assign" at bounding box center [586, 283] width 7 height 7
checkbox input "true"
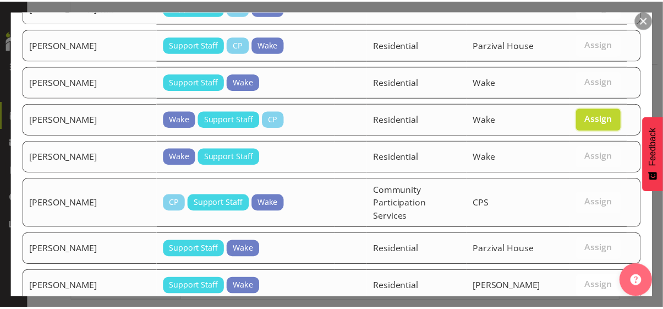
scroll to position [951, 0]
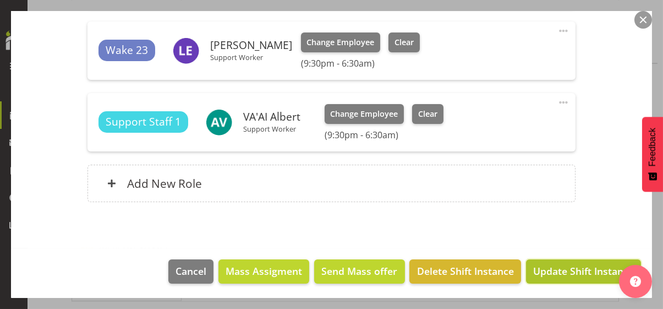
click at [576, 268] on span "Update Shift Instance" at bounding box center [583, 271] width 101 height 14
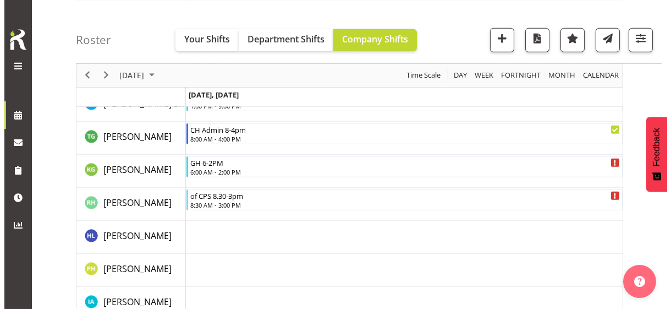
scroll to position [1687, 0]
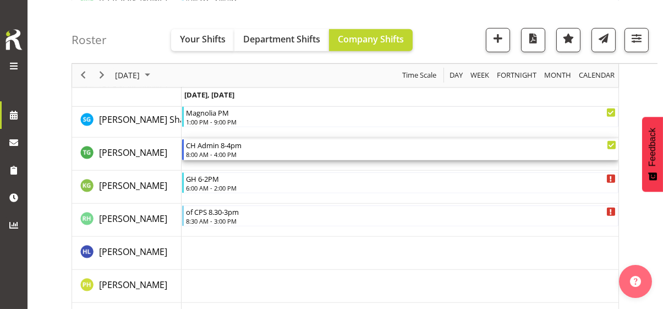
click at [235, 153] on div "8:00 AM - 4:00 PM" at bounding box center [401, 154] width 430 height 9
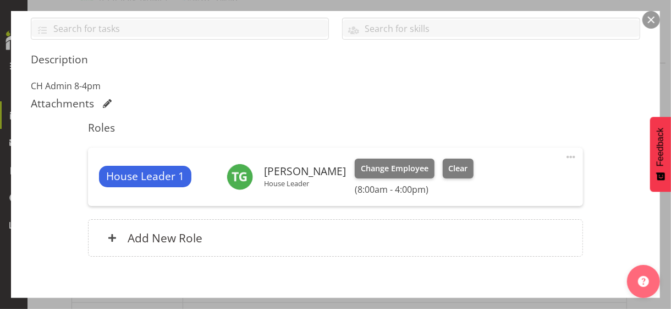
scroll to position [275, 0]
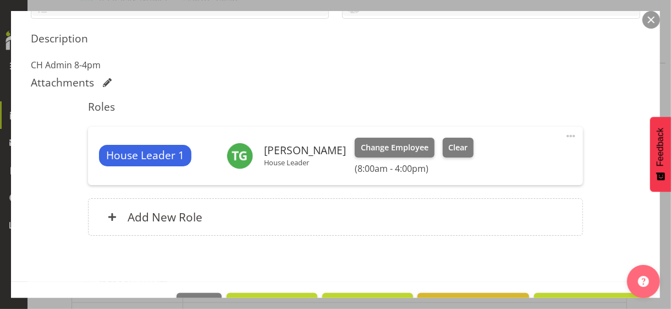
click at [565, 134] on span at bounding box center [571, 135] width 13 height 13
click at [494, 157] on link "Edit" at bounding box center [525, 160] width 106 height 20
select select "8"
select select "2025"
select select "8"
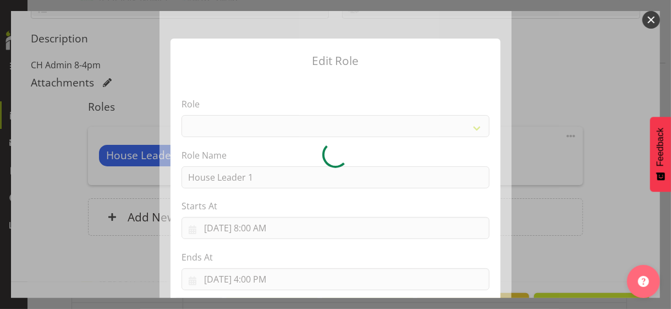
select select "1092"
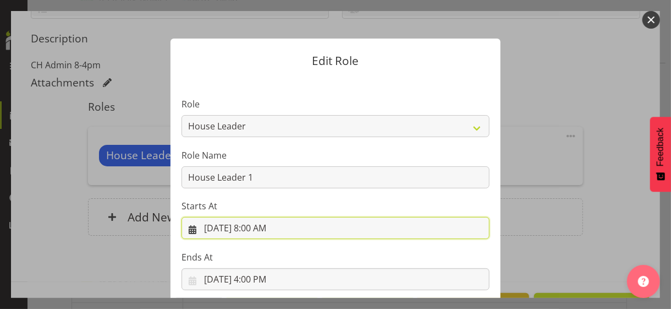
click at [255, 228] on input "9/30/2025, 8:00 AM" at bounding box center [336, 228] width 308 height 22
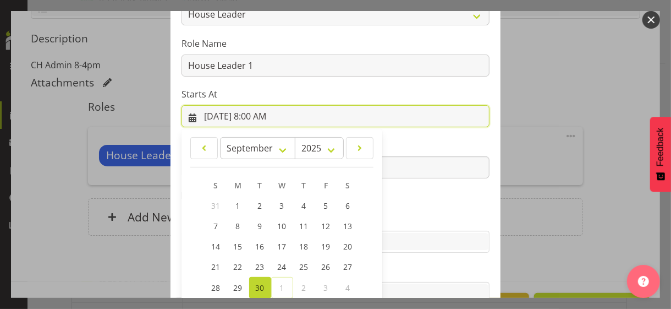
scroll to position [191, 0]
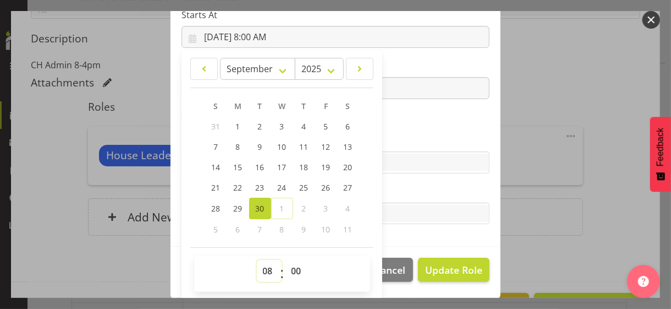
click at [260, 266] on select "00 01 02 03 04 05 06 07 08 09 10 11 12 13 14 15 16 17 18 19 20 21 22 23" at bounding box center [269, 271] width 25 height 22
select select "6"
click at [257, 260] on select "00 01 02 03 04 05 06 07 08 09 10 11 12 13 14 15 16 17 18 19 20 21 22 23" at bounding box center [269, 271] width 25 height 22
type input "9/30/2025, 6:00 AM"
click at [390, 139] on label "Skills" at bounding box center [336, 140] width 308 height 13
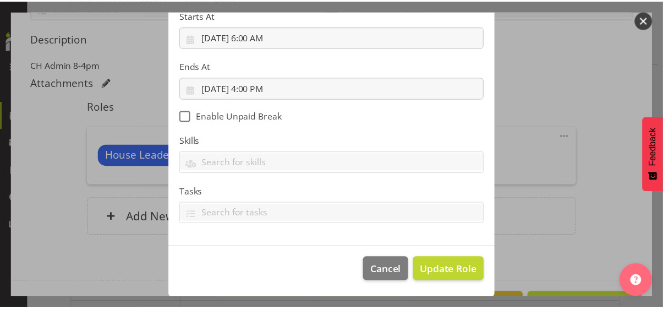
scroll to position [190, 0]
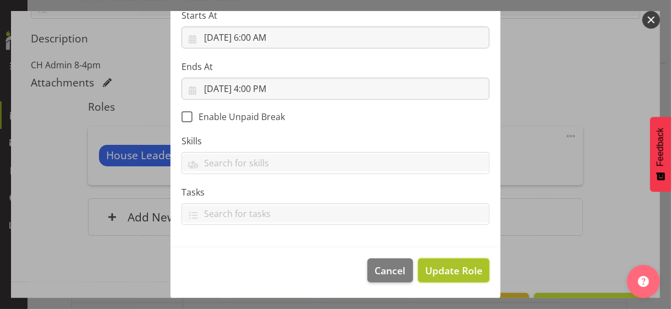
click at [440, 270] on span "Update Role" at bounding box center [453, 270] width 57 height 14
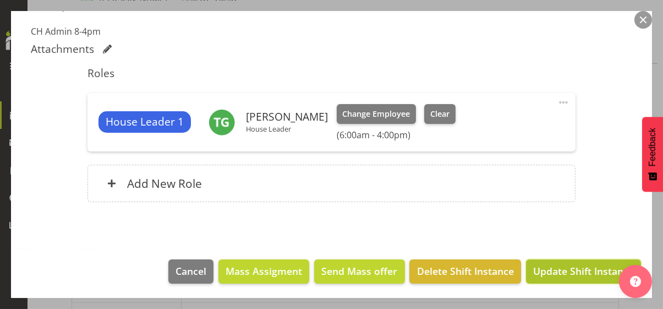
click at [565, 268] on span "Update Shift Instance" at bounding box center [583, 271] width 101 height 14
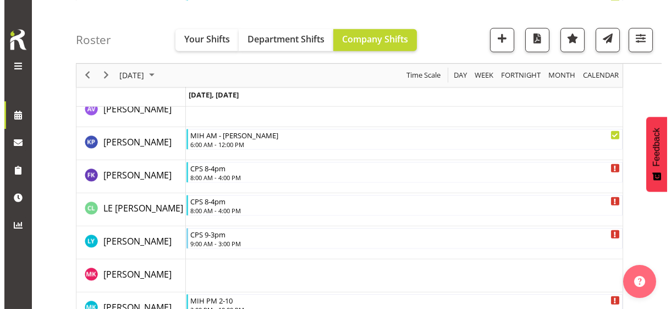
scroll to position [2237, 0]
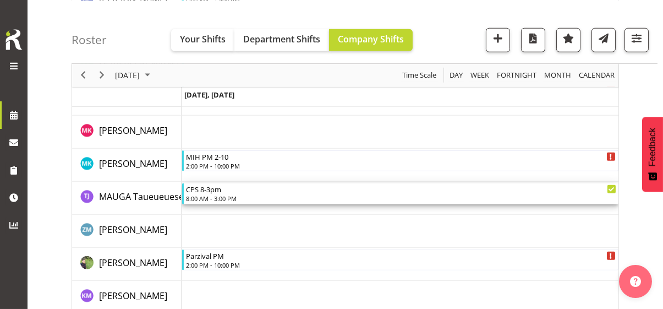
click at [218, 195] on div "8:00 AM - 3:00 PM" at bounding box center [401, 198] width 430 height 9
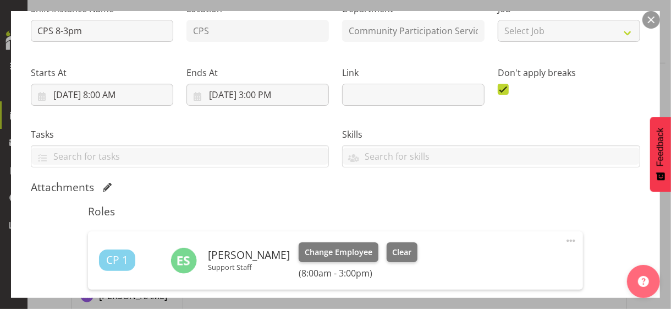
scroll to position [275, 0]
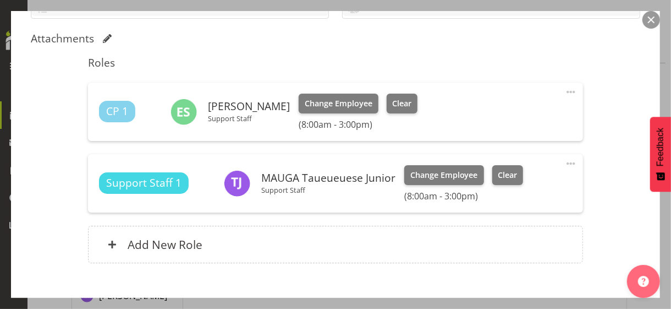
click at [565, 160] on span at bounding box center [571, 163] width 13 height 13
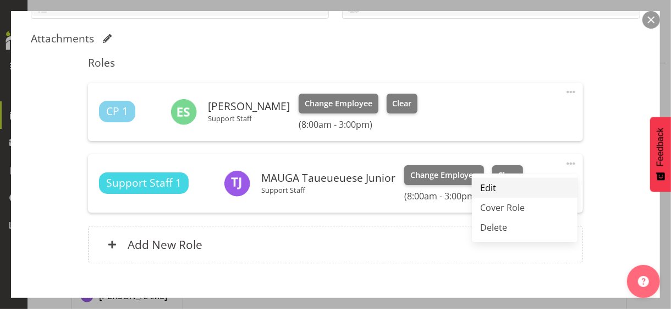
click at [507, 185] on link "Edit" at bounding box center [525, 188] width 106 height 20
select select "8"
select select "2025"
select select "15"
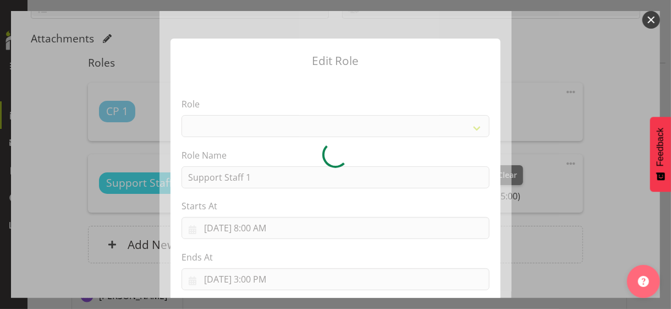
select select "1091"
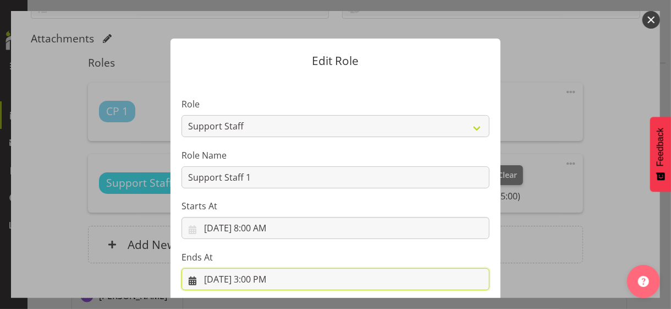
click at [265, 279] on input "9/30/2025, 3:00 PM" at bounding box center [336, 279] width 308 height 22
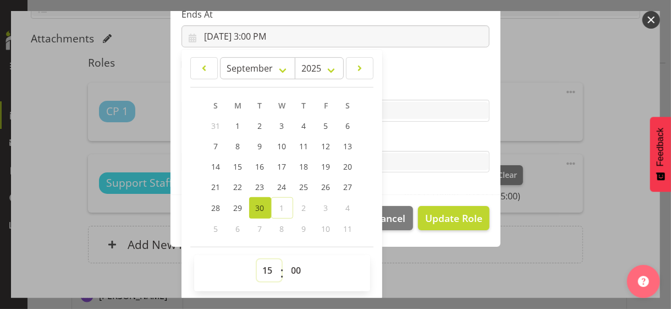
drag, startPoint x: 260, startPoint y: 269, endPoint x: 267, endPoint y: 260, distance: 12.1
click at [260, 268] on select "00 01 02 03 04 05 06 07 08 09 10 11 12 13 14 15 16 17 18 19 20 21 22 23" at bounding box center [269, 270] width 25 height 22
click at [257, 259] on select "00 01 02 03 04 05 06 07 08 09 10 11 12 13 14 15 16 17 18 19 20 21 22 23" at bounding box center [269, 270] width 25 height 22
click at [399, 142] on label "Tasks" at bounding box center [336, 139] width 308 height 13
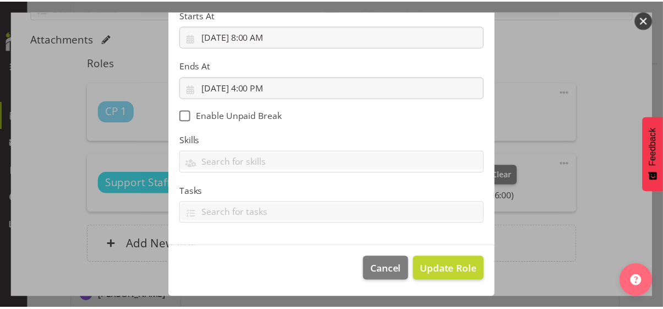
scroll to position [190, 0]
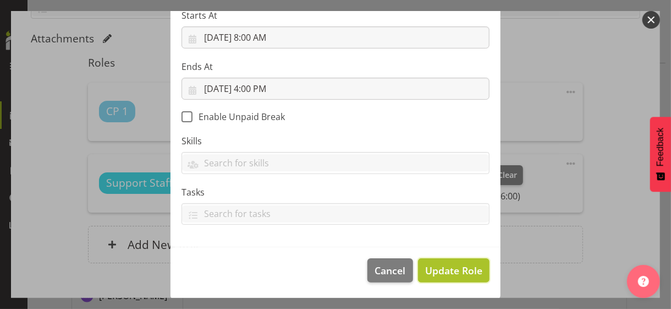
click at [446, 266] on span "Update Role" at bounding box center [453, 270] width 57 height 14
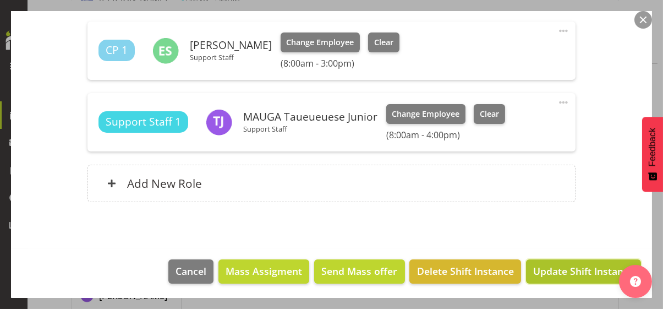
click at [562, 272] on span "Update Shift Instance" at bounding box center [583, 271] width 101 height 14
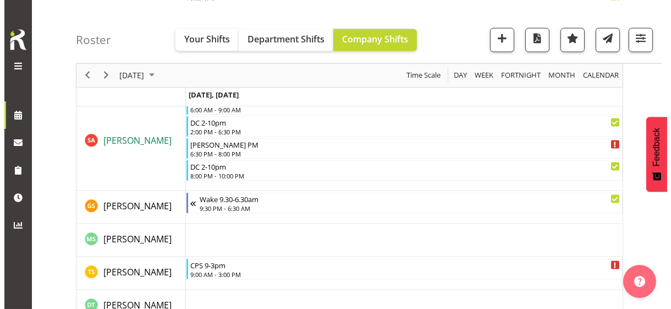
scroll to position [3282, 0]
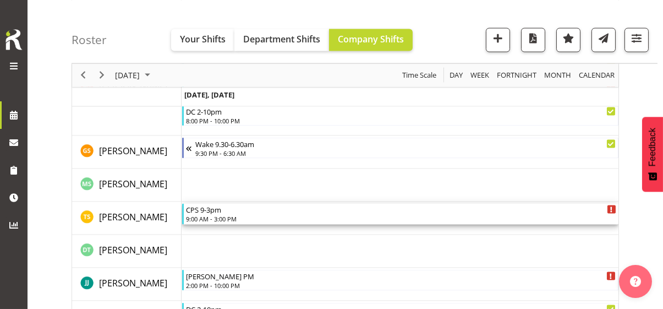
click at [227, 216] on div "9:00 AM - 3:00 PM" at bounding box center [401, 218] width 430 height 9
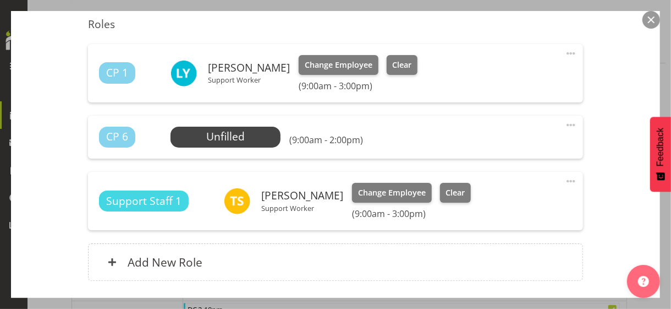
scroll to position [330, 0]
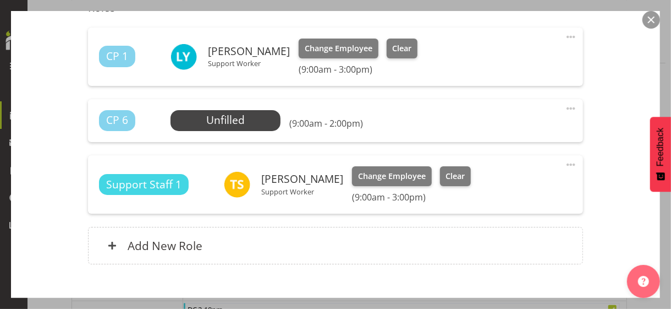
click at [565, 162] on span at bounding box center [571, 164] width 13 height 13
click at [485, 187] on link "Edit" at bounding box center [525, 189] width 106 height 20
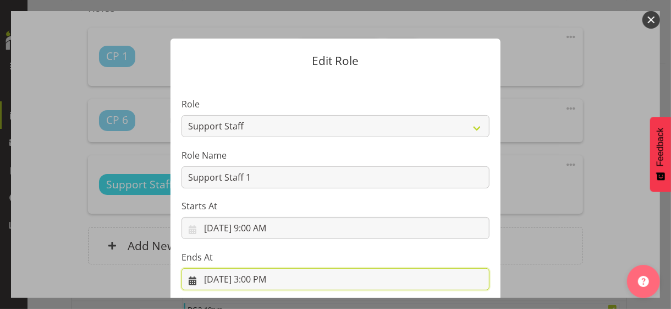
click at [257, 278] on input "9/30/2025, 3:00 PM" at bounding box center [336, 279] width 308 height 22
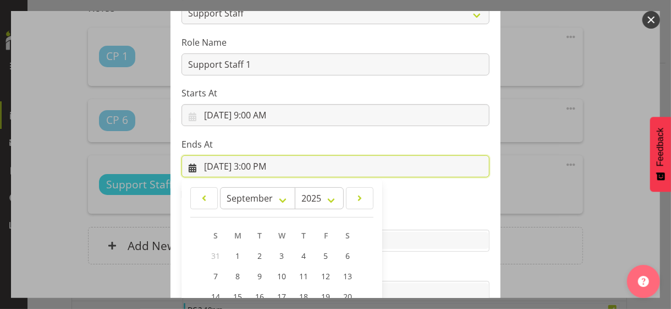
scroll to position [243, 0]
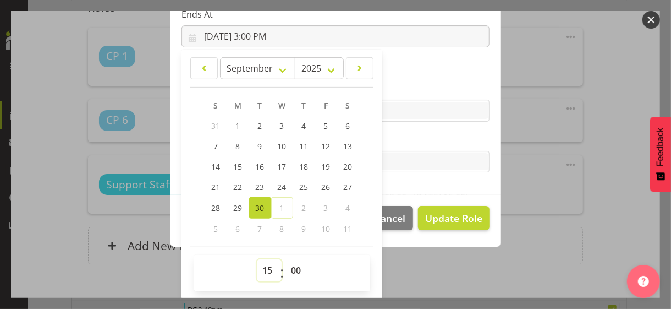
drag, startPoint x: 262, startPoint y: 267, endPoint x: 265, endPoint y: 259, distance: 8.7
click at [262, 266] on select "00 01 02 03 04 05 06 07 08 09 10 11 12 13 14 15 16 17 18 19 20 21 22 23" at bounding box center [269, 270] width 25 height 22
click at [257, 259] on select "00 01 02 03 04 05 06 07 08 09 10 11 12 13 14 15 16 17 18 19 20 21 22 23" at bounding box center [269, 270] width 25 height 22
click at [425, 141] on label "Tasks" at bounding box center [336, 139] width 308 height 13
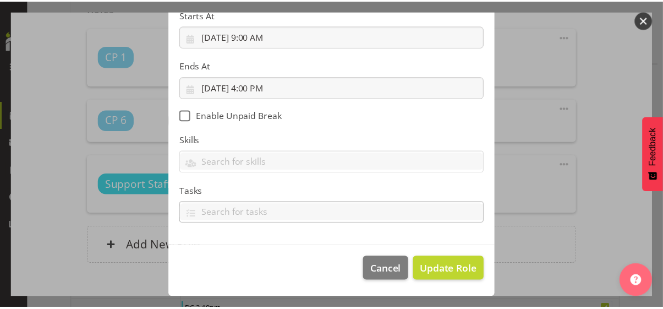
scroll to position [190, 0]
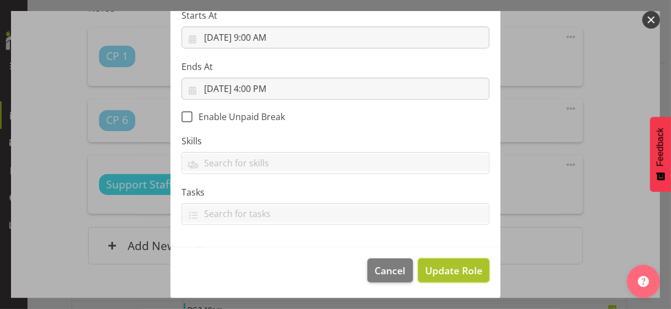
click at [450, 270] on span "Update Role" at bounding box center [453, 270] width 57 height 14
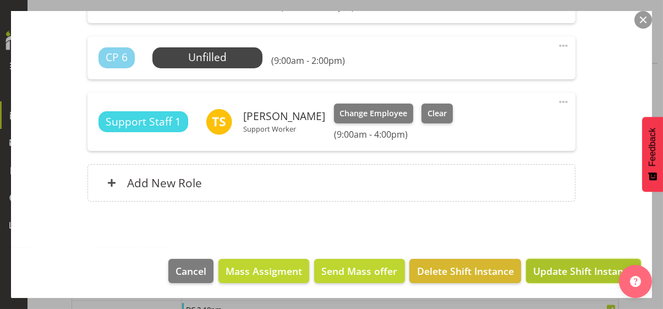
click at [576, 268] on span "Update Shift Instance" at bounding box center [583, 271] width 101 height 14
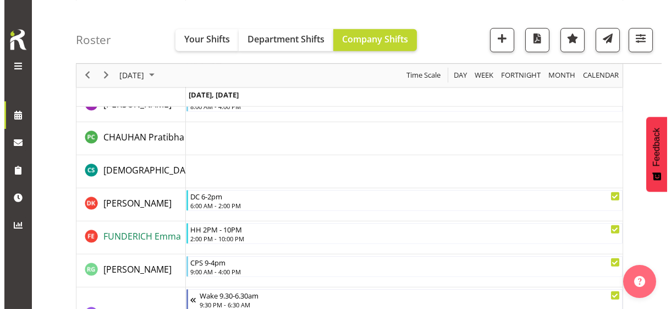
scroll to position [1357, 0]
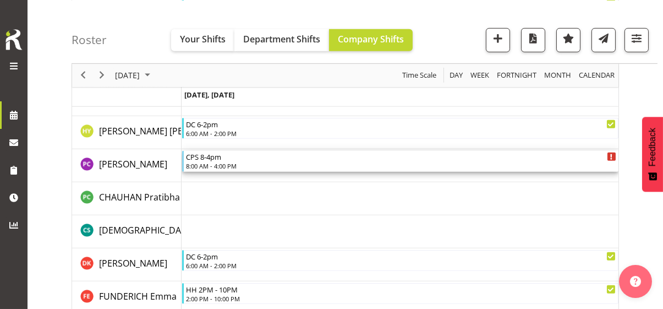
click at [214, 162] on div "8:00 AM - 4:00 PM" at bounding box center [401, 165] width 430 height 9
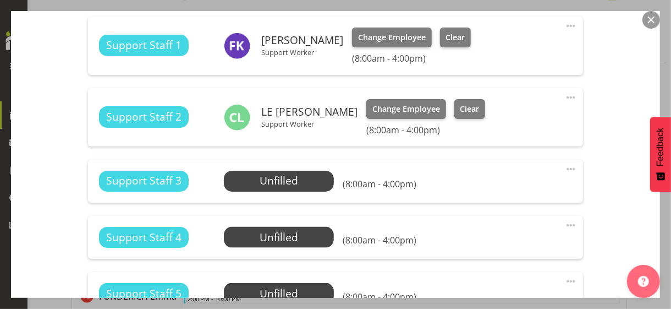
scroll to position [825, 0]
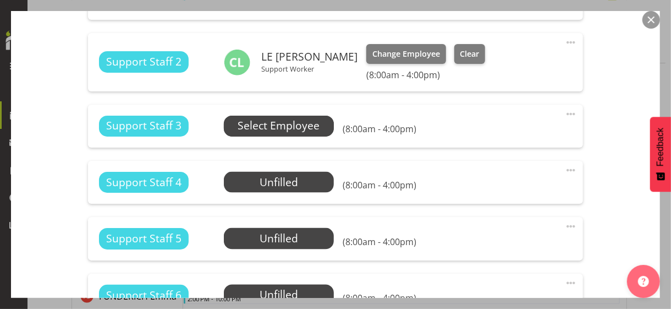
click at [273, 127] on span "Select Employee" at bounding box center [279, 126] width 82 height 16
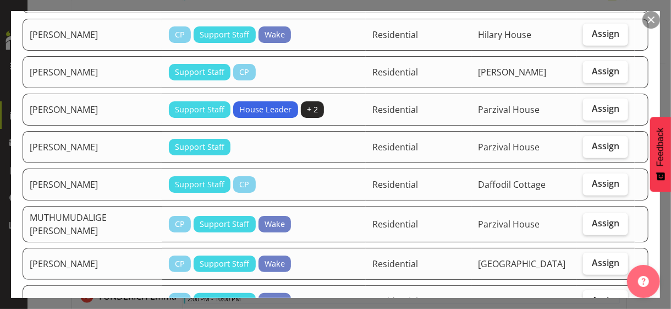
scroll to position [275, 0]
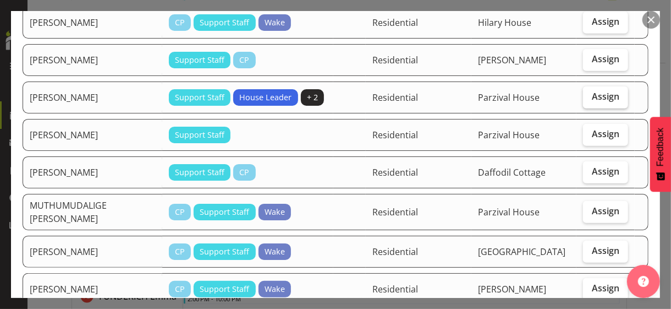
click at [595, 92] on span "Assign" at bounding box center [606, 96] width 28 height 11
click at [590, 93] on input "Assign" at bounding box center [586, 96] width 7 height 7
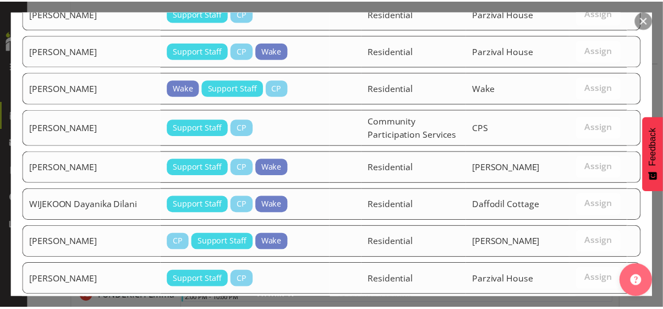
scroll to position [681, 0]
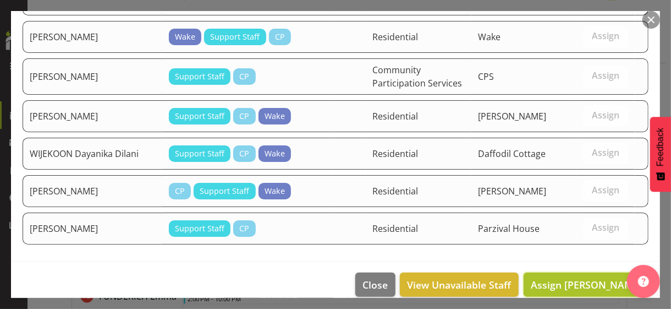
click at [582, 278] on span "Assign KAUFUSI Alice" at bounding box center [586, 284] width 111 height 13
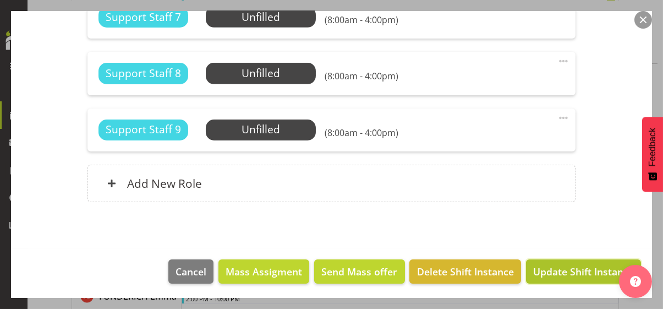
click at [572, 271] on span "Update Shift Instance" at bounding box center [583, 271] width 101 height 14
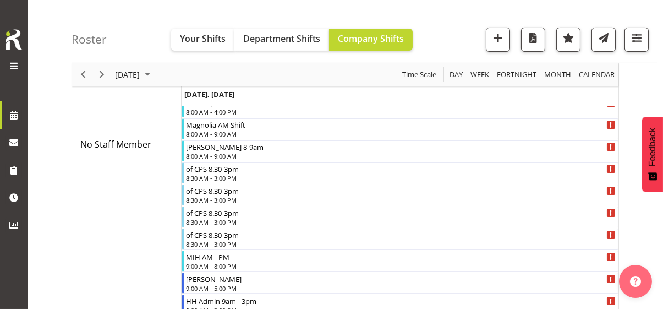
scroll to position [1335, 0]
